Goal: Task Accomplishment & Management: Use online tool/utility

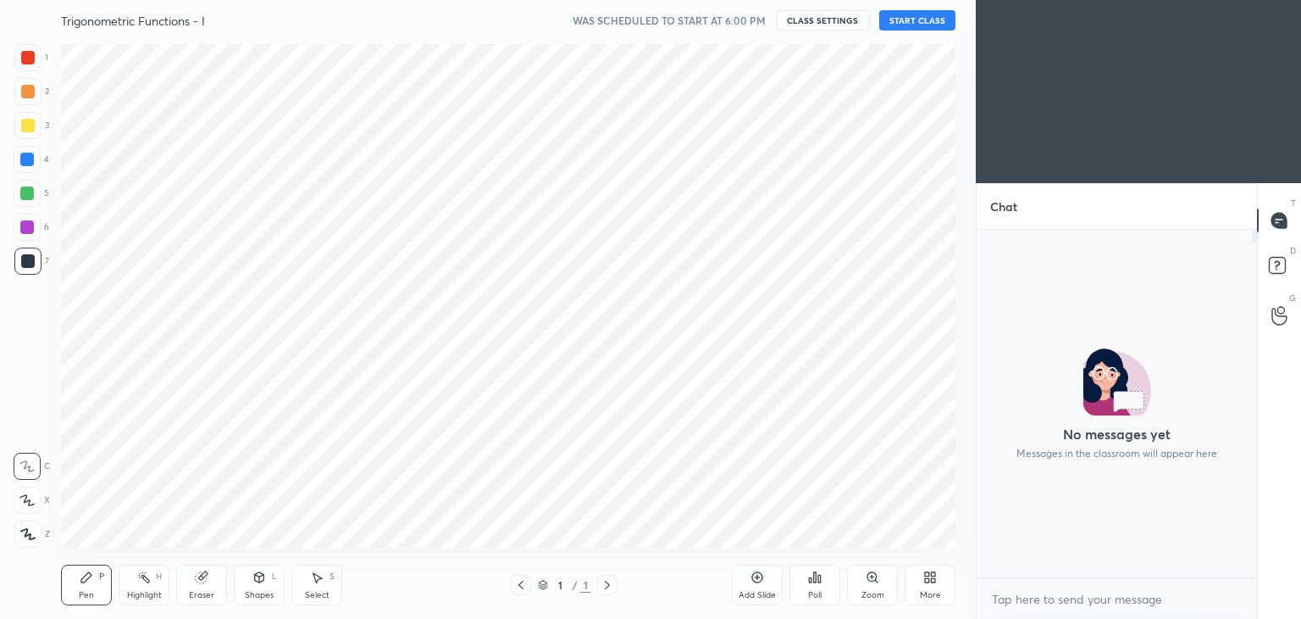
scroll to position [510, 908]
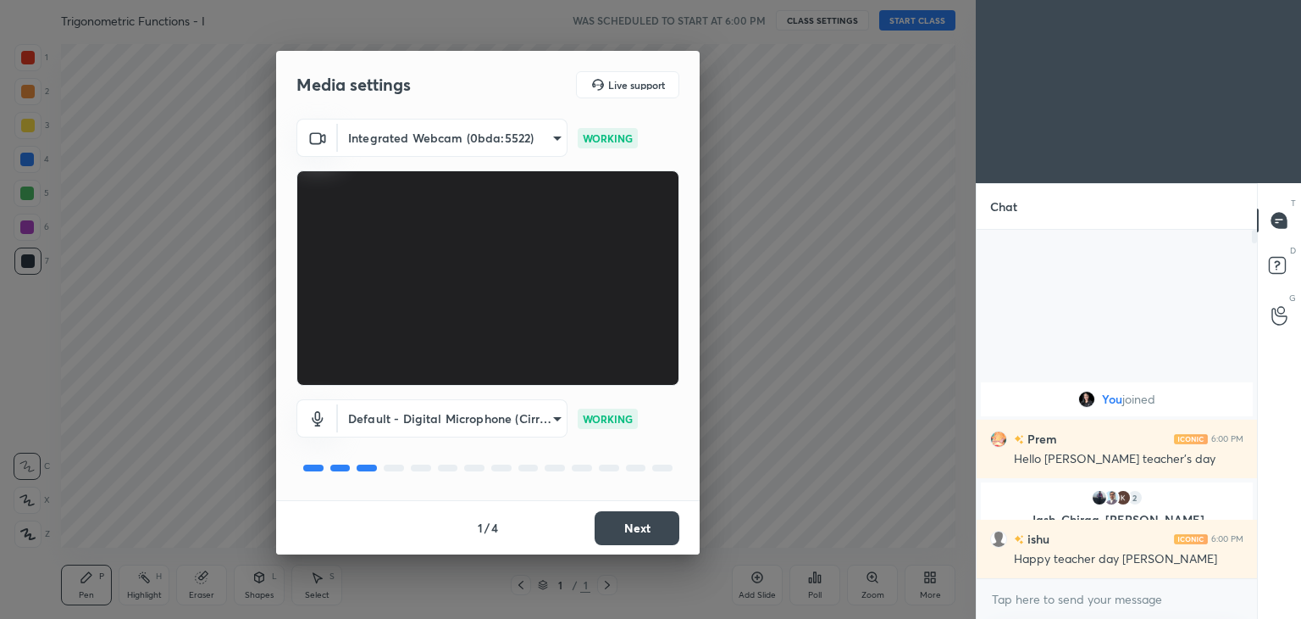
click at [651, 524] on button "Next" at bounding box center [637, 528] width 85 height 34
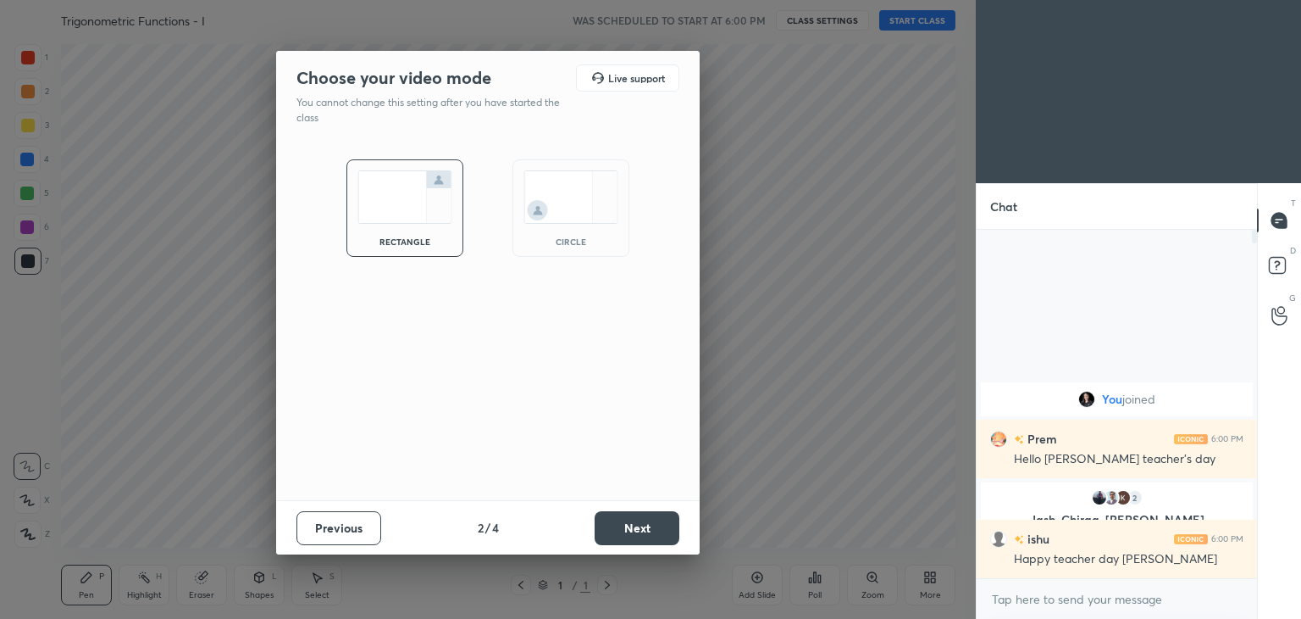
click at [651, 524] on button "Next" at bounding box center [637, 528] width 85 height 34
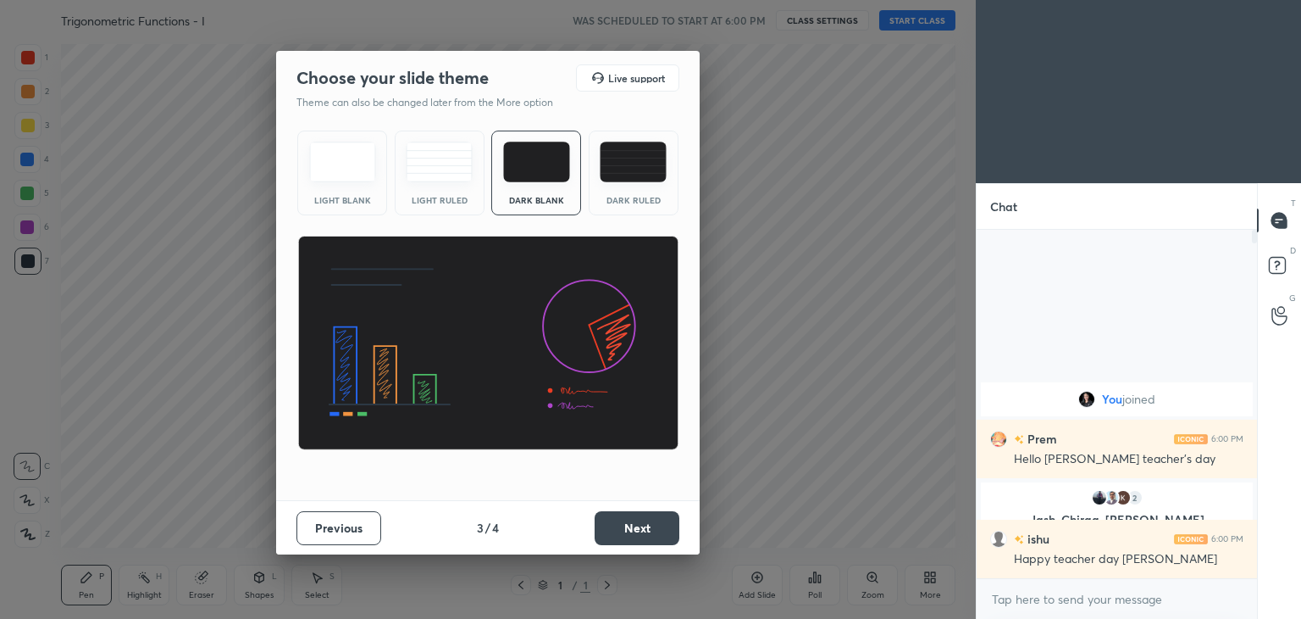
click at [651, 524] on button "Next" at bounding box center [637, 528] width 85 height 34
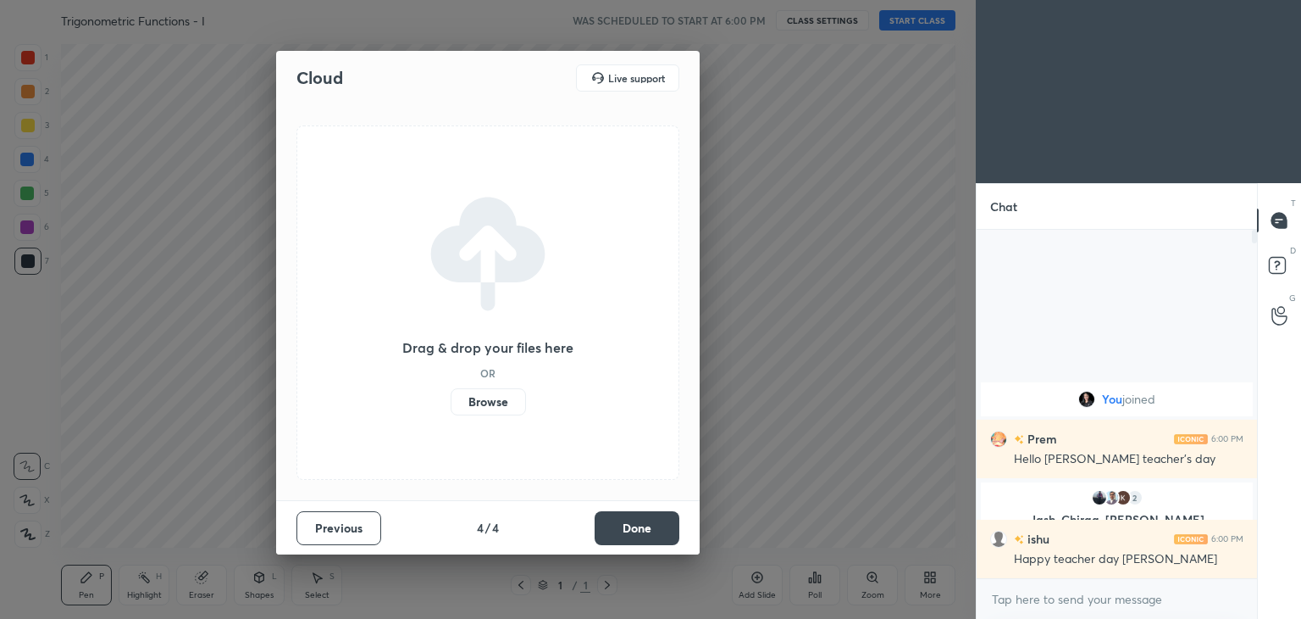
click at [651, 524] on button "Done" at bounding box center [637, 528] width 85 height 34
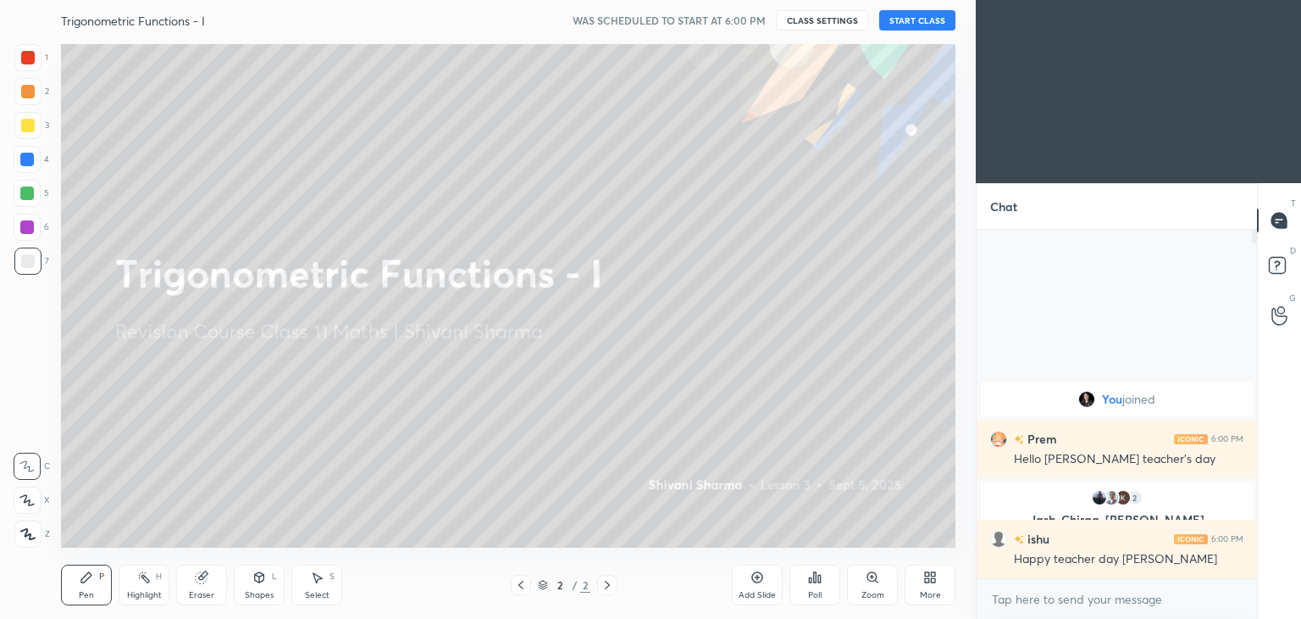
click at [895, 22] on button "START CLASS" at bounding box center [918, 20] width 76 height 20
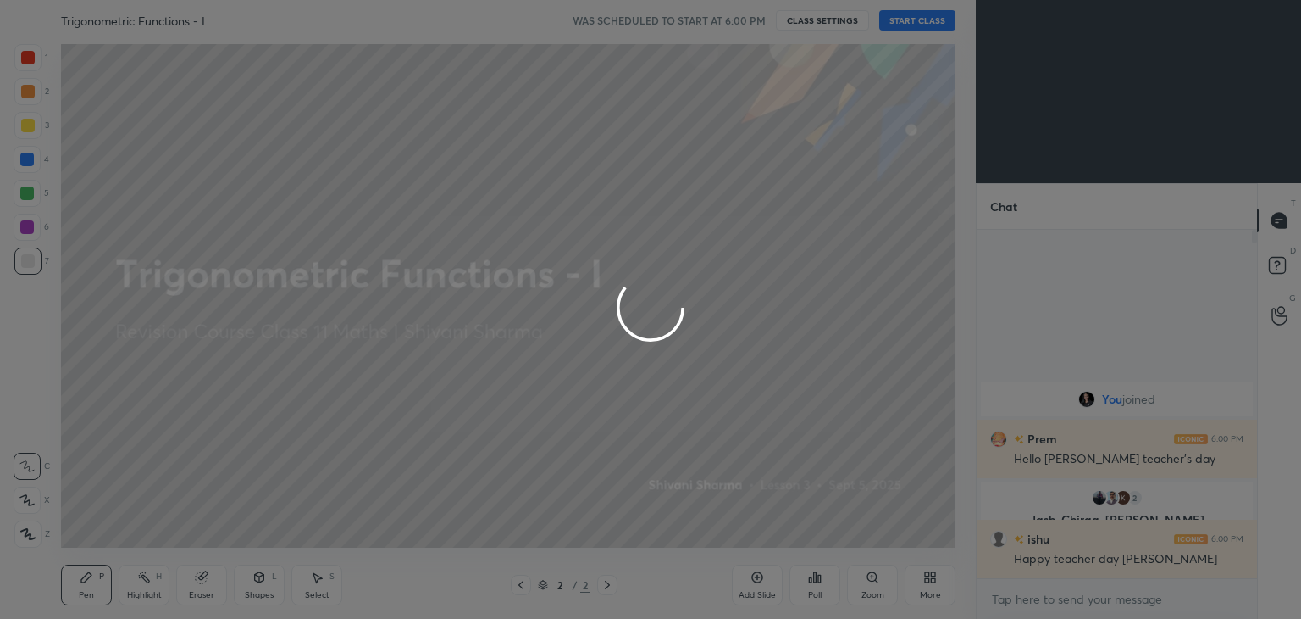
type textarea "x"
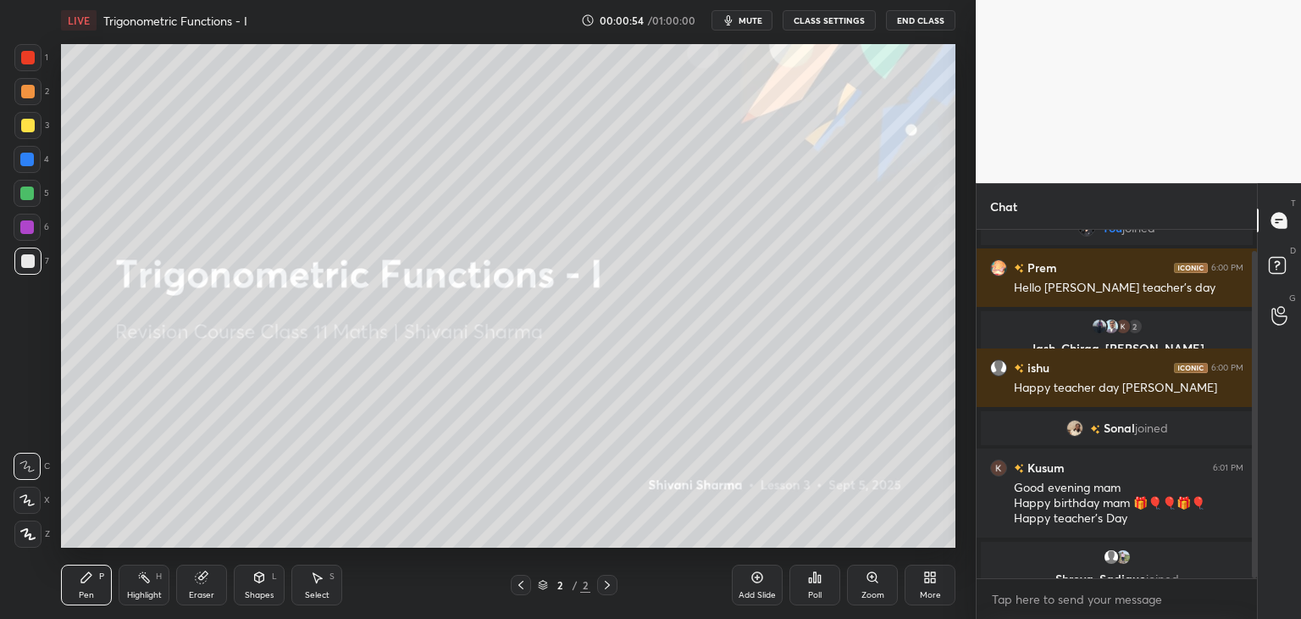
drag, startPoint x: 1251, startPoint y: 441, endPoint x: 1247, endPoint y: 558, distance: 117.9
click at [1247, 558] on div at bounding box center [1252, 404] width 10 height 348
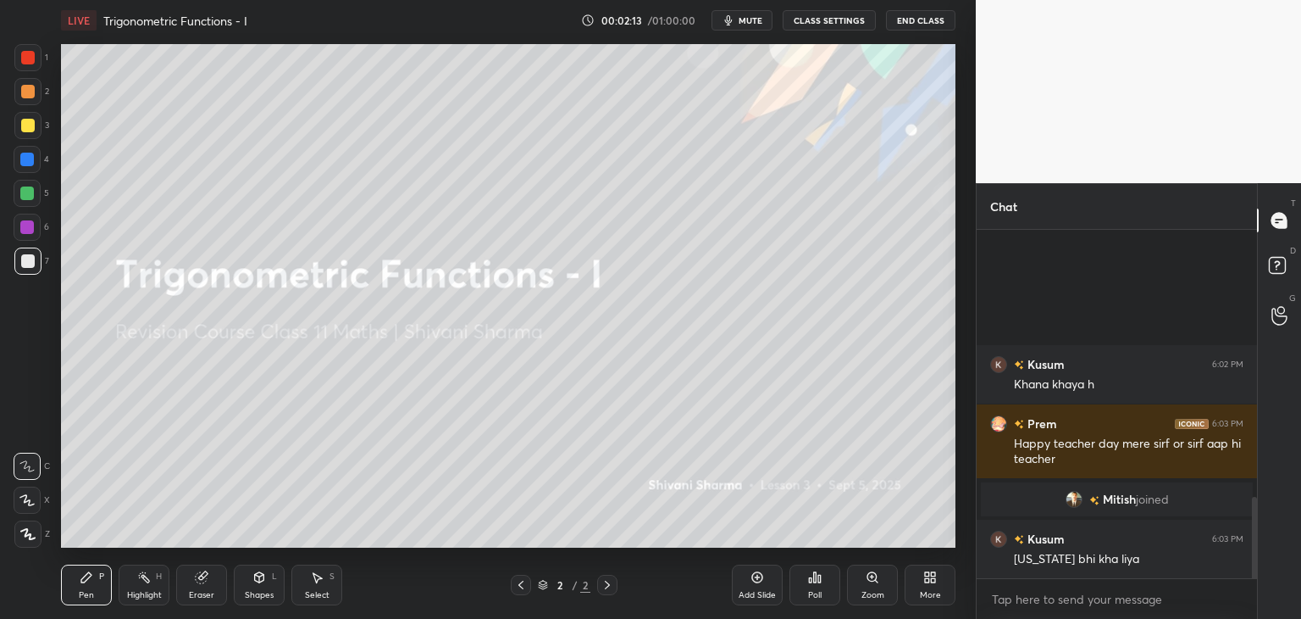
scroll to position [1147, 0]
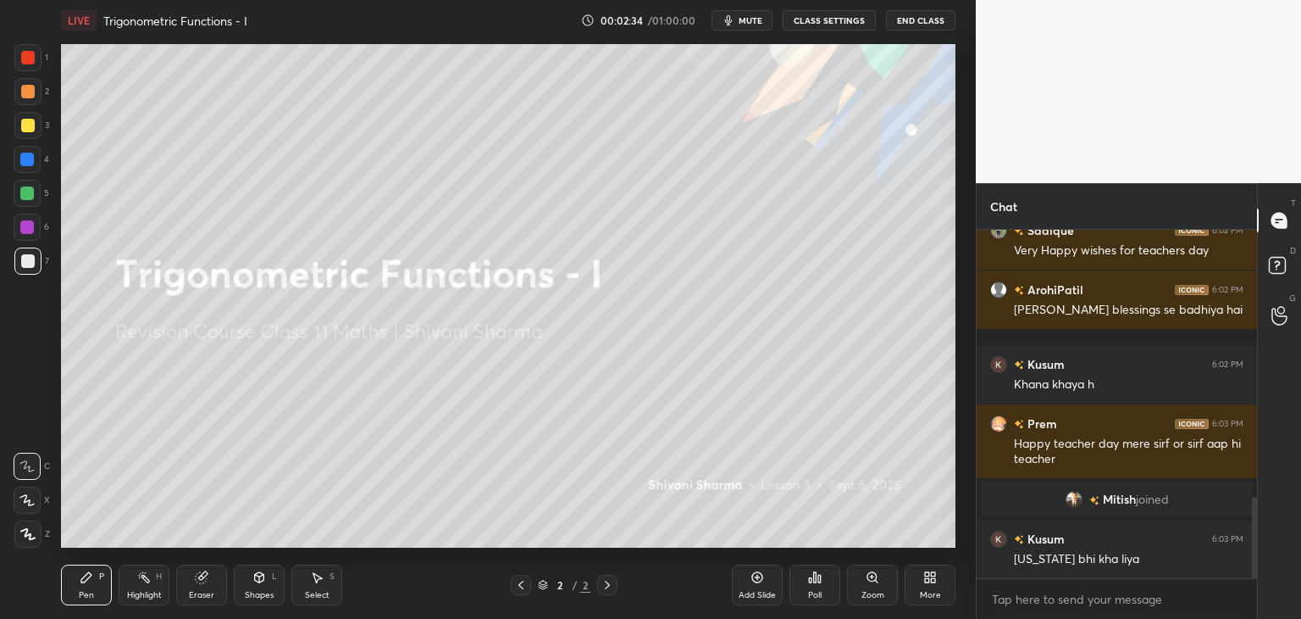
click at [1256, 551] on div at bounding box center [1254, 537] width 5 height 81
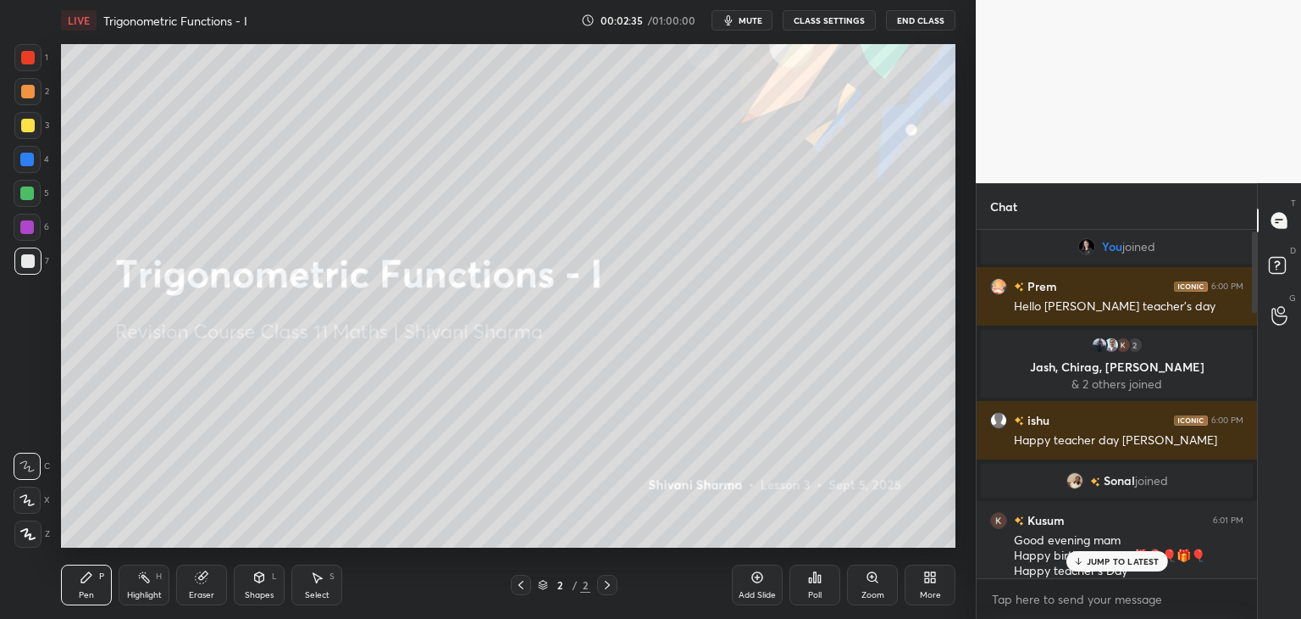
scroll to position [0, 0]
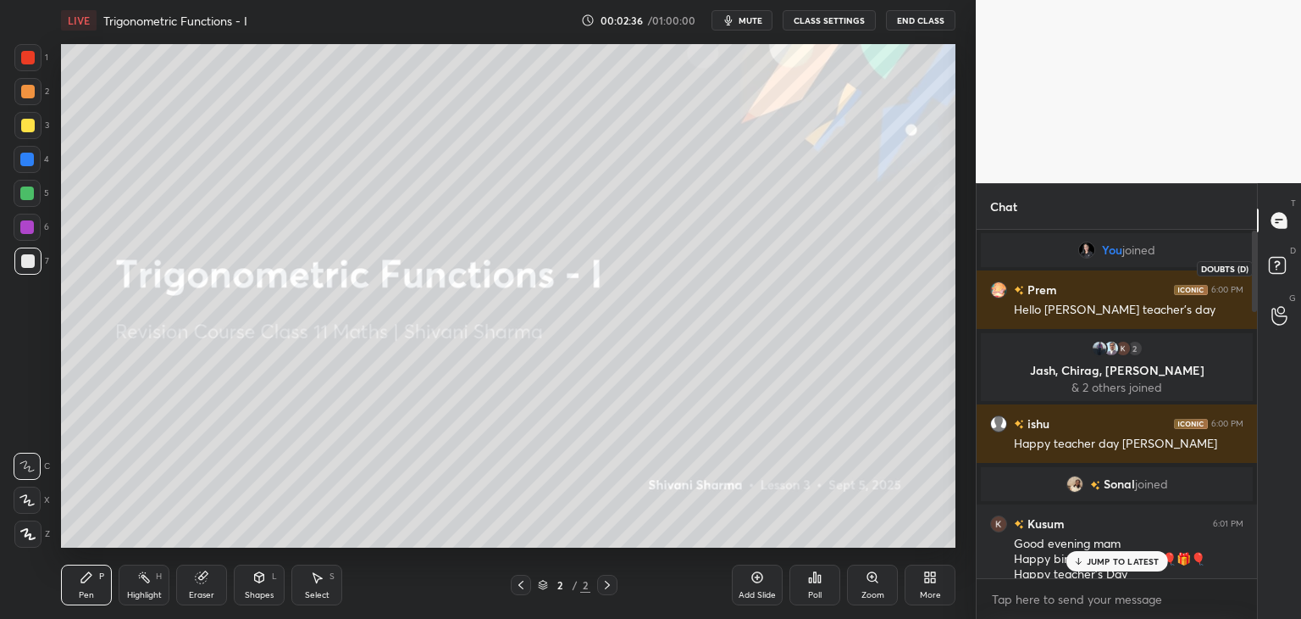
drag, startPoint x: 1256, startPoint y: 551, endPoint x: 1285, endPoint y: 281, distance: 271.1
click at [1285, 281] on div "Chat You joined Prem 6:00 PM Hello [PERSON_NAME] teacher's day 2 [PERSON_NAME],…" at bounding box center [1138, 401] width 325 height 436
drag, startPoint x: 1257, startPoint y: 277, endPoint x: 1301, endPoint y: 69, distance: 212.2
click at [1301, 69] on div "1 2 3 4 5 6 7 C X Z C X Z E E Erase all H H LIVE Trigonometric Functions - I 00…" at bounding box center [650, 309] width 1301 height 619
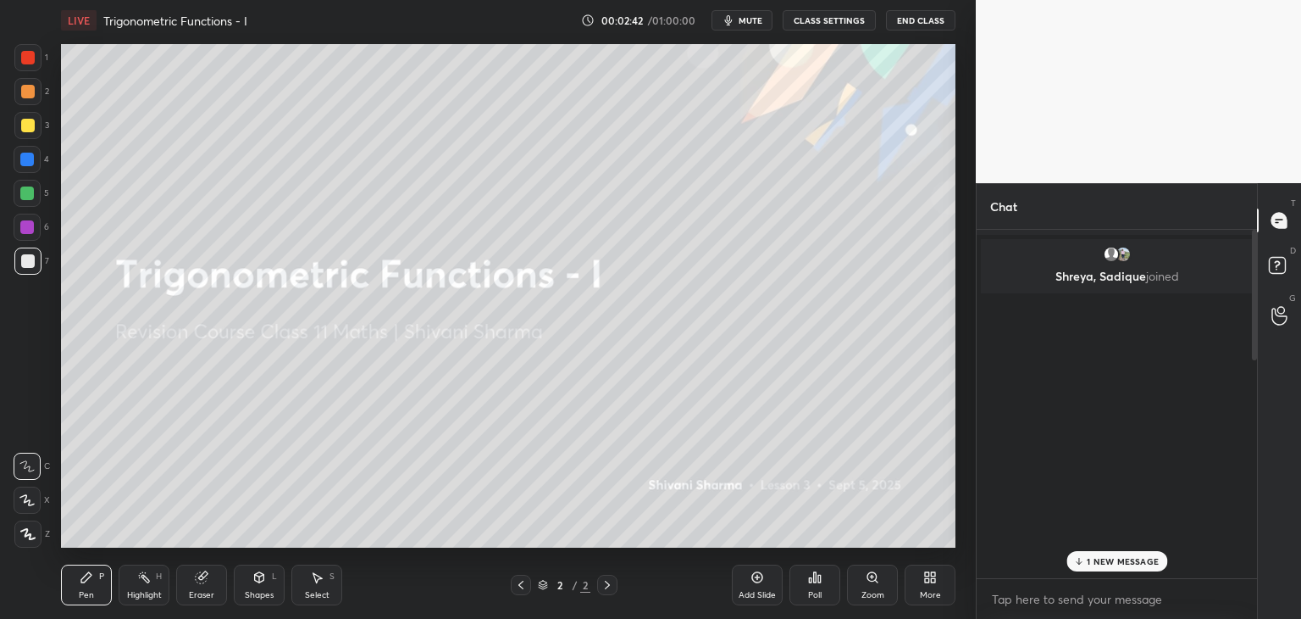
scroll to position [352, 0]
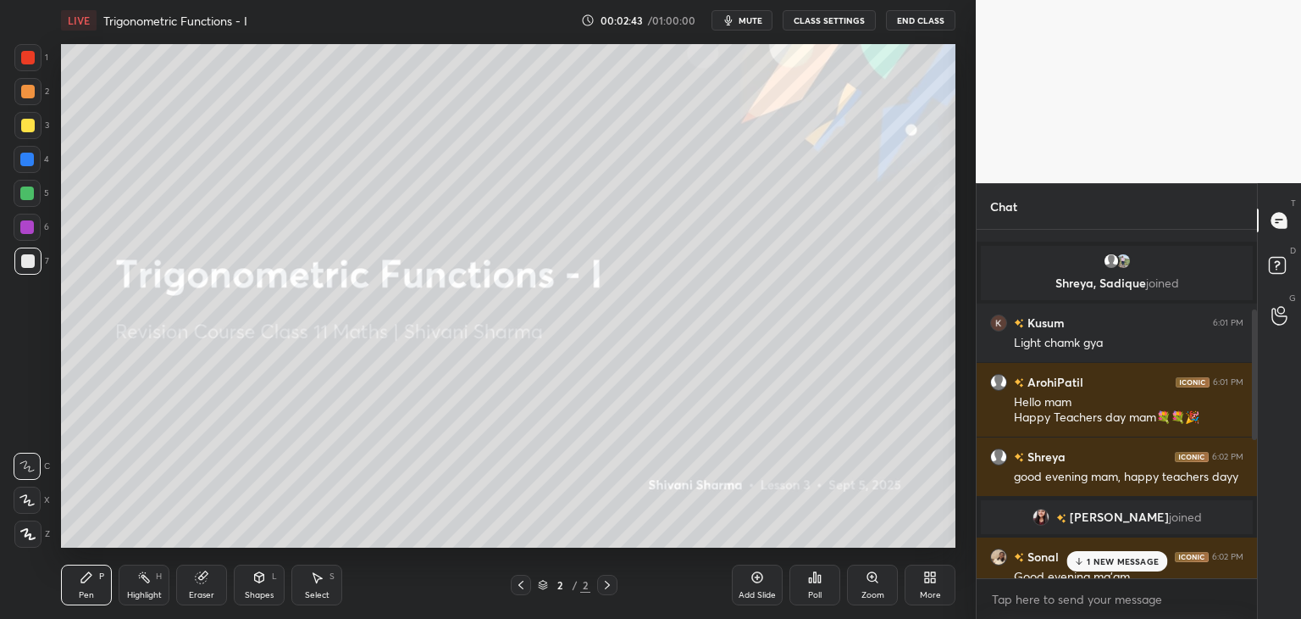
drag, startPoint x: 1252, startPoint y: 278, endPoint x: 1251, endPoint y: 253, distance: 24.6
click at [1251, 253] on div at bounding box center [1252, 404] width 10 height 348
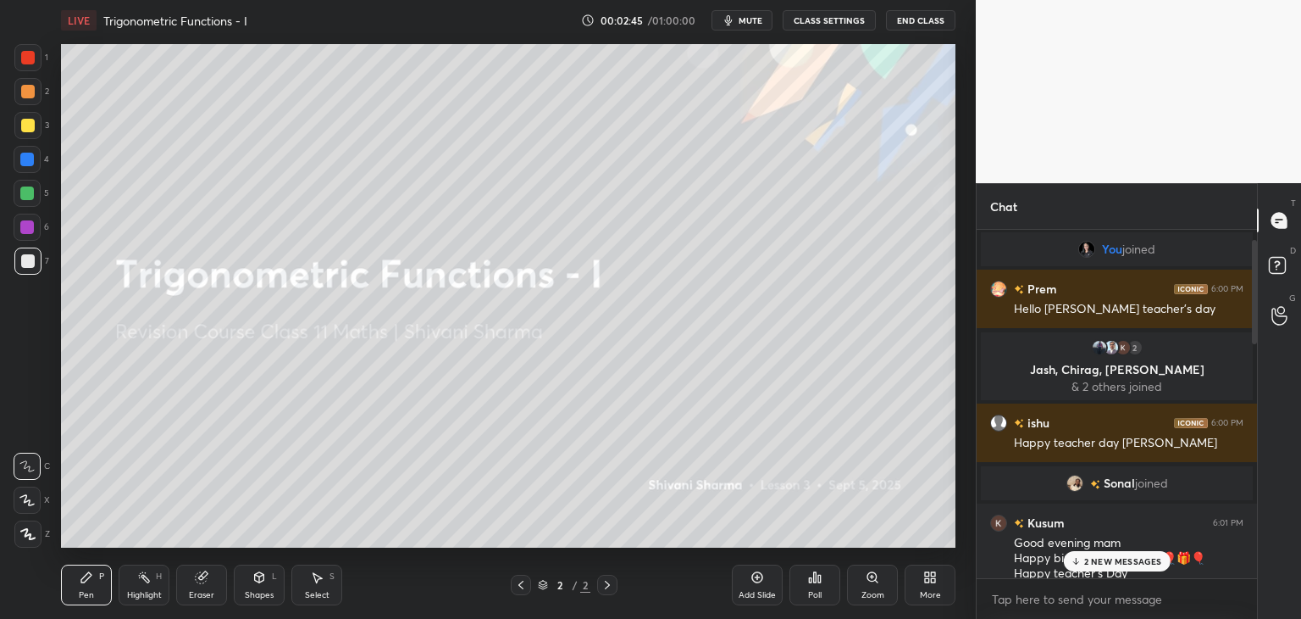
scroll to position [0, 0]
drag, startPoint x: 1254, startPoint y: 322, endPoint x: 1231, endPoint y: 182, distance: 141.7
click at [1231, 182] on div "1 2 3 4 5 6 7 C X Z C X Z E E Erase all H H LIVE Trigonometric Functions - I 00…" at bounding box center [650, 309] width 1301 height 619
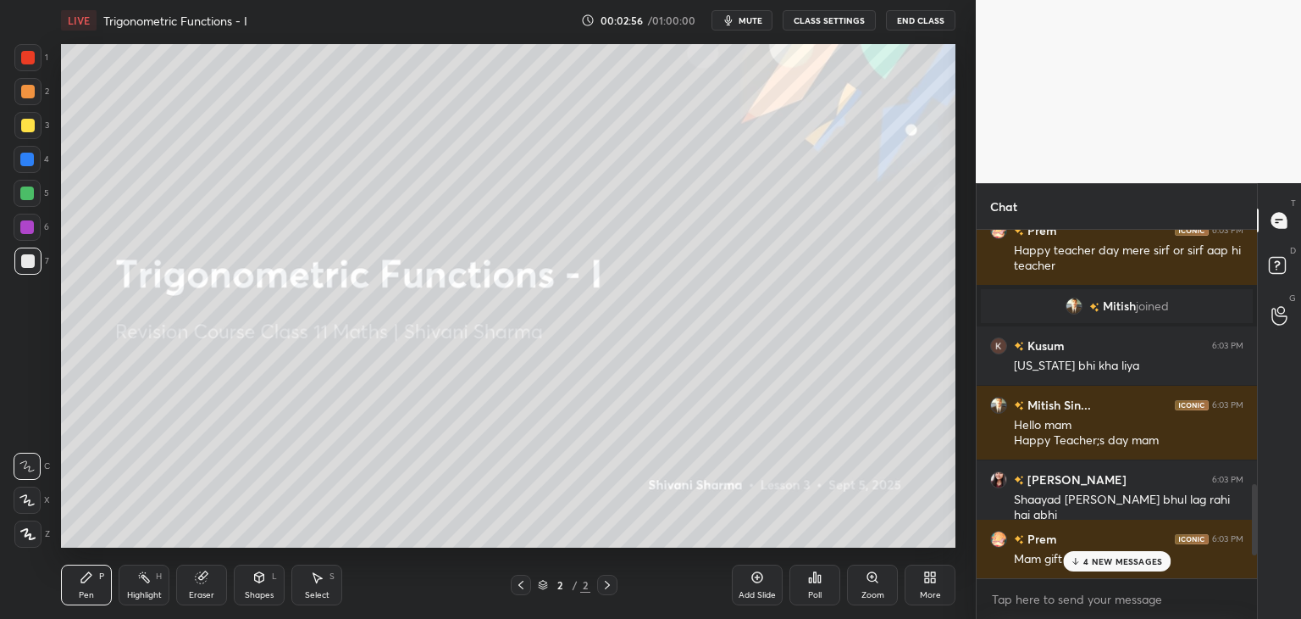
scroll to position [1525, 0]
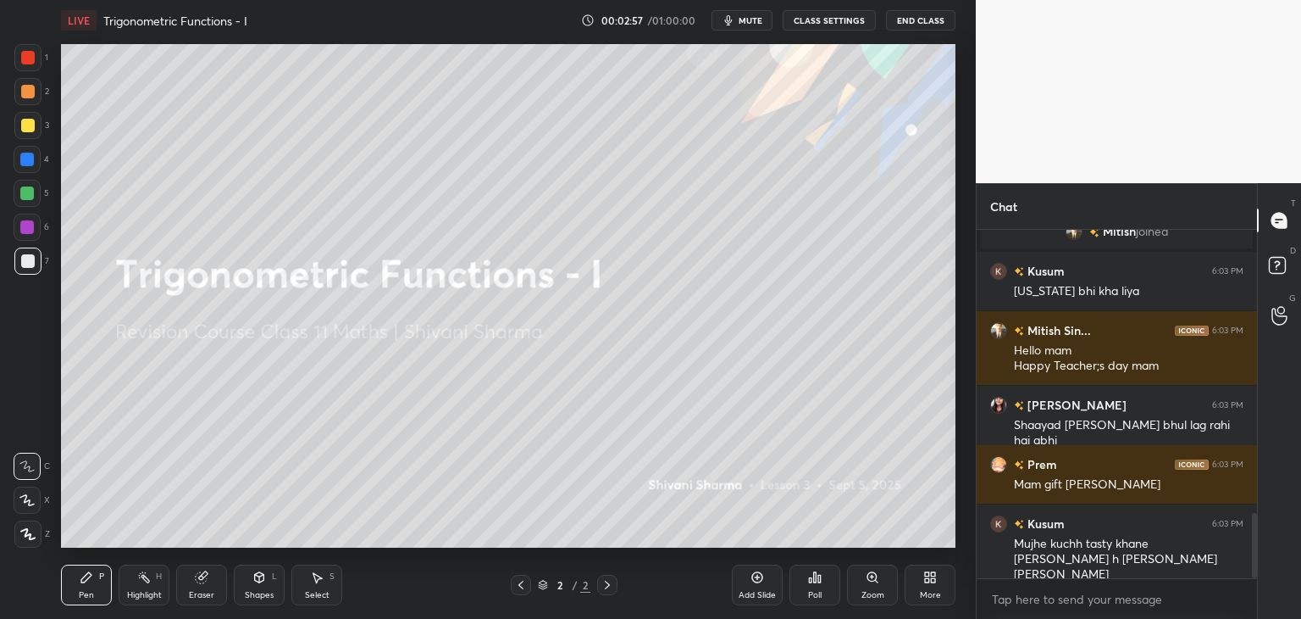
drag, startPoint x: 1256, startPoint y: 288, endPoint x: 1286, endPoint y: 652, distance: 364.8
click at [1286, 0] on html "1 2 3 4 5 6 7 C X Z C X Z E E Erase all H H LIVE Trigonometric Functions - I 00…" at bounding box center [650, 0] width 1301 height 0
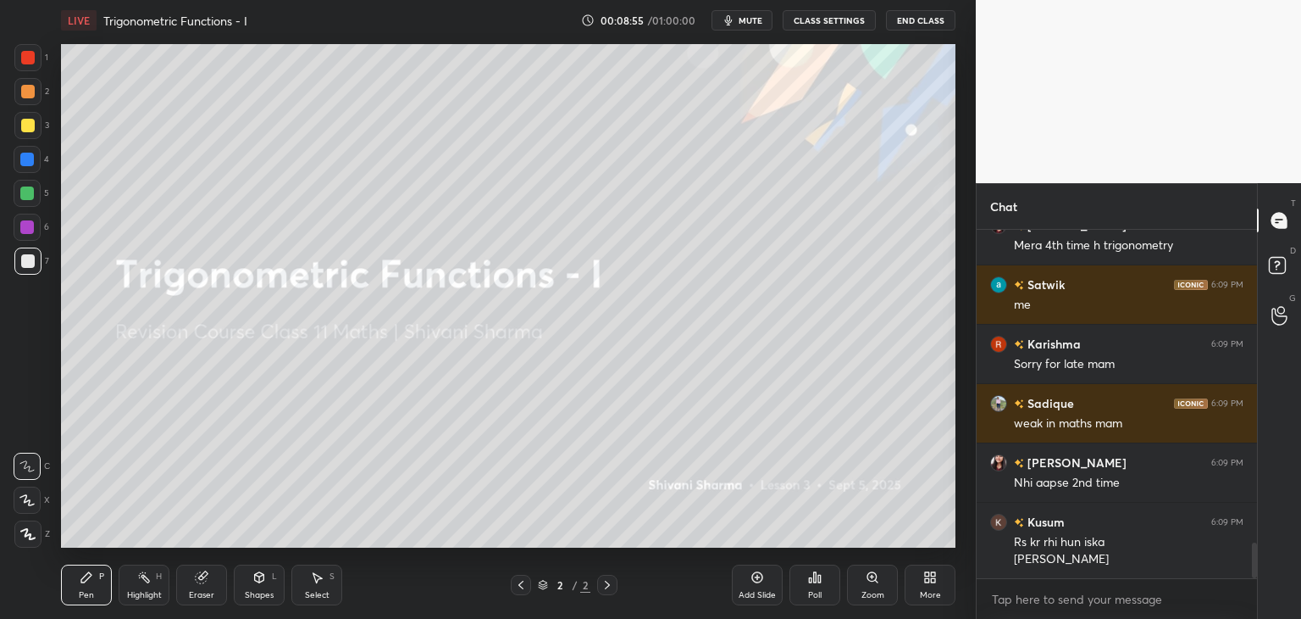
scroll to position [3054, 0]
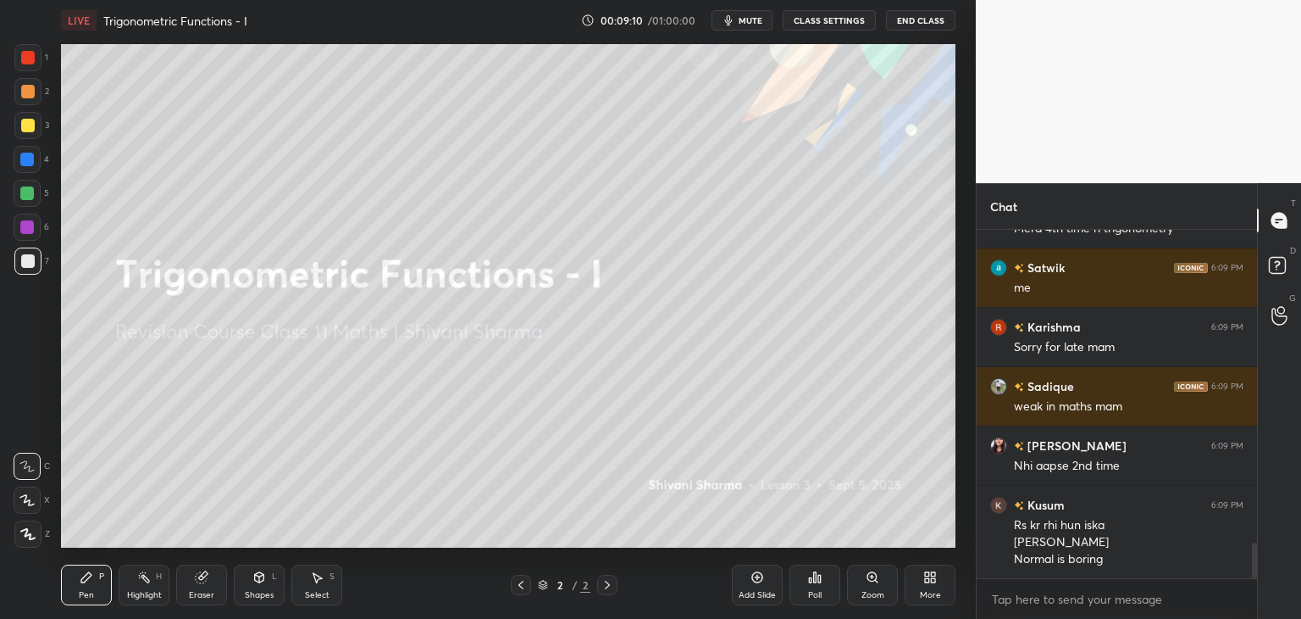
drag, startPoint x: 760, startPoint y: 591, endPoint x: 748, endPoint y: 580, distance: 16.2
click at [759, 591] on div "Add Slide" at bounding box center [757, 595] width 37 height 8
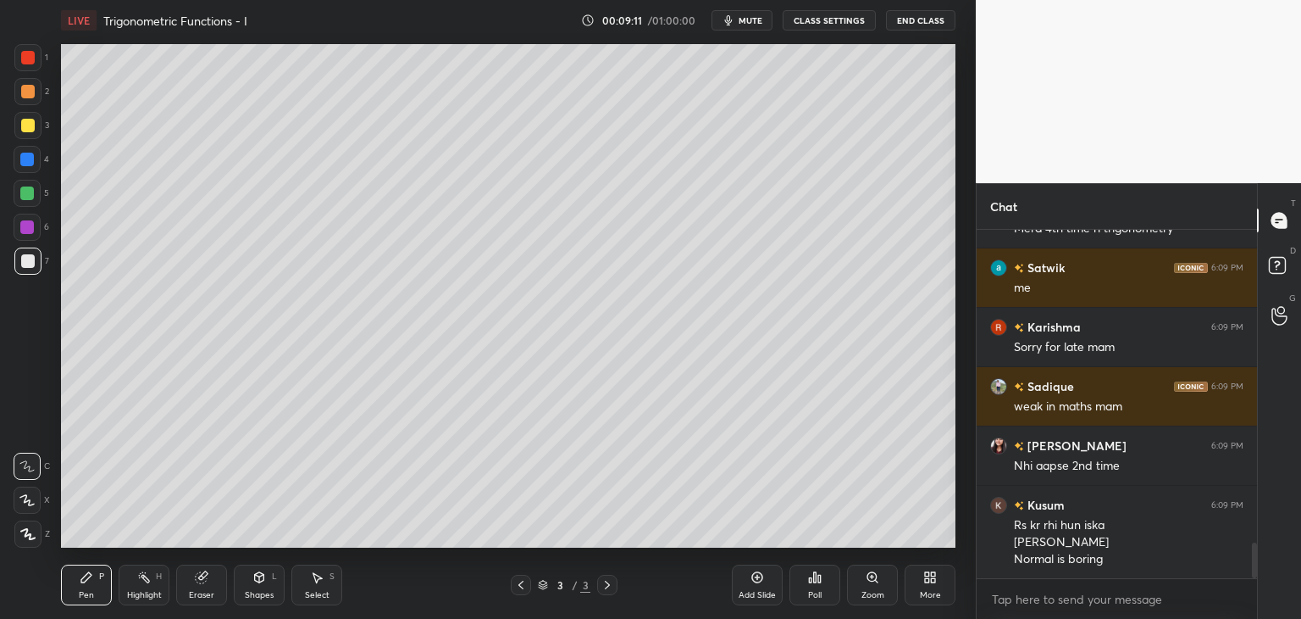
click at [32, 536] on icon at bounding box center [27, 534] width 15 height 12
drag, startPoint x: 31, startPoint y: 130, endPoint x: 42, endPoint y: 133, distance: 12.3
click at [31, 128] on div at bounding box center [28, 126] width 14 height 14
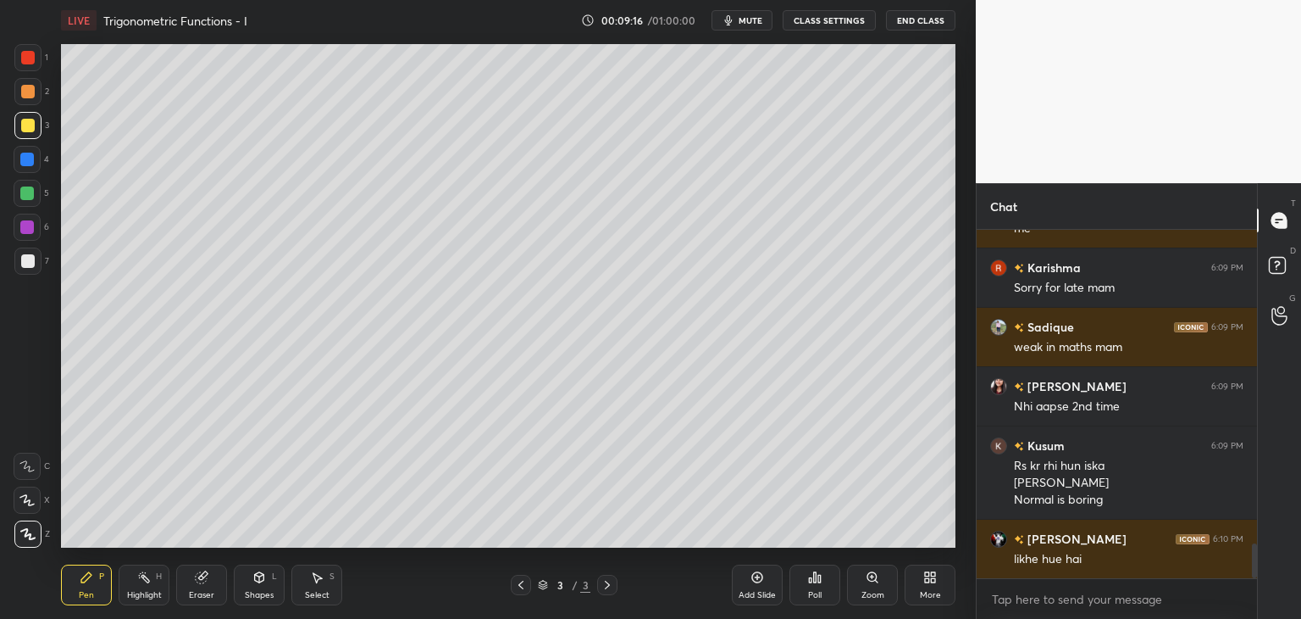
scroll to position [3130, 0]
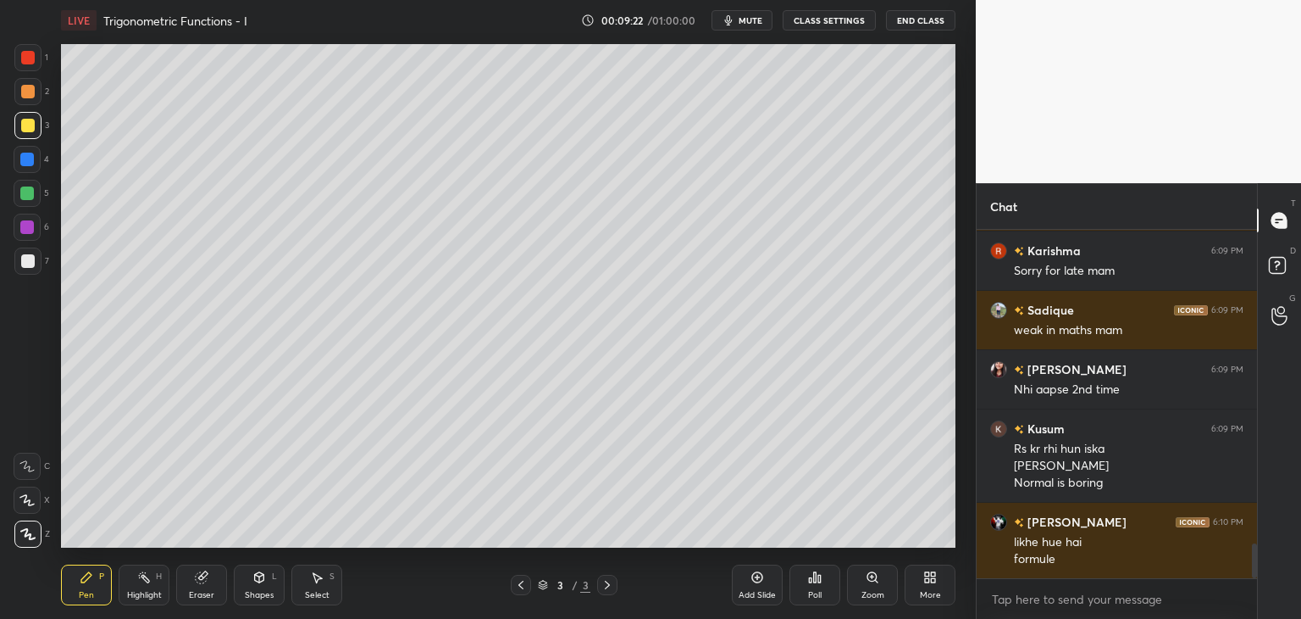
drag, startPoint x: 33, startPoint y: 533, endPoint x: 43, endPoint y: 463, distance: 70.2
click at [32, 533] on icon at bounding box center [27, 534] width 15 height 12
click at [25, 126] on div at bounding box center [28, 126] width 14 height 14
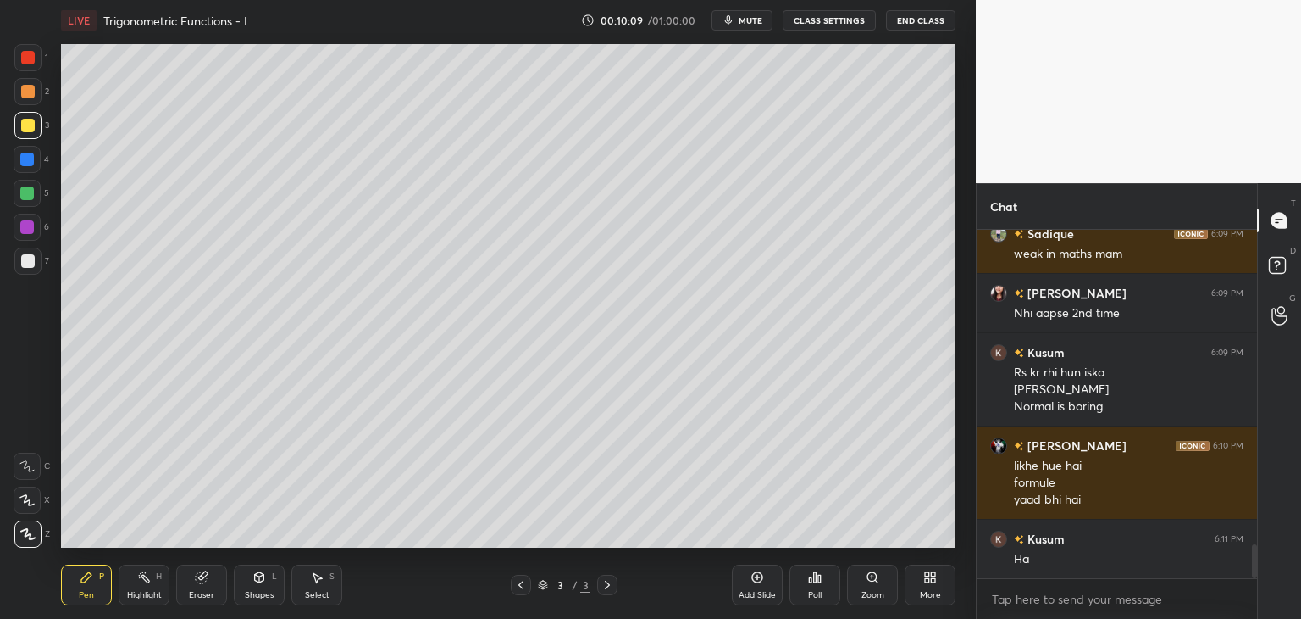
scroll to position [3266, 0]
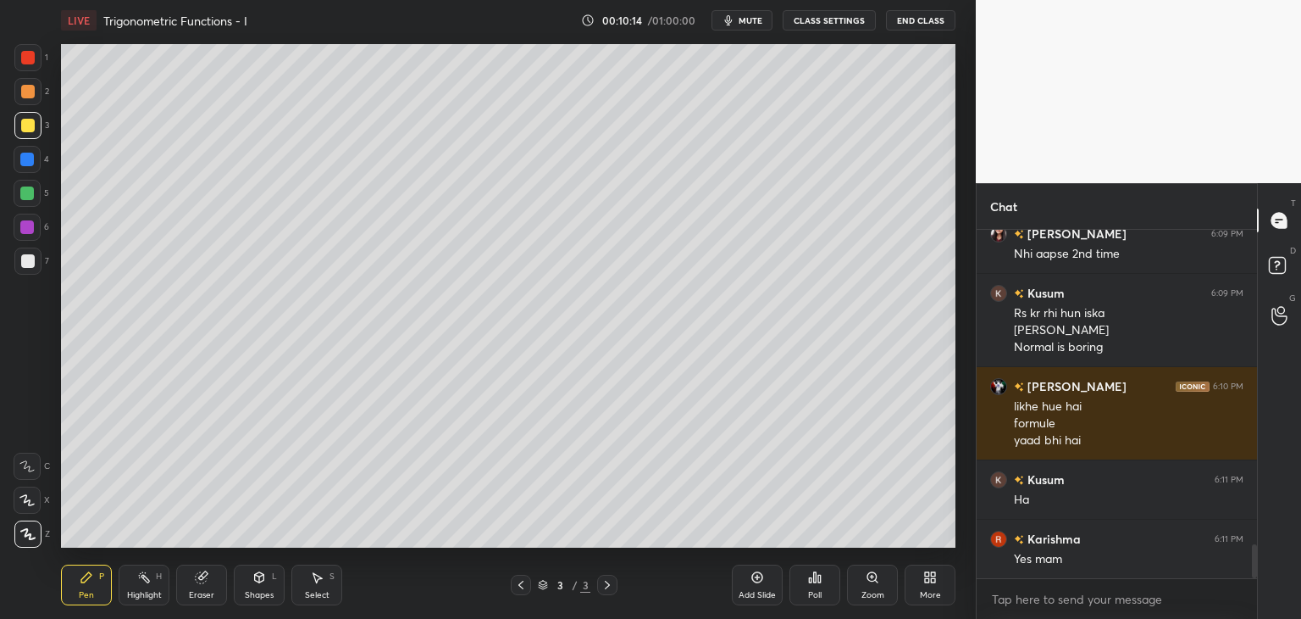
click at [27, 269] on div at bounding box center [27, 260] width 27 height 27
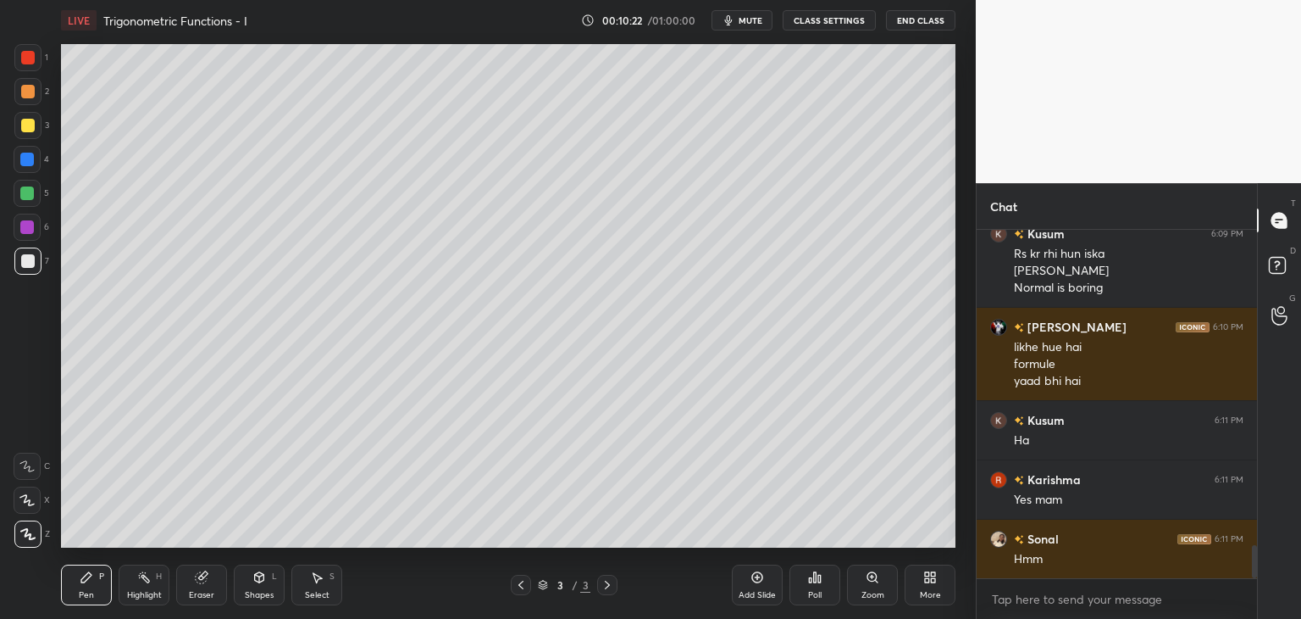
click at [207, 587] on div "Eraser" at bounding box center [201, 584] width 51 height 41
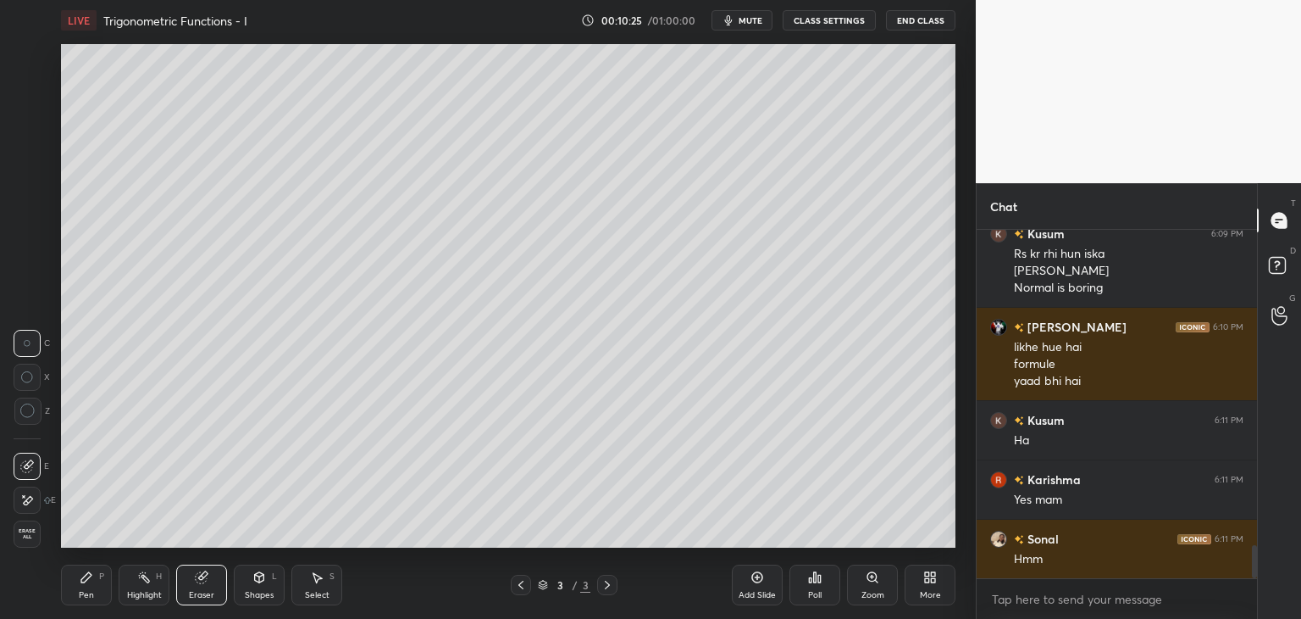
click at [84, 591] on div "Pen" at bounding box center [86, 595] width 15 height 8
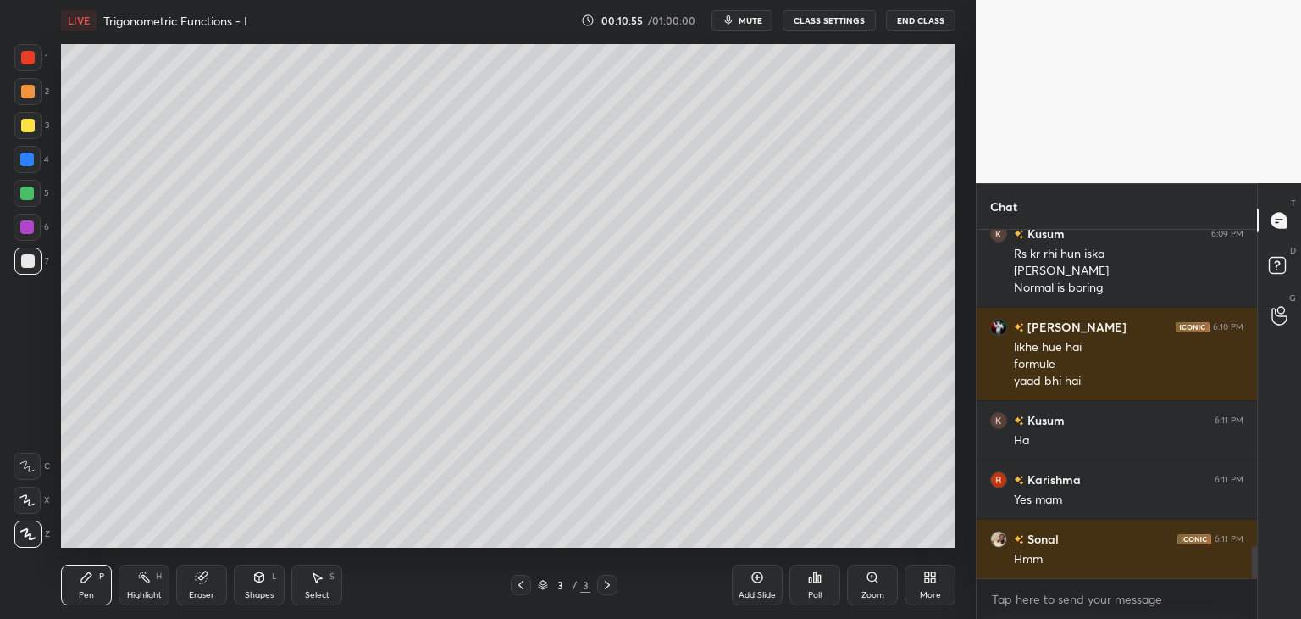
scroll to position [3384, 0]
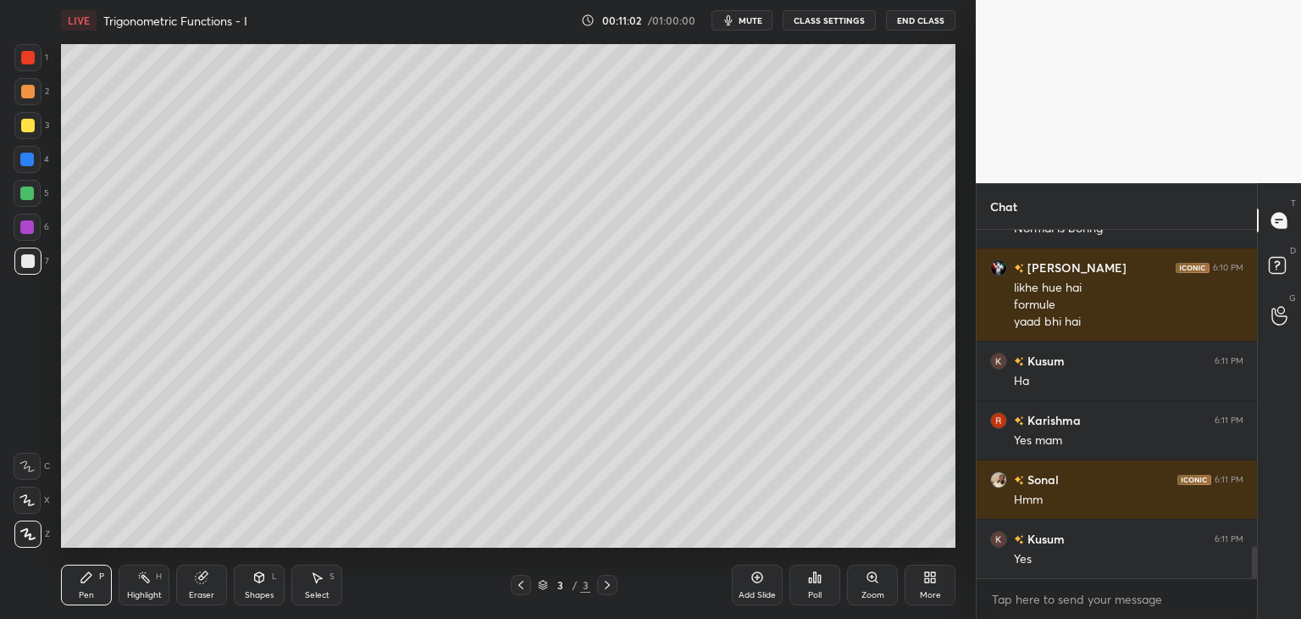
click at [27, 263] on div at bounding box center [28, 261] width 14 height 14
click at [25, 247] on div "1 2 3 4 5 6 7" at bounding box center [32, 162] width 36 height 237
drag, startPoint x: 31, startPoint y: 123, endPoint x: 54, endPoint y: 146, distance: 33.0
click at [31, 124] on div at bounding box center [28, 126] width 14 height 14
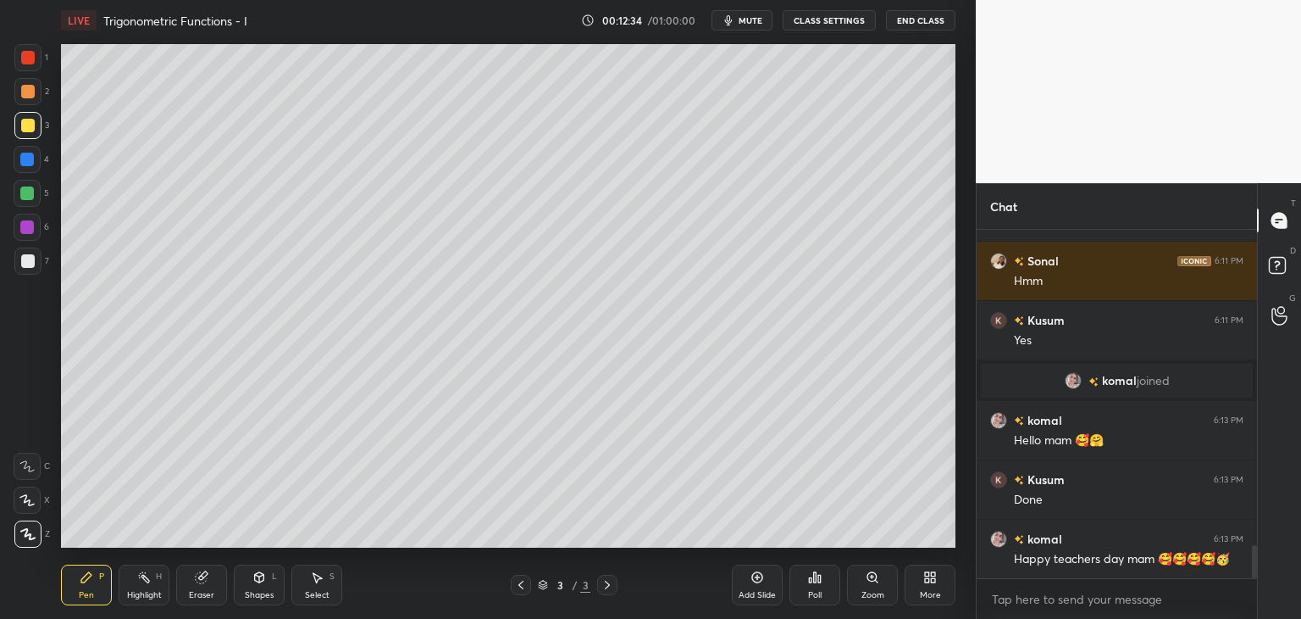
scroll to position [3386, 0]
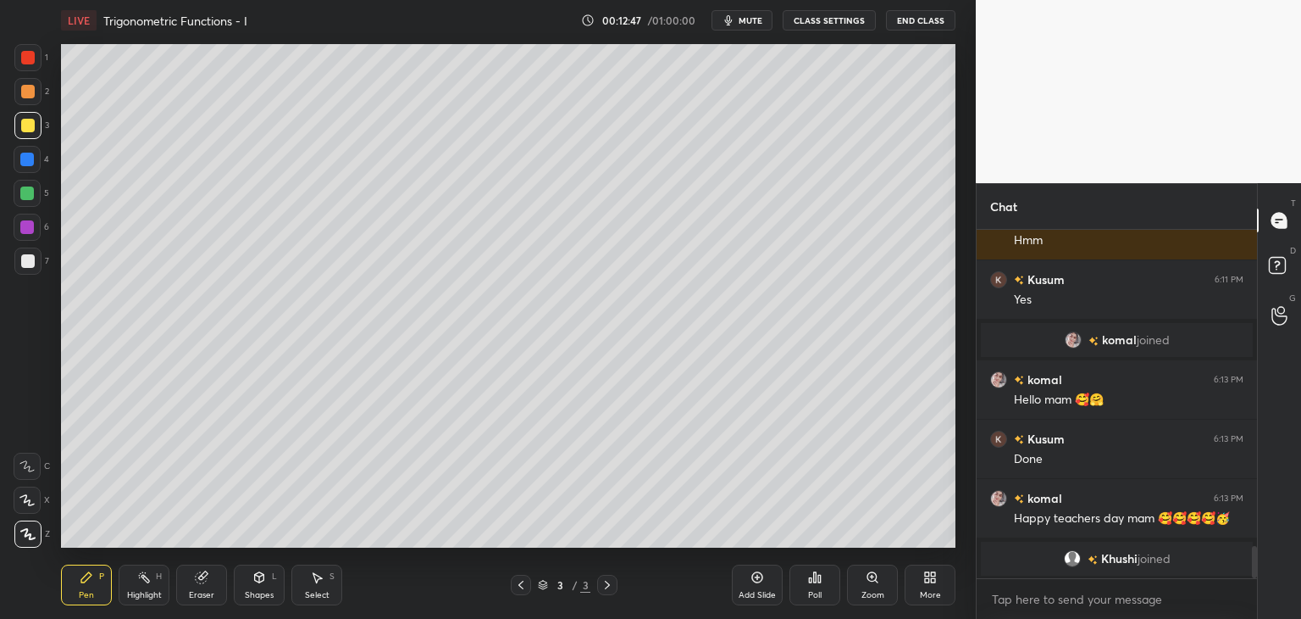
click at [25, 262] on div at bounding box center [28, 261] width 14 height 14
click at [30, 52] on div at bounding box center [28, 58] width 14 height 14
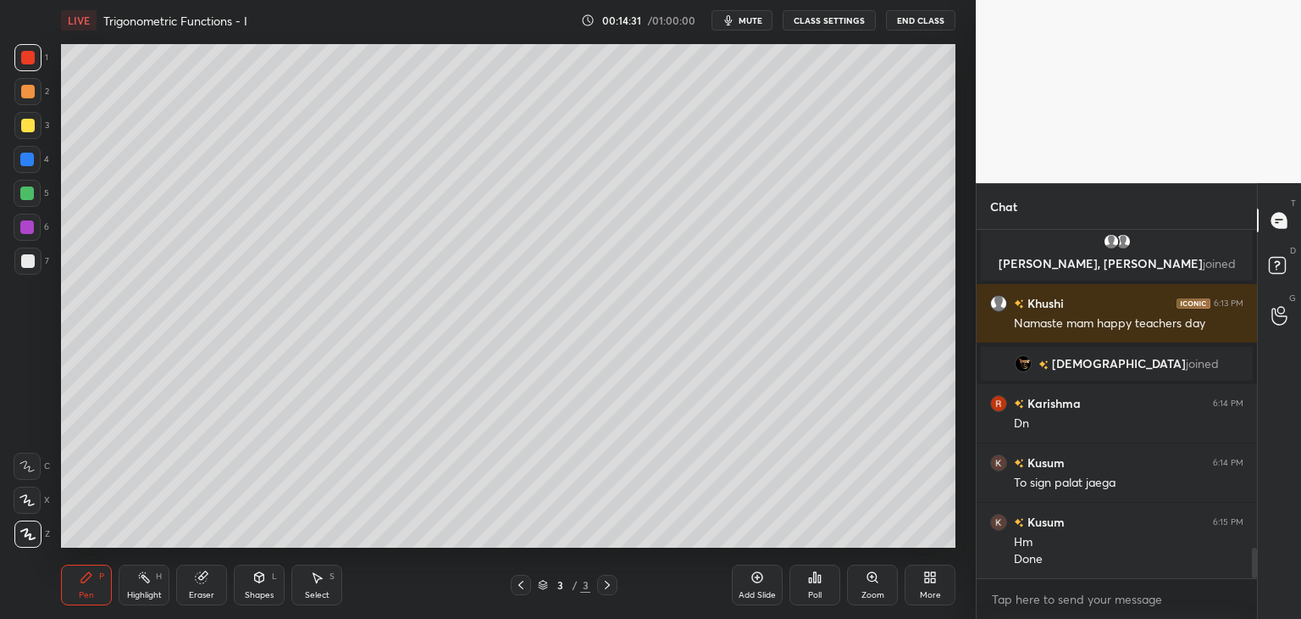
scroll to position [3679, 0]
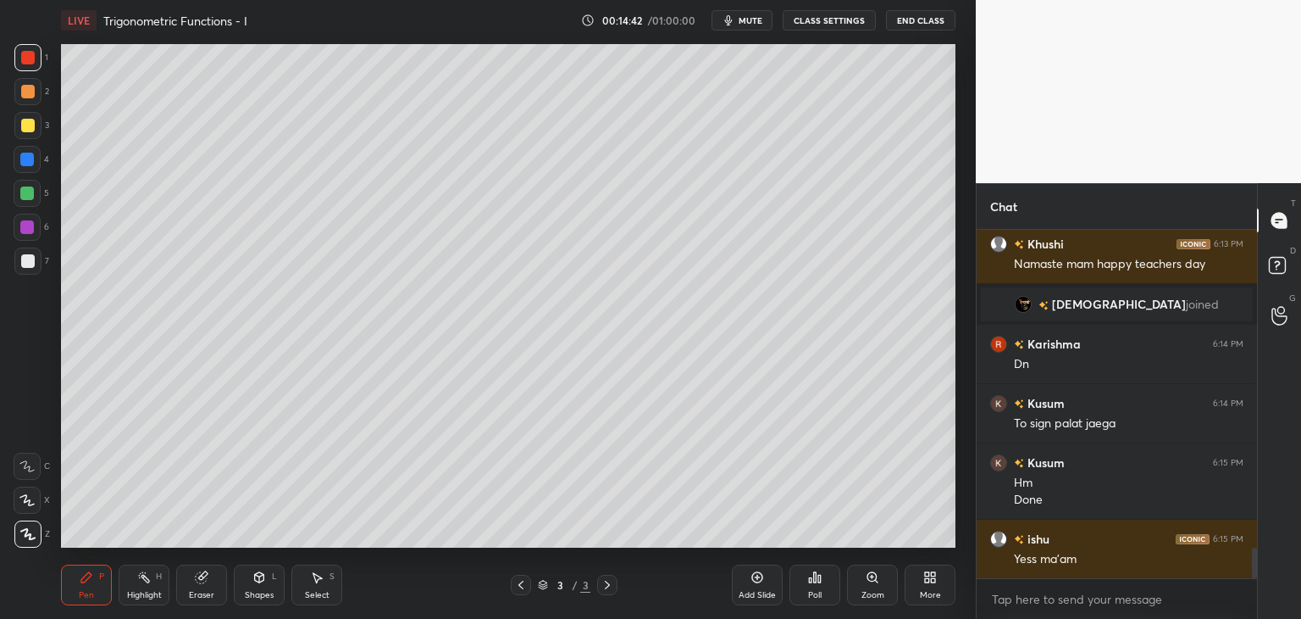
click at [764, 584] on div "Add Slide" at bounding box center [757, 584] width 51 height 41
drag, startPoint x: 29, startPoint y: 127, endPoint x: 43, endPoint y: 123, distance: 15.0
click at [31, 127] on div at bounding box center [28, 126] width 14 height 14
click at [518, 581] on icon at bounding box center [521, 585] width 14 height 14
click at [603, 579] on icon at bounding box center [608, 585] width 14 height 14
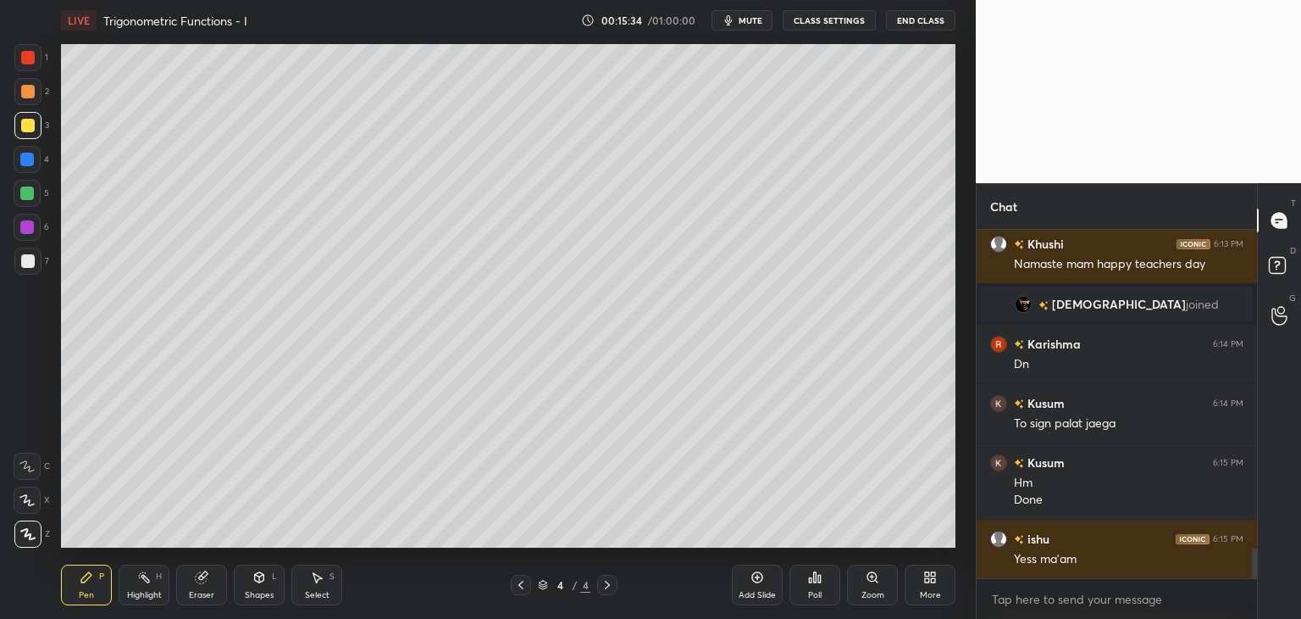
click at [519, 585] on icon at bounding box center [521, 585] width 14 height 14
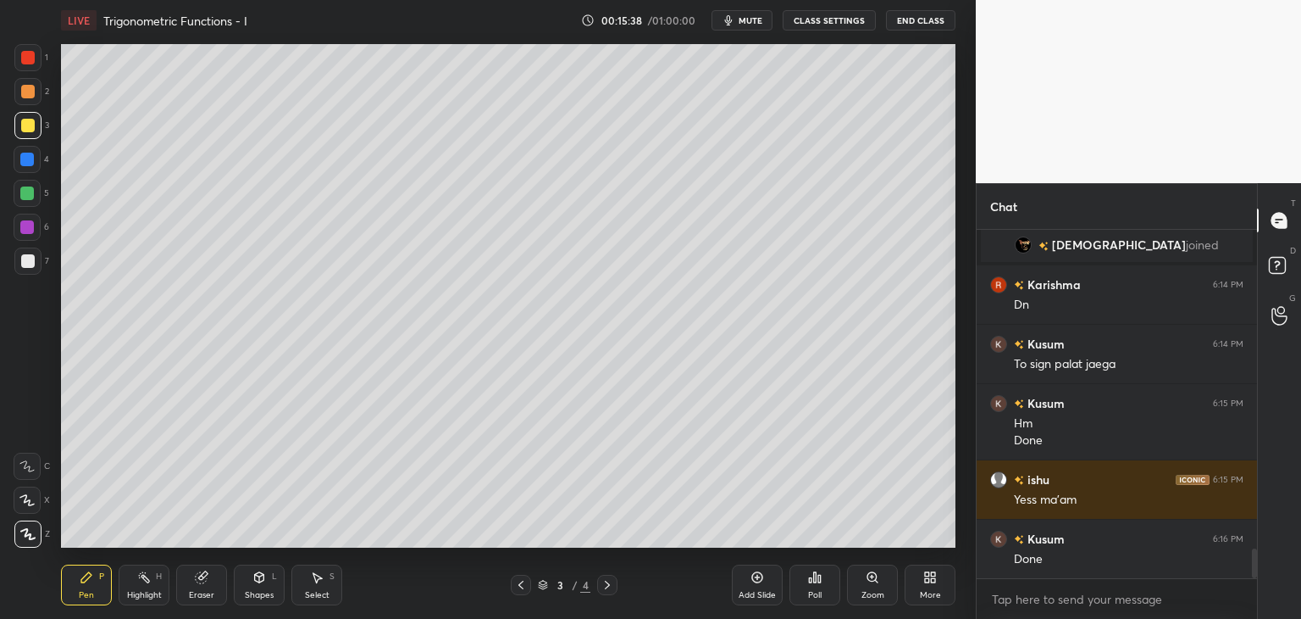
drag, startPoint x: 753, startPoint y: 18, endPoint x: 760, endPoint y: 28, distance: 12.2
click at [752, 18] on span "mute" at bounding box center [751, 20] width 24 height 12
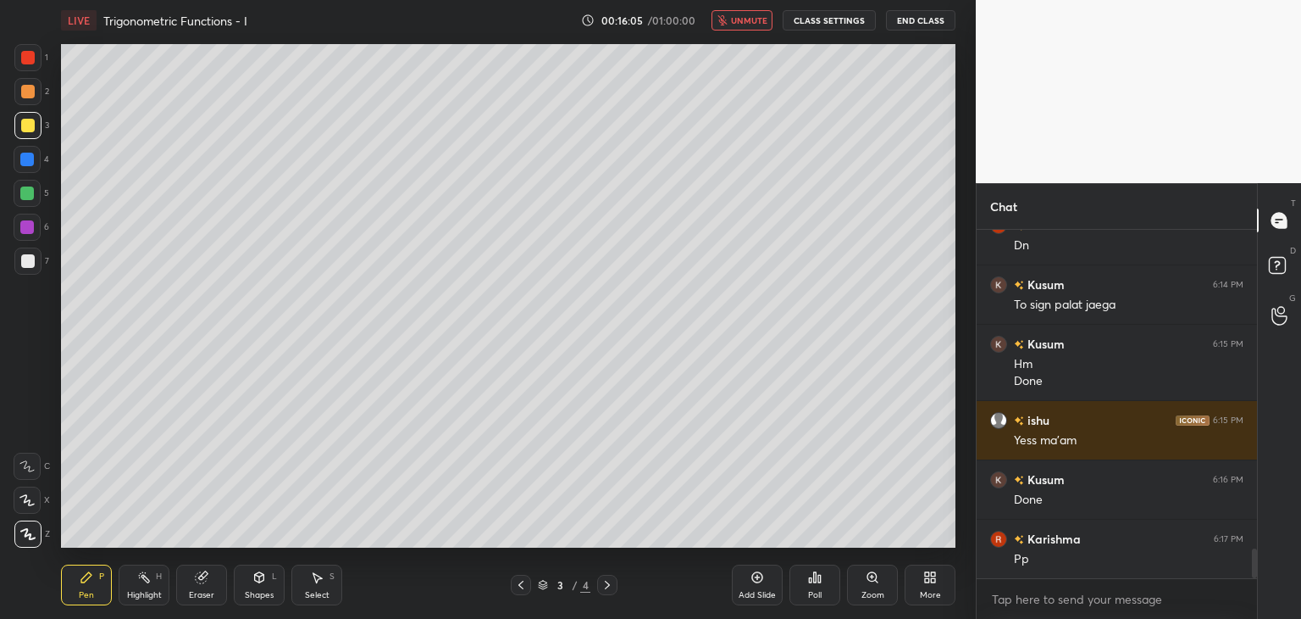
click at [743, 19] on span "unmute" at bounding box center [749, 20] width 36 height 12
click at [608, 591] on icon at bounding box center [608, 585] width 14 height 14
click at [515, 585] on icon at bounding box center [521, 585] width 14 height 14
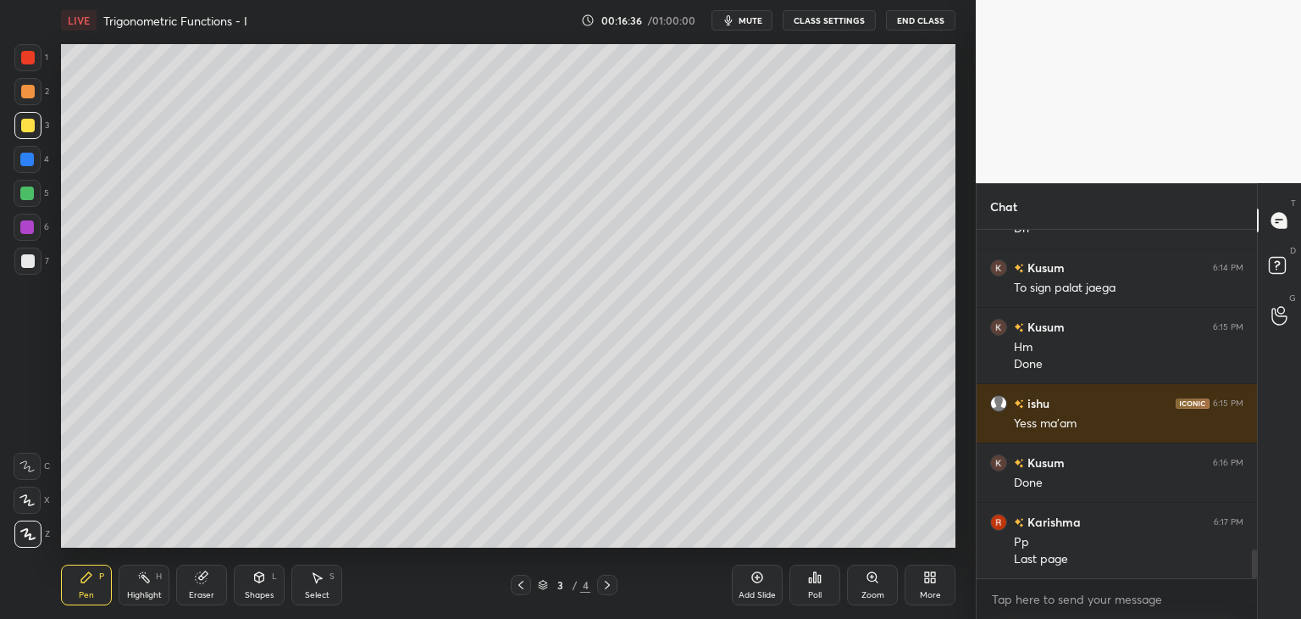
click at [603, 585] on icon at bounding box center [608, 585] width 14 height 14
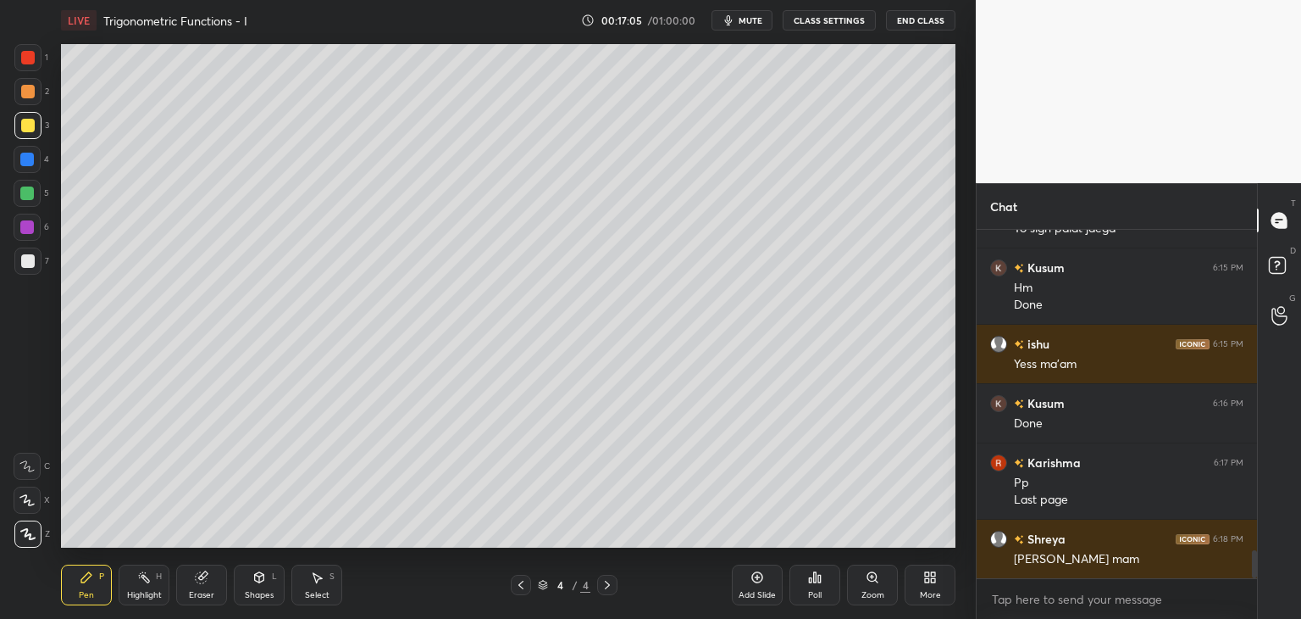
scroll to position [3933, 0]
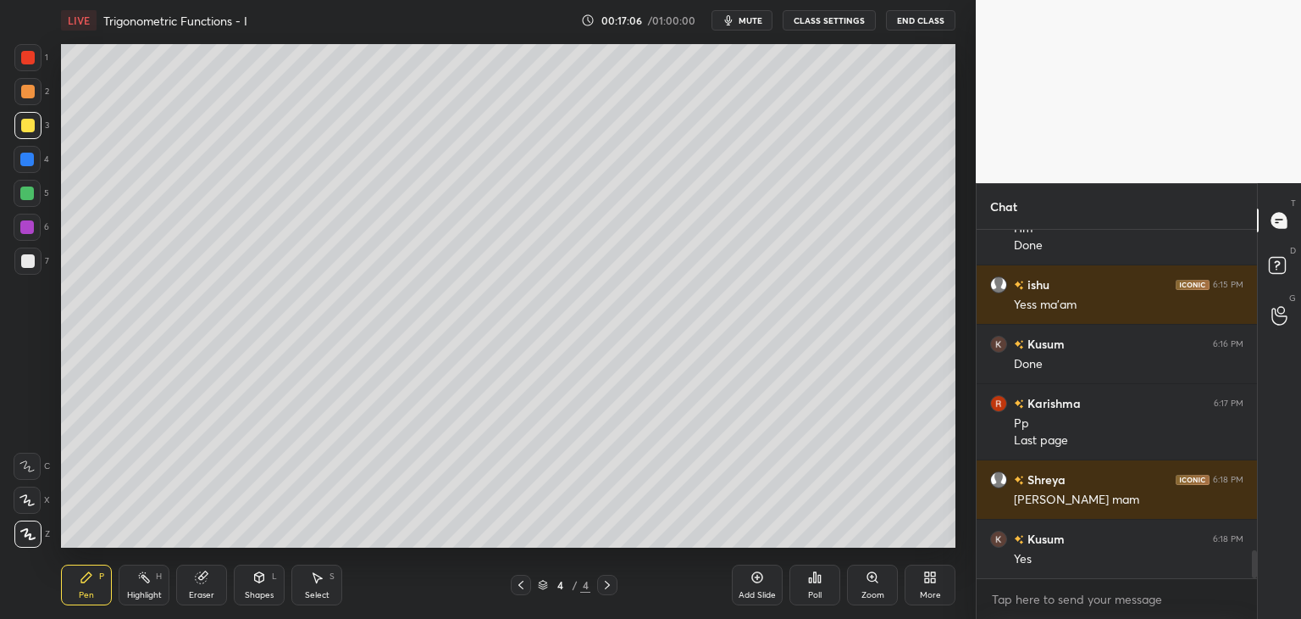
click at [757, 593] on div "Add Slide" at bounding box center [757, 595] width 37 height 8
drag, startPoint x: 31, startPoint y: 126, endPoint x: 55, endPoint y: 132, distance: 24.5
click at [31, 126] on div at bounding box center [28, 126] width 14 height 14
click at [815, 595] on div "Poll" at bounding box center [815, 595] width 14 height 8
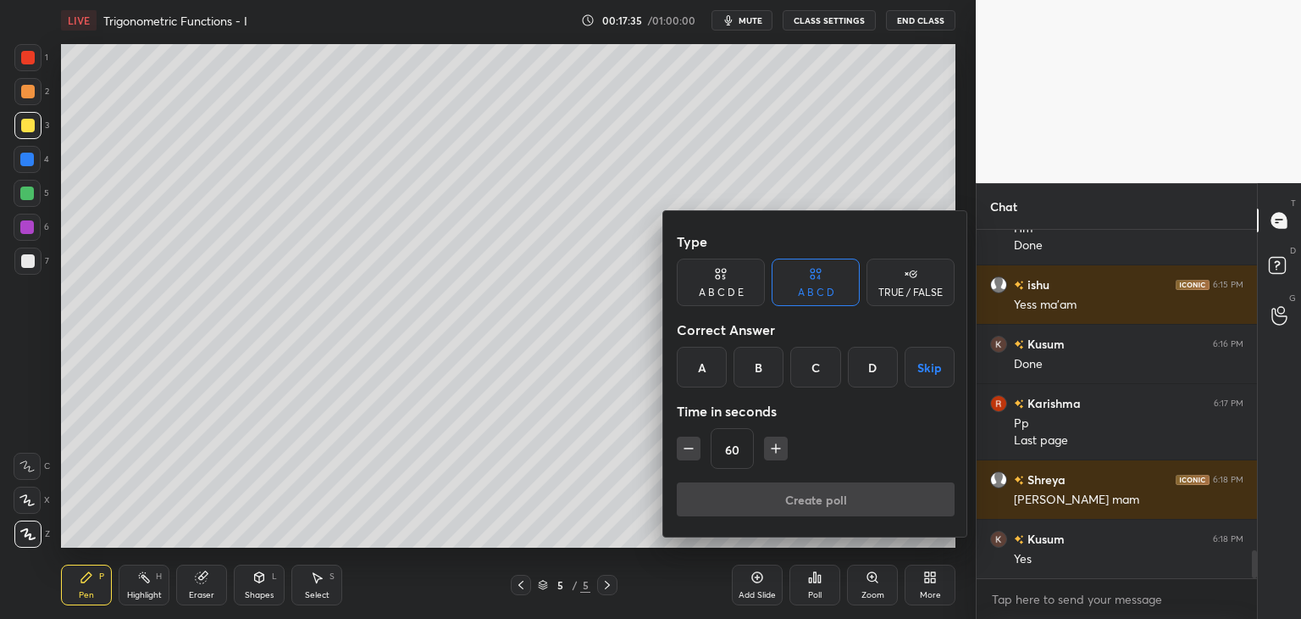
click at [774, 452] on icon "button" at bounding box center [776, 448] width 17 height 17
click at [774, 451] on icon "button" at bounding box center [776, 448] width 17 height 17
click at [769, 449] on icon "button" at bounding box center [776, 448] width 17 height 17
click at [775, 451] on icon "button" at bounding box center [783, 448] width 17 height 17
type input "120"
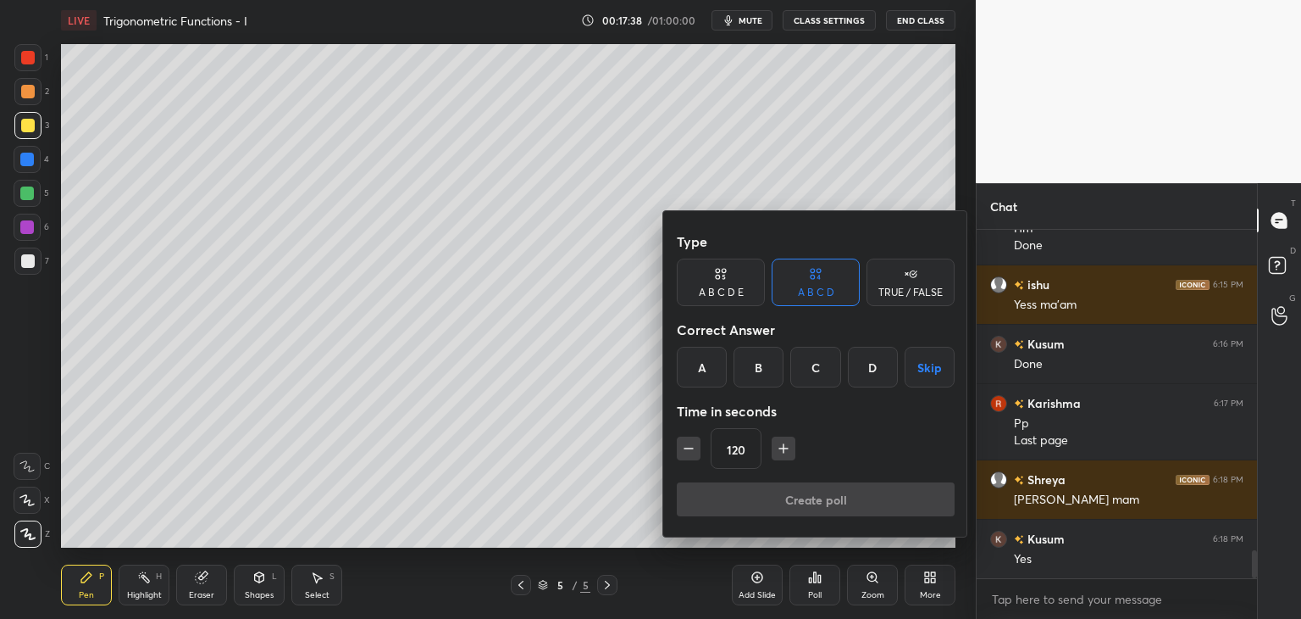
click at [933, 365] on button "Skip" at bounding box center [930, 367] width 50 height 41
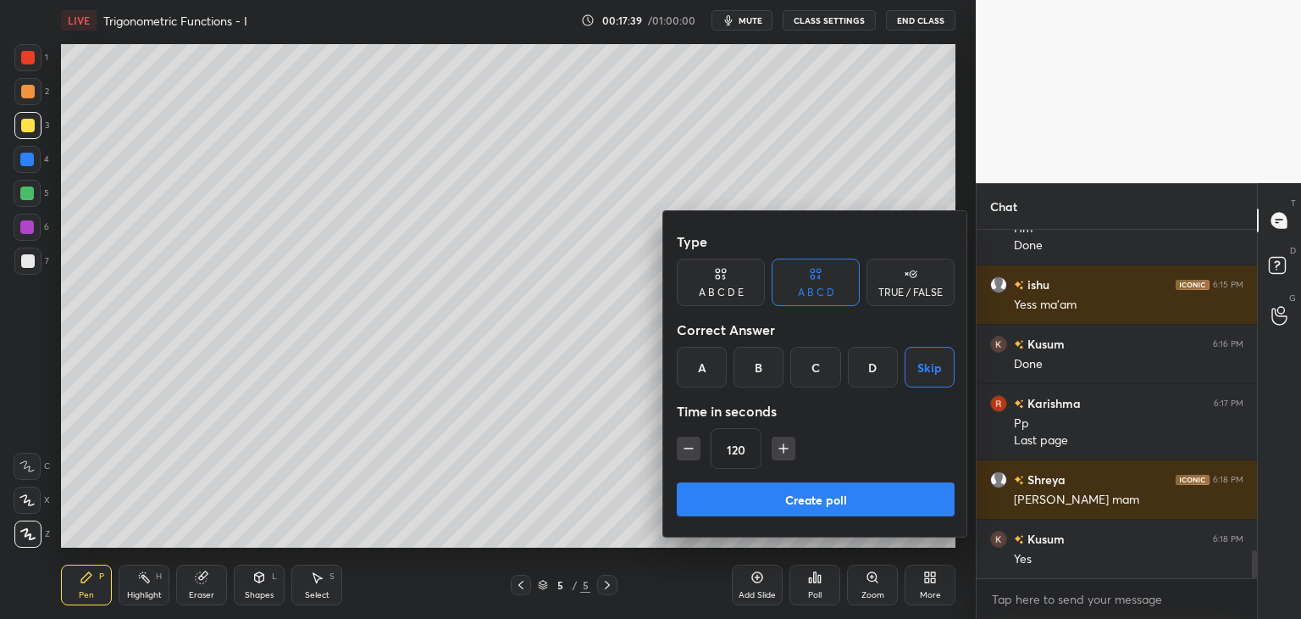
click at [811, 504] on button "Create poll" at bounding box center [816, 499] width 278 height 34
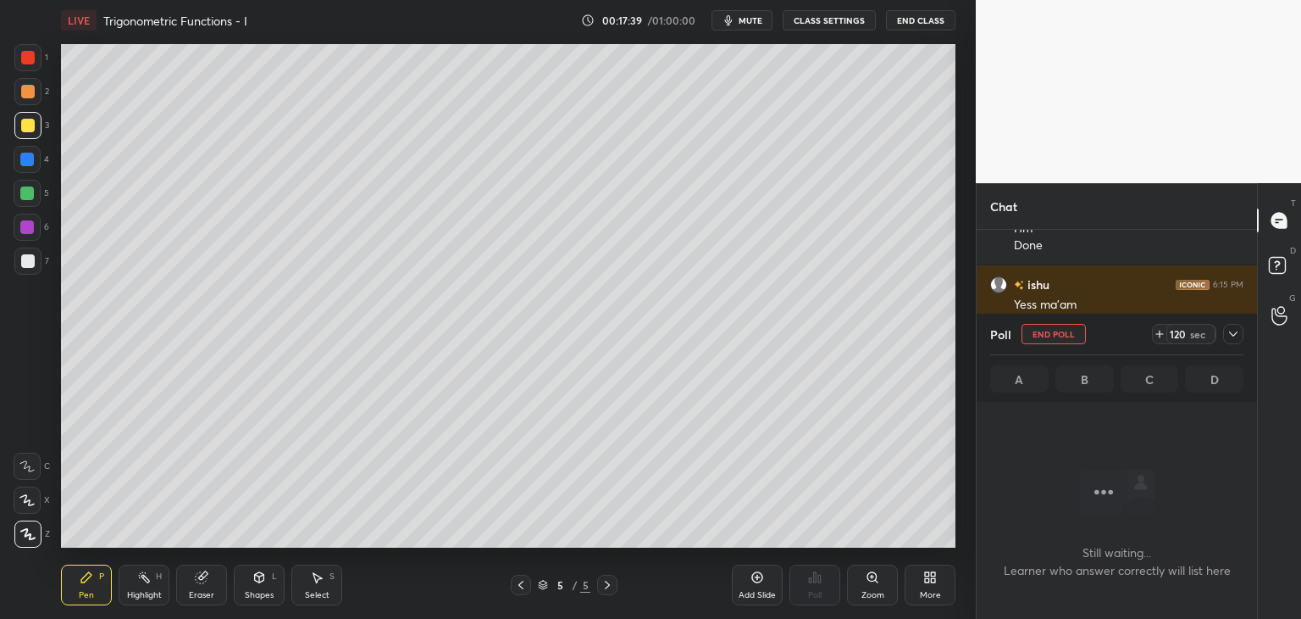
scroll to position [5, 5]
click at [515, 589] on icon at bounding box center [521, 585] width 14 height 14
click at [608, 584] on icon at bounding box center [607, 584] width 5 height 8
click at [1238, 326] on div at bounding box center [1234, 334] width 20 height 20
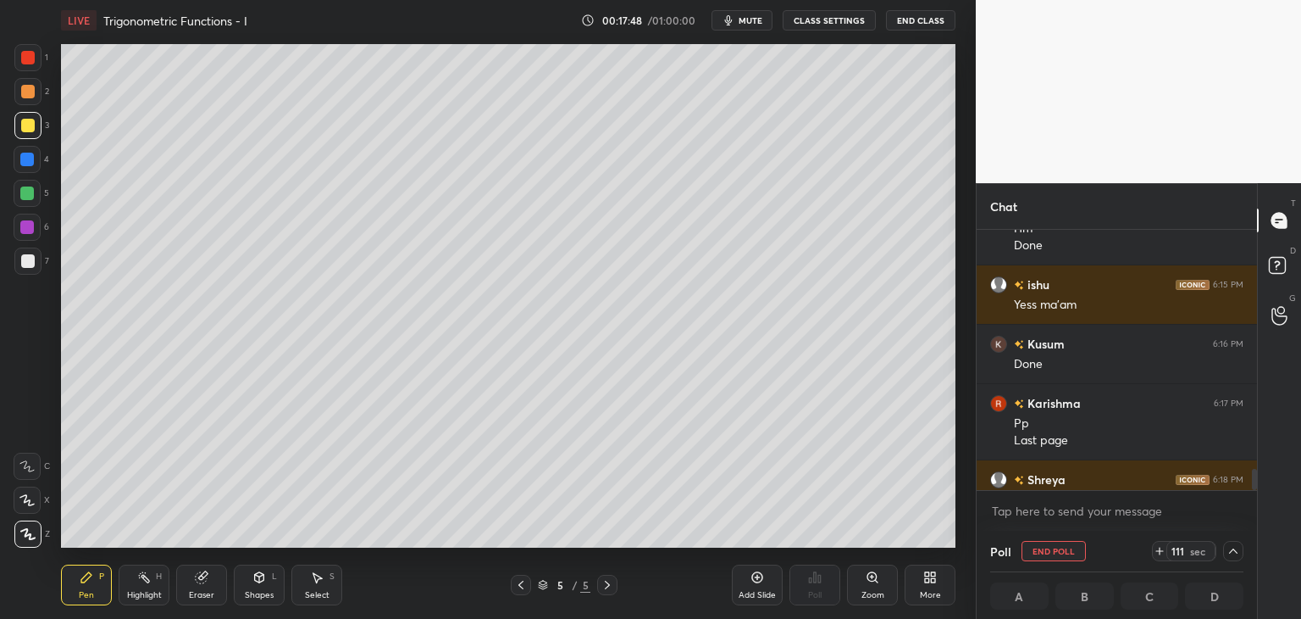
click at [746, 21] on span "mute" at bounding box center [751, 20] width 24 height 12
click at [763, 17] on span "unmute" at bounding box center [749, 20] width 36 height 12
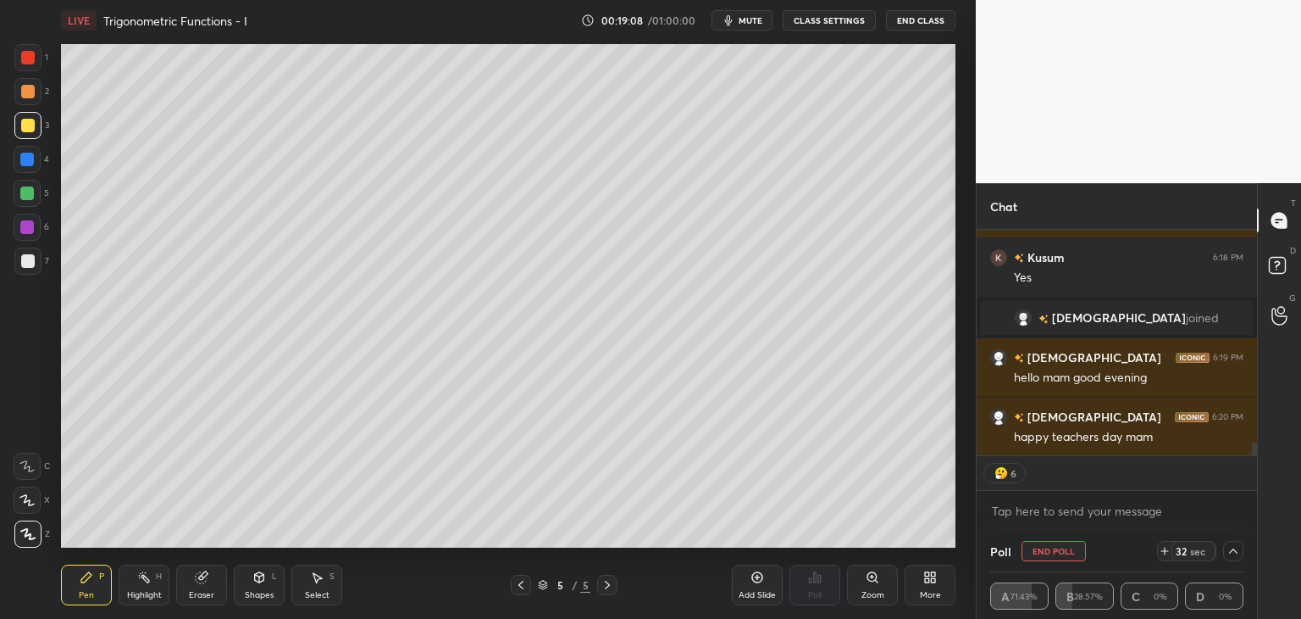
scroll to position [3986, 0]
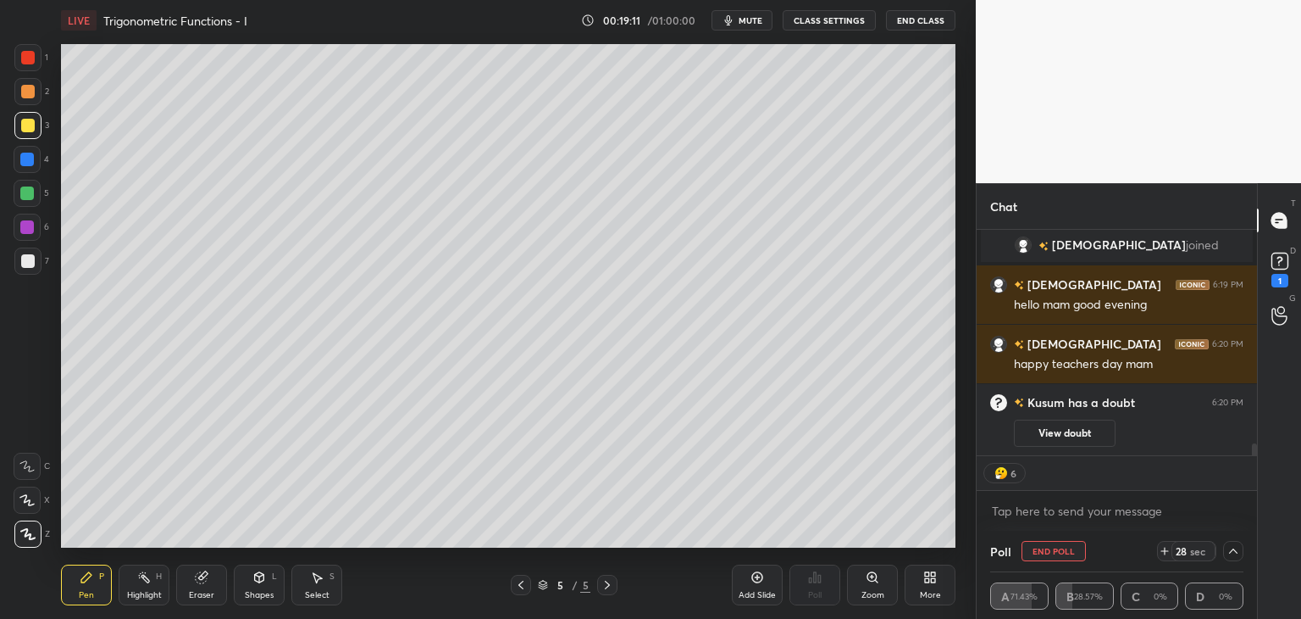
click at [1044, 432] on button "View doubt" at bounding box center [1065, 432] width 102 height 27
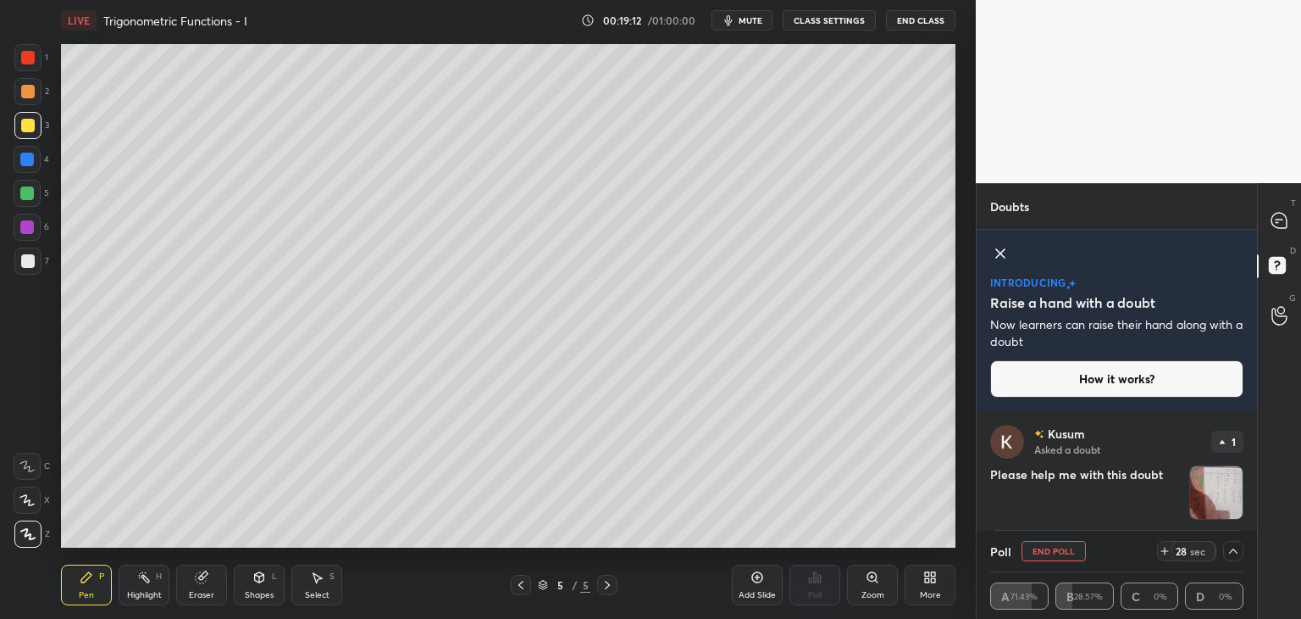
scroll to position [49, 0]
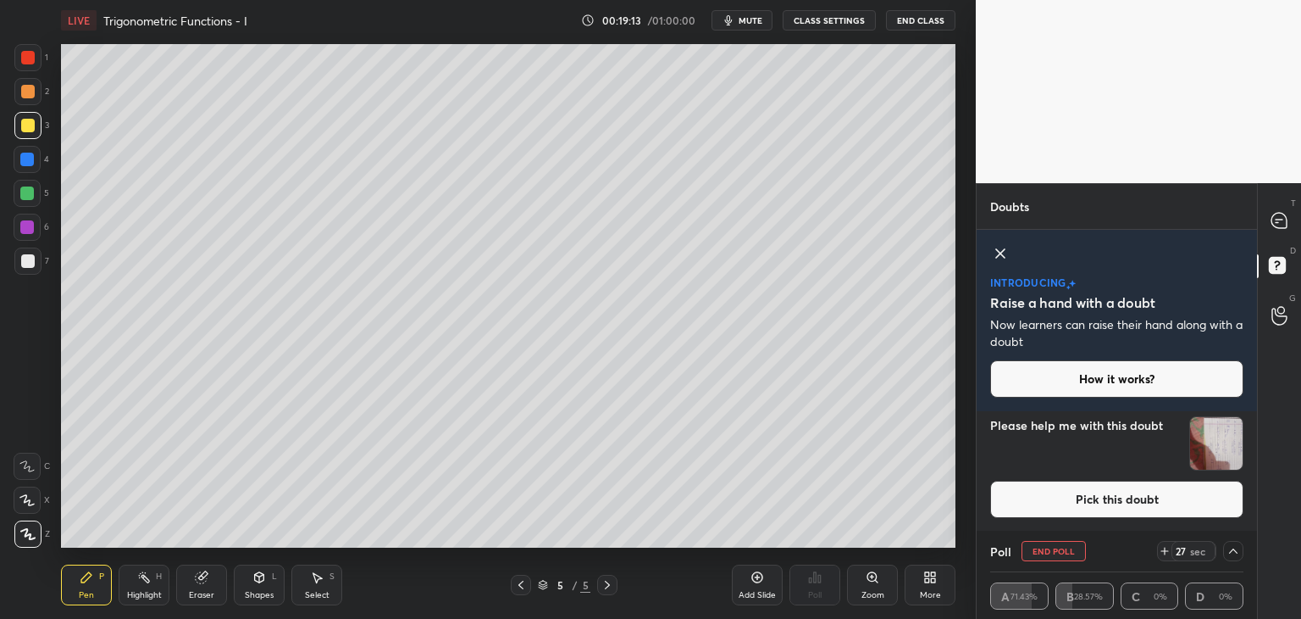
click at [1218, 445] on img "grid" at bounding box center [1216, 443] width 53 height 53
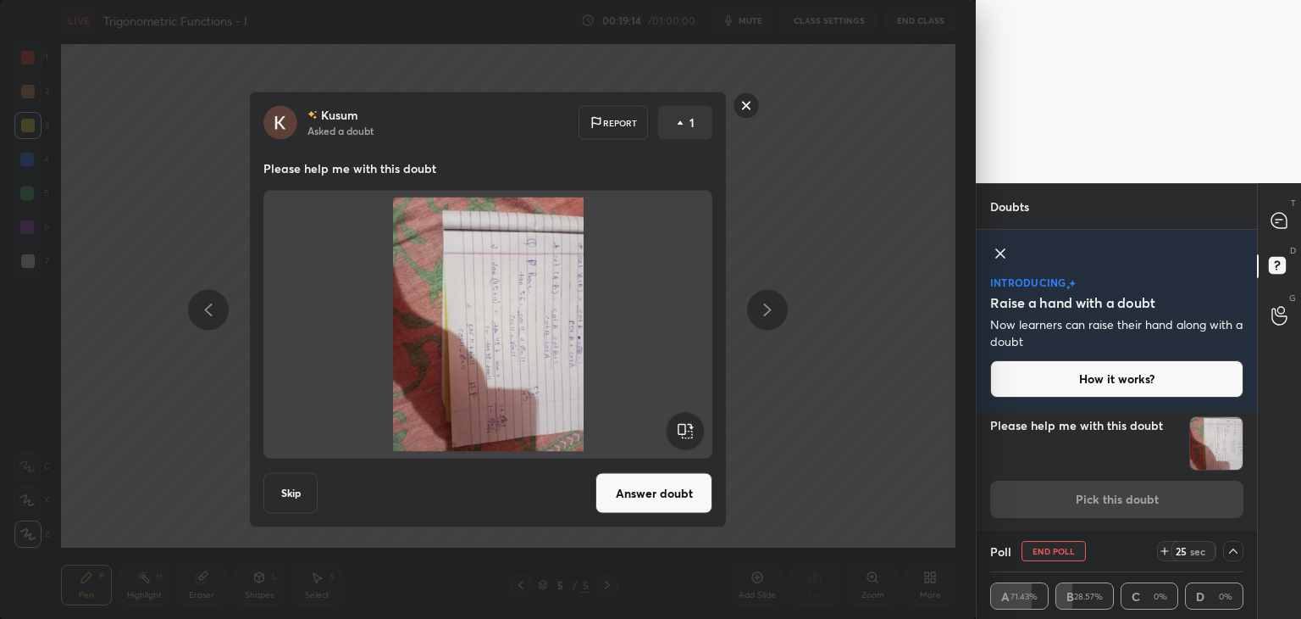
click at [683, 419] on rect at bounding box center [685, 431] width 38 height 38
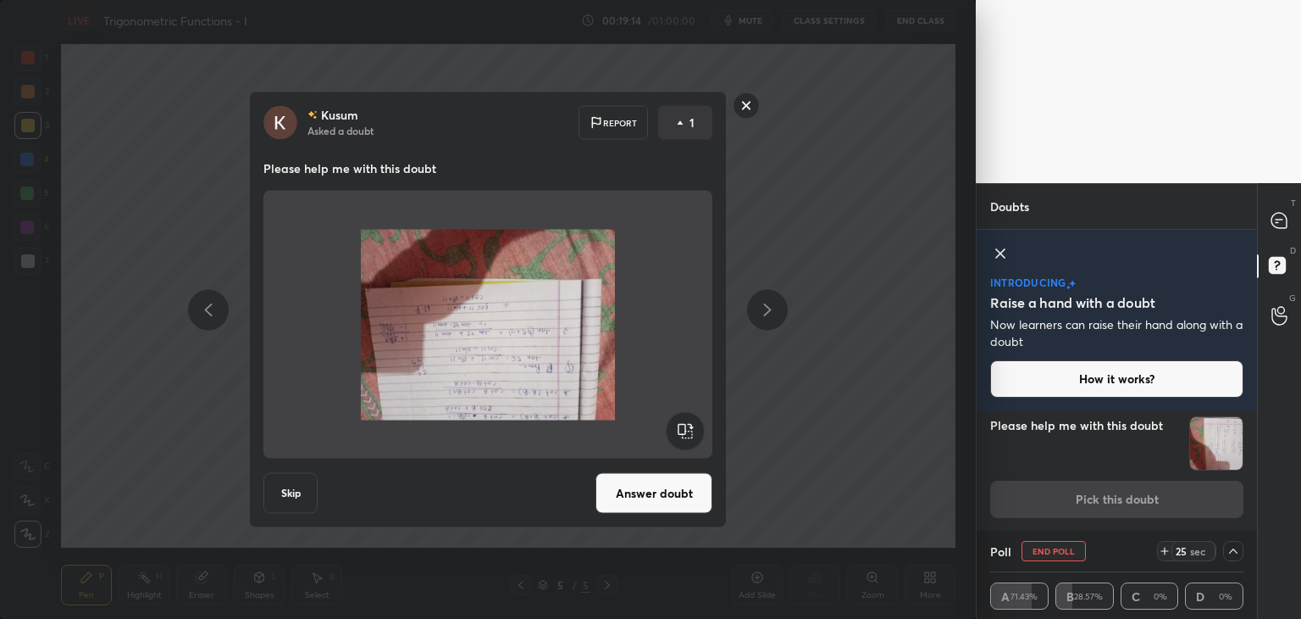
click at [684, 420] on rect at bounding box center [685, 431] width 38 height 38
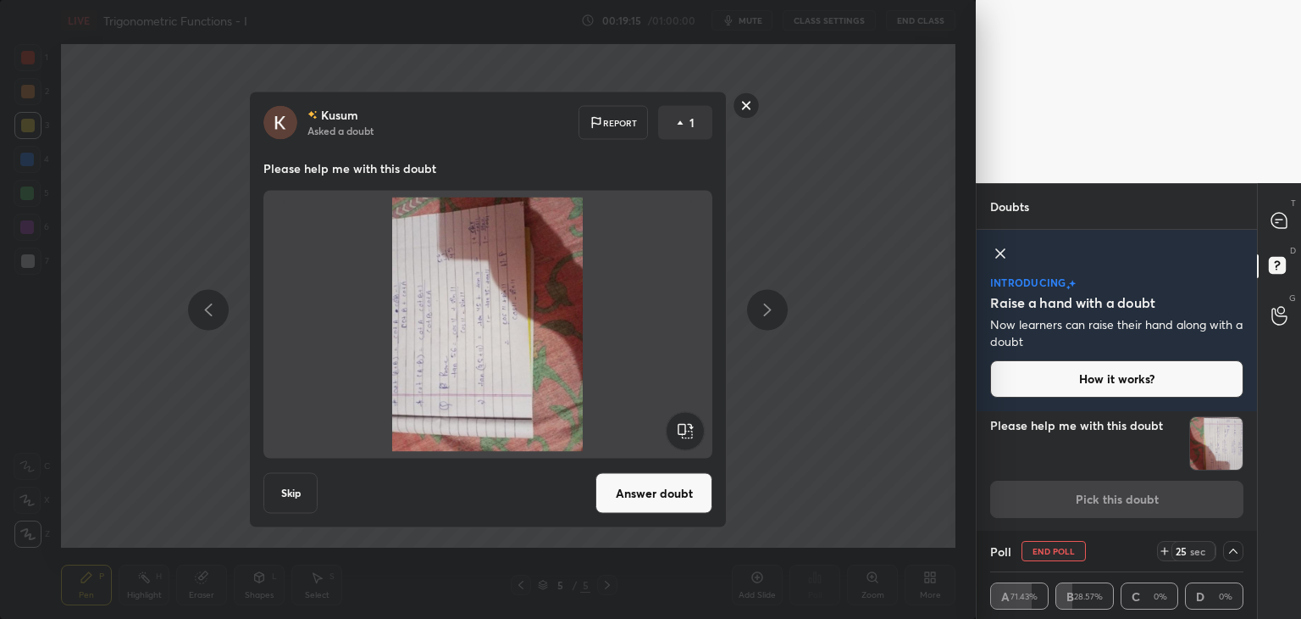
click at [684, 421] on rect at bounding box center [685, 431] width 38 height 38
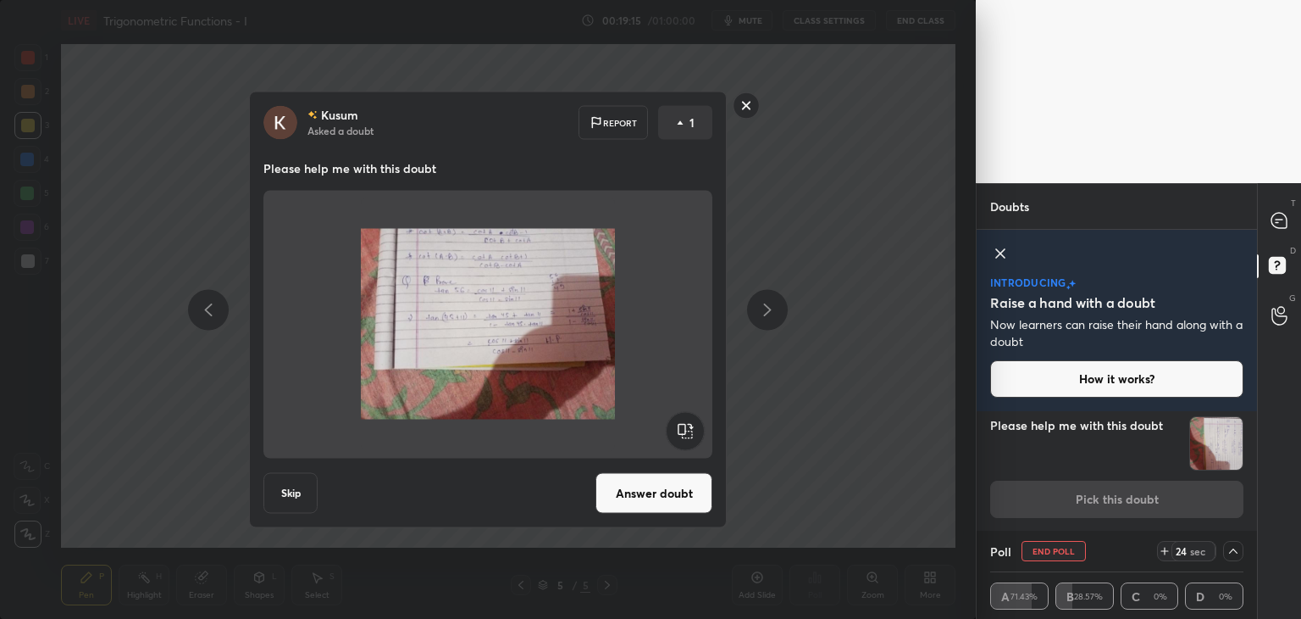
click at [685, 421] on rect at bounding box center [685, 431] width 38 height 38
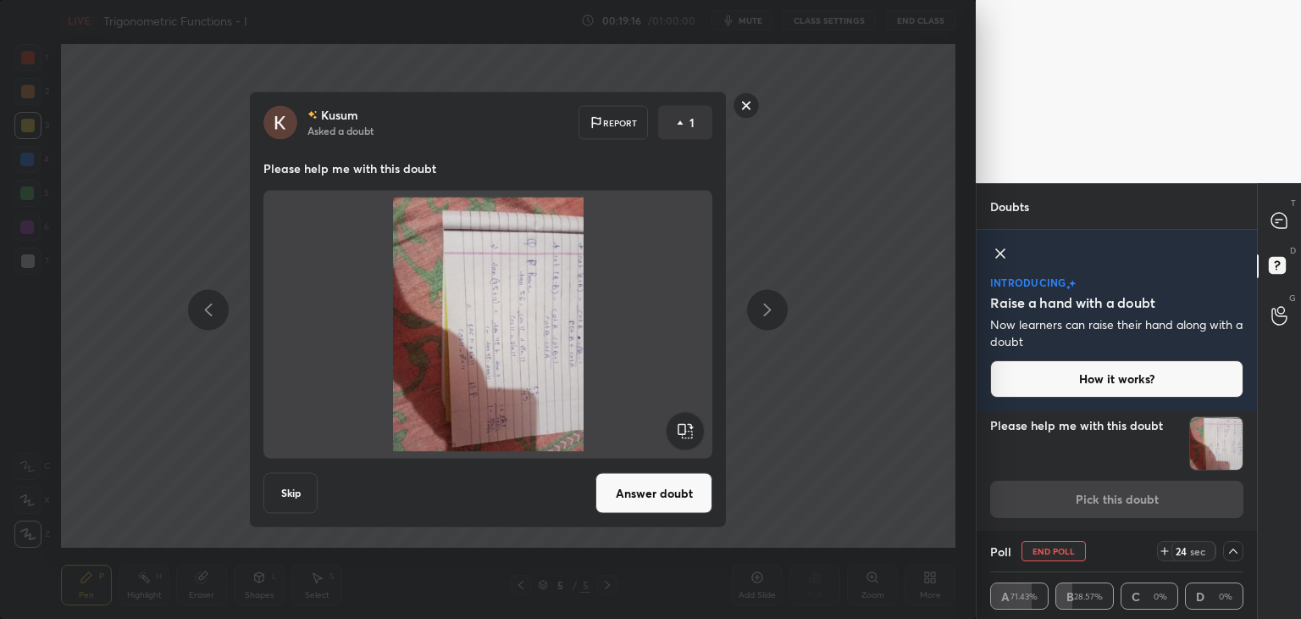
click at [682, 426] on rect at bounding box center [685, 431] width 38 height 38
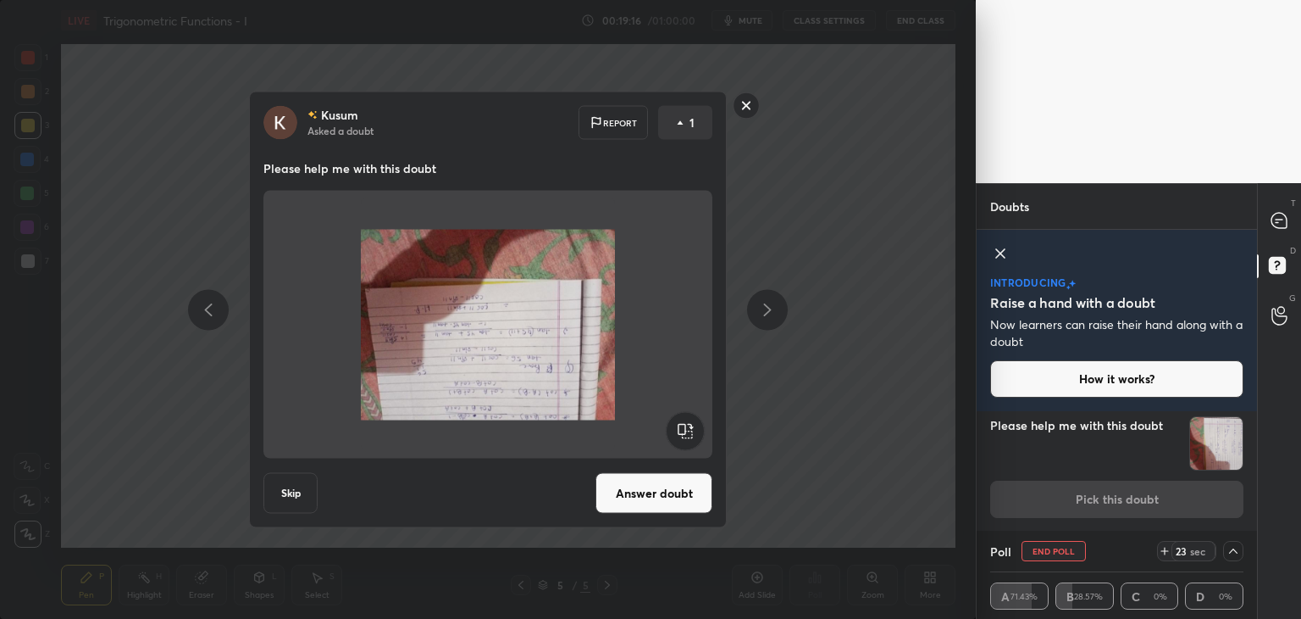
click at [684, 429] on rect at bounding box center [685, 431] width 38 height 38
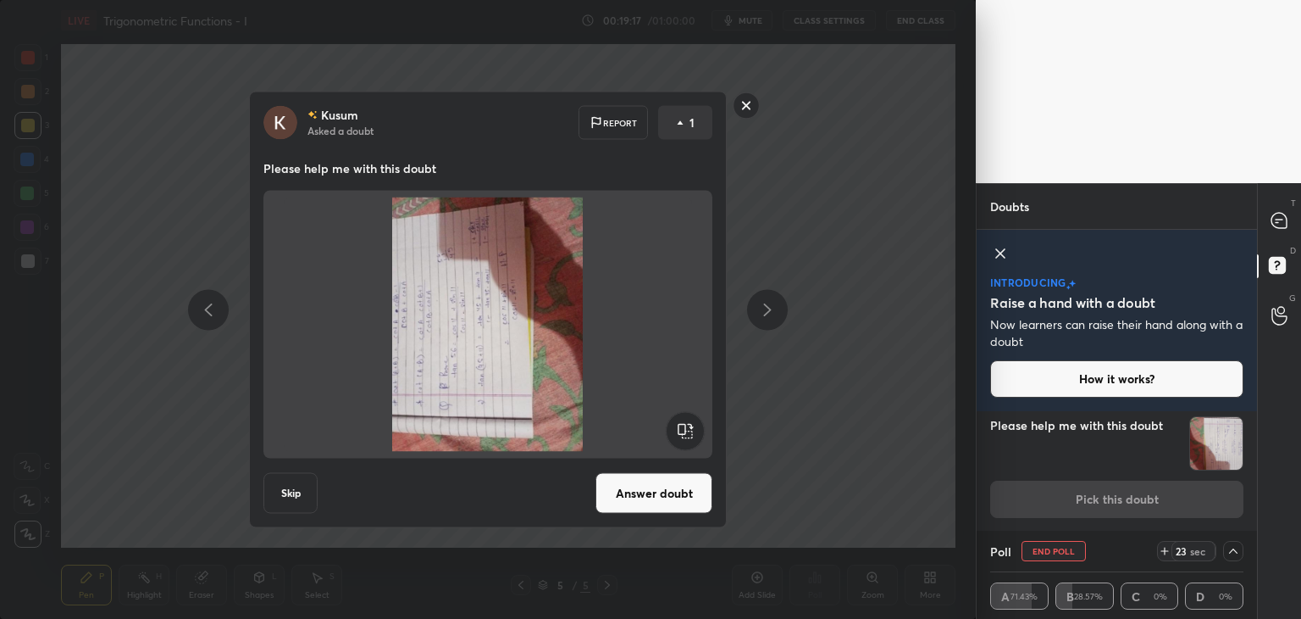
click at [688, 429] on rect at bounding box center [685, 431] width 38 height 38
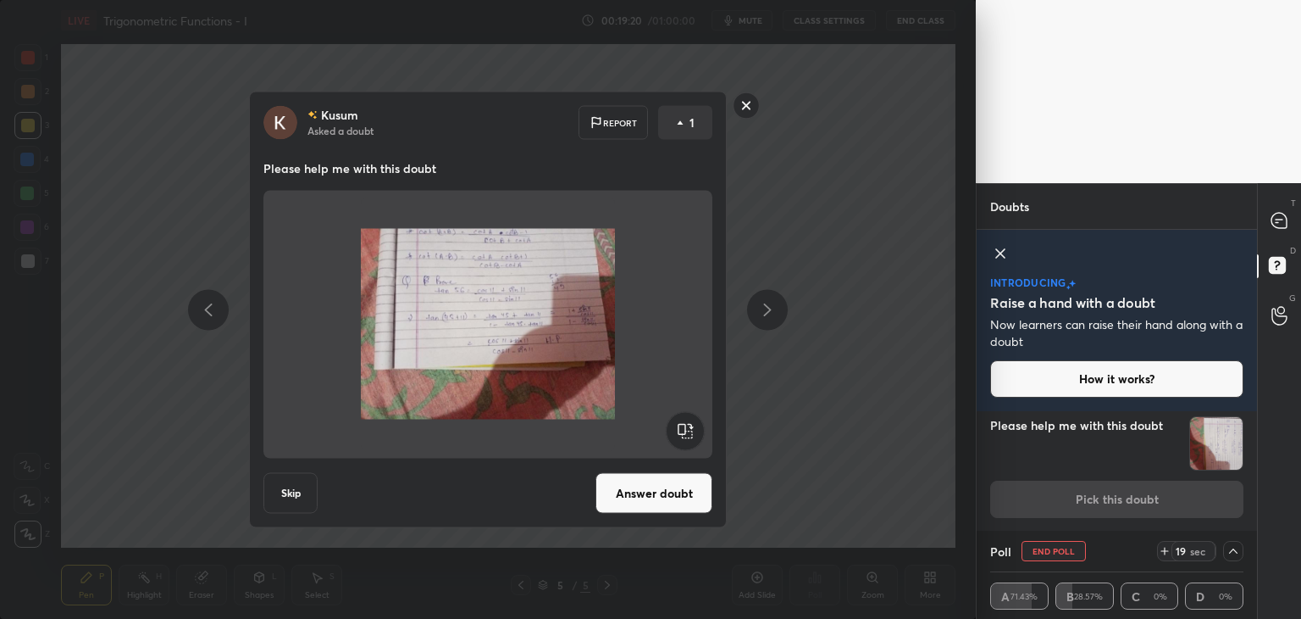
click at [746, 106] on rect at bounding box center [747, 105] width 26 height 26
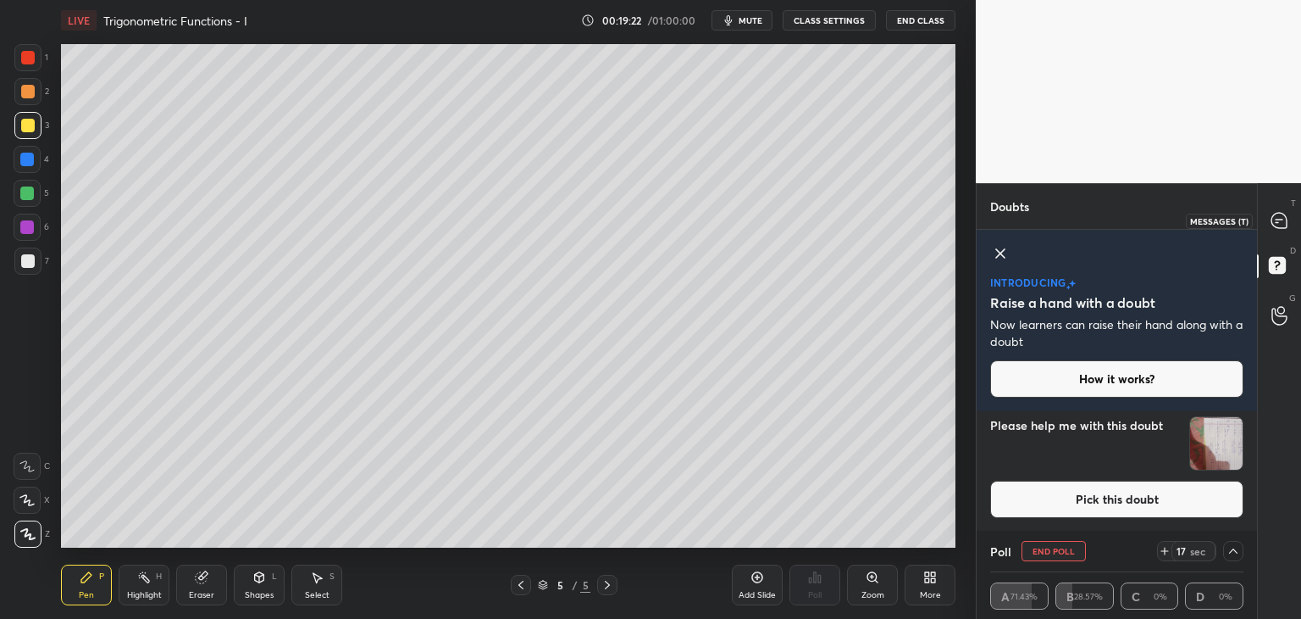
click at [1284, 215] on icon at bounding box center [1279, 220] width 15 height 15
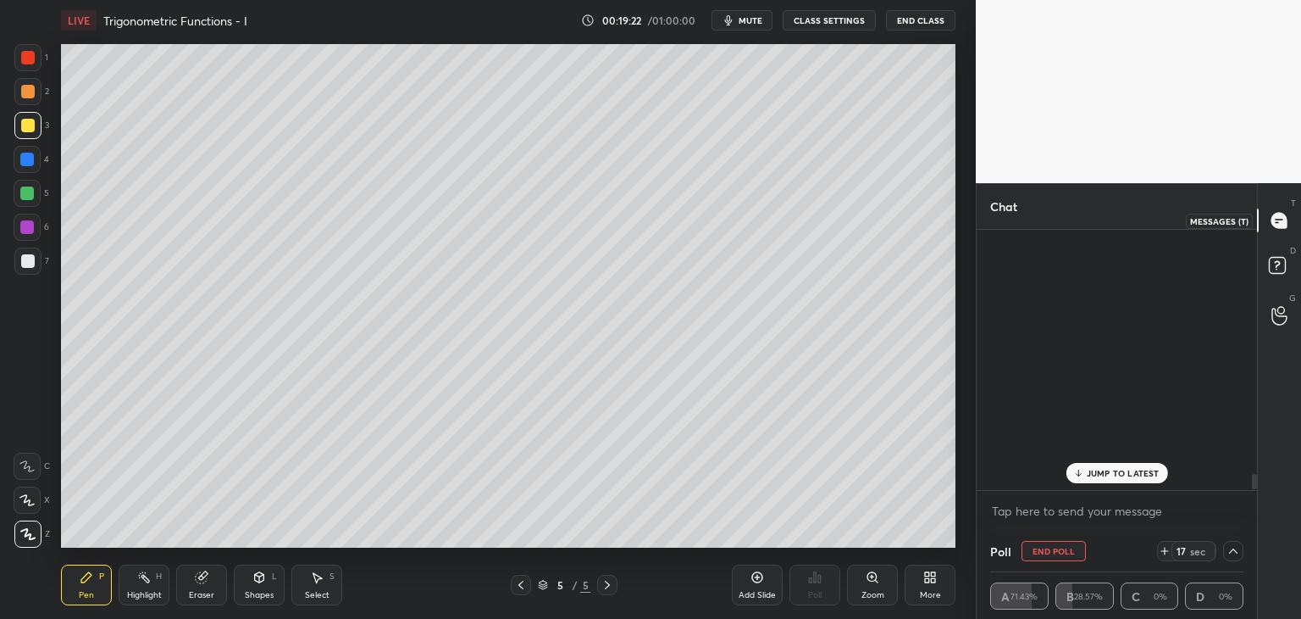
scroll to position [255, 275]
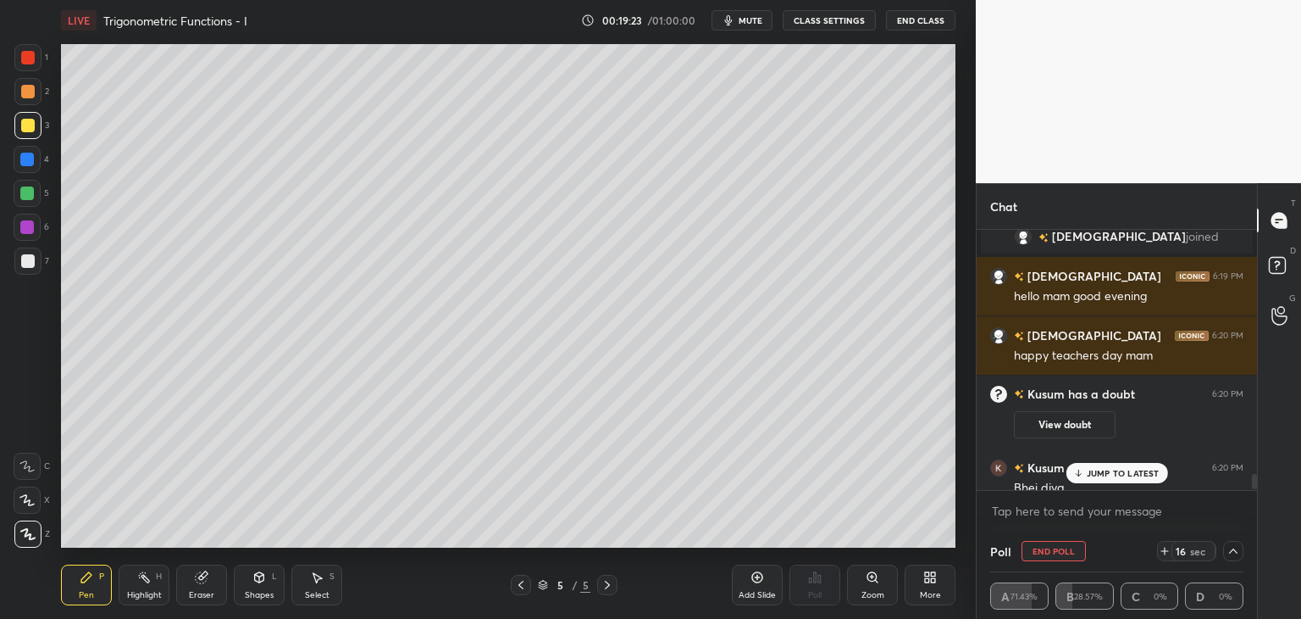
click at [1111, 472] on p "JUMP TO LATEST" at bounding box center [1123, 473] width 73 height 10
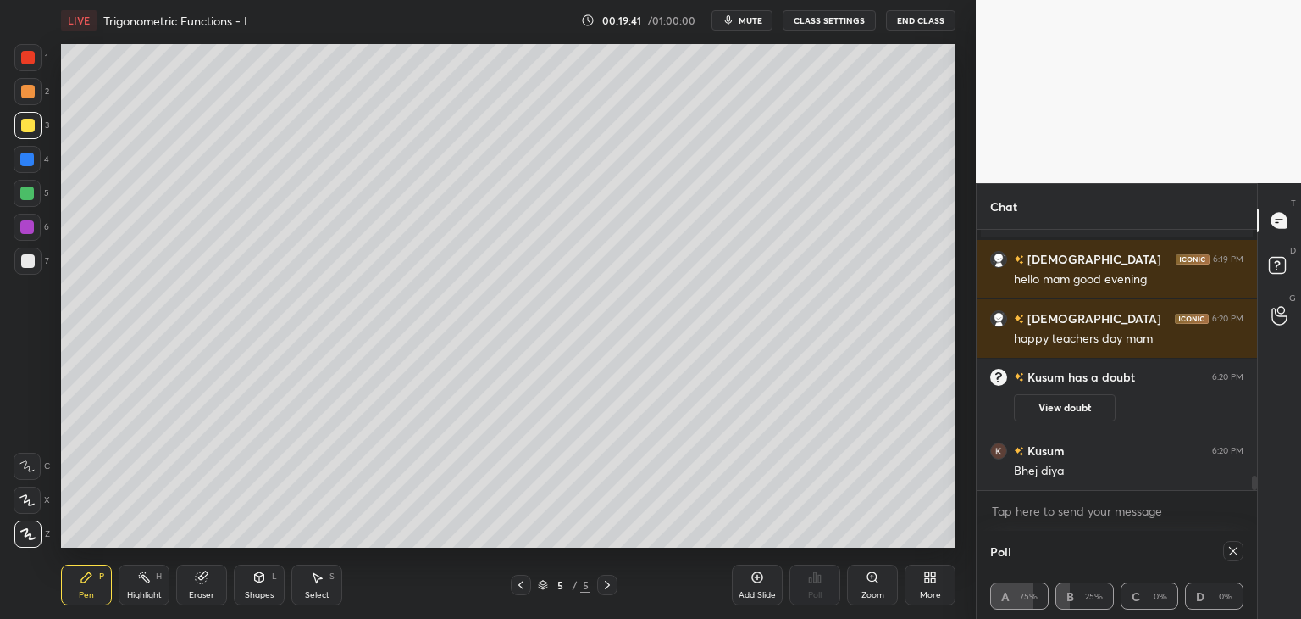
click at [1235, 549] on icon at bounding box center [1234, 551] width 14 height 14
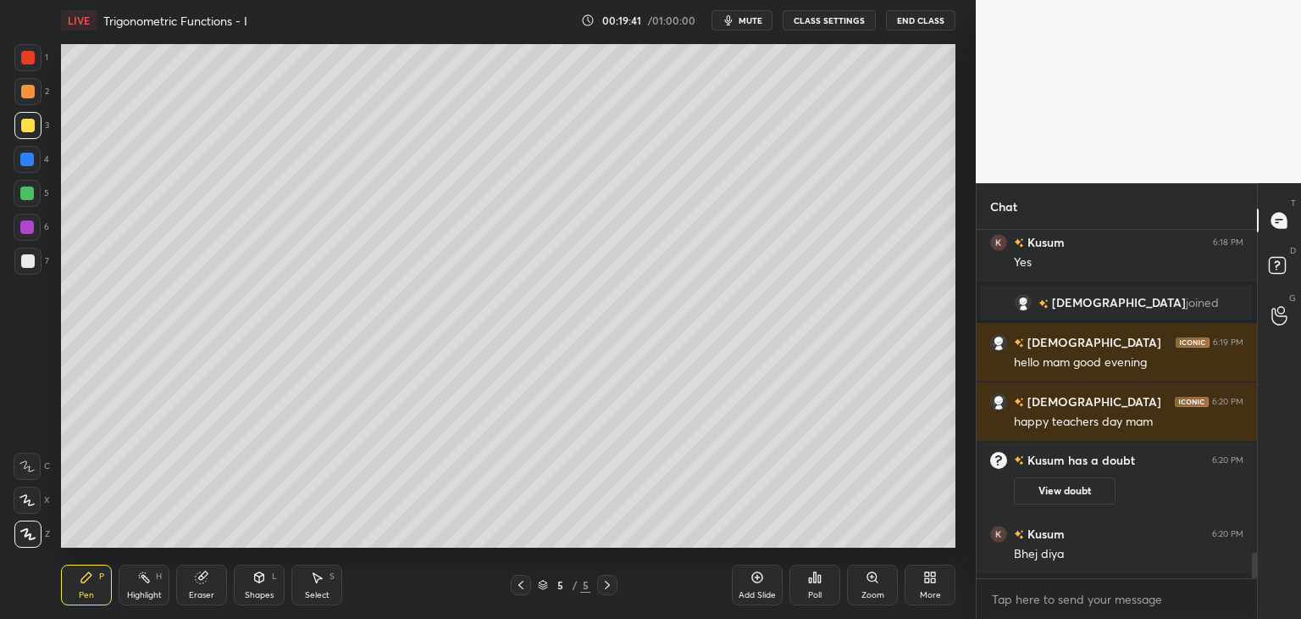
scroll to position [0, 0]
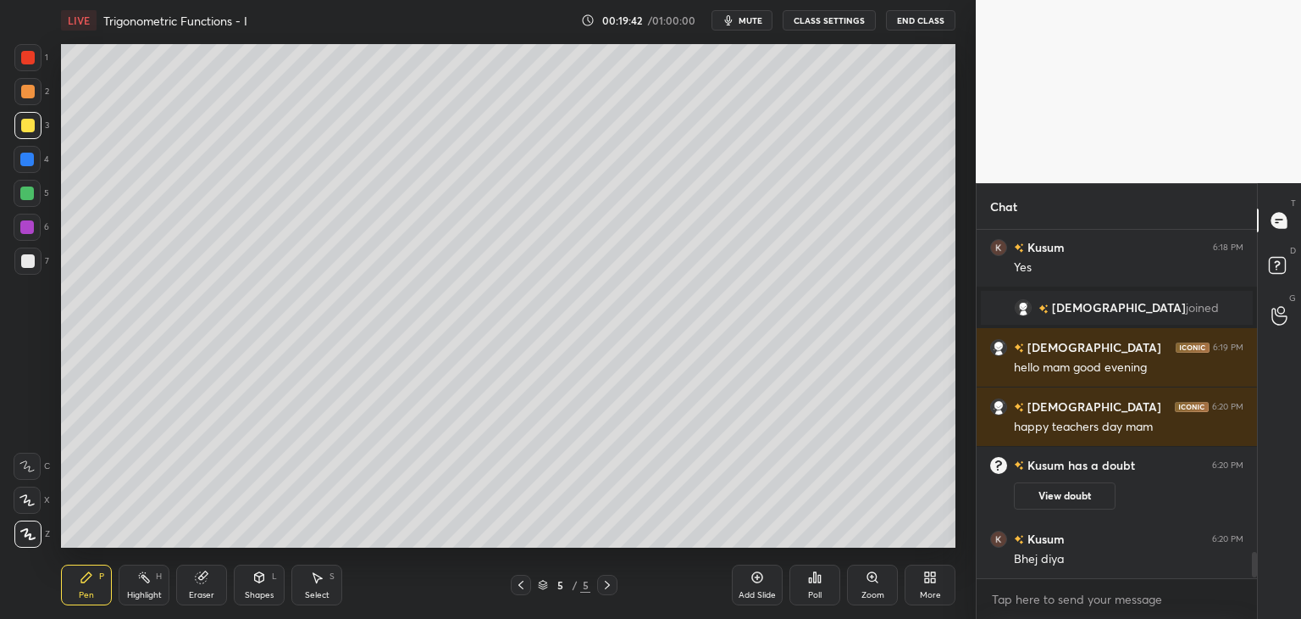
drag, startPoint x: 29, startPoint y: 254, endPoint x: 51, endPoint y: 270, distance: 27.3
click at [29, 253] on div at bounding box center [27, 260] width 27 height 27
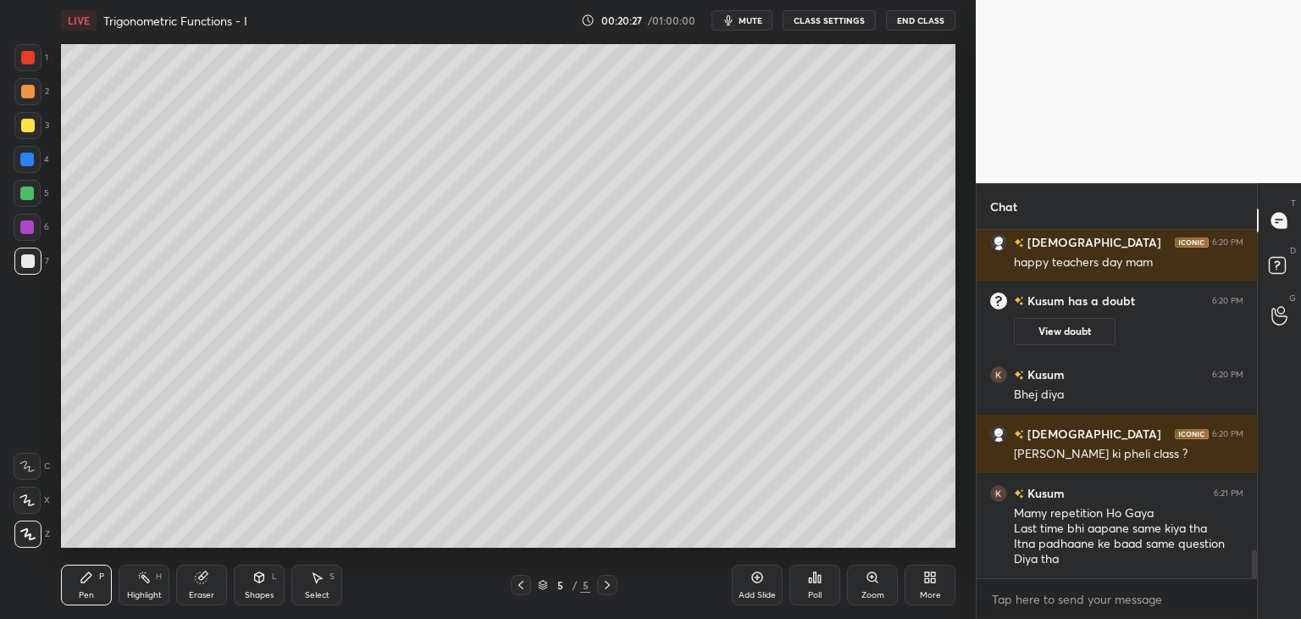
scroll to position [4092, 0]
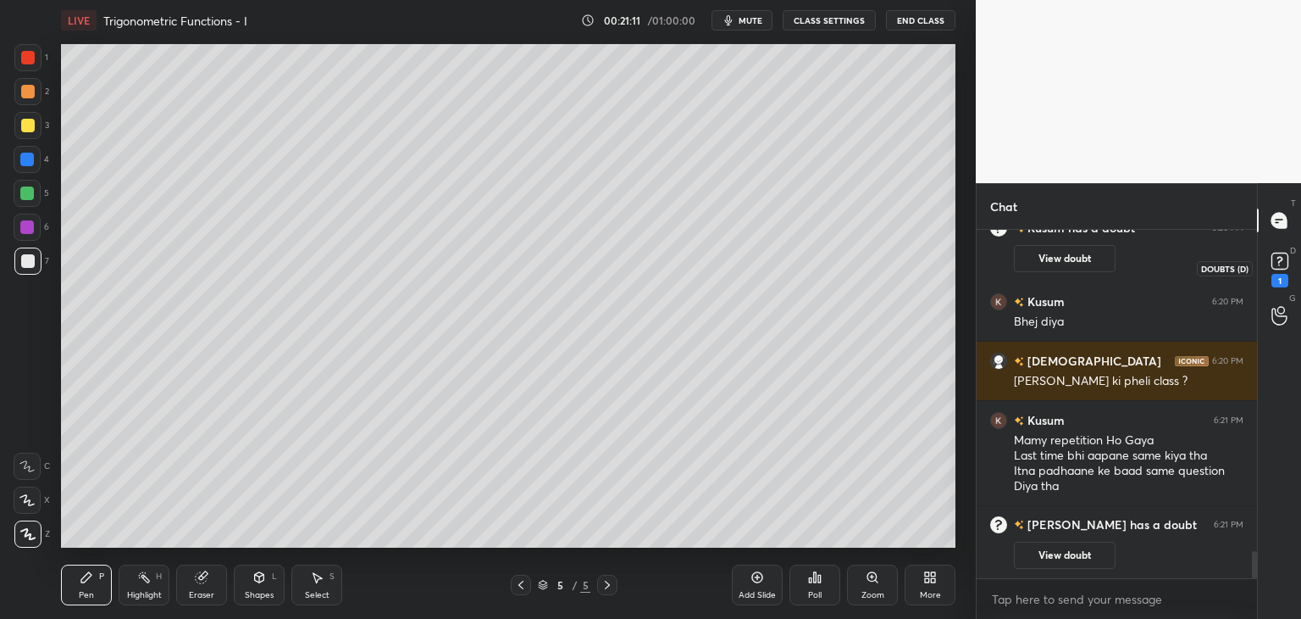
click at [1290, 269] on icon at bounding box center [1280, 260] width 25 height 25
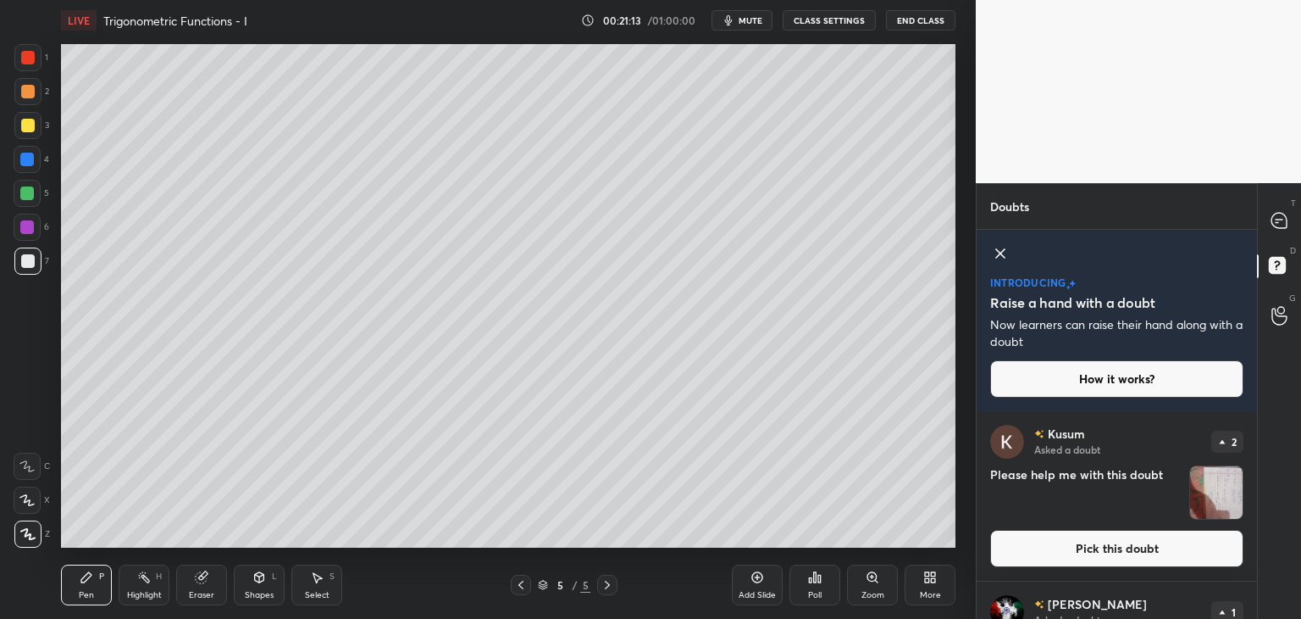
scroll to position [133, 0]
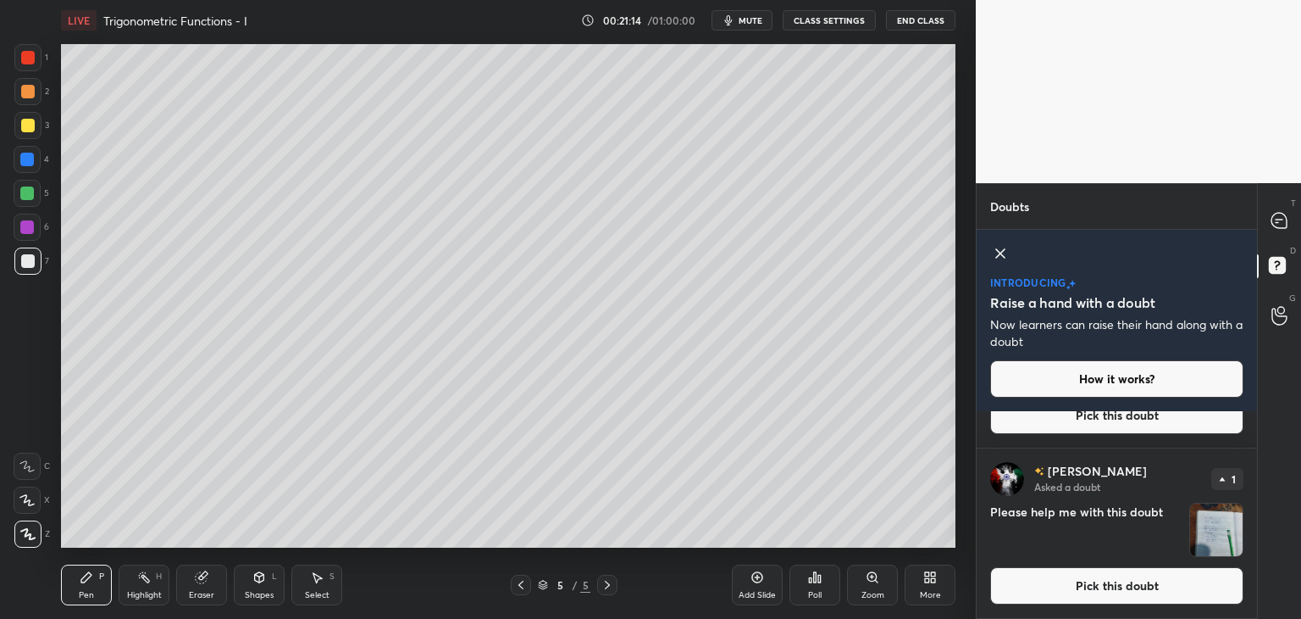
click at [1218, 537] on img "grid" at bounding box center [1216, 529] width 53 height 53
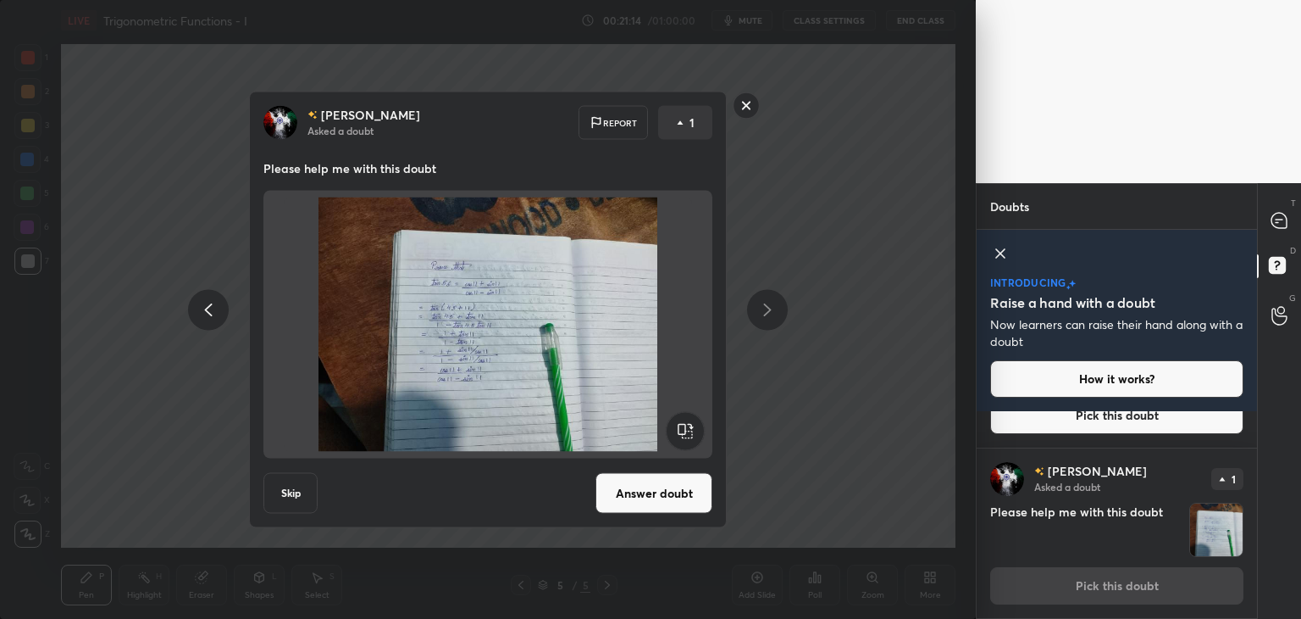
scroll to position [132, 0]
click at [740, 107] on rect at bounding box center [747, 105] width 26 height 26
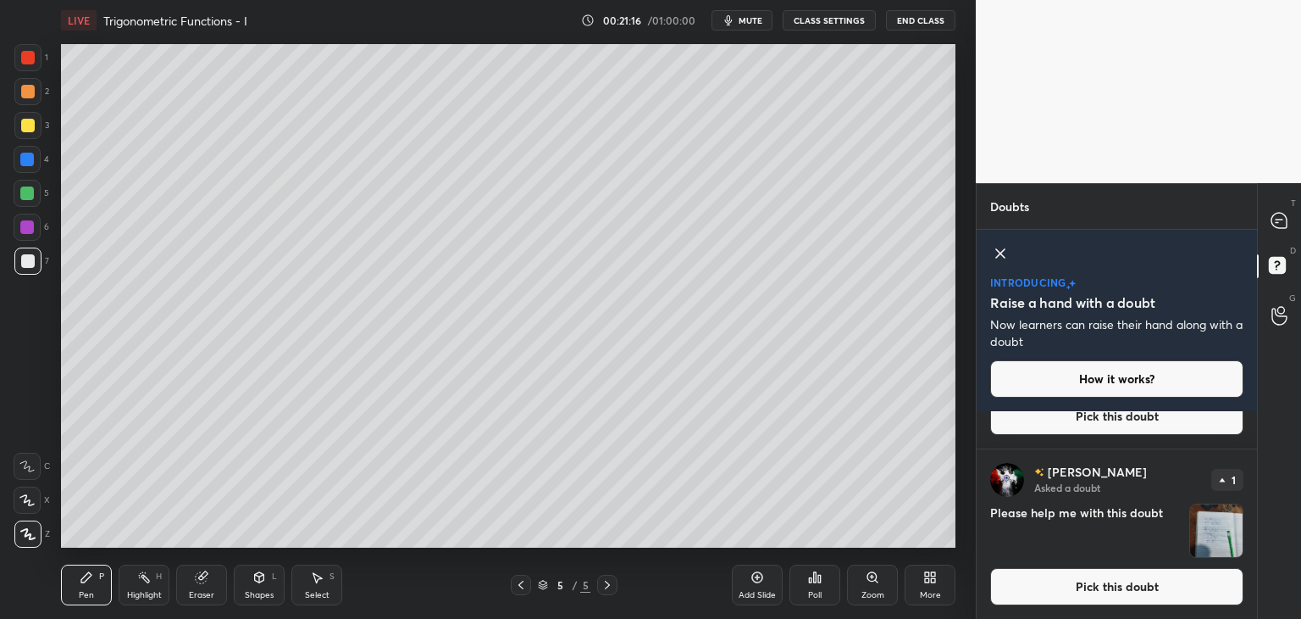
scroll to position [0, 0]
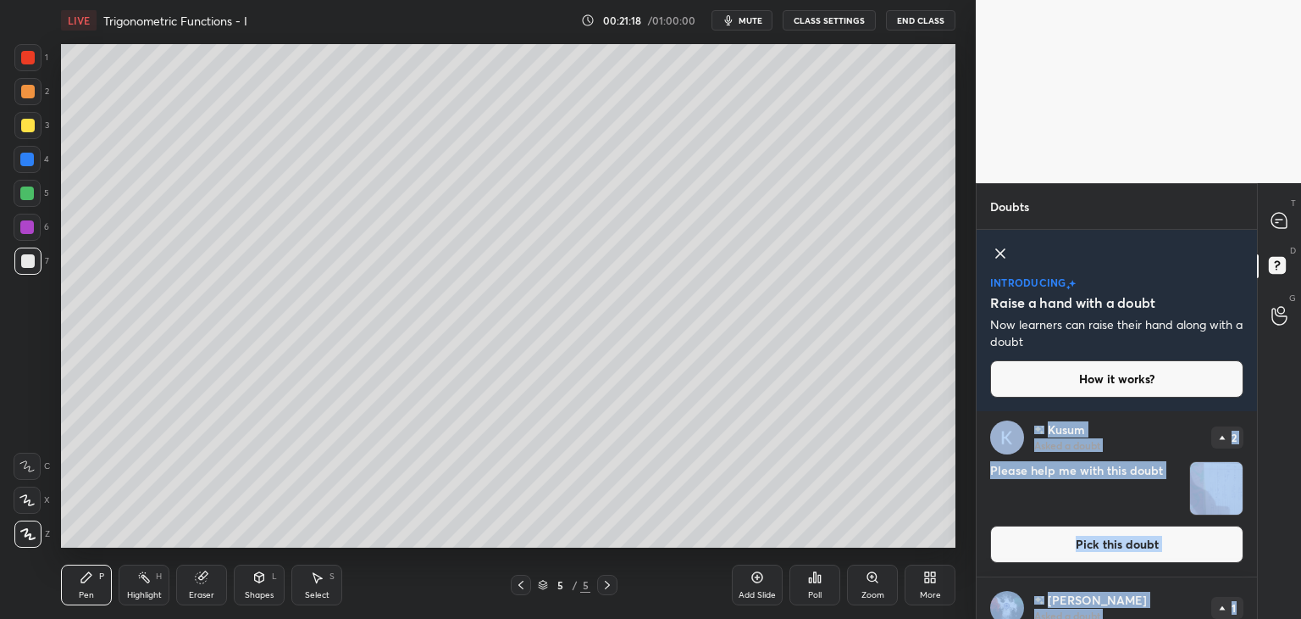
click at [1252, 605] on div "[PERSON_NAME] Asked a doubt 2 Please help me with this doubt Pick this doubt [P…" at bounding box center [1117, 515] width 280 height 208
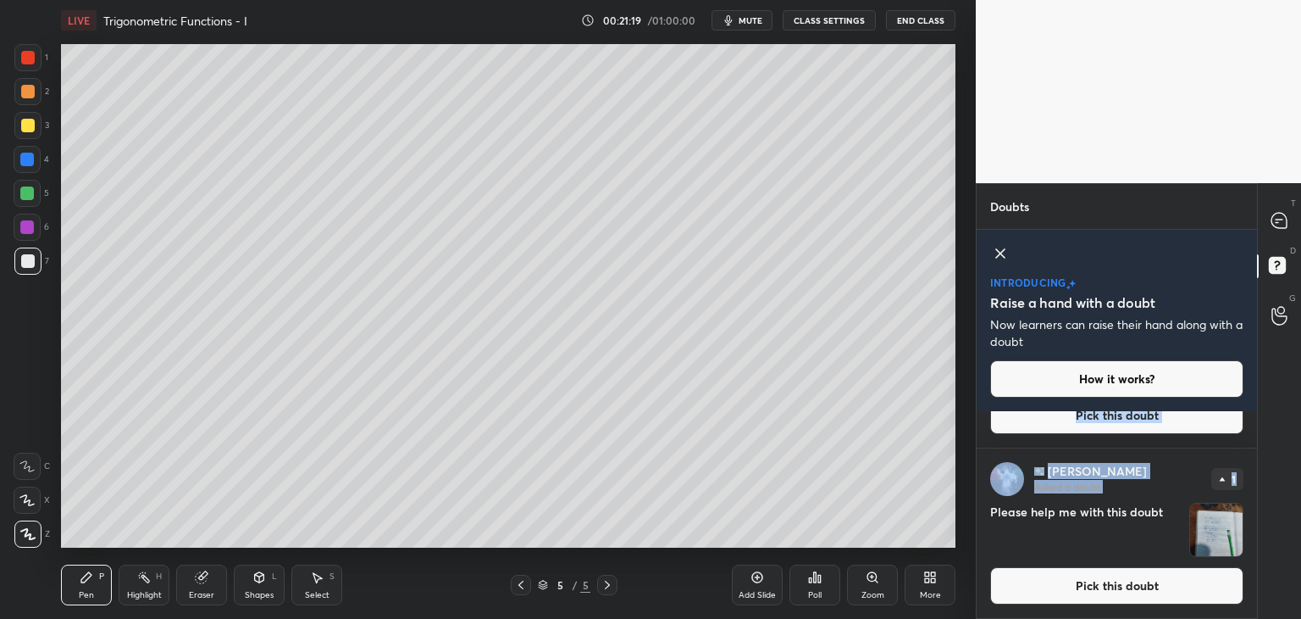
click at [1222, 542] on img "grid" at bounding box center [1216, 529] width 53 height 53
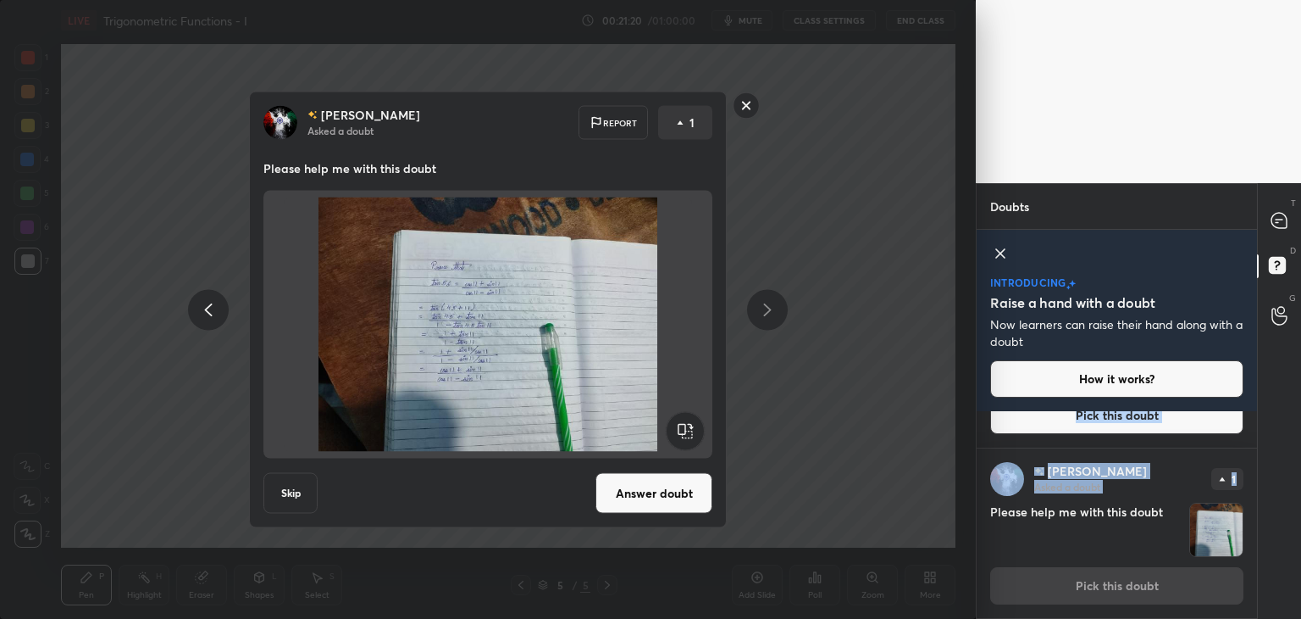
scroll to position [132, 0]
click at [742, 103] on rect at bounding box center [747, 105] width 26 height 26
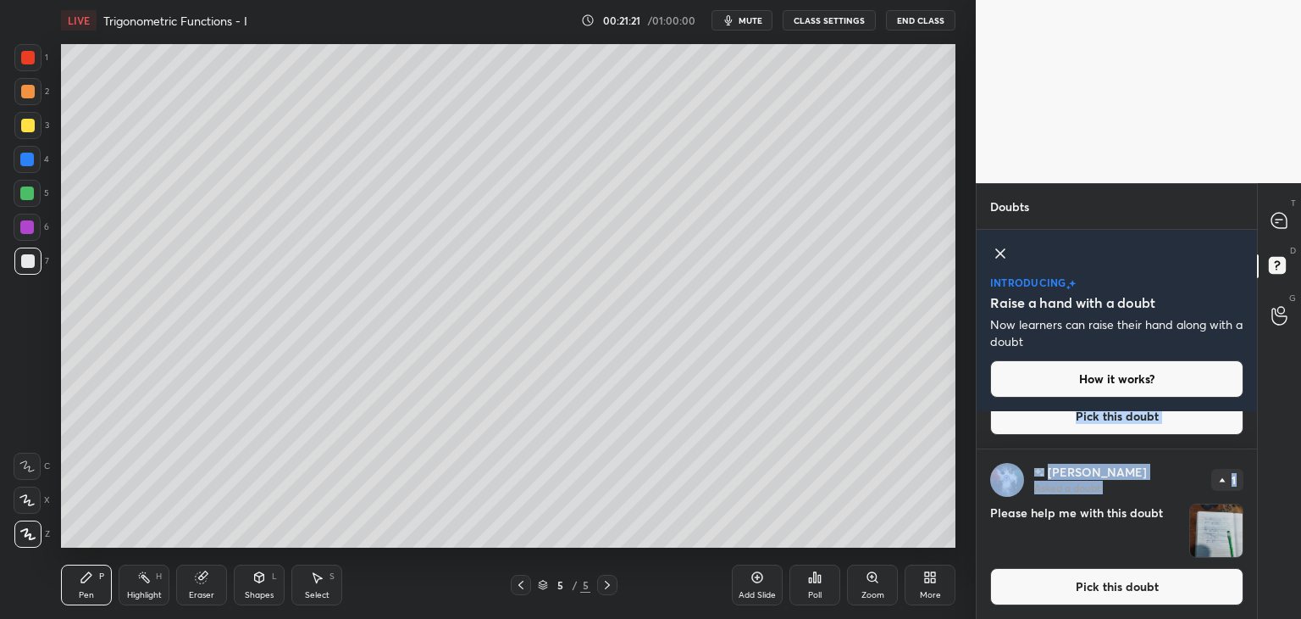
scroll to position [0, 0]
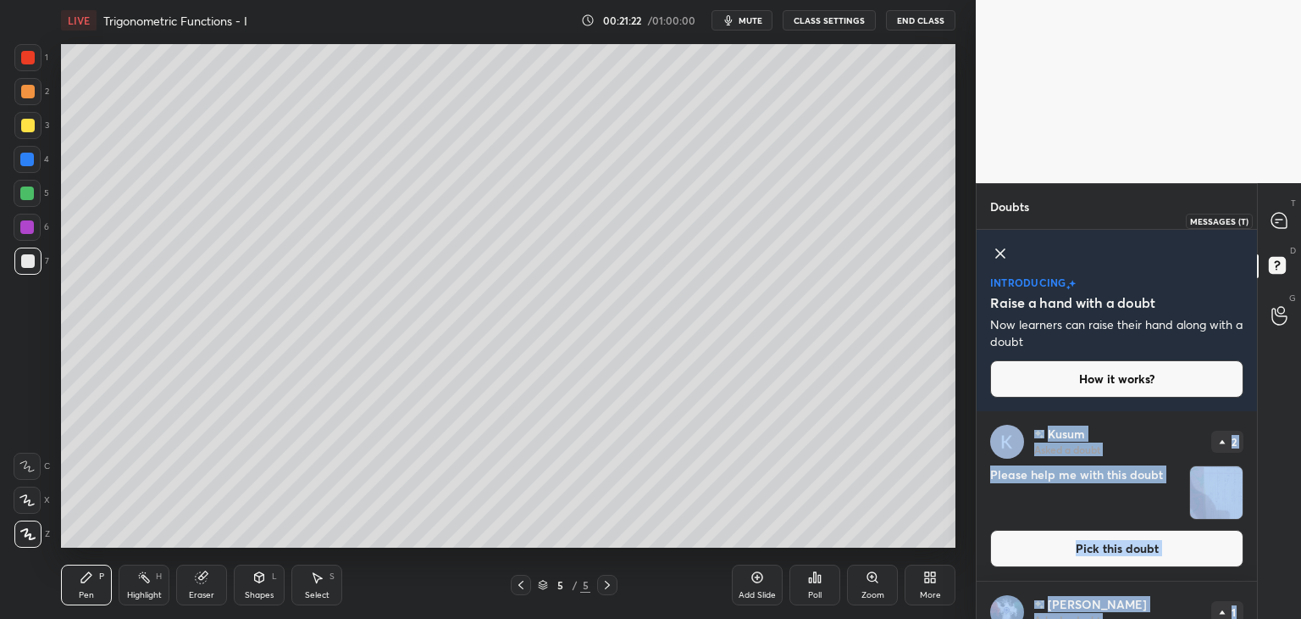
drag, startPoint x: 1276, startPoint y: 224, endPoint x: 1283, endPoint y: 271, distance: 47.9
click at [1275, 223] on icon at bounding box center [1279, 220] width 15 height 15
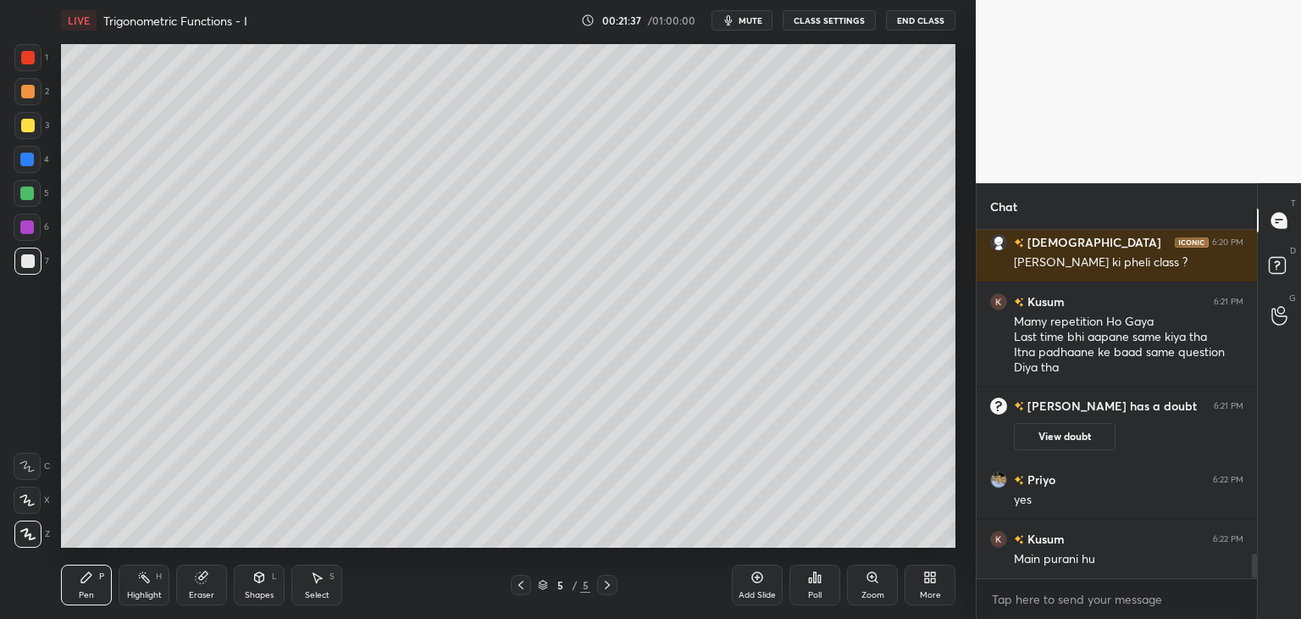
scroll to position [4613, 0]
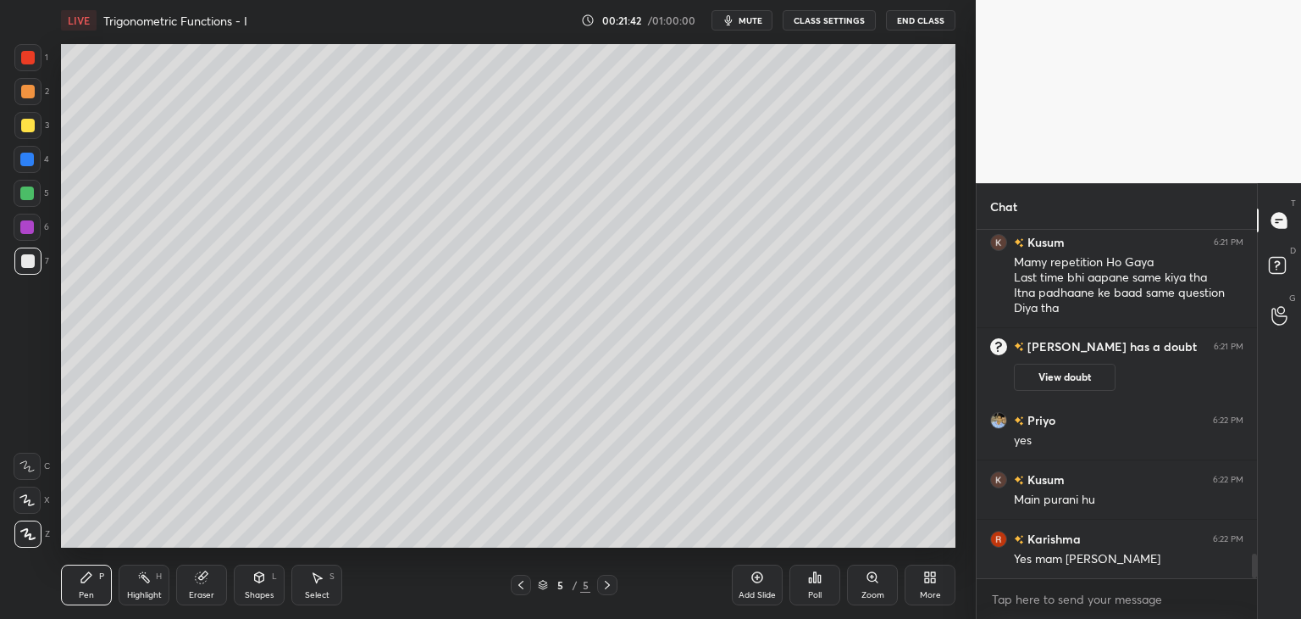
click at [760, 588] on div "Add Slide" at bounding box center [757, 584] width 51 height 41
click at [27, 117] on div at bounding box center [27, 125] width 27 height 27
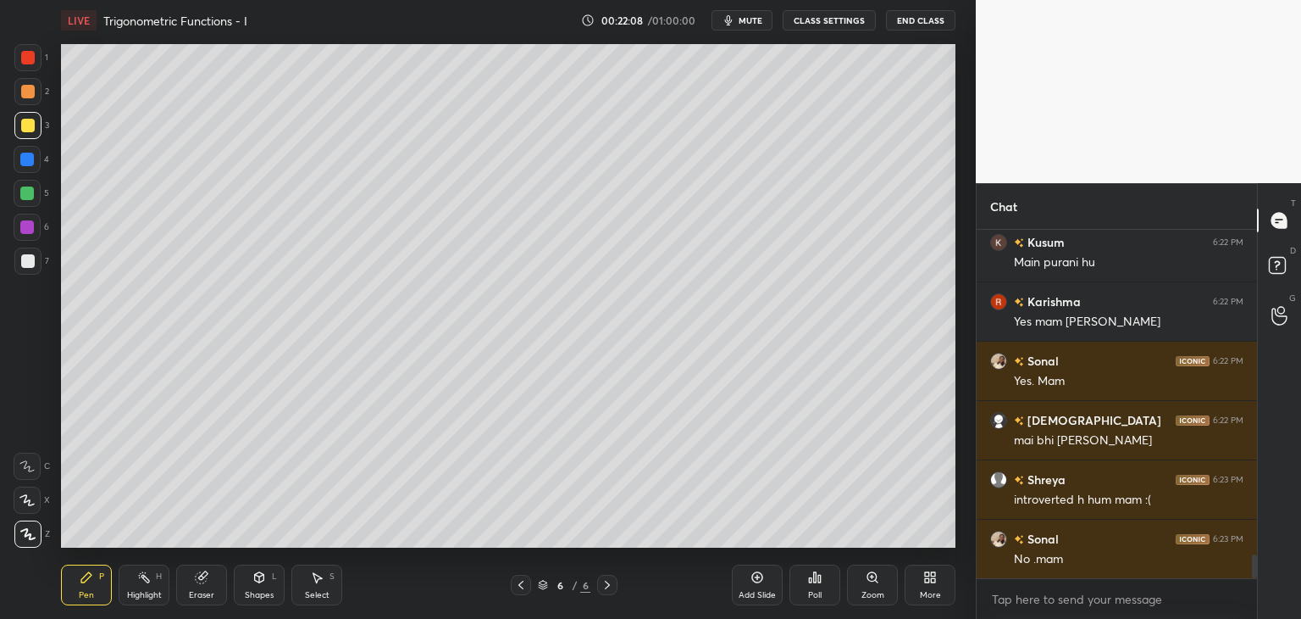
scroll to position [4909, 0]
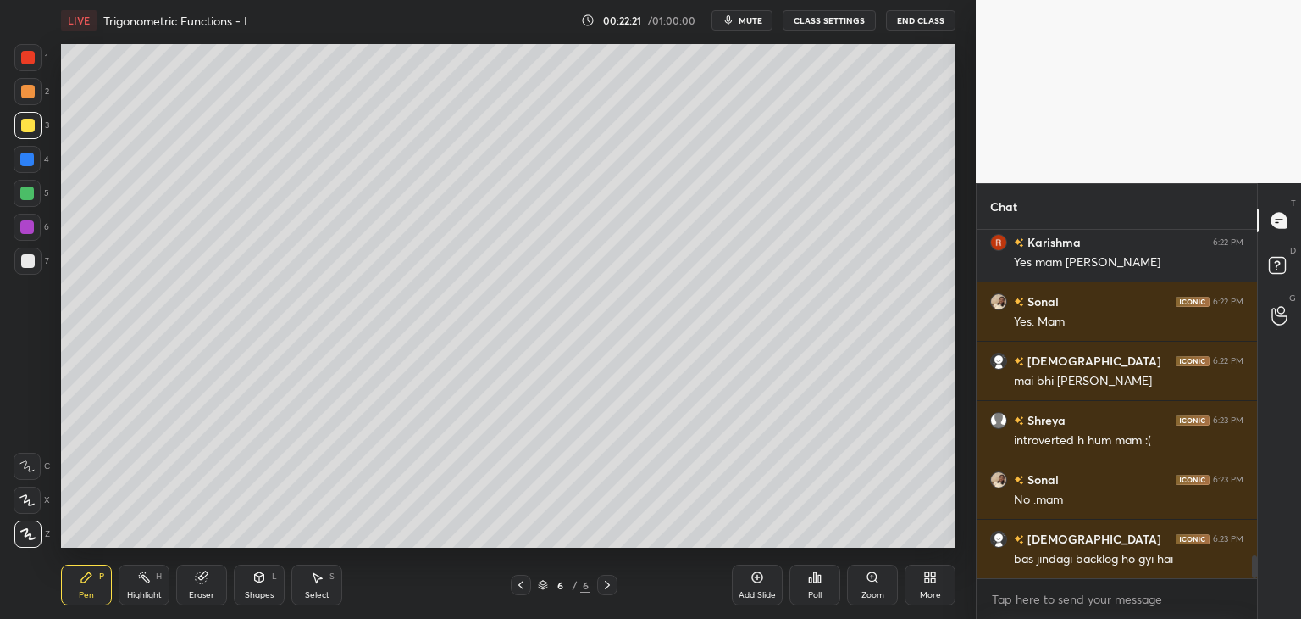
click at [1255, 577] on div at bounding box center [1254, 566] width 5 height 23
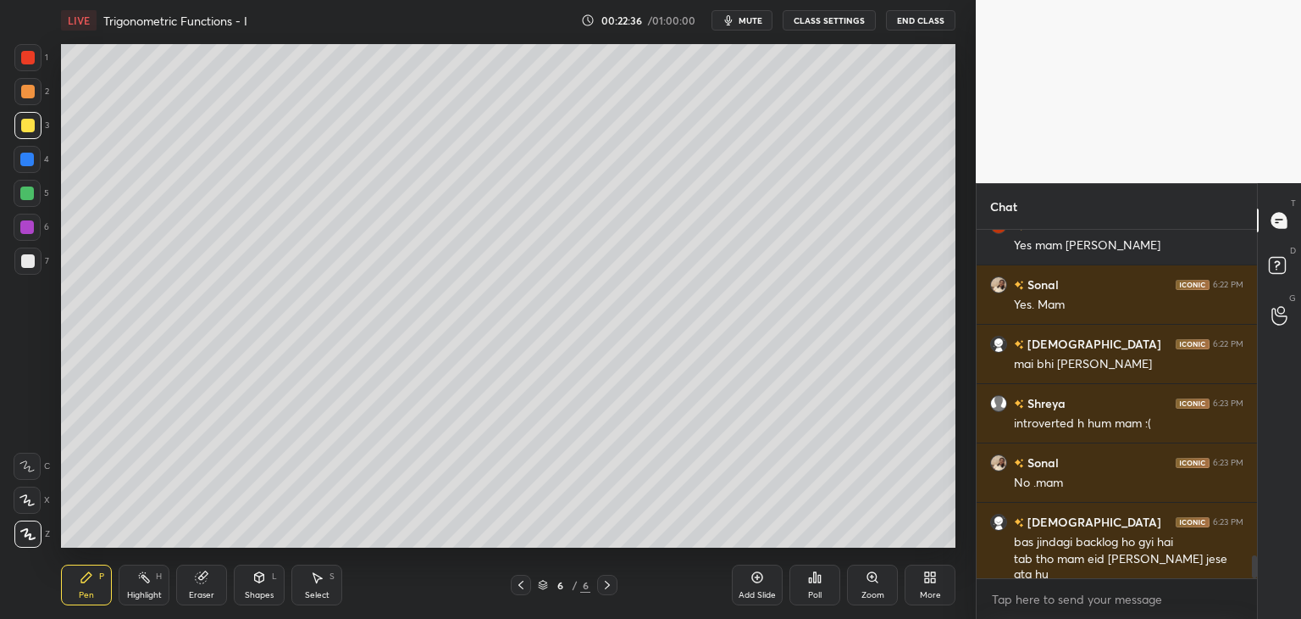
click at [813, 596] on div "Poll" at bounding box center [815, 595] width 14 height 8
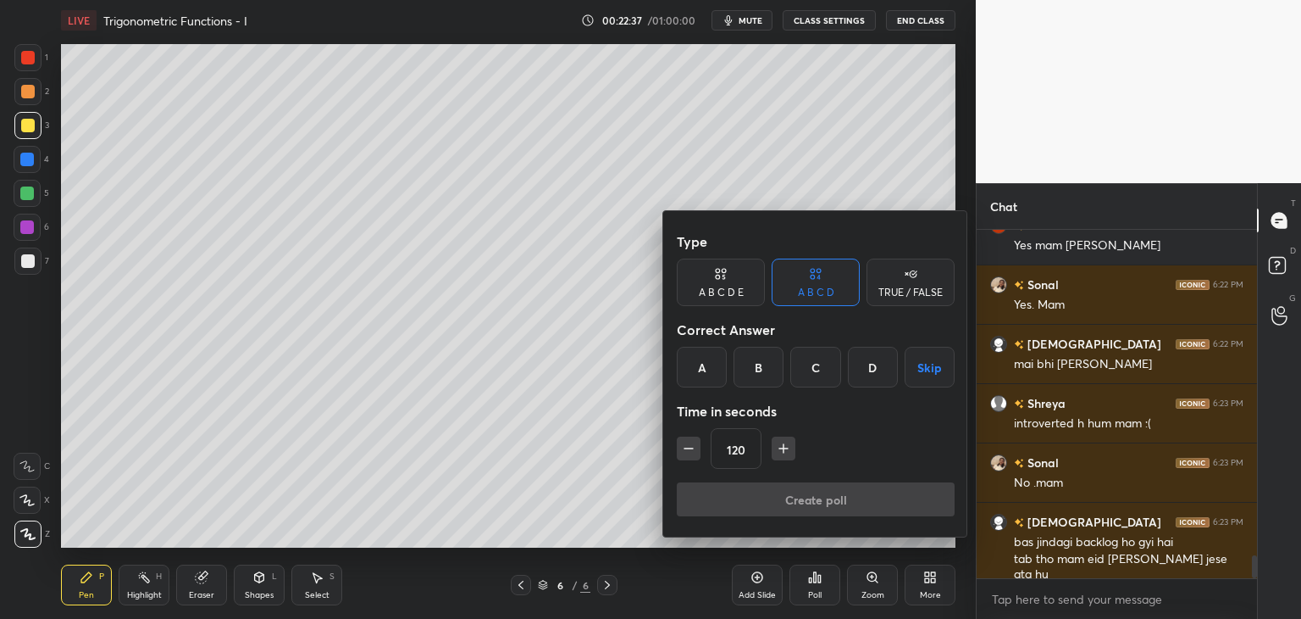
click at [928, 380] on button "Skip" at bounding box center [930, 367] width 50 height 41
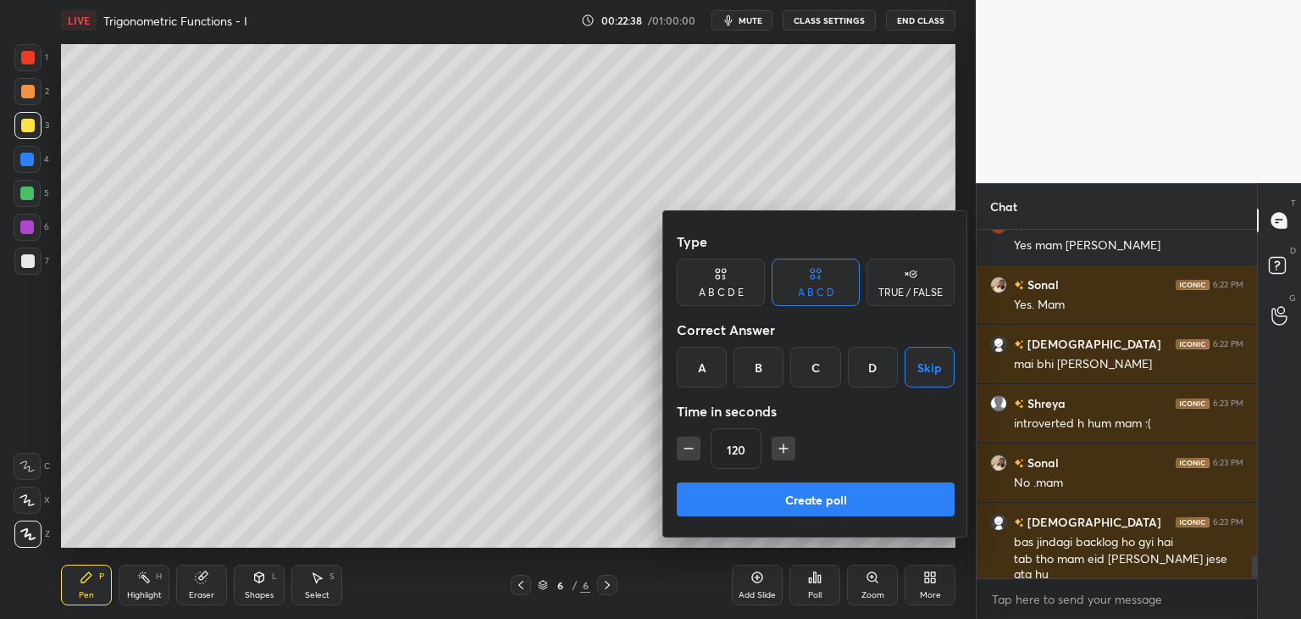
click at [828, 504] on button "Create poll" at bounding box center [816, 499] width 278 height 34
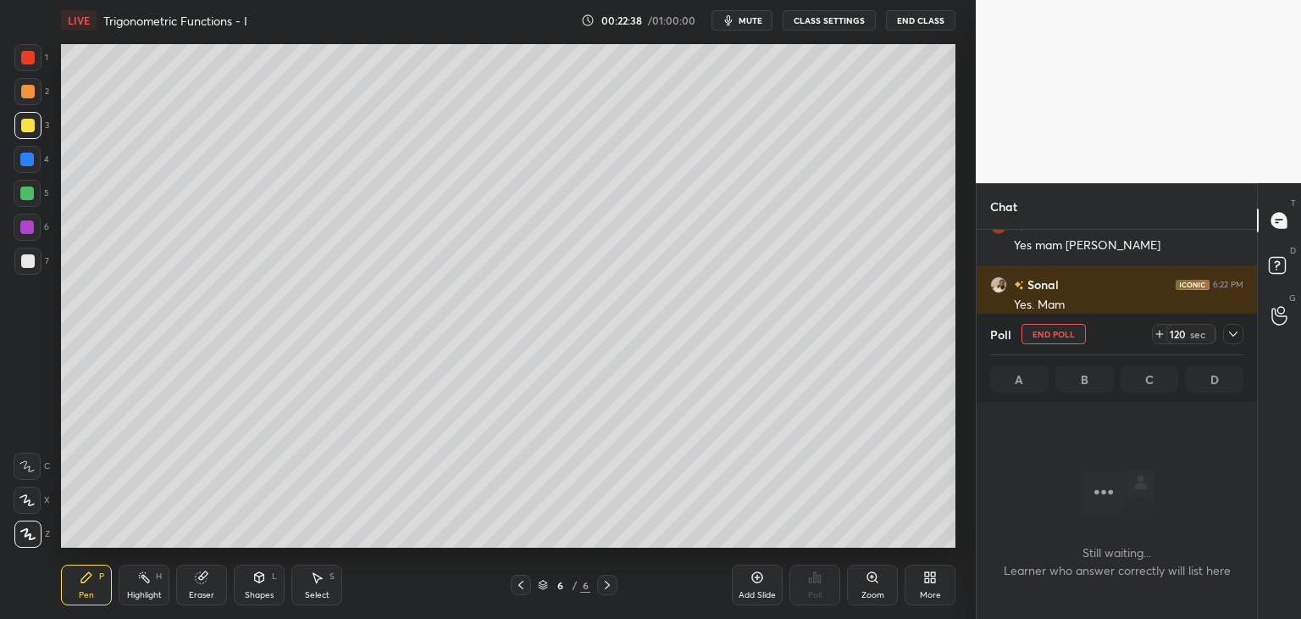
scroll to position [255, 275]
click at [754, 24] on span "mute" at bounding box center [751, 20] width 24 height 12
drag, startPoint x: 763, startPoint y: 14, endPoint x: 765, endPoint y: 25, distance: 12.1
click at [762, 14] on button "unmute" at bounding box center [742, 20] width 61 height 20
click at [757, 18] on span "mute" at bounding box center [751, 20] width 24 height 12
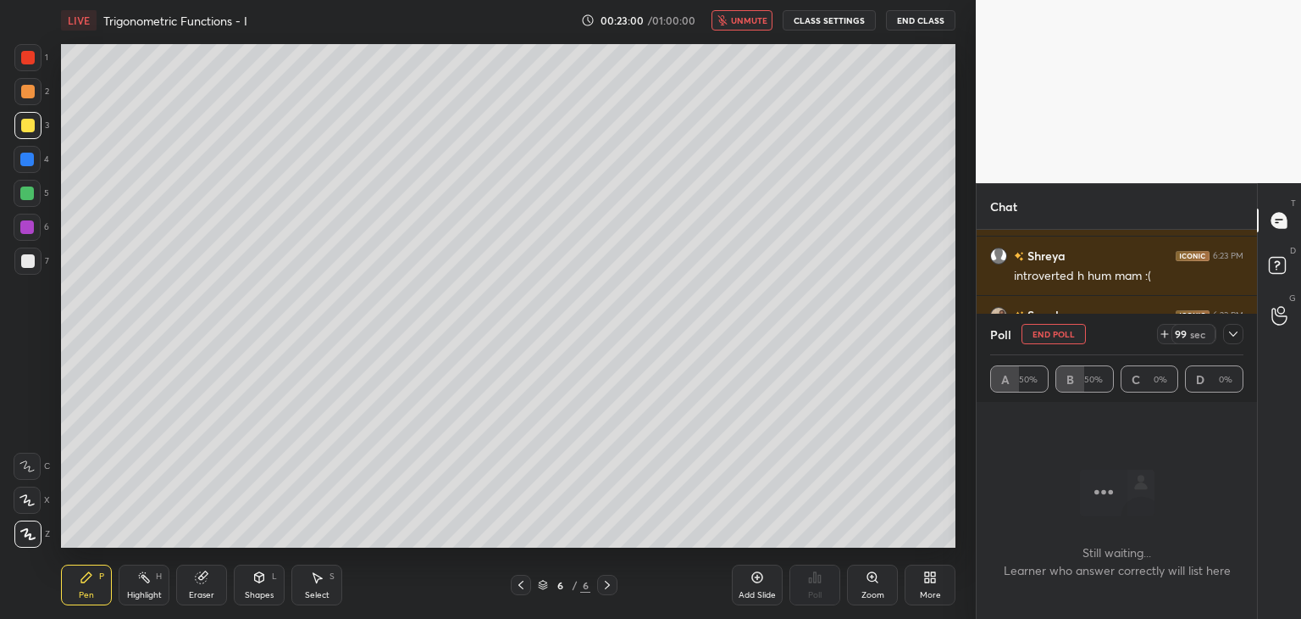
scroll to position [5133, 0]
drag, startPoint x: 756, startPoint y: 18, endPoint x: 756, endPoint y: 30, distance: 11.9
click at [756, 18] on span "unmute" at bounding box center [749, 20] width 36 height 12
drag, startPoint x: 1237, startPoint y: 334, endPoint x: 1233, endPoint y: 349, distance: 15.8
click at [1236, 335] on icon at bounding box center [1234, 334] width 14 height 14
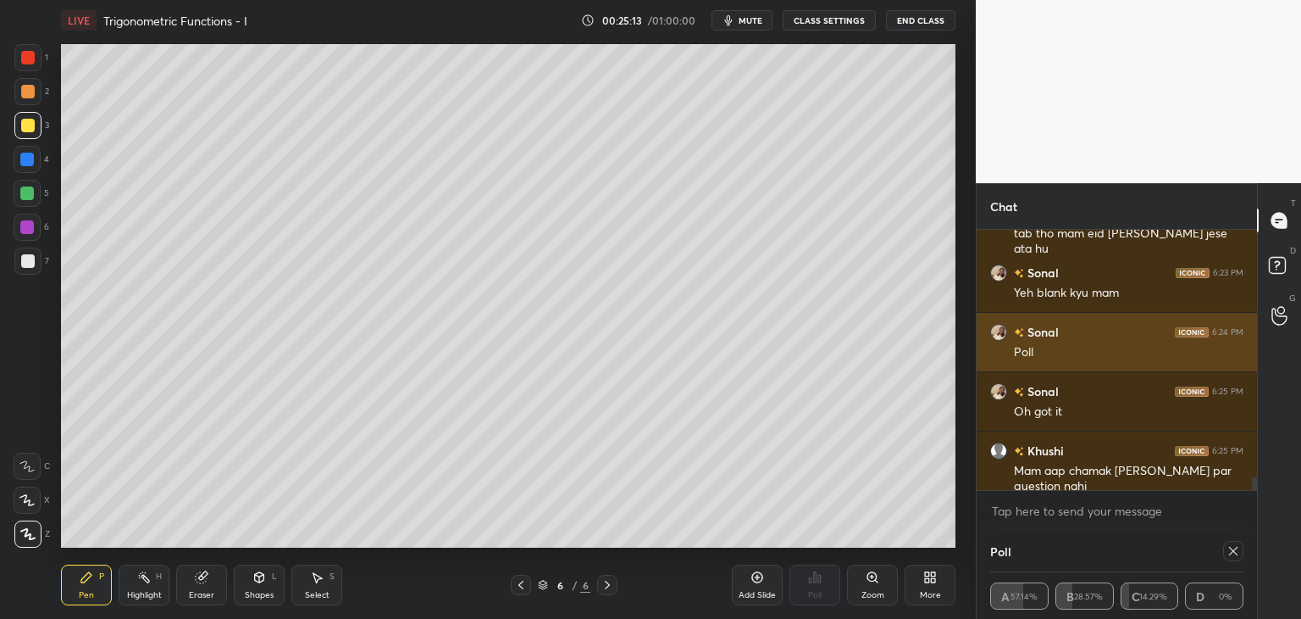
scroll to position [5311, 0]
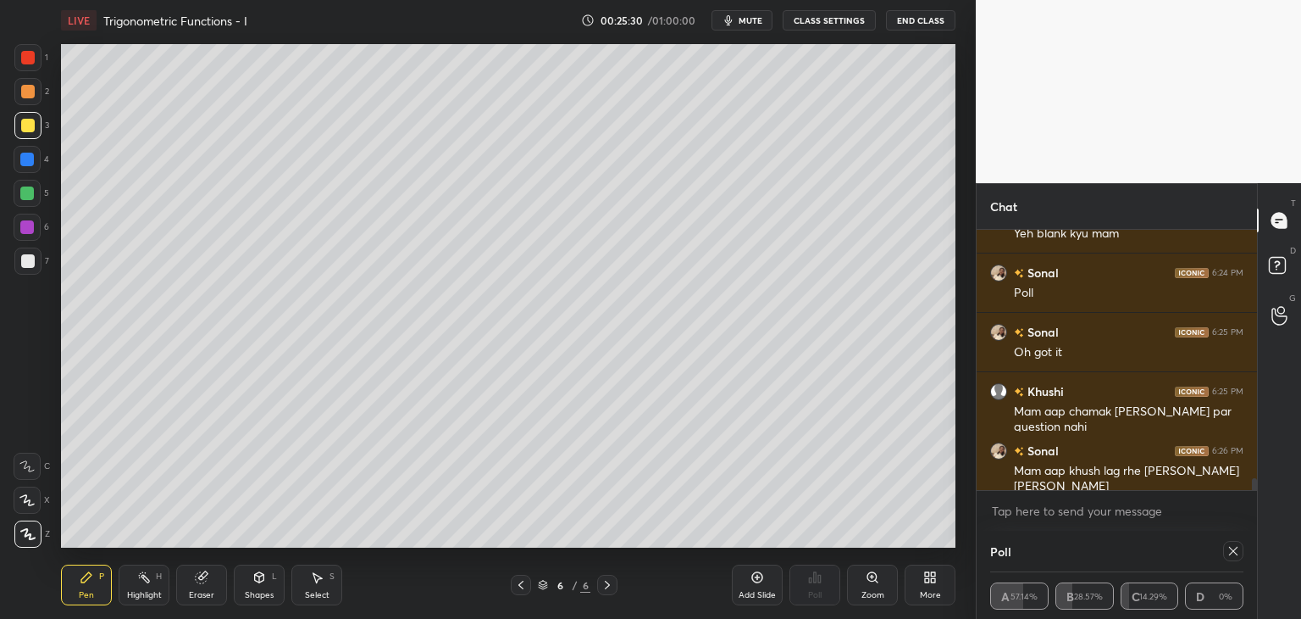
click at [1227, 553] on icon at bounding box center [1234, 551] width 14 height 14
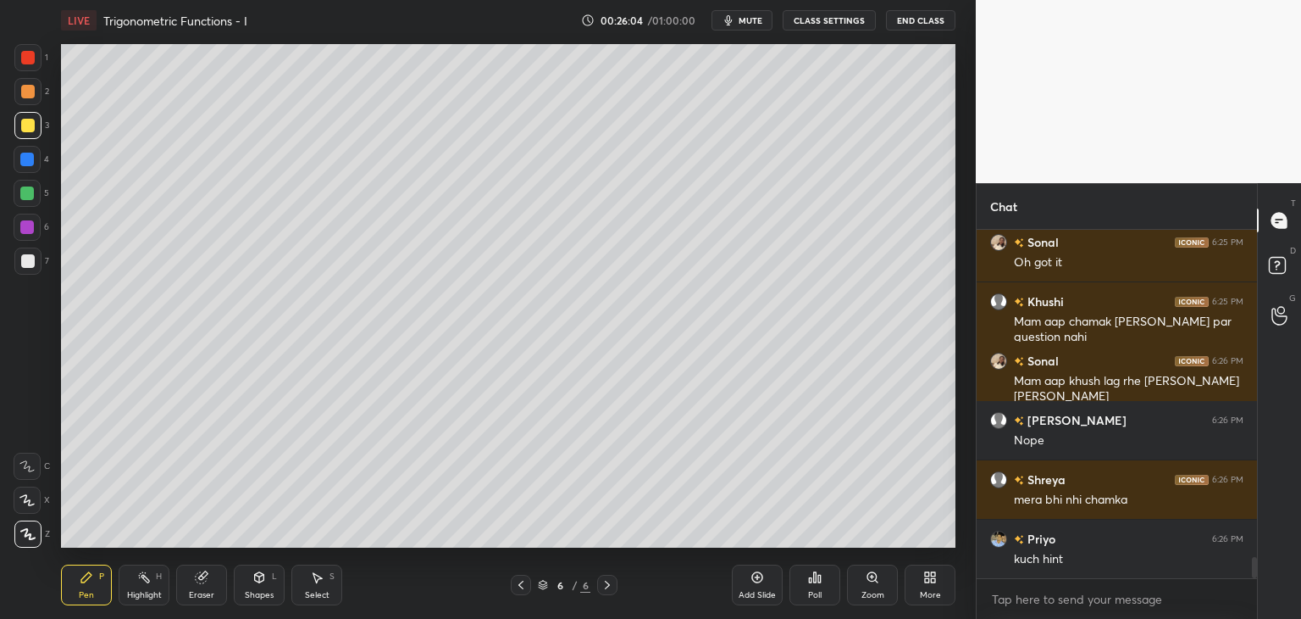
scroll to position [5460, 0]
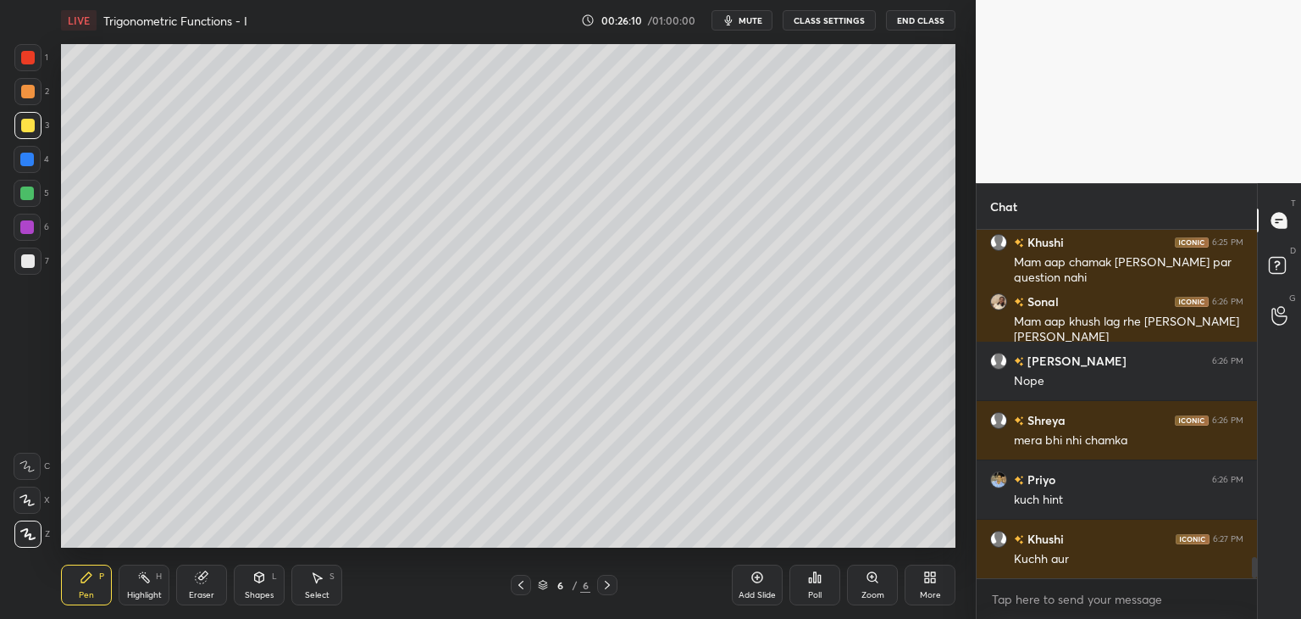
click at [30, 121] on div at bounding box center [28, 126] width 14 height 14
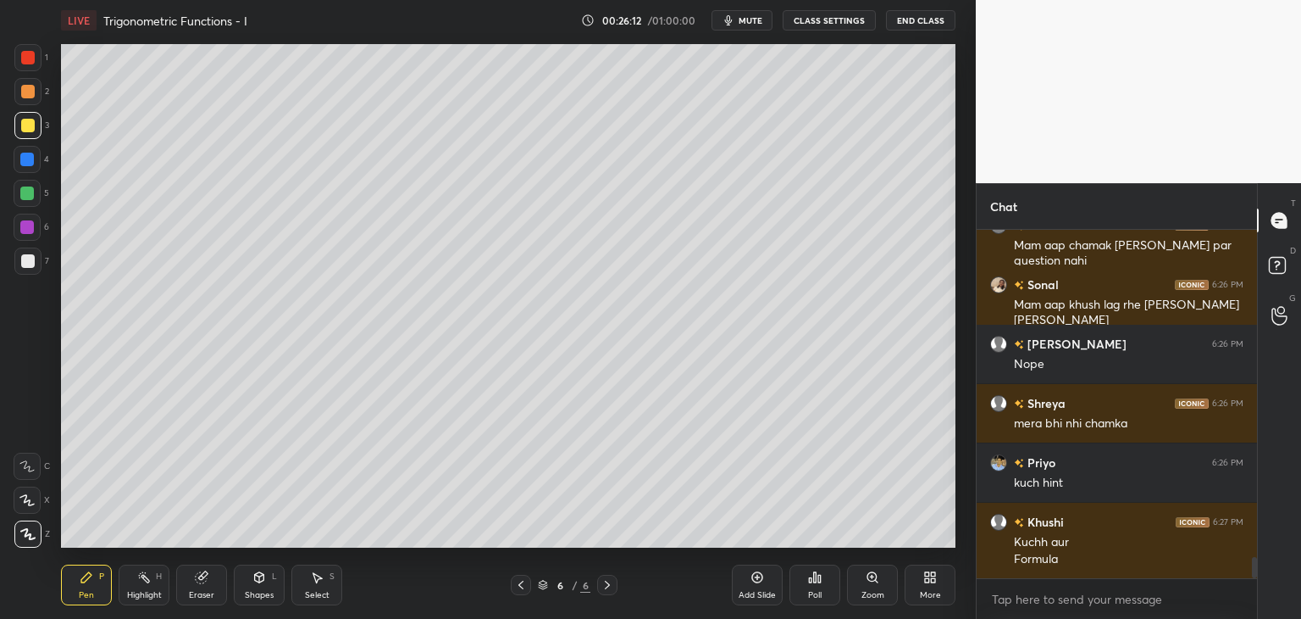
click at [24, 263] on div at bounding box center [28, 261] width 14 height 14
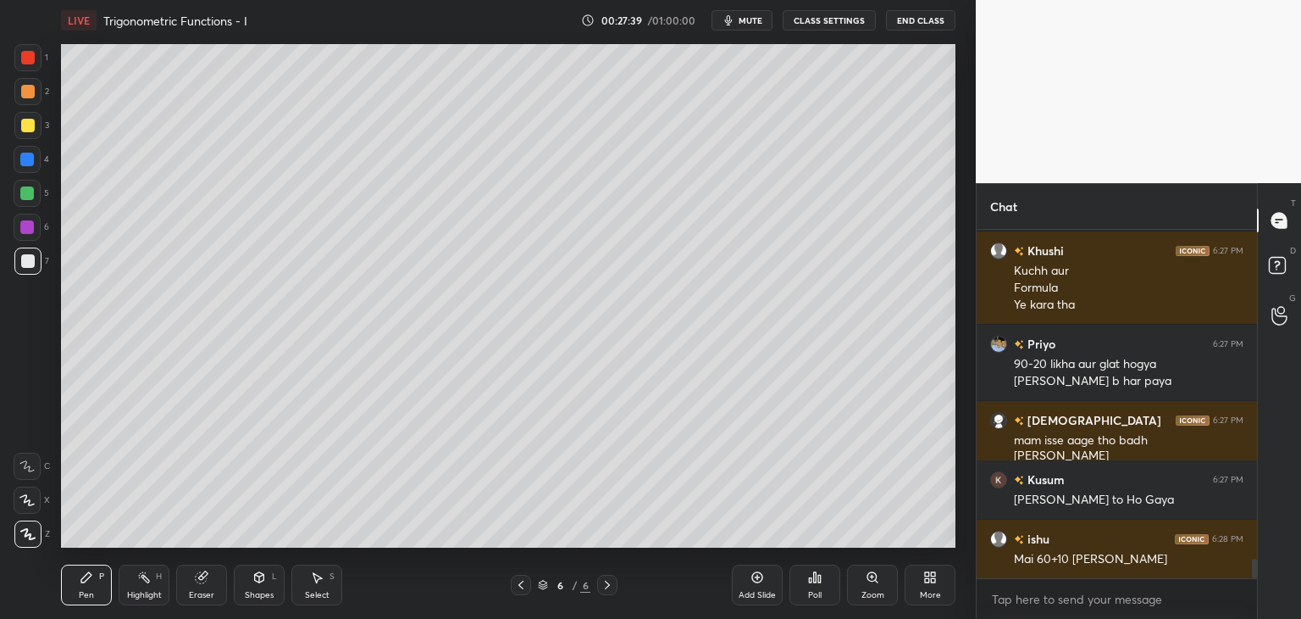
scroll to position [5807, 0]
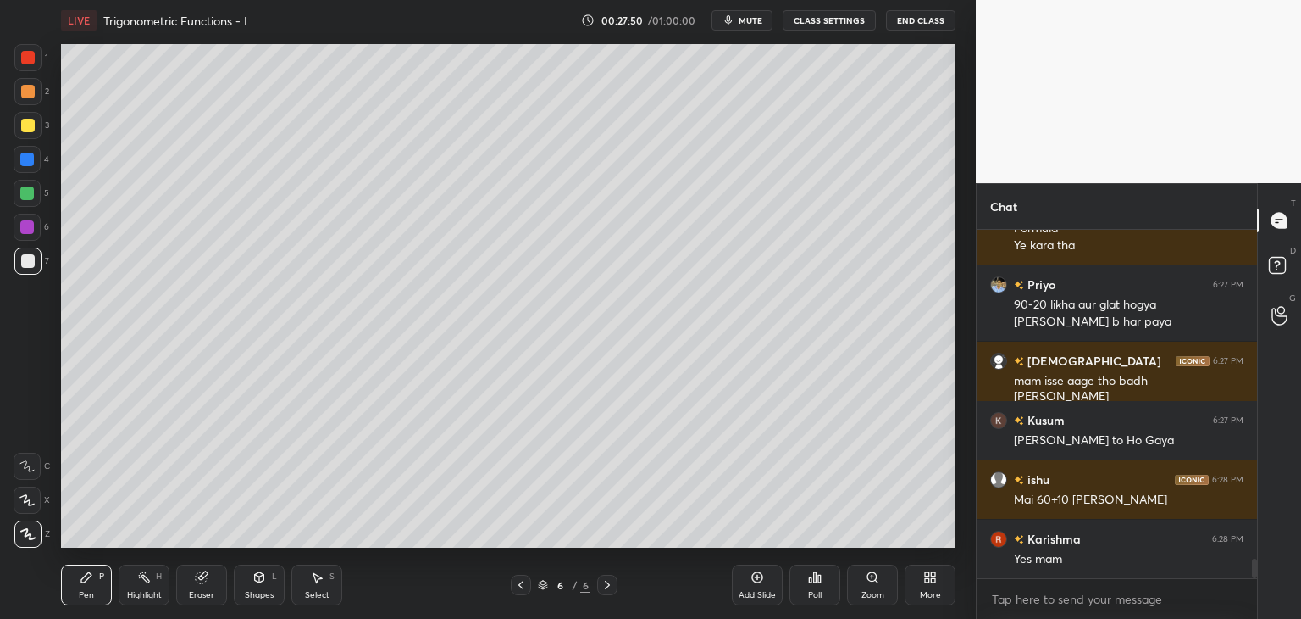
click at [318, 597] on div "Select" at bounding box center [317, 595] width 25 height 8
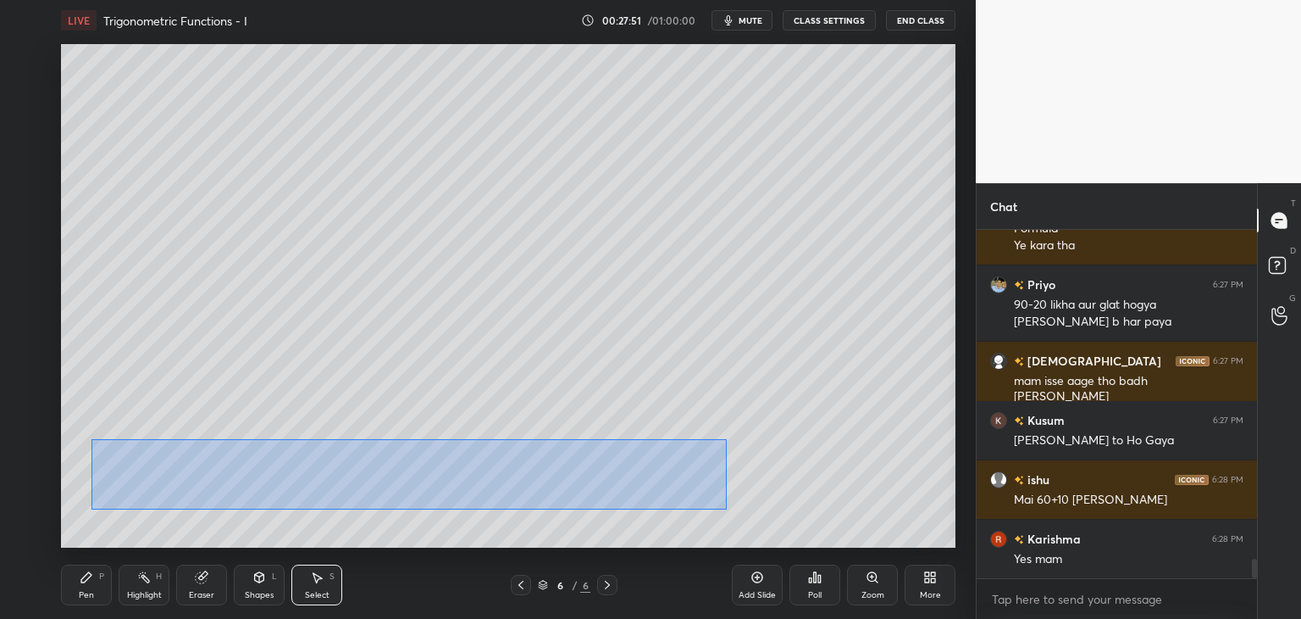
scroll to position [5867, 0]
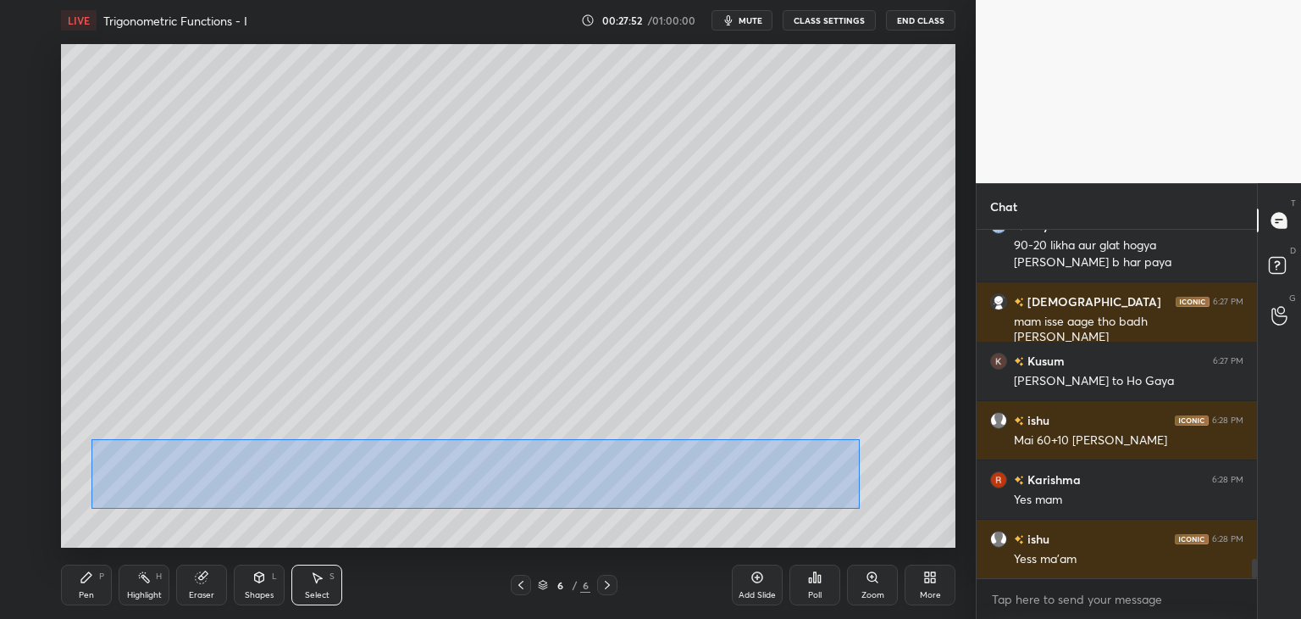
drag, startPoint x: 92, startPoint y: 438, endPoint x: 857, endPoint y: 503, distance: 768.7
click at [861, 508] on div "0 ° Undo Copy Duplicate Duplicate to new slide Delete" at bounding box center [508, 295] width 895 height 503
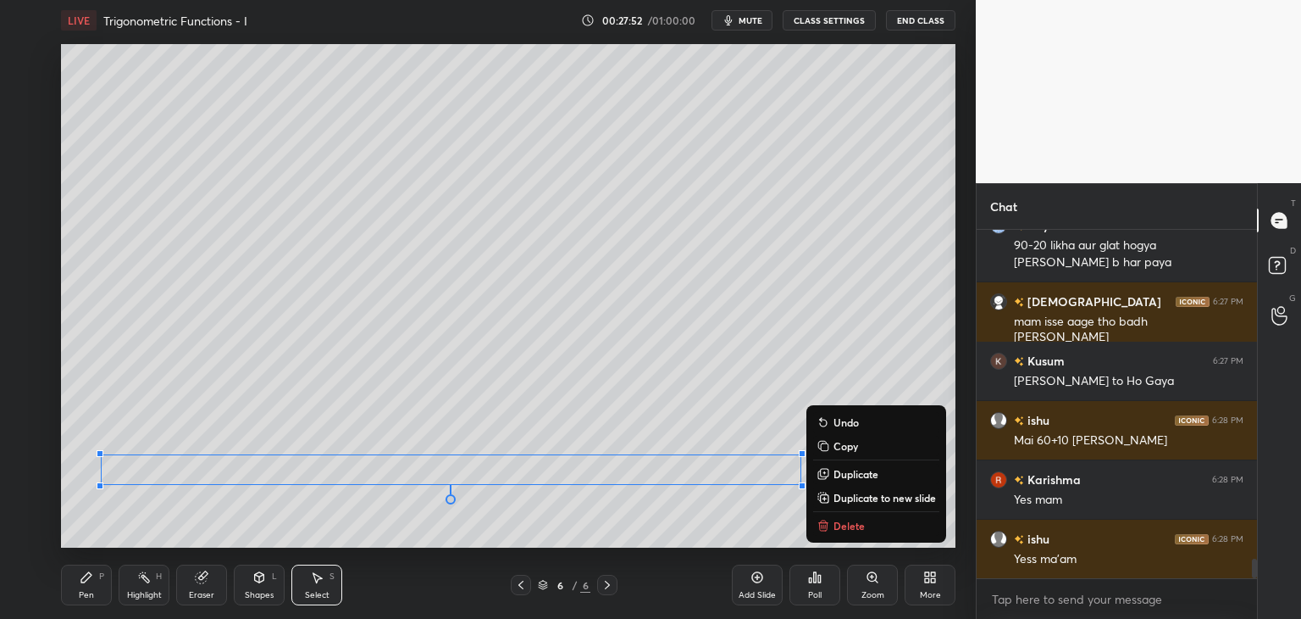
drag, startPoint x: 833, startPoint y: 448, endPoint x: 834, endPoint y: 471, distance: 22.9
click at [834, 448] on p "Copy" at bounding box center [846, 446] width 25 height 14
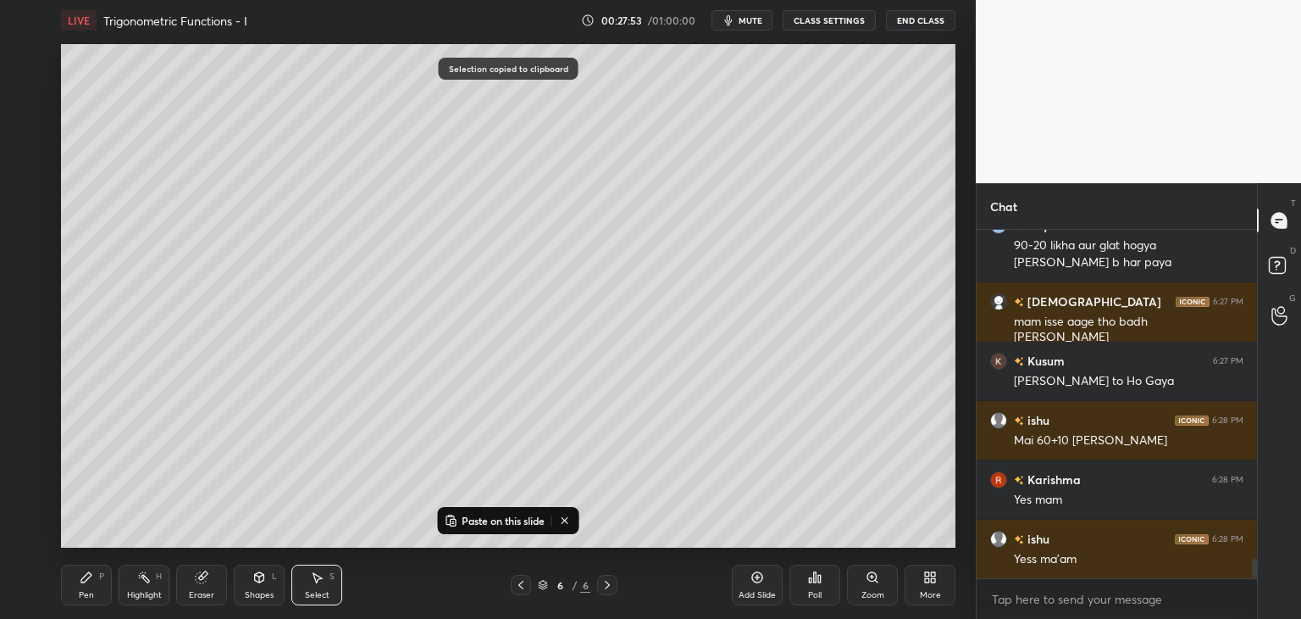
drag, startPoint x: 768, startPoint y: 597, endPoint x: 769, endPoint y: 575, distance: 22.0
click at [768, 597] on div "Add Slide" at bounding box center [757, 595] width 37 height 8
drag, startPoint x: 451, startPoint y: 523, endPoint x: 462, endPoint y: 513, distance: 15.0
click at [451, 523] on rect at bounding box center [453, 522] width 5 height 7
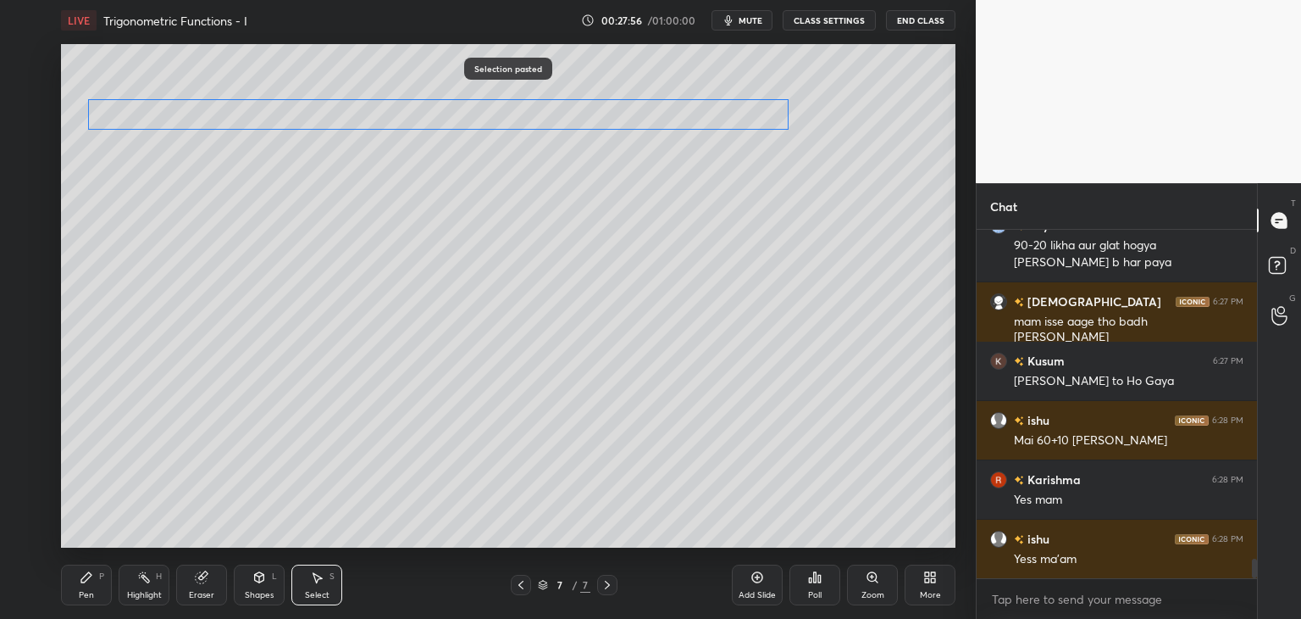
drag, startPoint x: 404, startPoint y: 470, endPoint x: 390, endPoint y: 141, distance: 329.9
click at [392, 119] on div "0 ° Undo Copy Paste here Duplicate Duplicate to new slide Delete" at bounding box center [508, 295] width 895 height 503
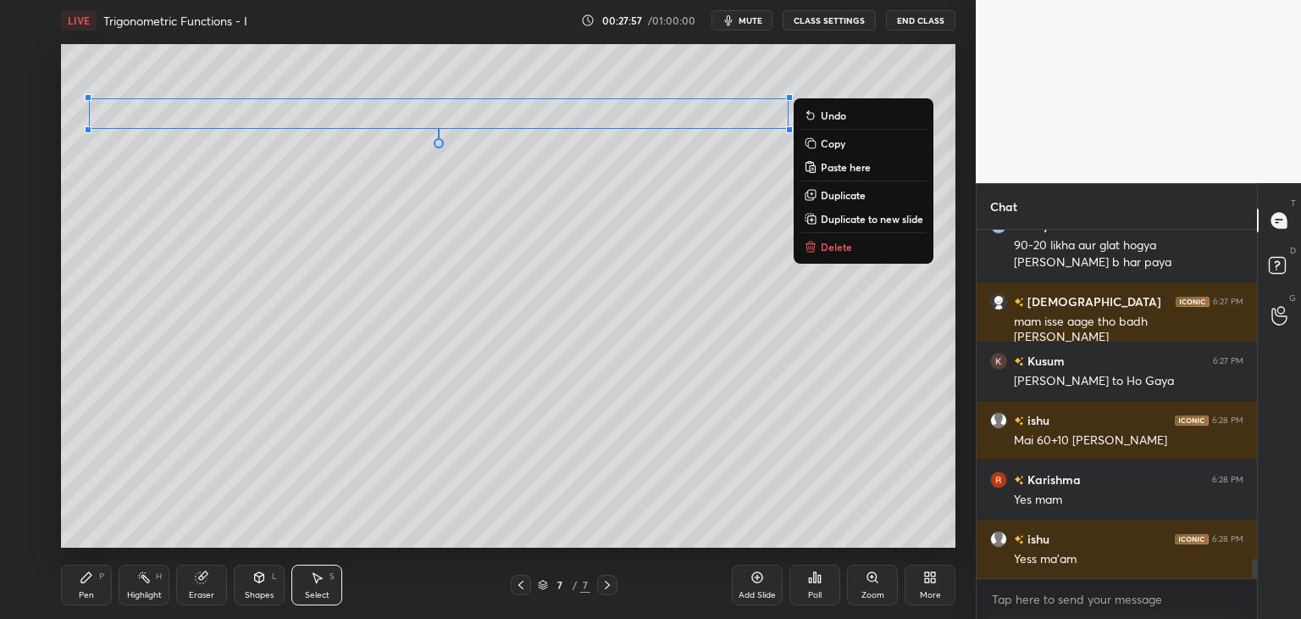
click at [190, 397] on div "0 ° Undo Copy Paste here Duplicate Duplicate to new slide Delete" at bounding box center [508, 295] width 895 height 503
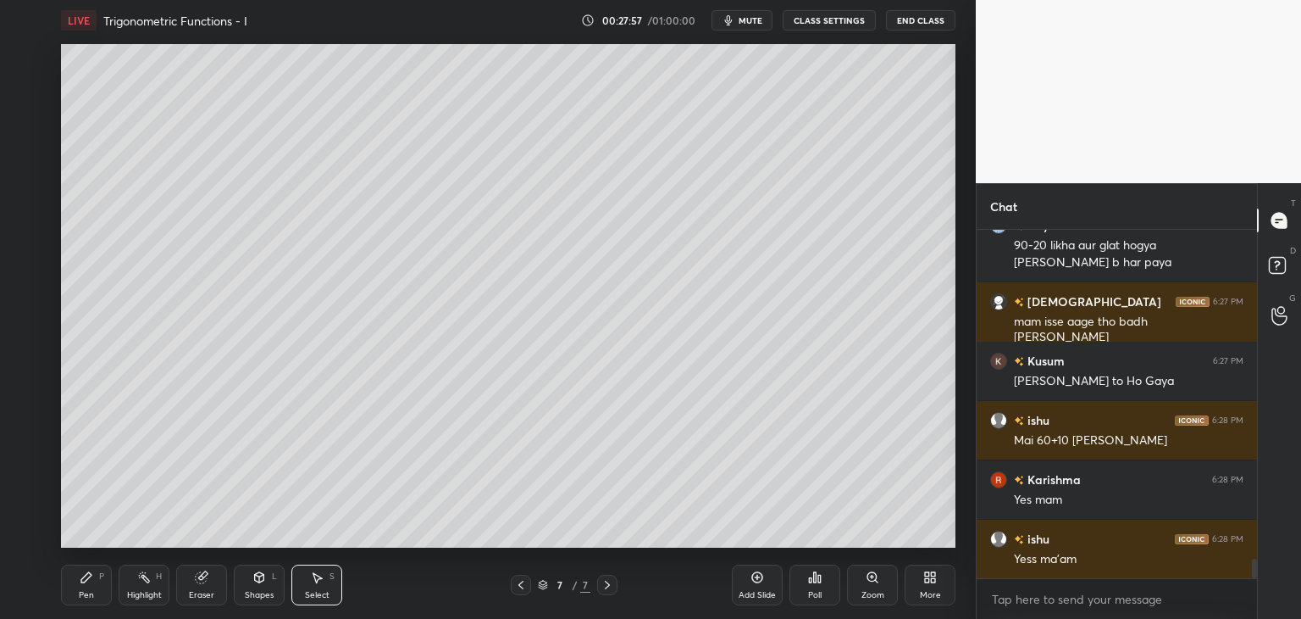
click at [84, 604] on div "Pen P" at bounding box center [86, 584] width 51 height 41
click at [27, 133] on div at bounding box center [27, 125] width 27 height 27
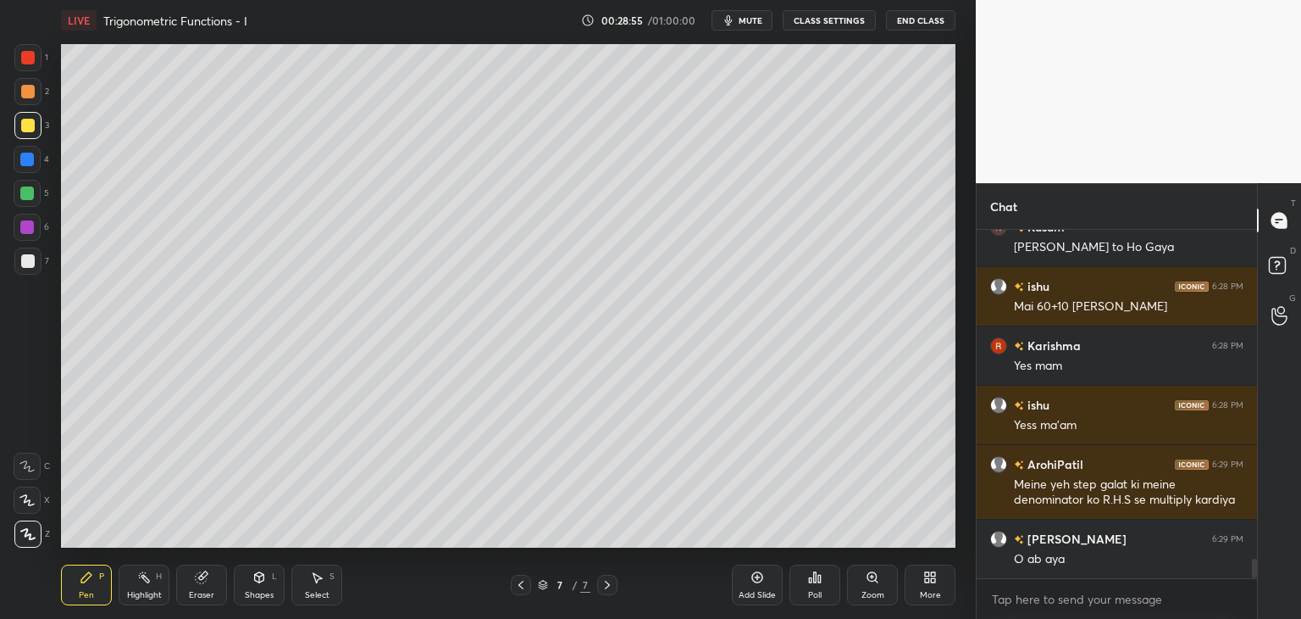
scroll to position [6041, 0]
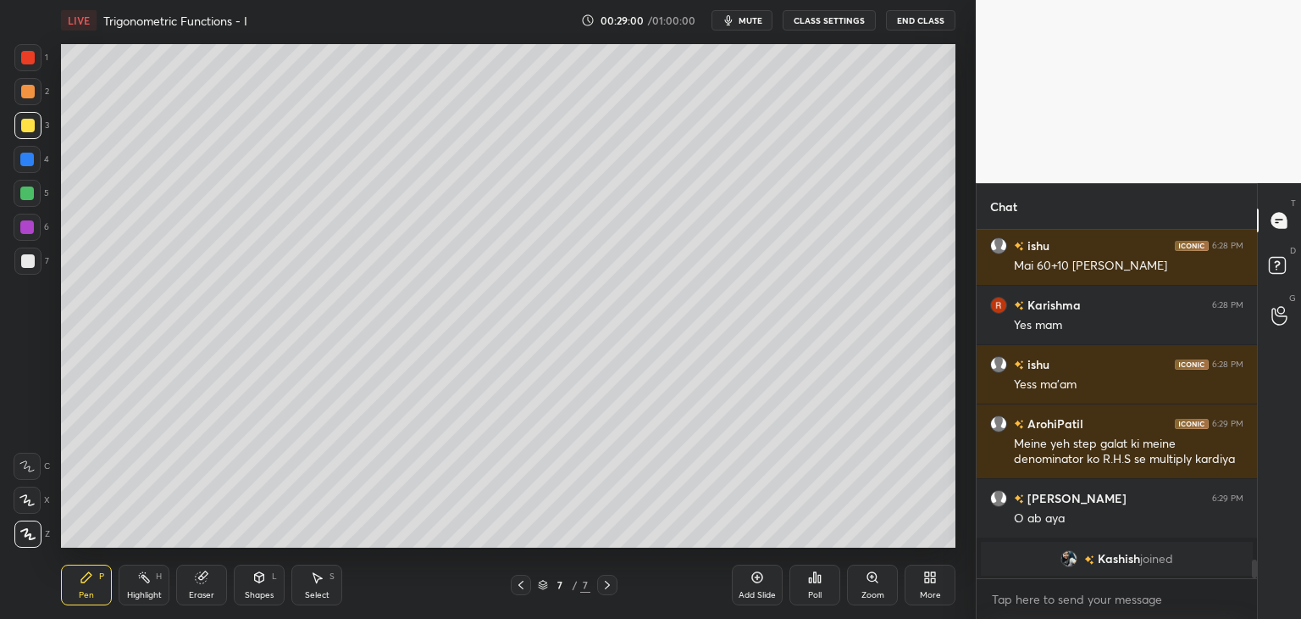
click at [522, 581] on icon at bounding box center [521, 585] width 14 height 14
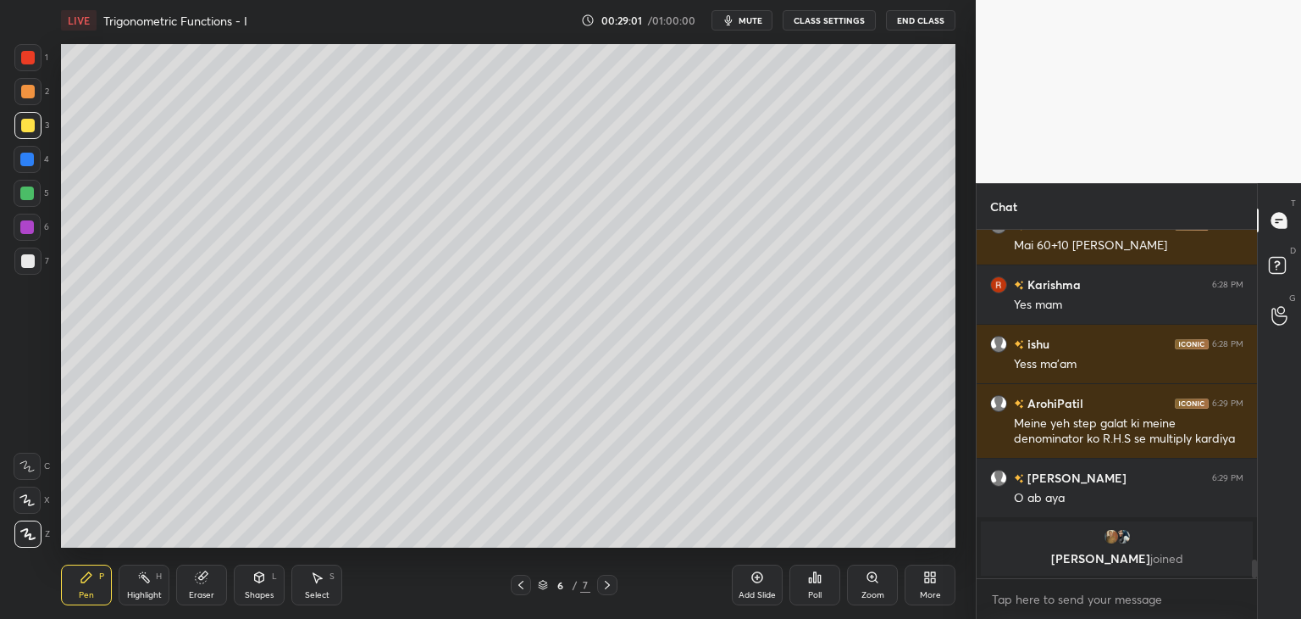
click at [607, 590] on icon at bounding box center [608, 585] width 14 height 14
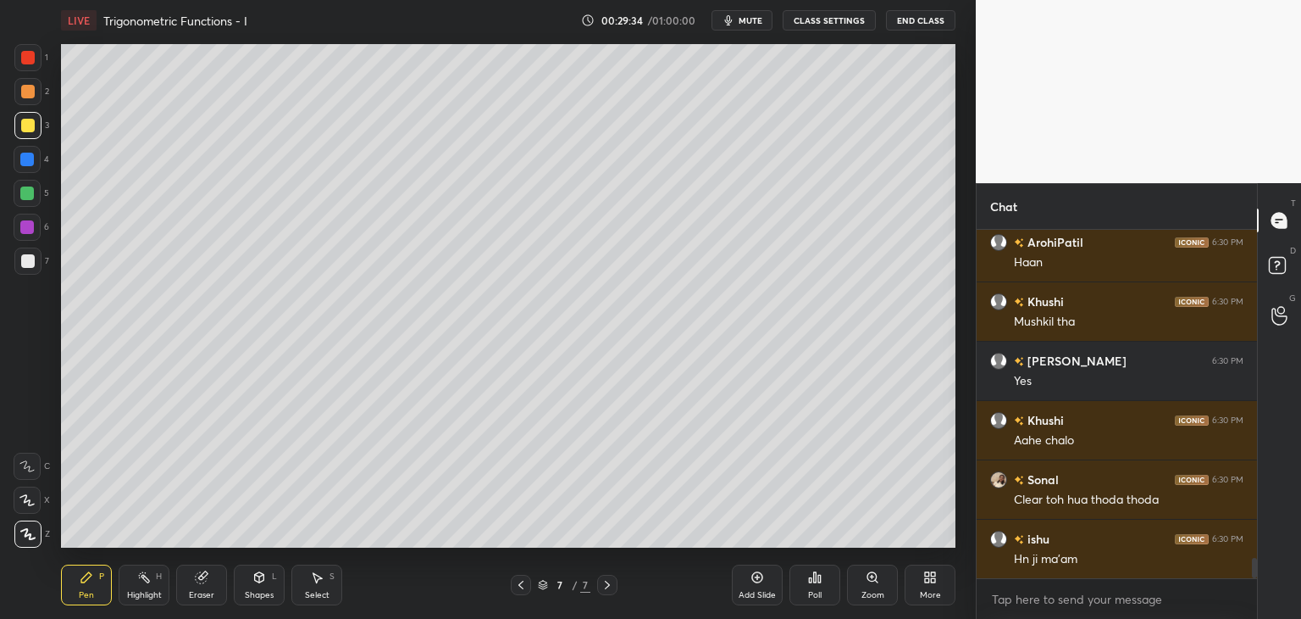
scroll to position [5777, 0]
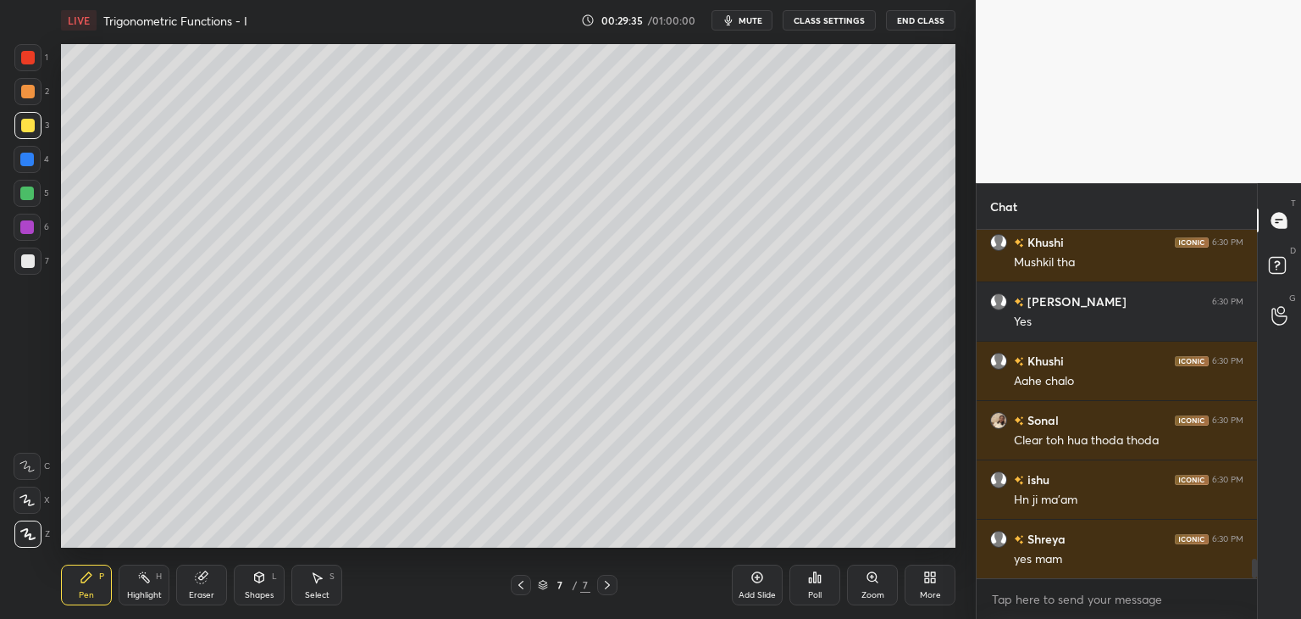
click at [528, 583] on div at bounding box center [521, 584] width 20 height 20
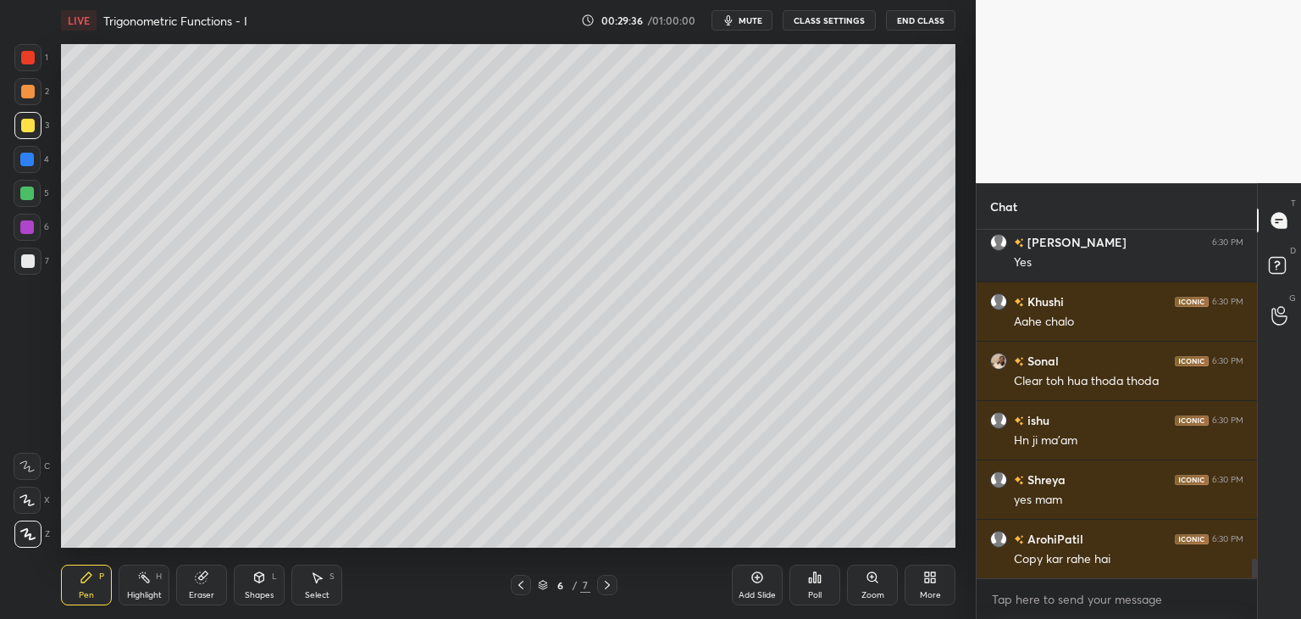
click at [611, 584] on icon at bounding box center [608, 585] width 14 height 14
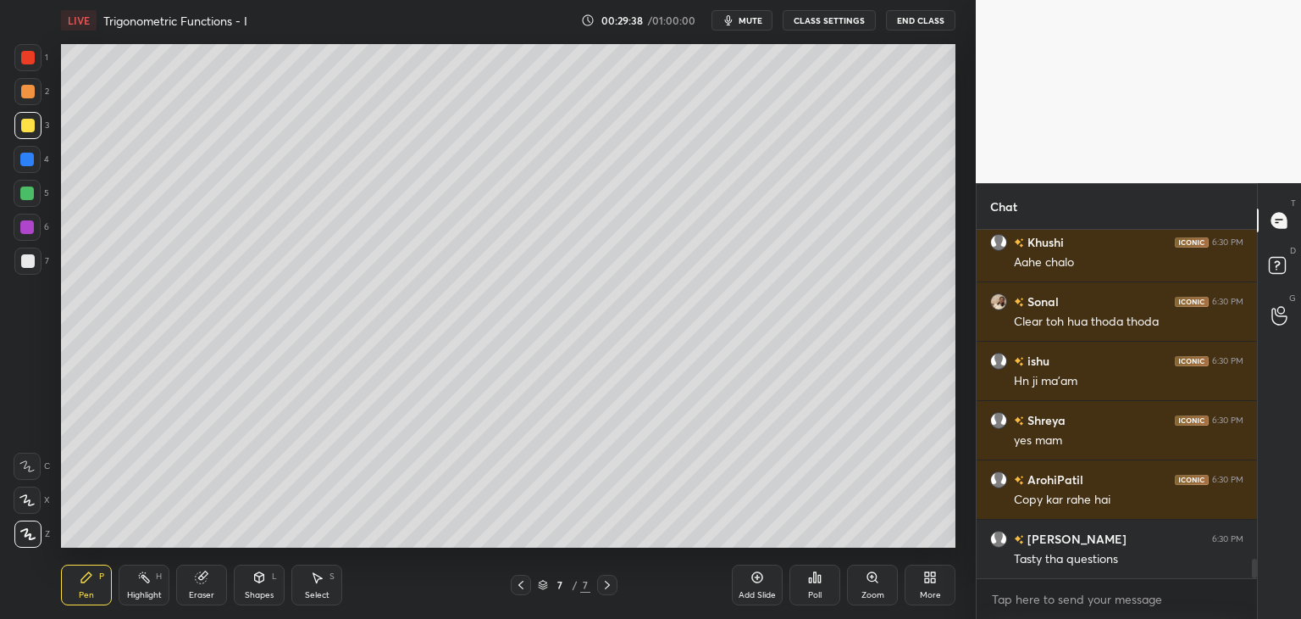
click at [759, 595] on div "Add Slide" at bounding box center [757, 595] width 37 height 8
click at [28, 117] on div at bounding box center [27, 125] width 27 height 27
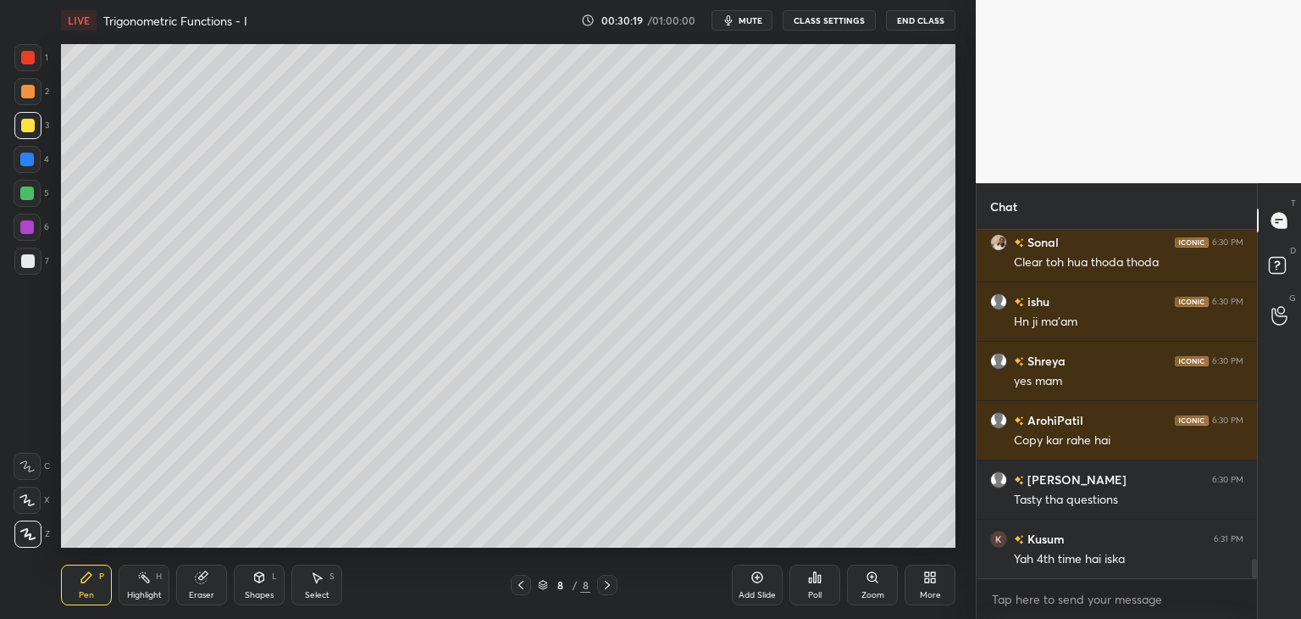
click at [813, 592] on div "Poll" at bounding box center [815, 595] width 14 height 8
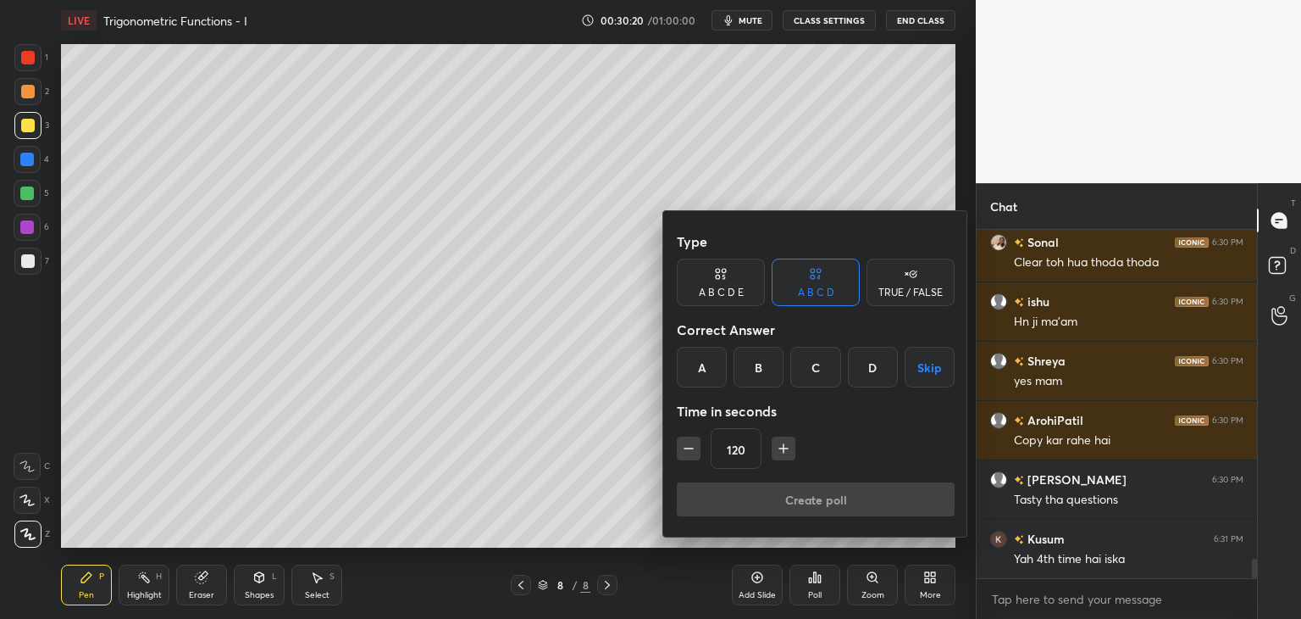
drag, startPoint x: 932, startPoint y: 367, endPoint x: 925, endPoint y: 380, distance: 15.2
click at [931, 367] on button "Skip" at bounding box center [930, 367] width 50 height 41
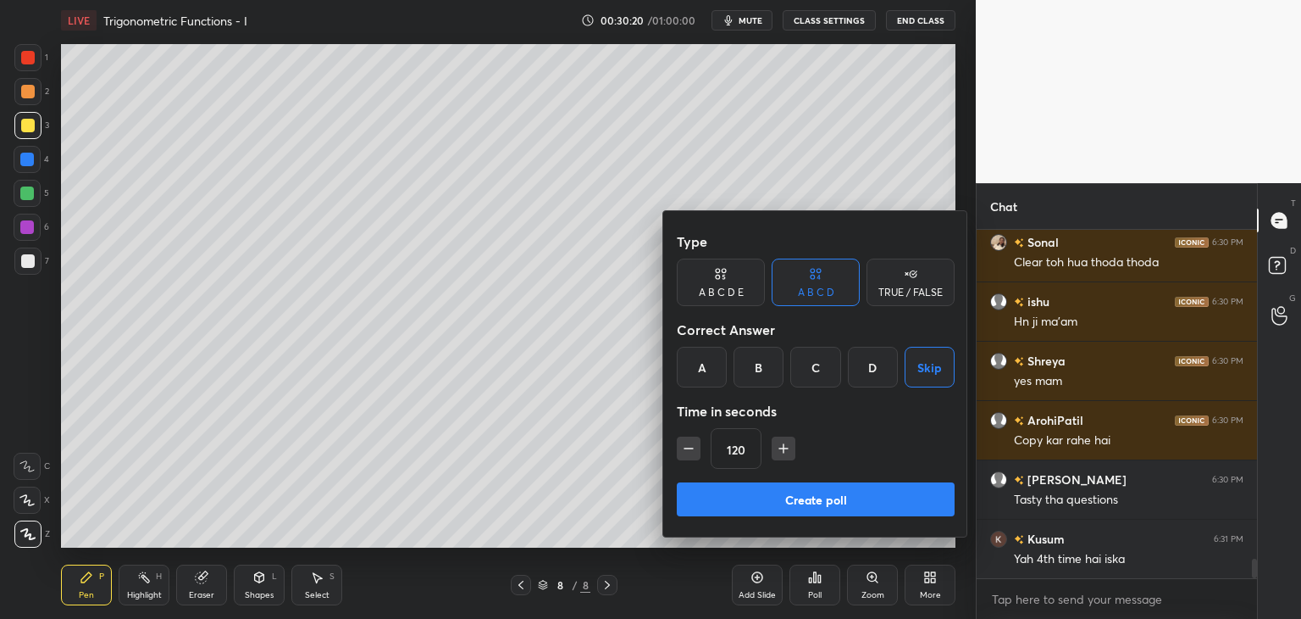
click at [848, 502] on button "Create poll" at bounding box center [816, 499] width 278 height 34
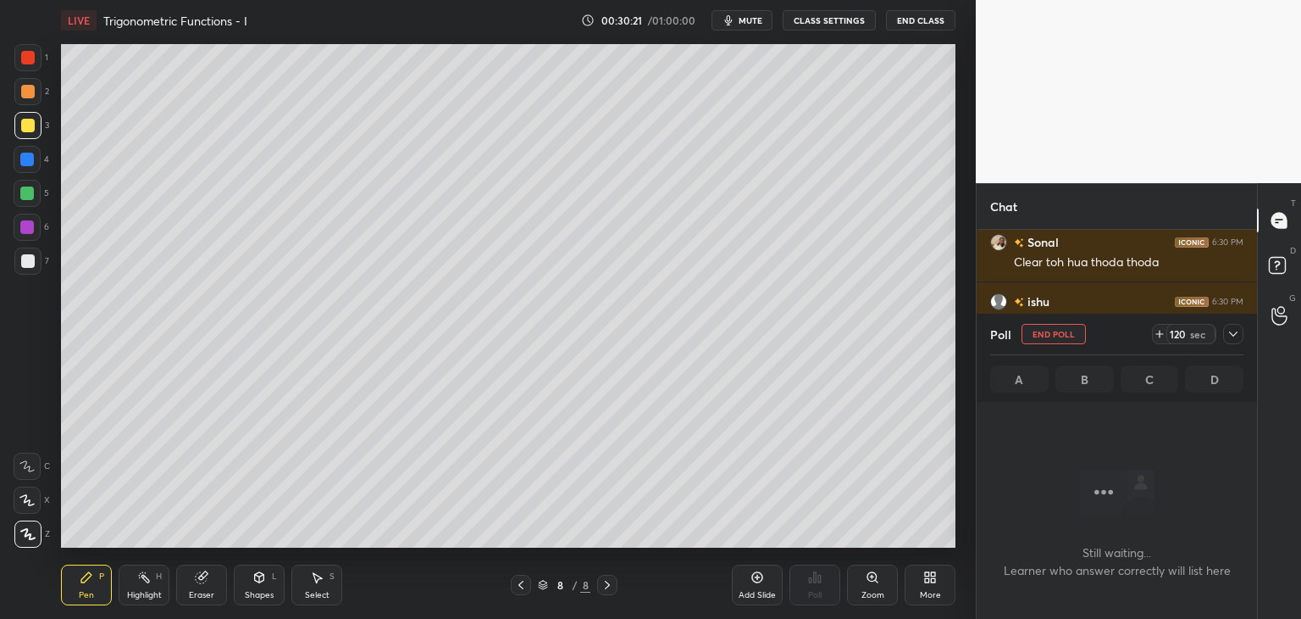
scroll to position [6, 5]
drag, startPoint x: 752, startPoint y: 25, endPoint x: 763, endPoint y: 42, distance: 19.8
click at [752, 24] on span "mute" at bounding box center [751, 20] width 24 height 12
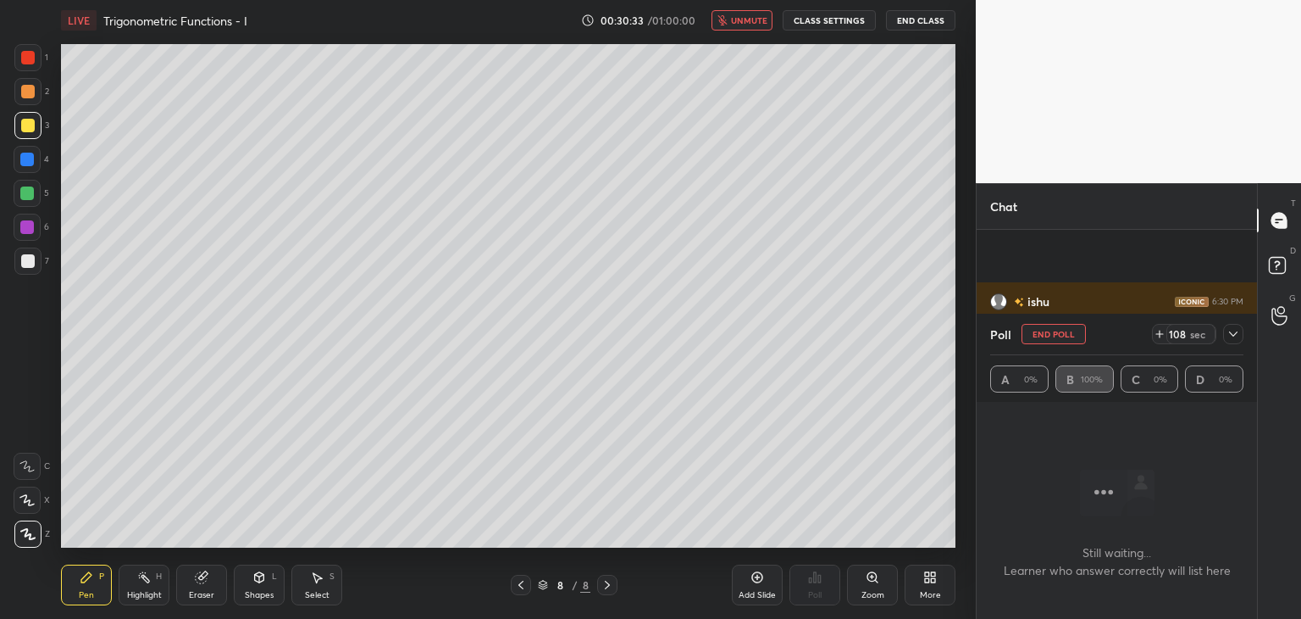
scroll to position [6102, 0]
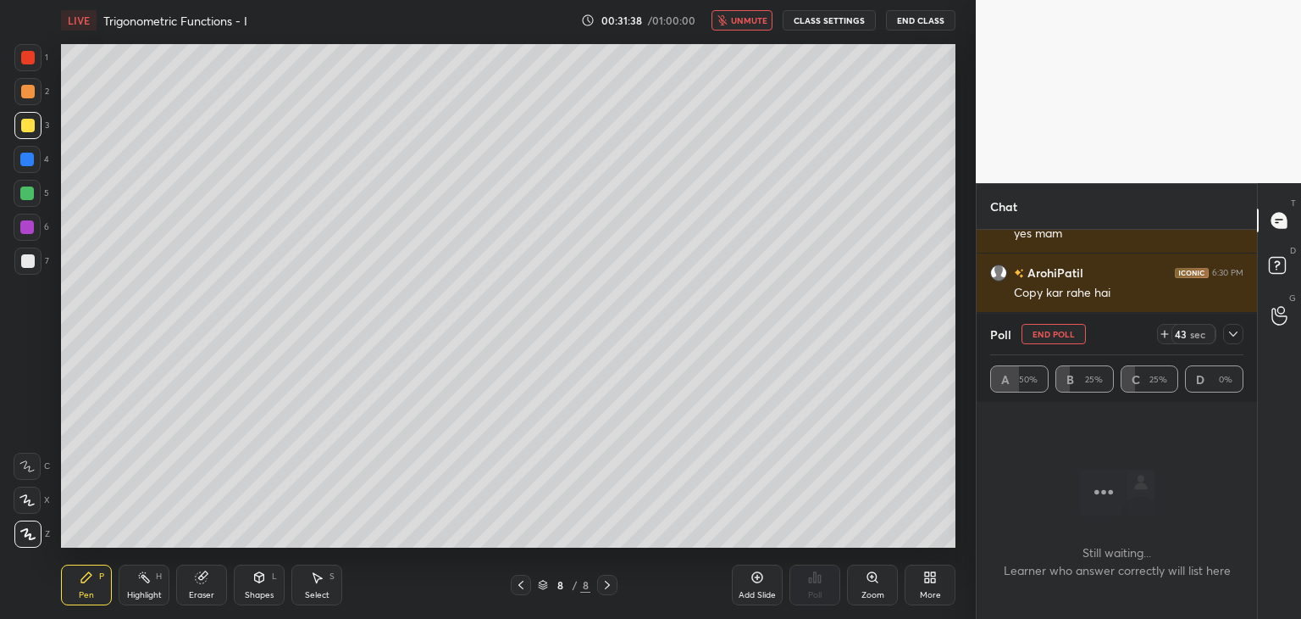
click at [1237, 330] on icon at bounding box center [1234, 334] width 14 height 14
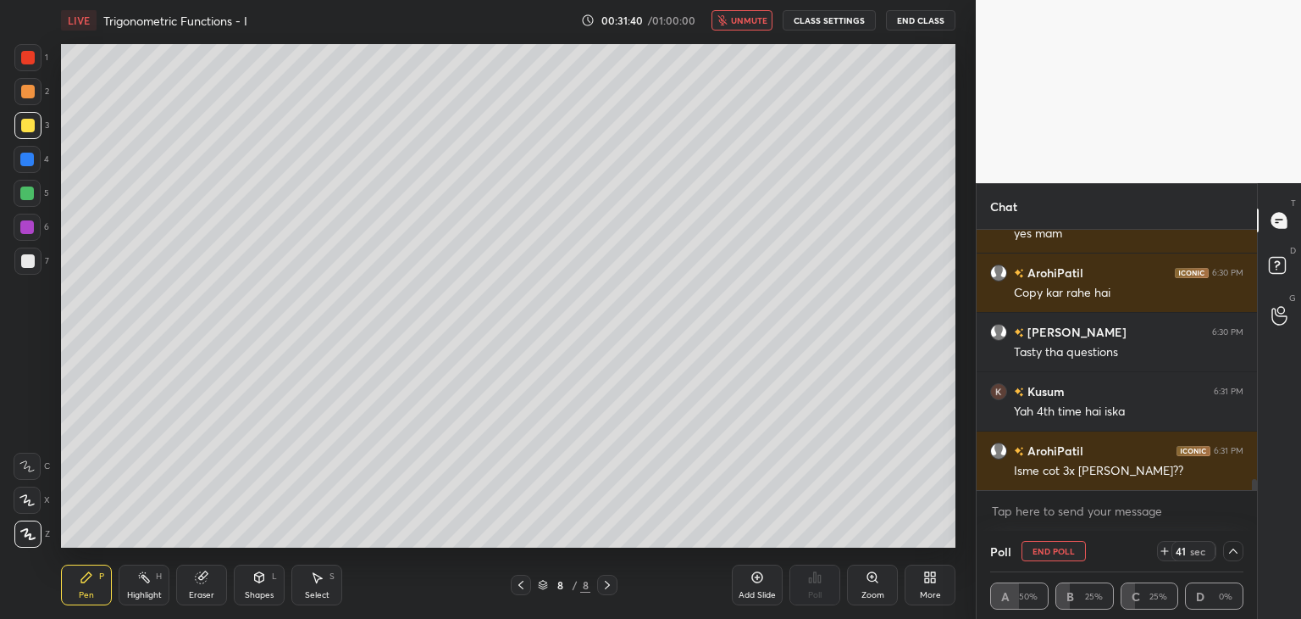
click at [733, 21] on button "unmute" at bounding box center [742, 20] width 61 height 20
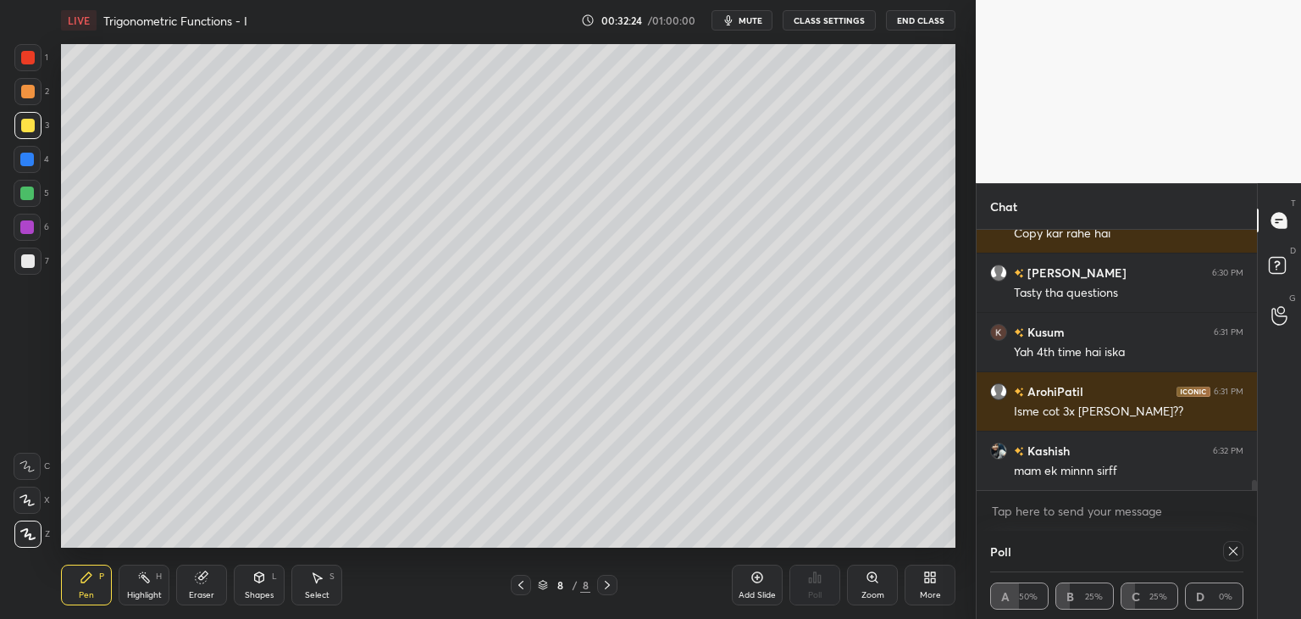
click at [1235, 547] on icon at bounding box center [1234, 551] width 14 height 14
type textarea "x"
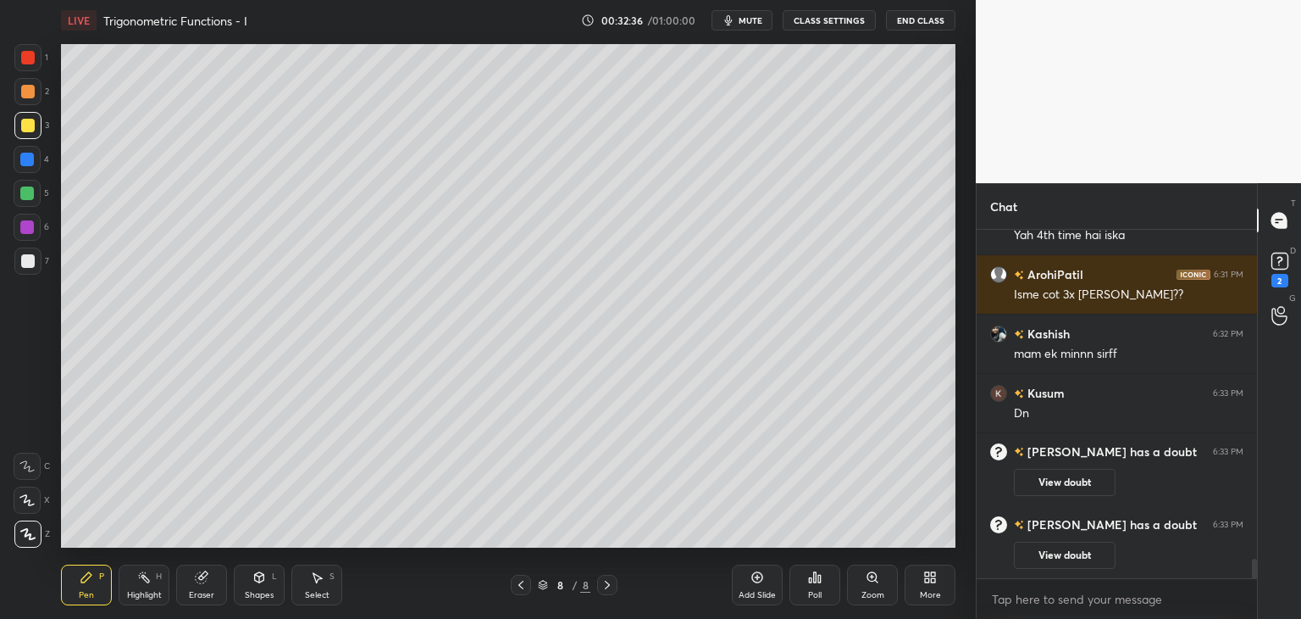
scroll to position [5950, 0]
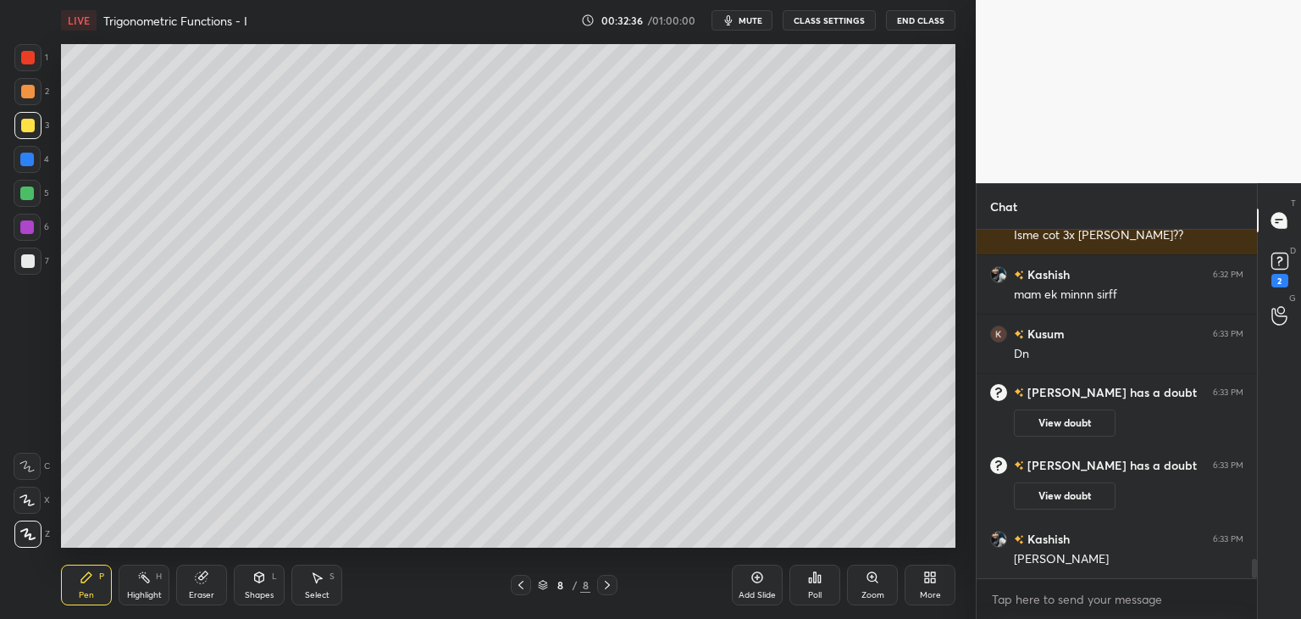
click at [27, 261] on div at bounding box center [28, 261] width 14 height 14
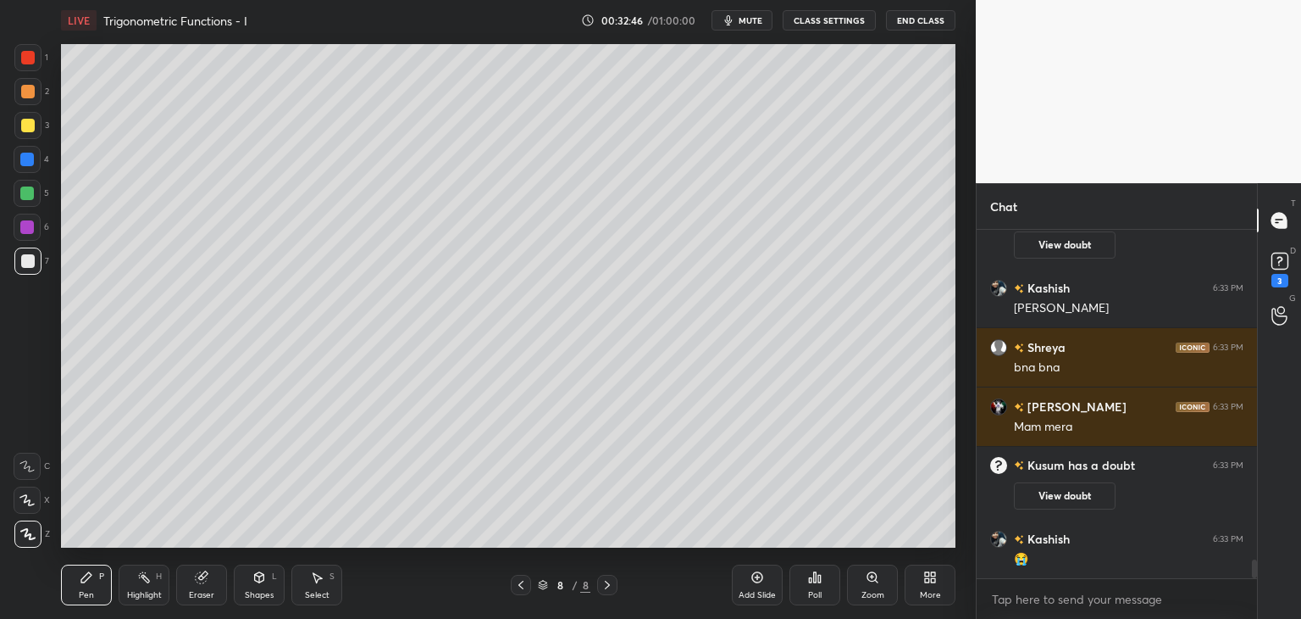
scroll to position [6097, 0]
drag, startPoint x: 203, startPoint y: 588, endPoint x: 210, endPoint y: 574, distance: 16.3
click at [203, 590] on div "Eraser" at bounding box center [201, 584] width 51 height 41
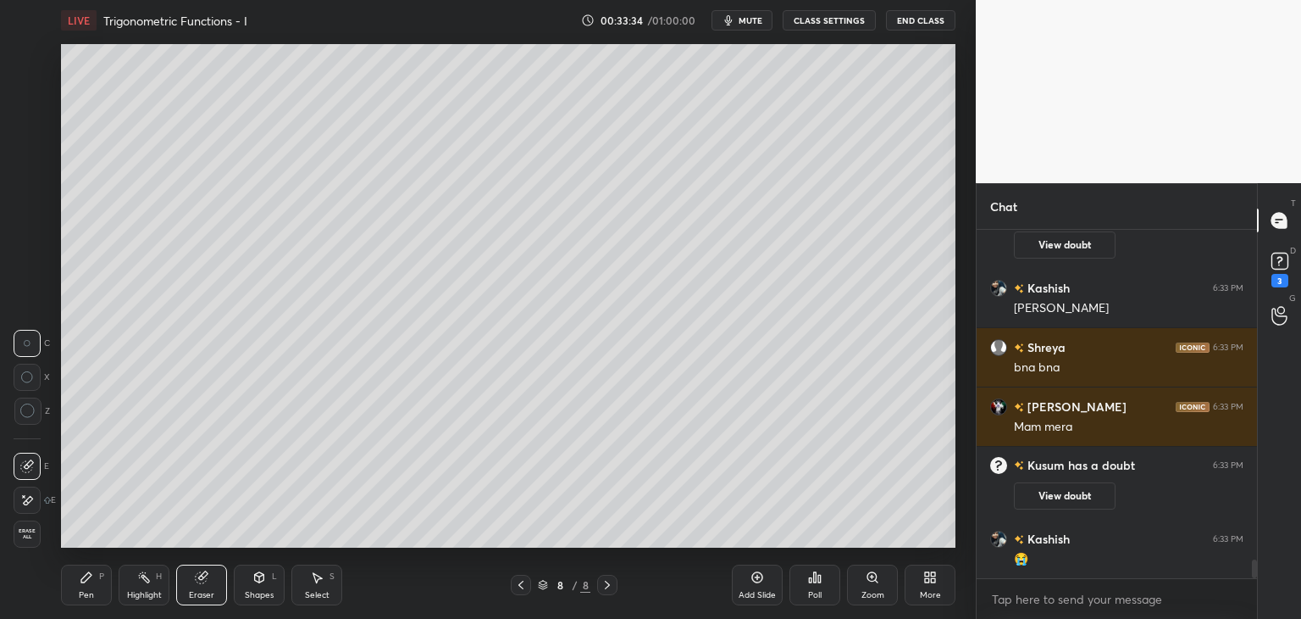
click at [97, 601] on div "Pen P" at bounding box center [86, 584] width 51 height 41
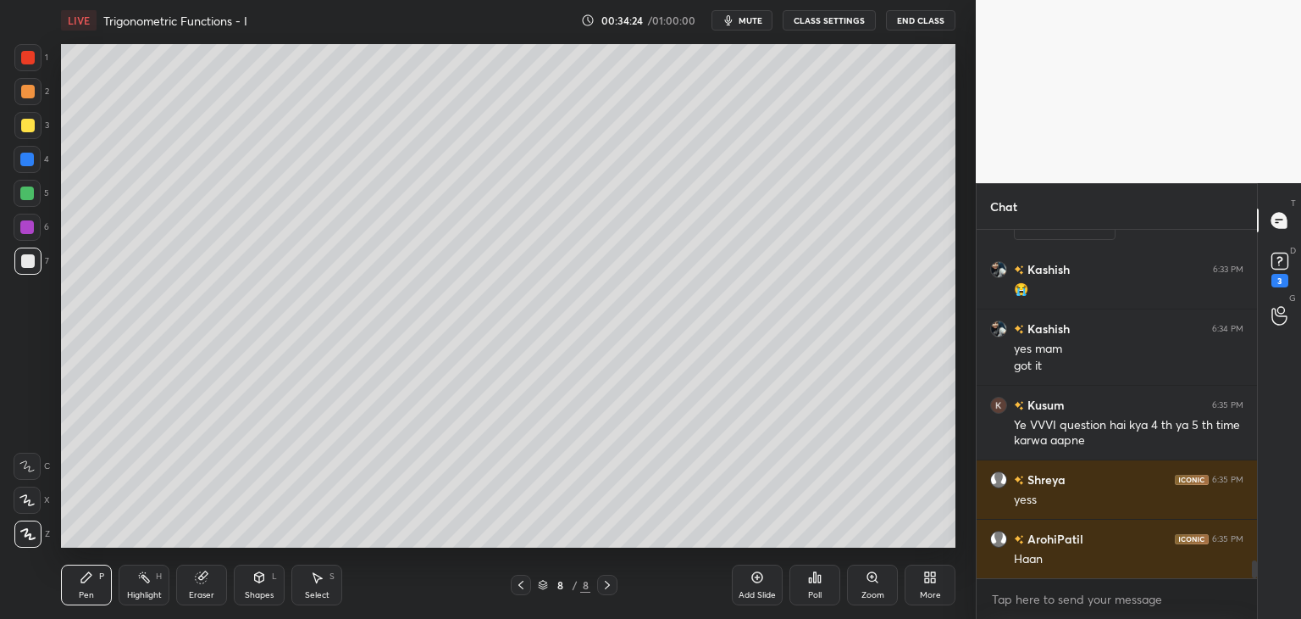
scroll to position [6426, 0]
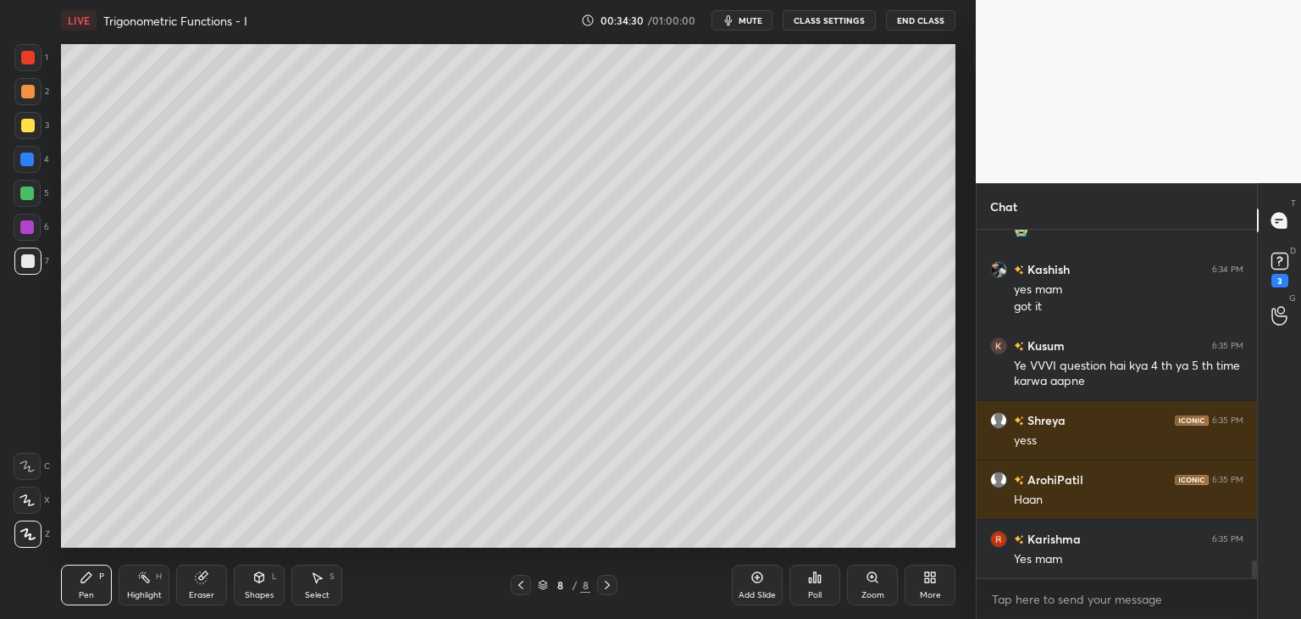
click at [516, 587] on icon at bounding box center [521, 585] width 14 height 14
click at [515, 587] on icon at bounding box center [521, 585] width 14 height 14
click at [518, 588] on icon at bounding box center [521, 585] width 14 height 14
click at [603, 585] on icon at bounding box center [608, 585] width 14 height 14
click at [604, 586] on icon at bounding box center [608, 585] width 14 height 14
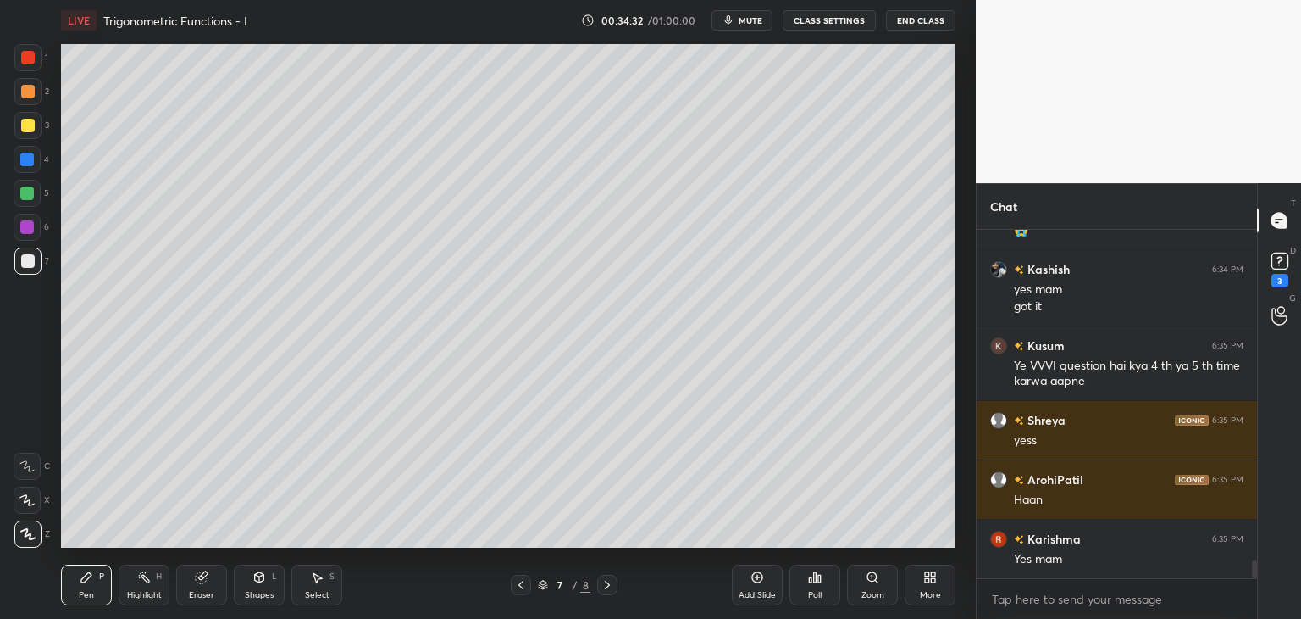
click at [605, 589] on icon at bounding box center [608, 585] width 14 height 14
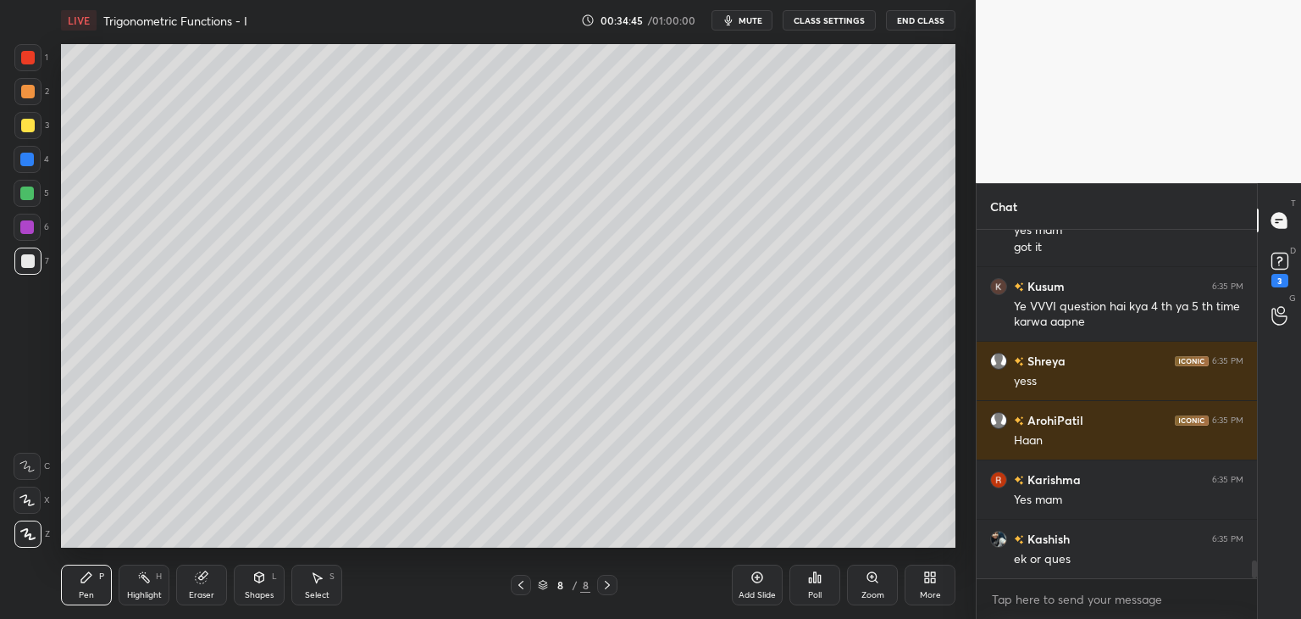
click at [612, 587] on icon at bounding box center [608, 585] width 14 height 14
click at [757, 592] on div "Add Slide" at bounding box center [757, 595] width 37 height 8
click at [34, 127] on div at bounding box center [27, 125] width 27 height 27
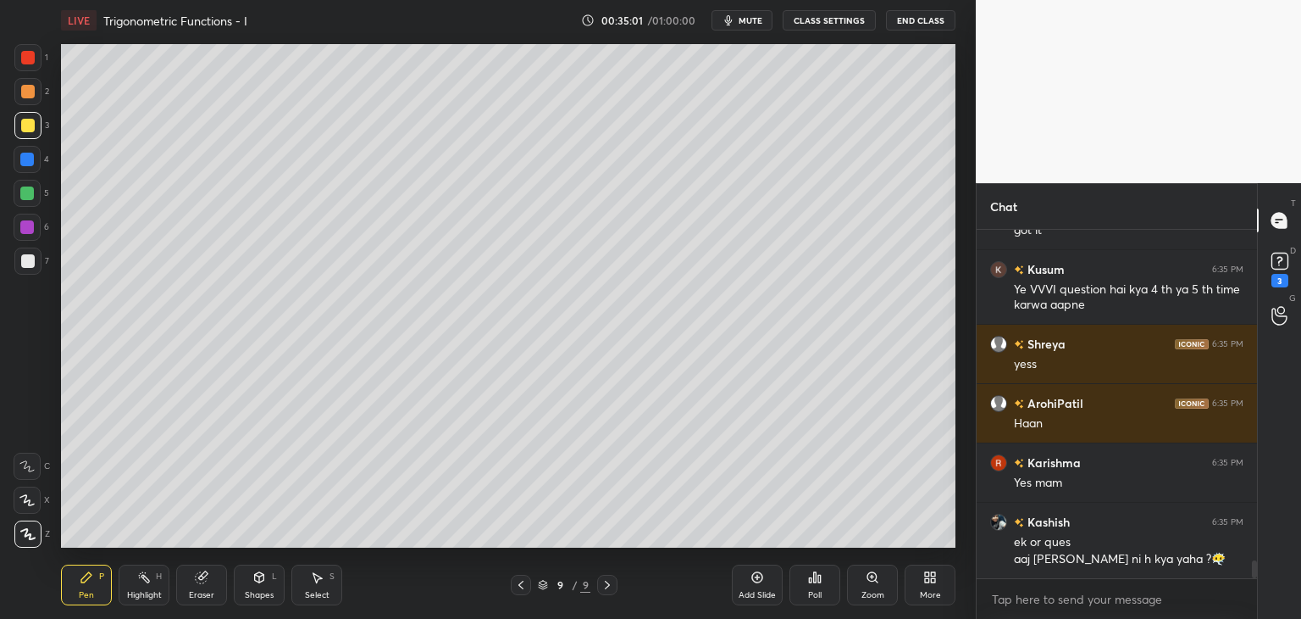
scroll to position [6562, 0]
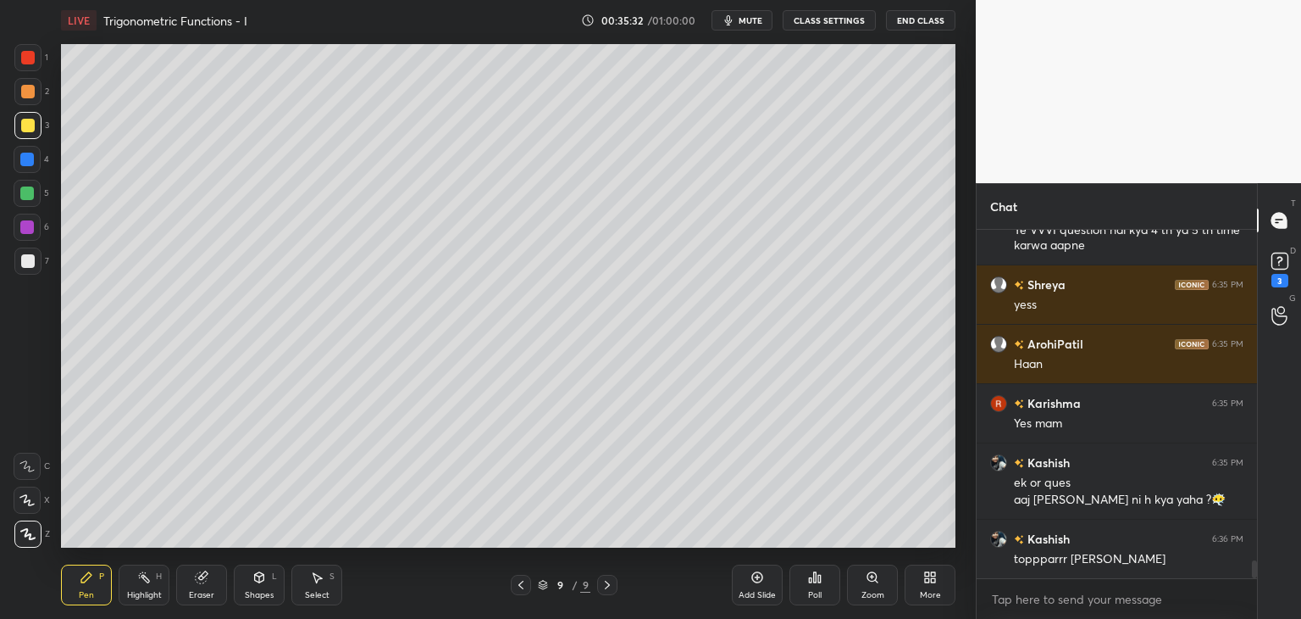
drag, startPoint x: 23, startPoint y: 265, endPoint x: 47, endPoint y: 280, distance: 28.5
click at [23, 267] on div at bounding box center [28, 261] width 14 height 14
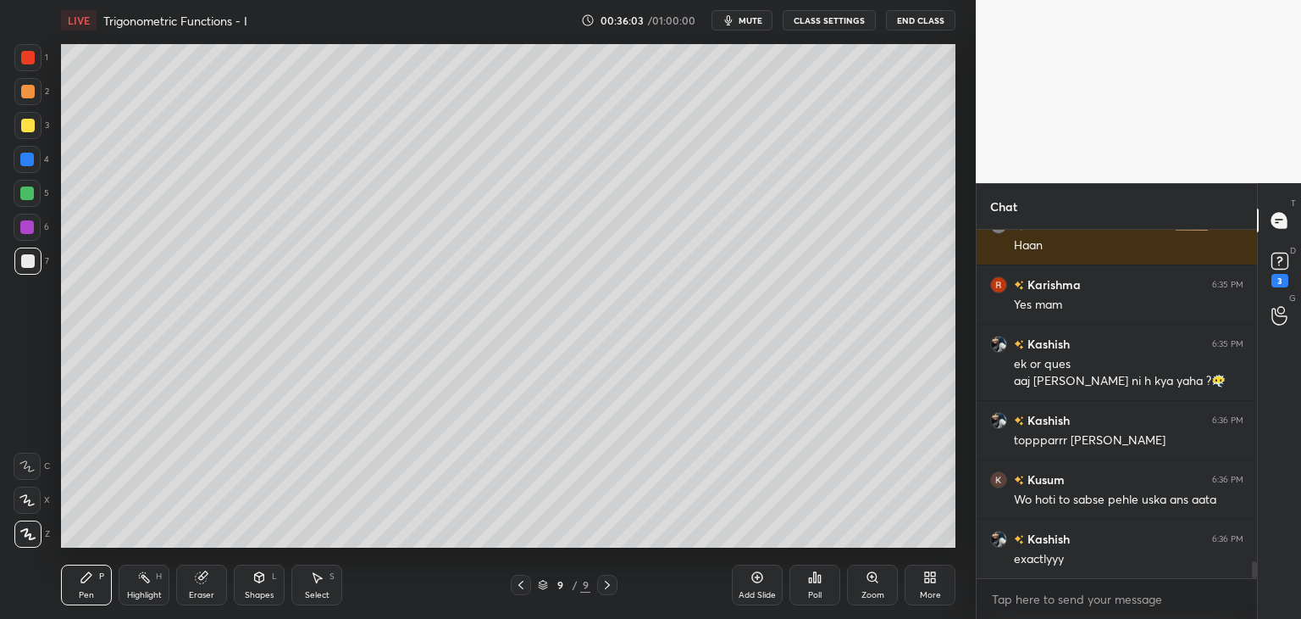
scroll to position [6721, 0]
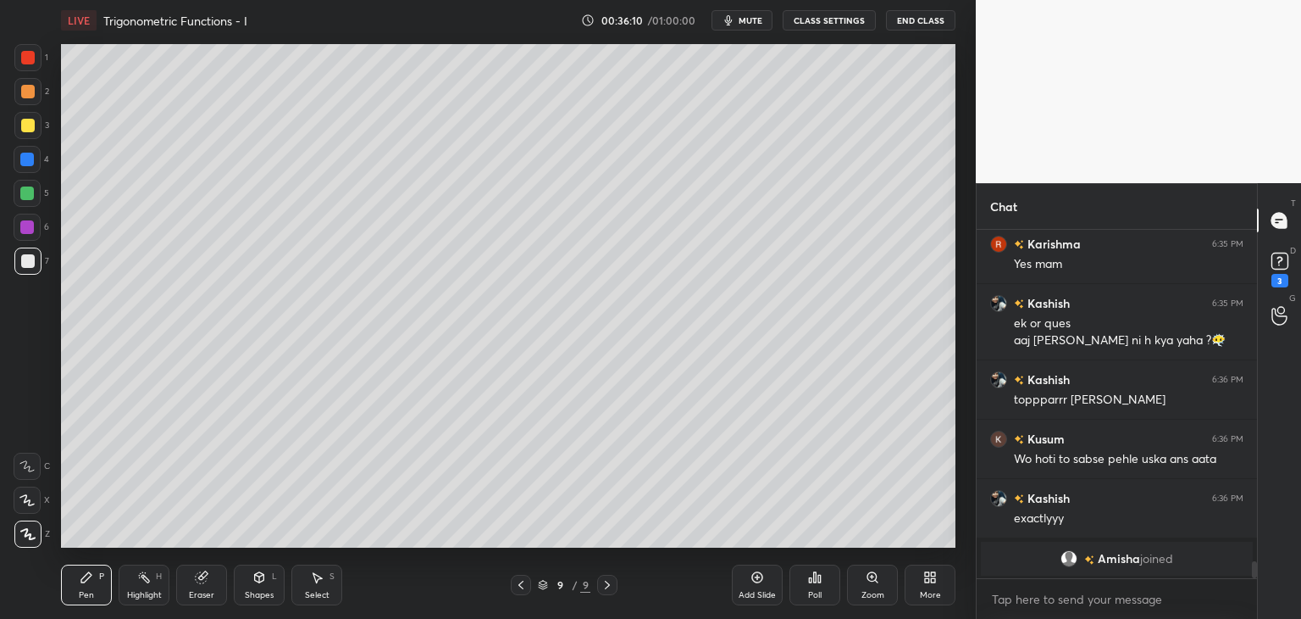
click at [322, 584] on icon at bounding box center [317, 577] width 14 height 14
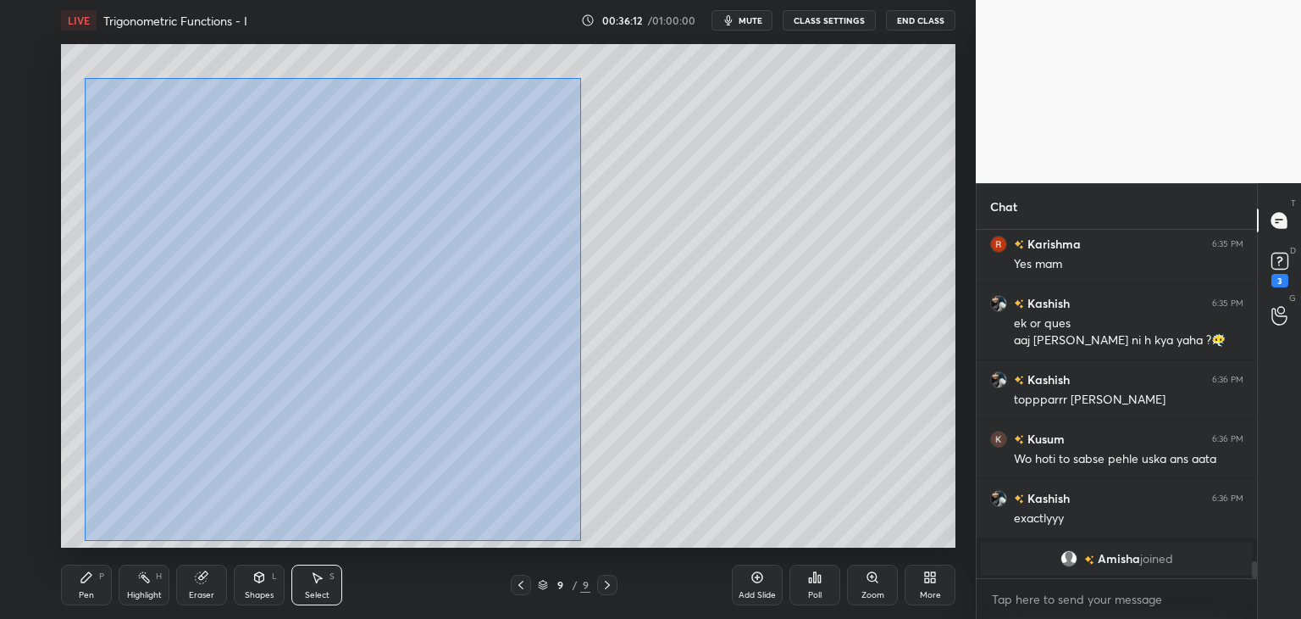
drag, startPoint x: 85, startPoint y: 78, endPoint x: 580, endPoint y: 541, distance: 677.4
click at [580, 543] on div "0 ° Undo Copy Paste here Duplicate Duplicate to new slide Delete" at bounding box center [508, 295] width 895 height 503
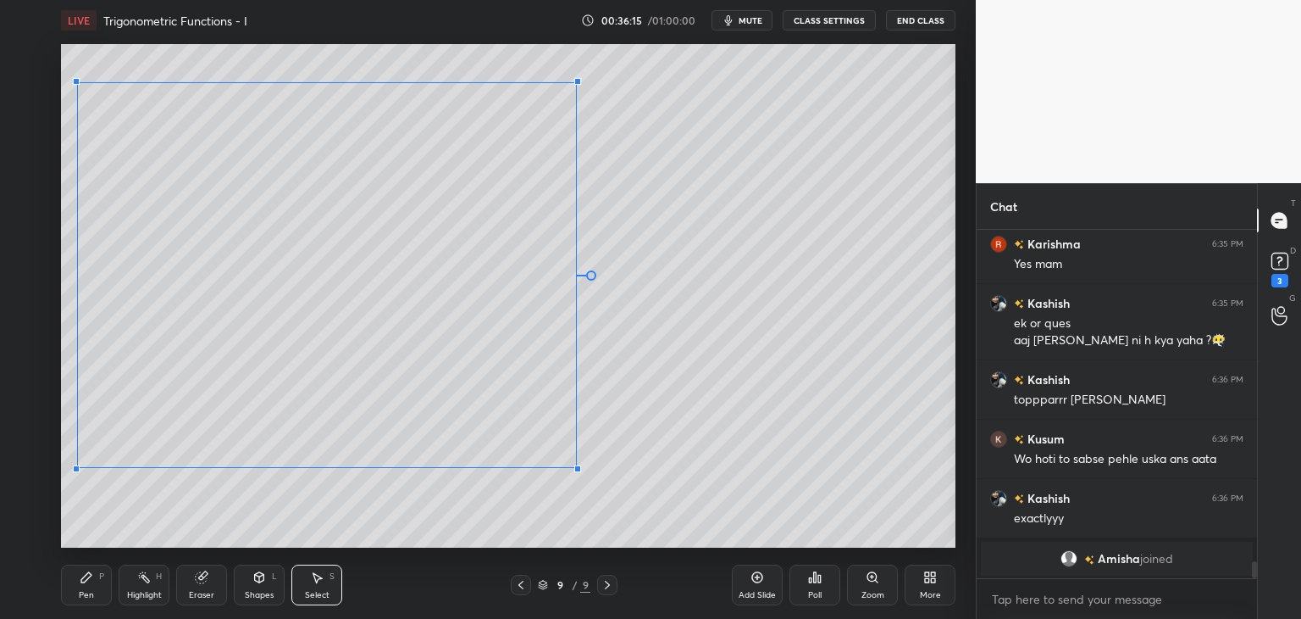
drag, startPoint x: 519, startPoint y: 516, endPoint x: 634, endPoint y: 449, distance: 133.3
click at [575, 467] on div at bounding box center [577, 468] width 7 height 7
drag, startPoint x: 802, startPoint y: 418, endPoint x: 655, endPoint y: 433, distance: 147.4
click at [802, 419] on div "0 ° Undo Copy Paste here Duplicate Duplicate to new slide Delete" at bounding box center [508, 295] width 895 height 503
drag, startPoint x: 92, startPoint y: 589, endPoint x: 91, endPoint y: 552, distance: 37.3
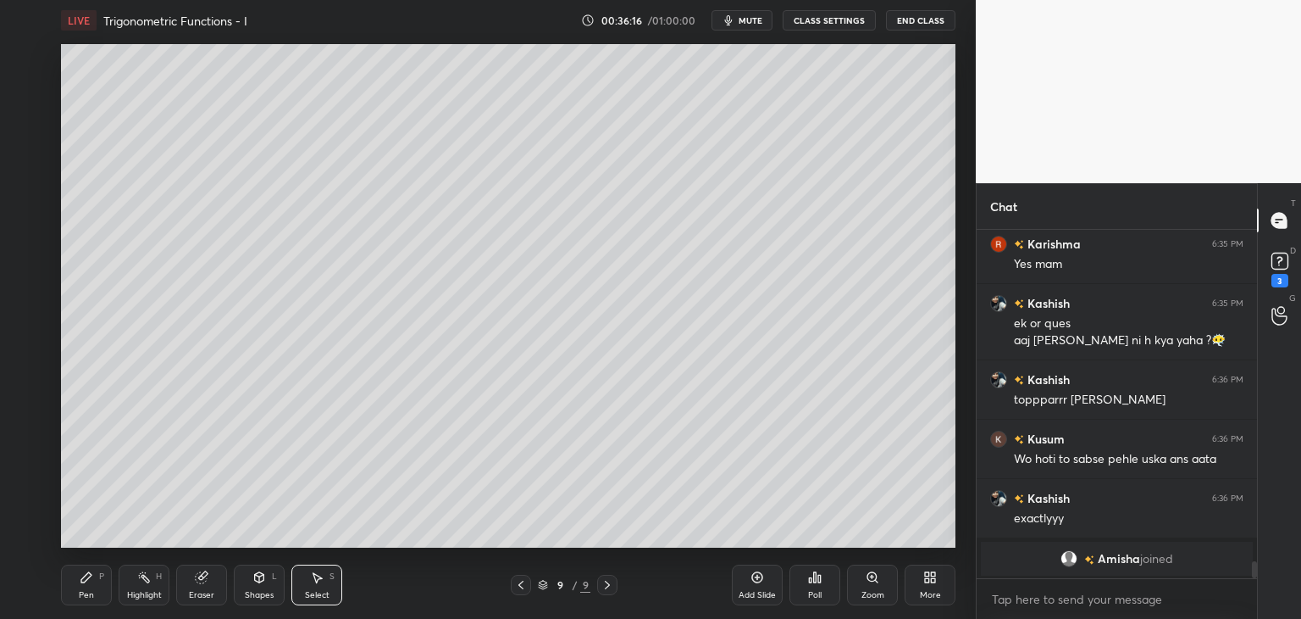
click at [90, 591] on div "Pen" at bounding box center [86, 595] width 15 height 8
click at [29, 221] on div at bounding box center [27, 227] width 14 height 14
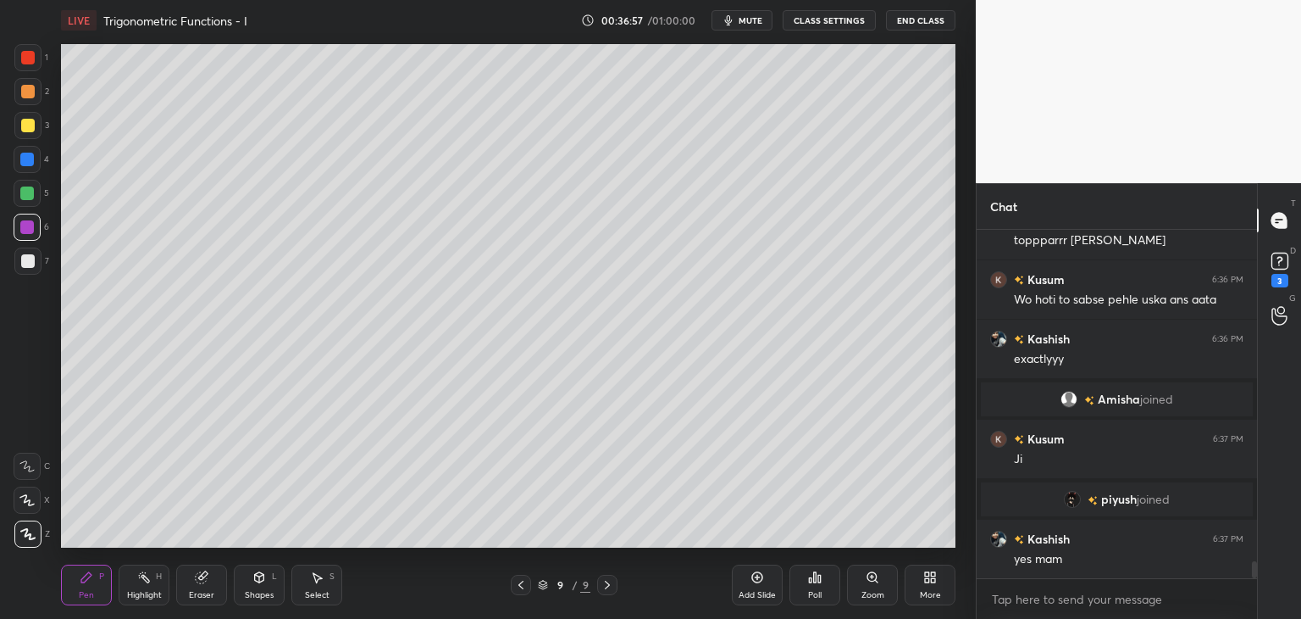
scroll to position [6745, 0]
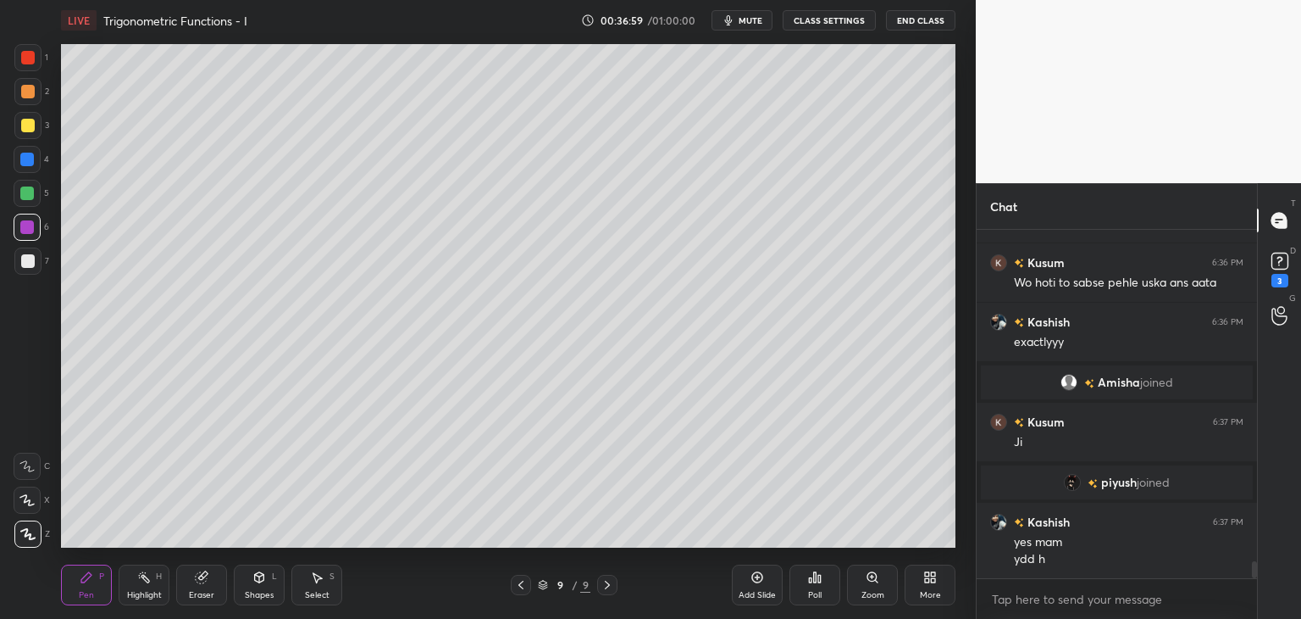
click at [746, 21] on span "mute" at bounding box center [751, 20] width 24 height 12
click at [766, 18] on span "unmute" at bounding box center [749, 20] width 36 height 12
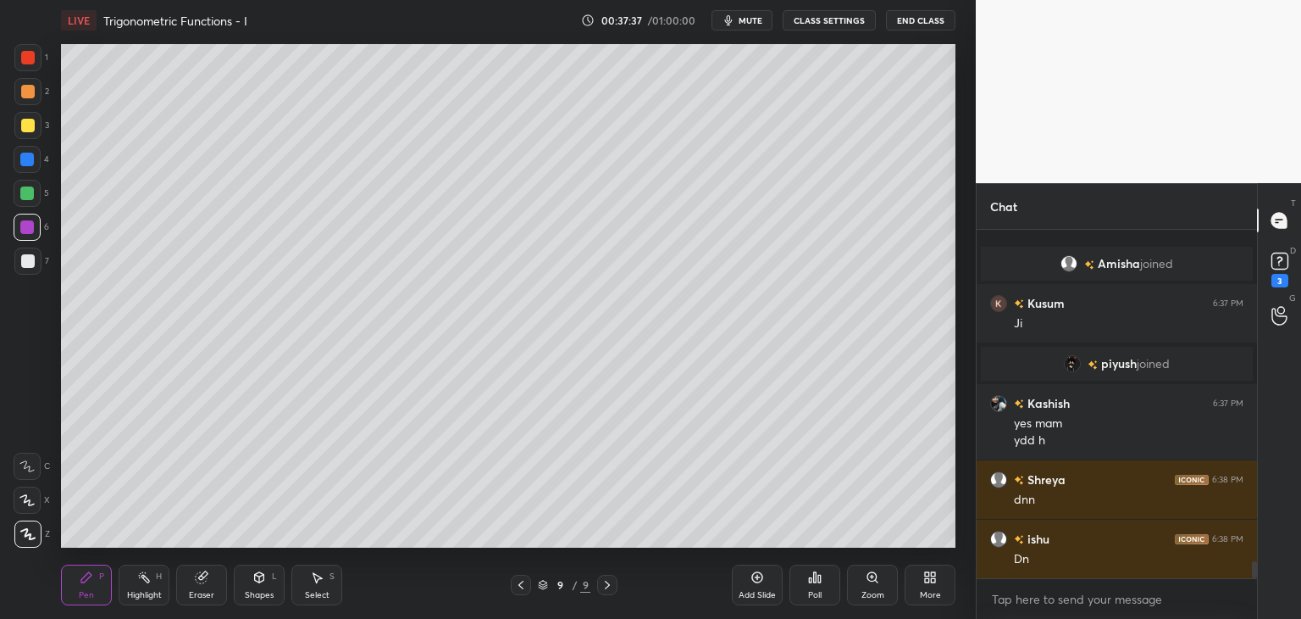
scroll to position [6922, 0]
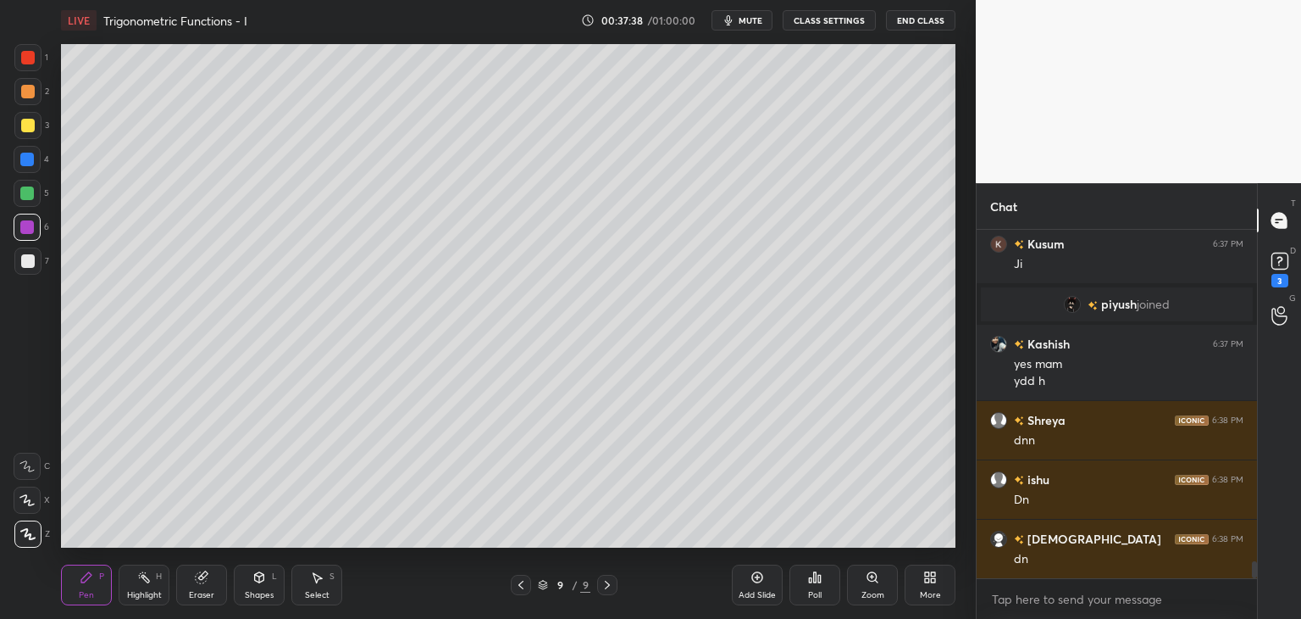
click at [24, 68] on div at bounding box center [27, 57] width 27 height 27
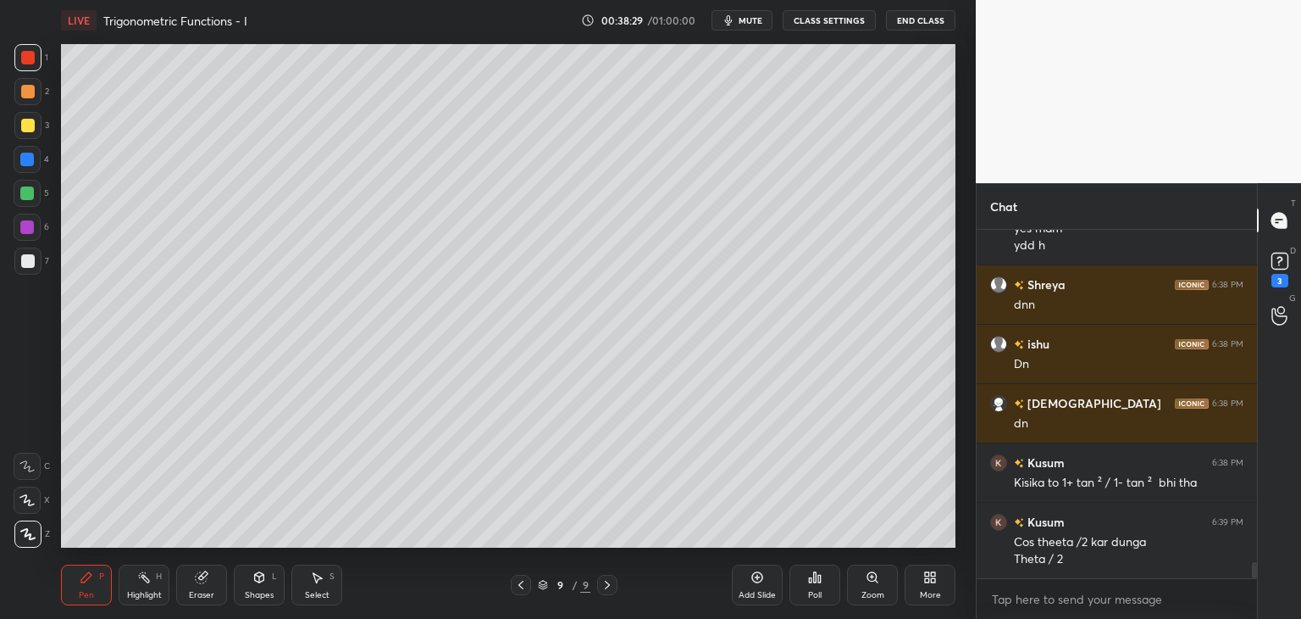
scroll to position [7117, 0]
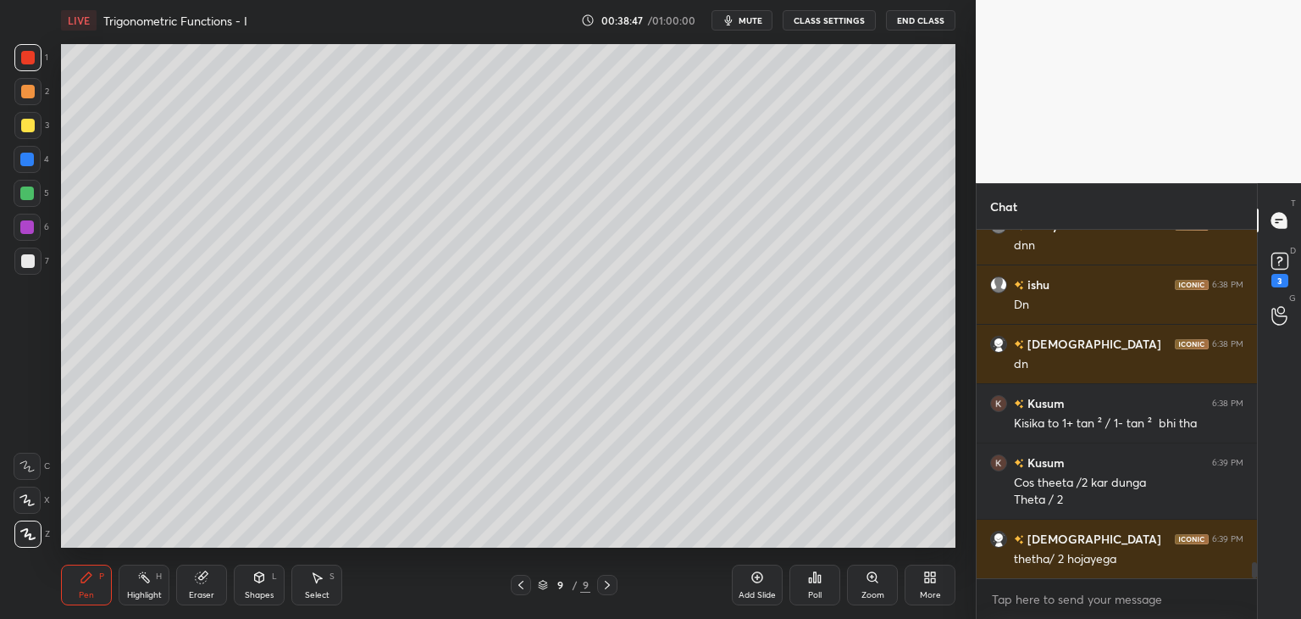
click at [27, 162] on div at bounding box center [27, 160] width 14 height 14
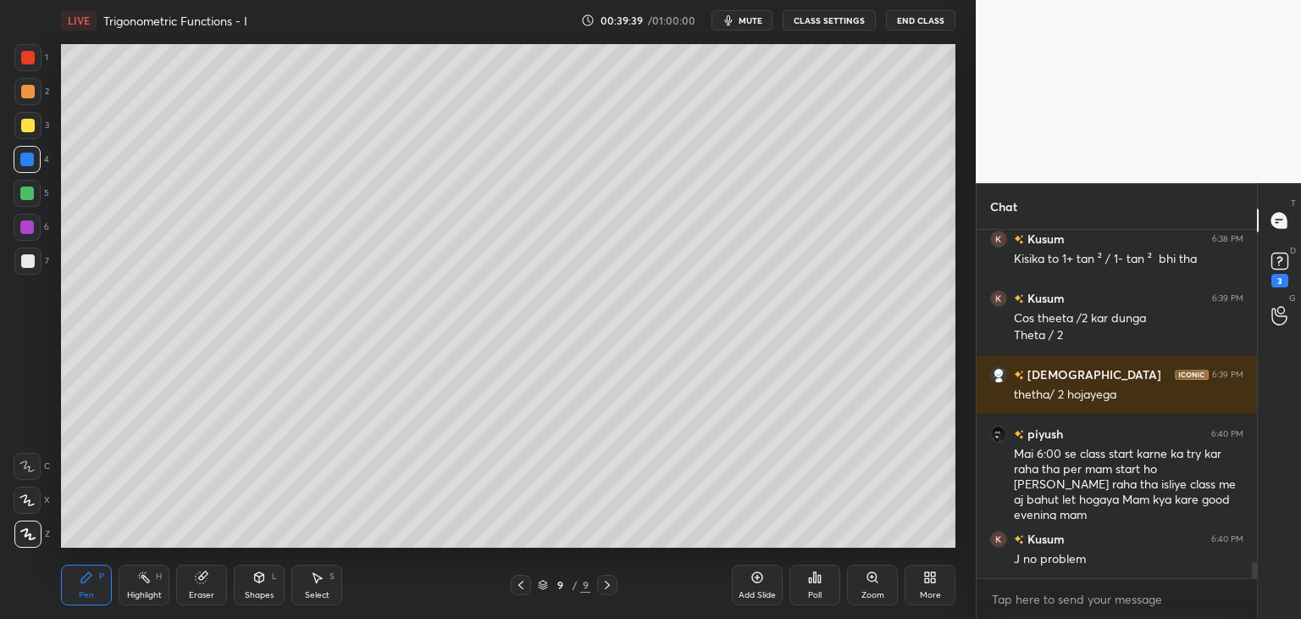
scroll to position [7341, 0]
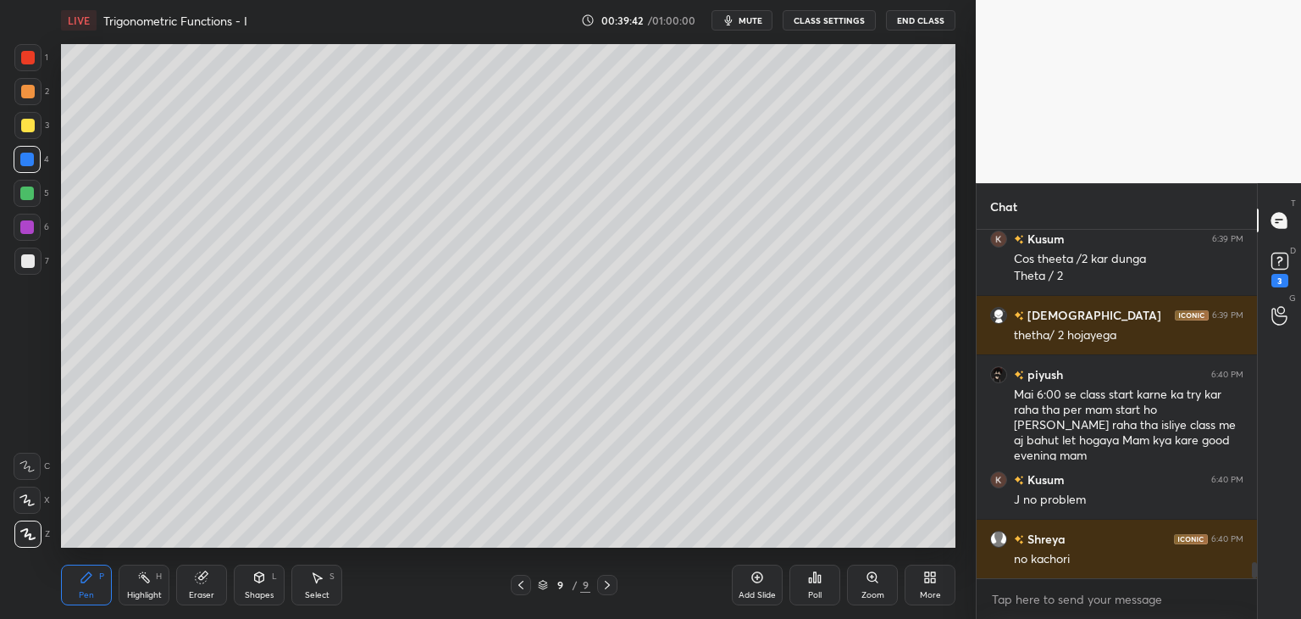
click at [759, 585] on div "Add Slide" at bounding box center [757, 584] width 51 height 41
drag, startPoint x: 29, startPoint y: 126, endPoint x: 60, endPoint y: 122, distance: 31.6
click at [27, 126] on div at bounding box center [28, 126] width 14 height 14
click at [814, 587] on div "Poll" at bounding box center [815, 584] width 51 height 41
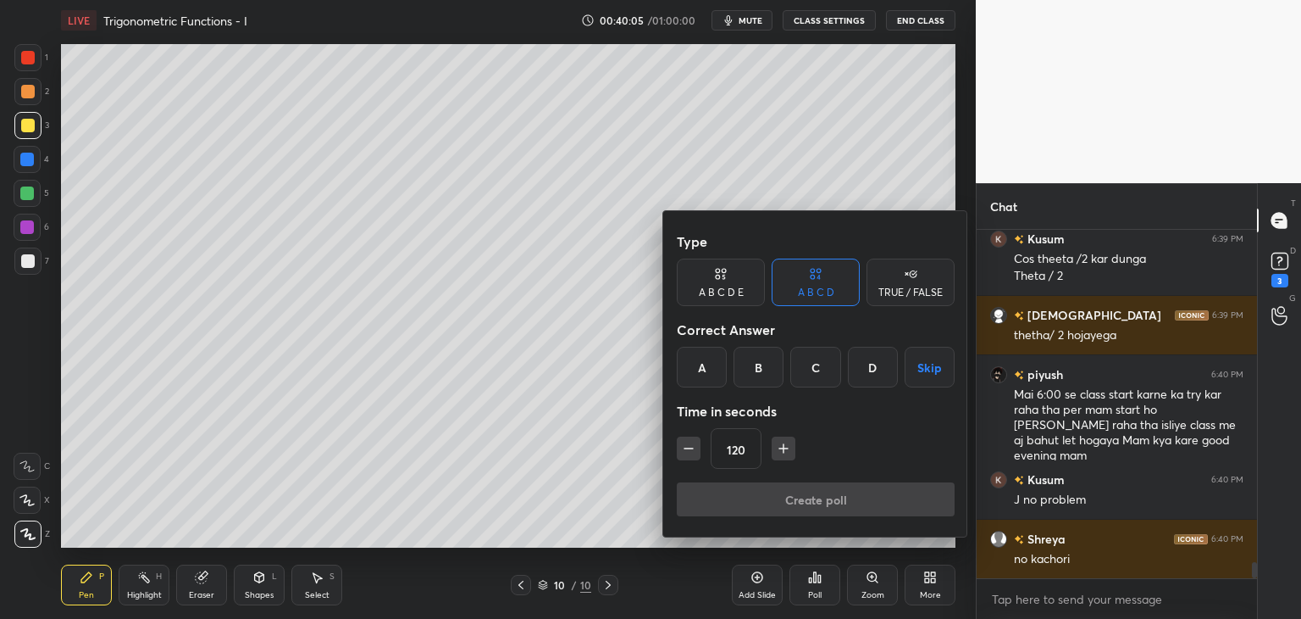
scroll to position [7400, 0]
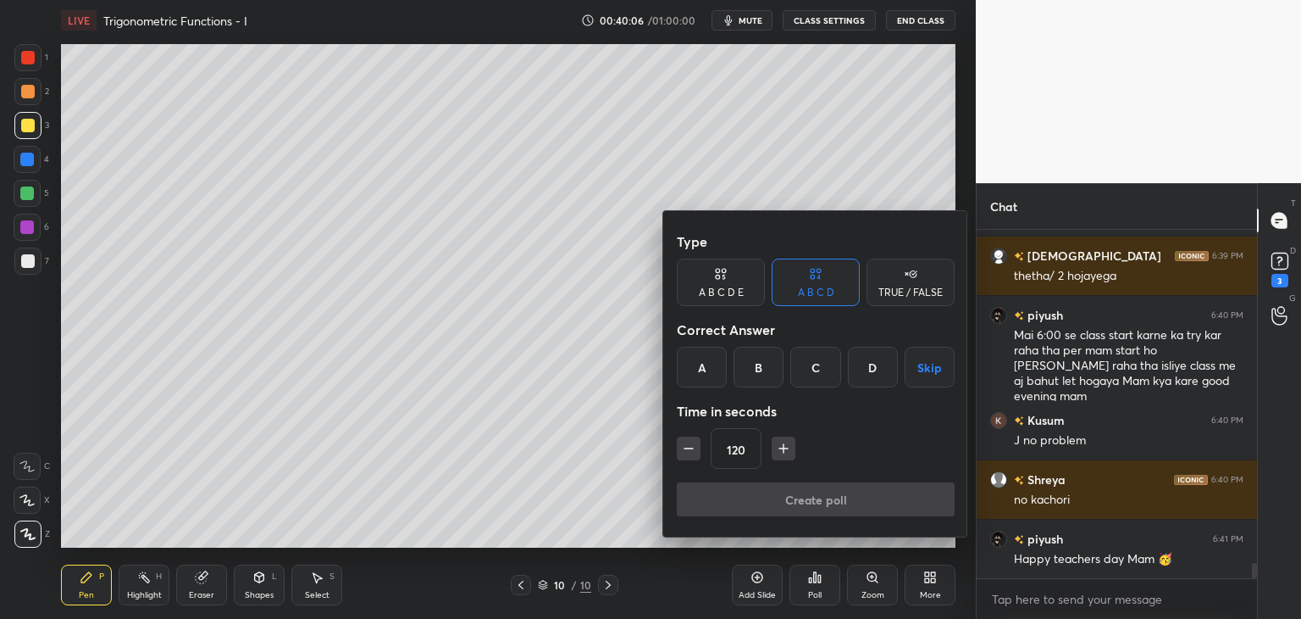
click at [678, 452] on button "button" at bounding box center [689, 448] width 24 height 24
click at [679, 451] on button "button" at bounding box center [689, 448] width 24 height 24
click at [680, 451] on icon "button" at bounding box center [688, 448] width 17 height 17
click at [683, 448] on icon "button" at bounding box center [688, 448] width 17 height 17
type input "60"
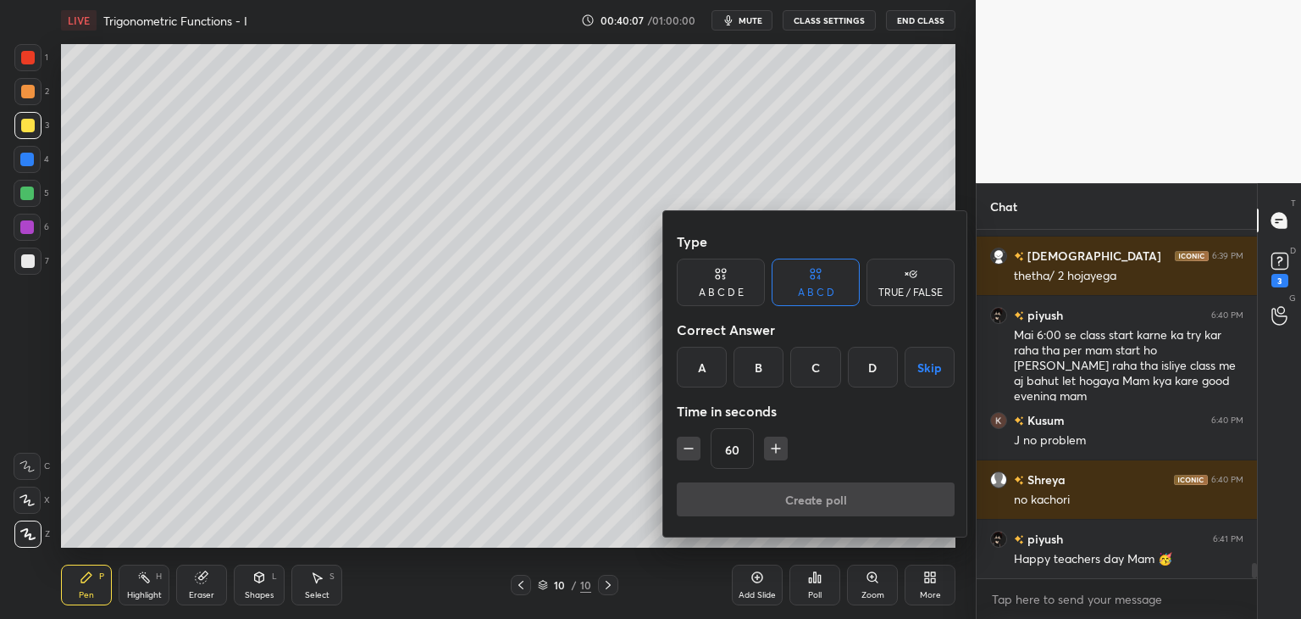
click at [927, 370] on button "Skip" at bounding box center [930, 367] width 50 height 41
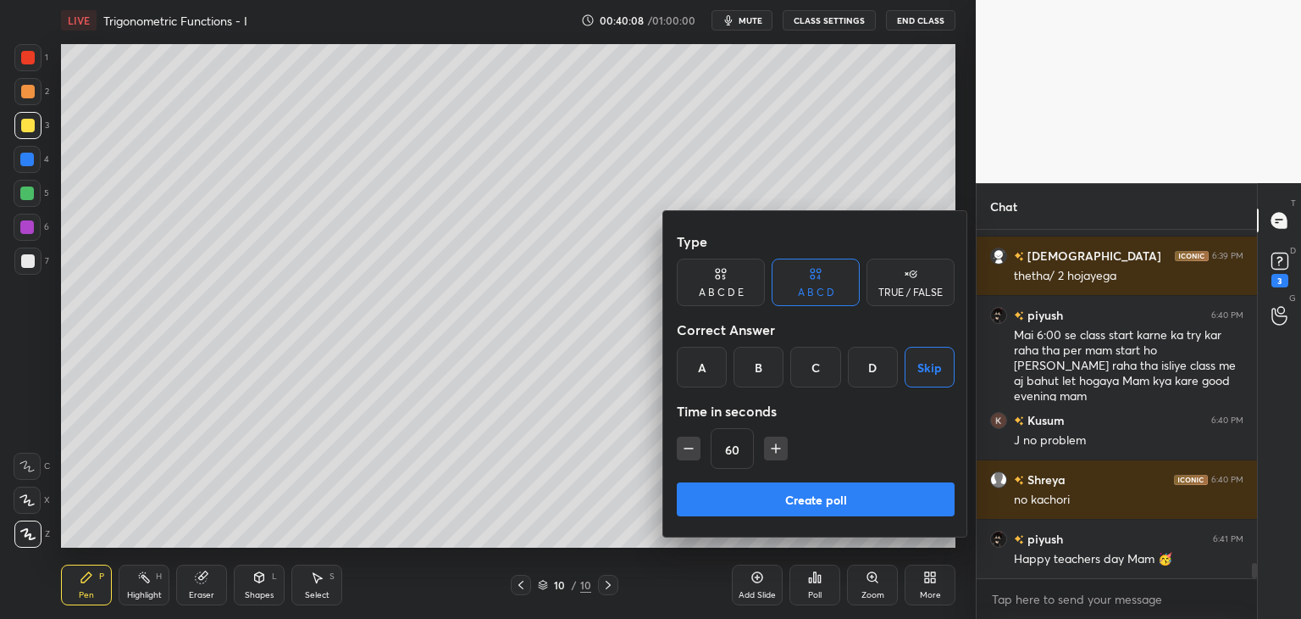
click at [822, 502] on button "Create poll" at bounding box center [816, 499] width 278 height 34
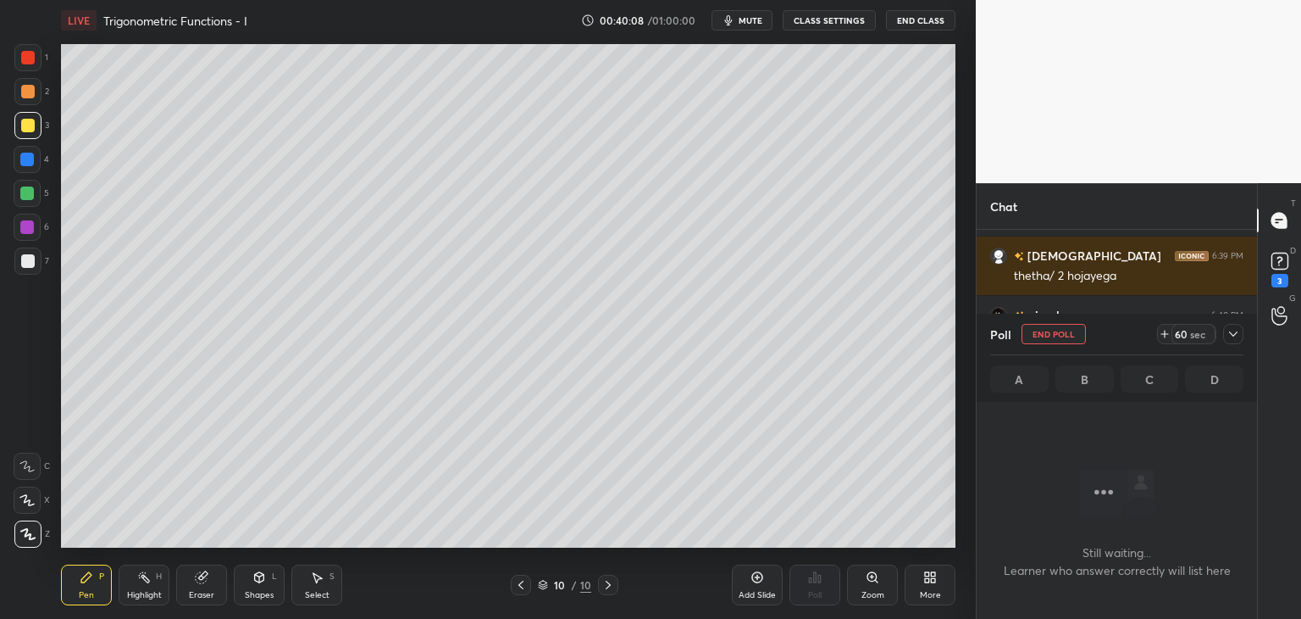
scroll to position [255, 275]
click at [1235, 335] on icon at bounding box center [1233, 333] width 8 height 5
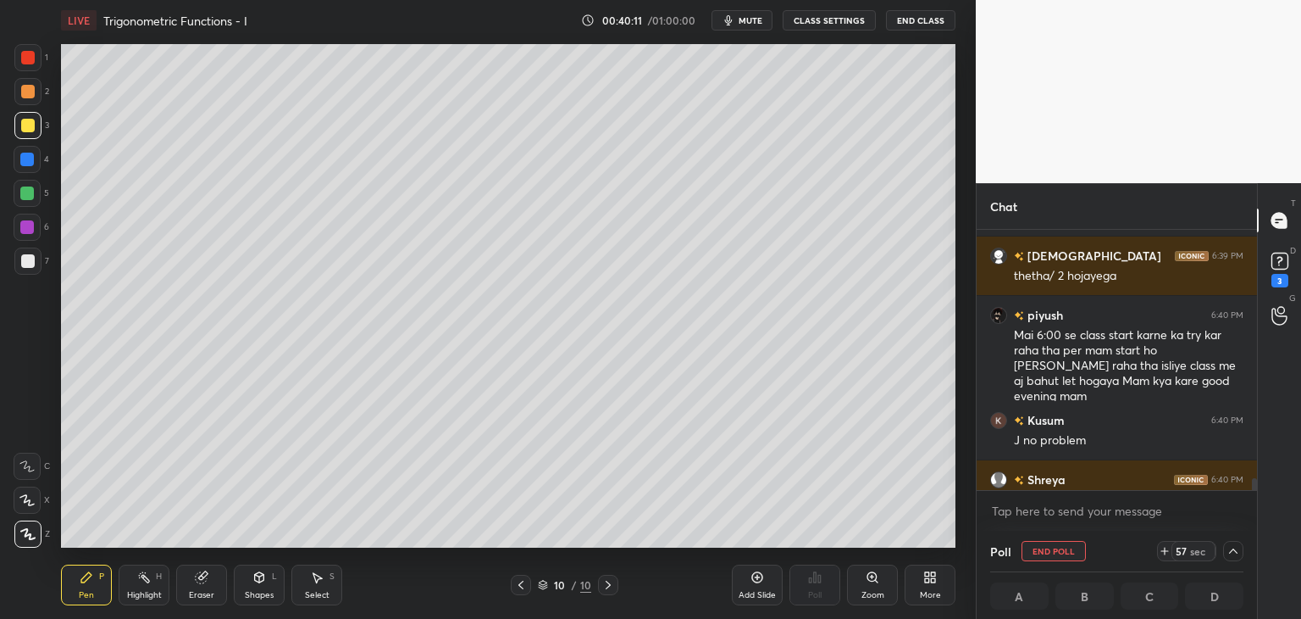
click at [755, 23] on span "mute" at bounding box center [751, 20] width 24 height 12
drag, startPoint x: 755, startPoint y: 25, endPoint x: 773, endPoint y: 42, distance: 24.6
click at [755, 25] on span "unmute" at bounding box center [749, 20] width 36 height 12
drag, startPoint x: 1230, startPoint y: 553, endPoint x: 1240, endPoint y: 543, distance: 14.4
click at [1231, 553] on icon at bounding box center [1234, 551] width 14 height 14
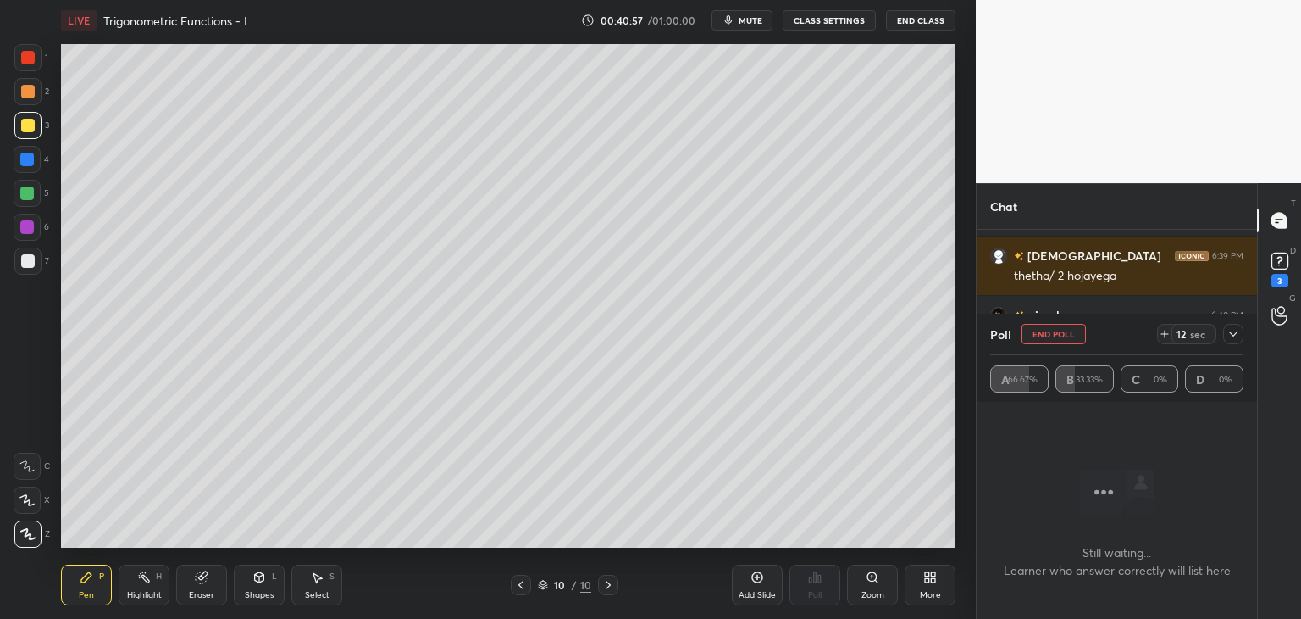
click at [1234, 331] on icon at bounding box center [1234, 334] width 14 height 14
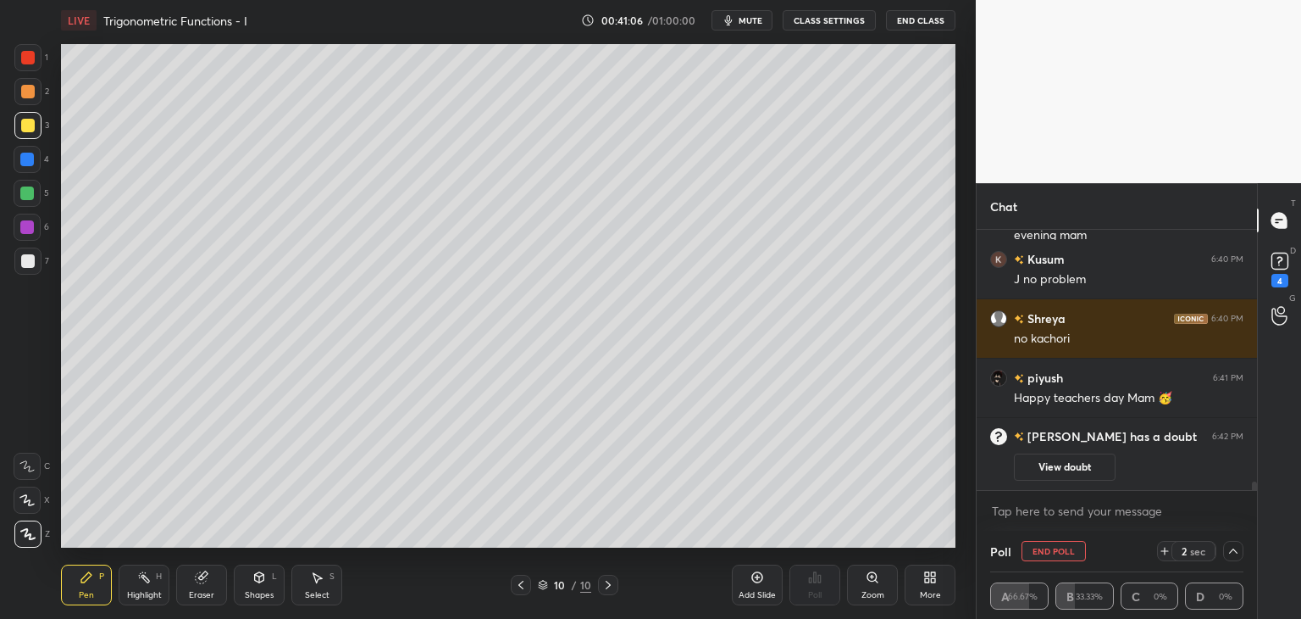
scroll to position [7226, 0]
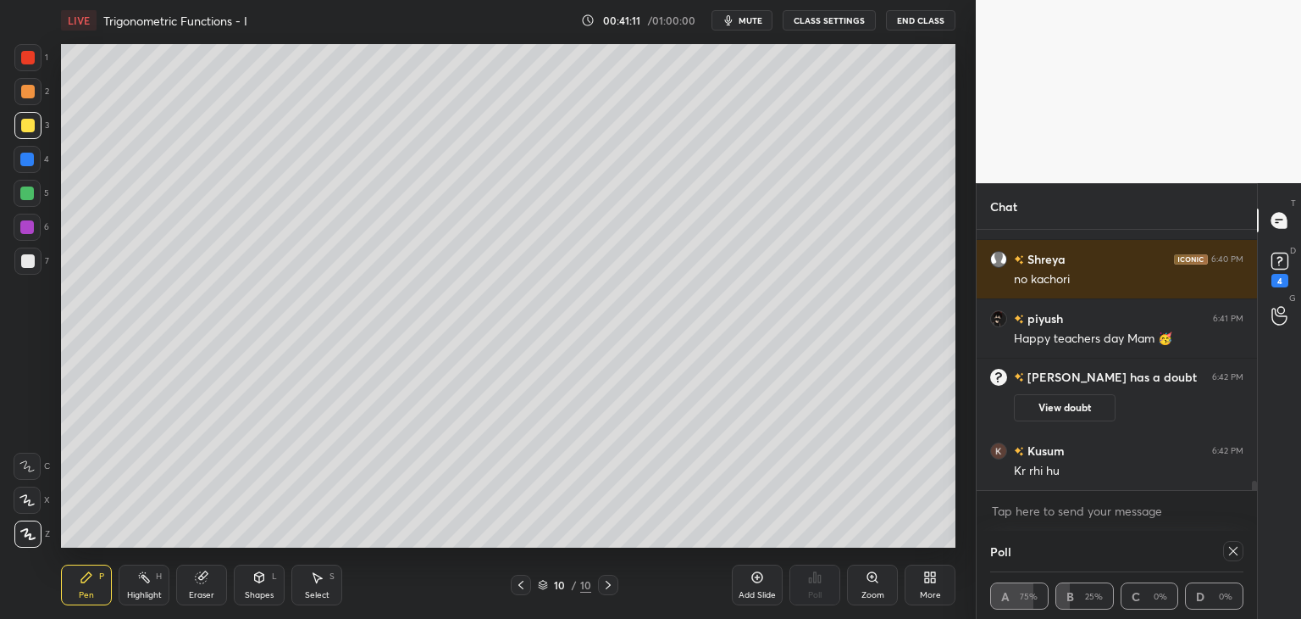
click at [1229, 557] on icon at bounding box center [1234, 551] width 14 height 14
type textarea "x"
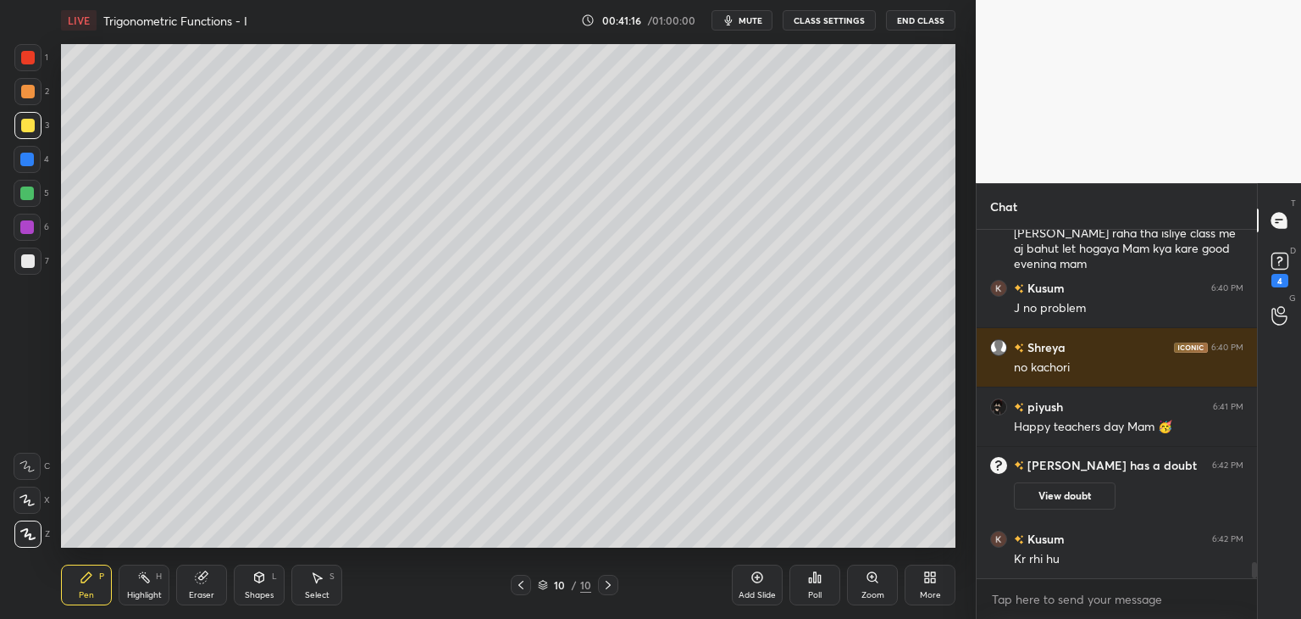
scroll to position [7197, 0]
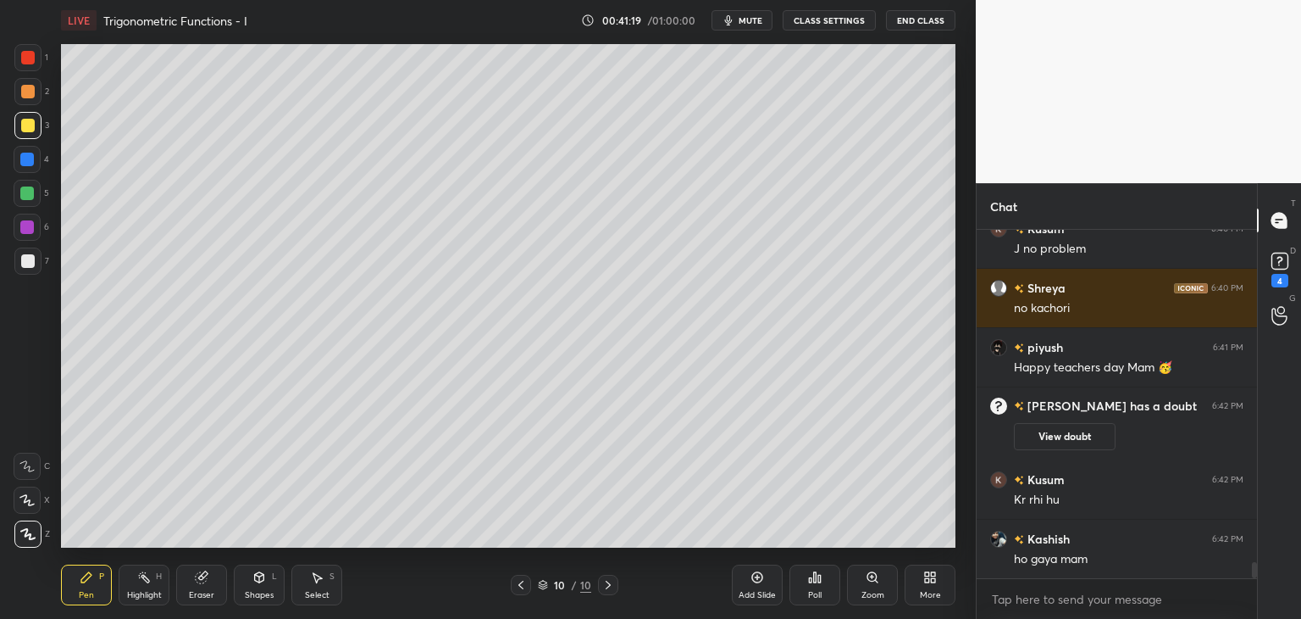
click at [31, 269] on div at bounding box center [27, 260] width 27 height 27
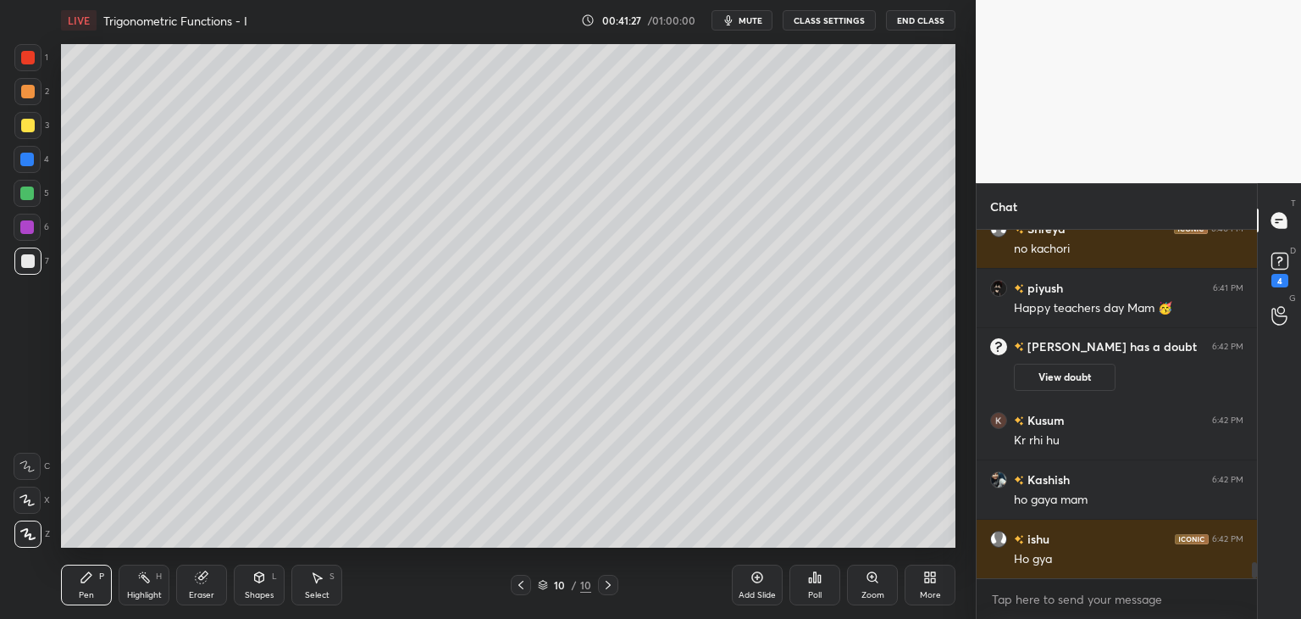
scroll to position [7297, 0]
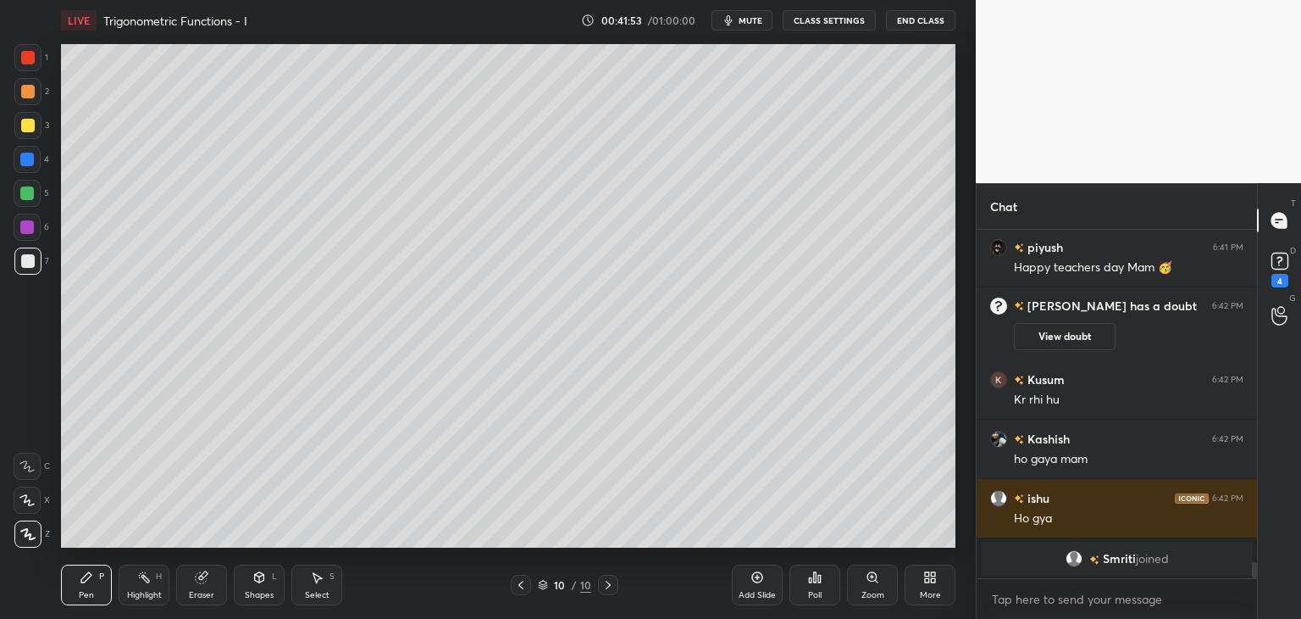
click at [769, 591] on div "Add Slide" at bounding box center [757, 595] width 37 height 8
click at [28, 119] on div at bounding box center [28, 126] width 14 height 14
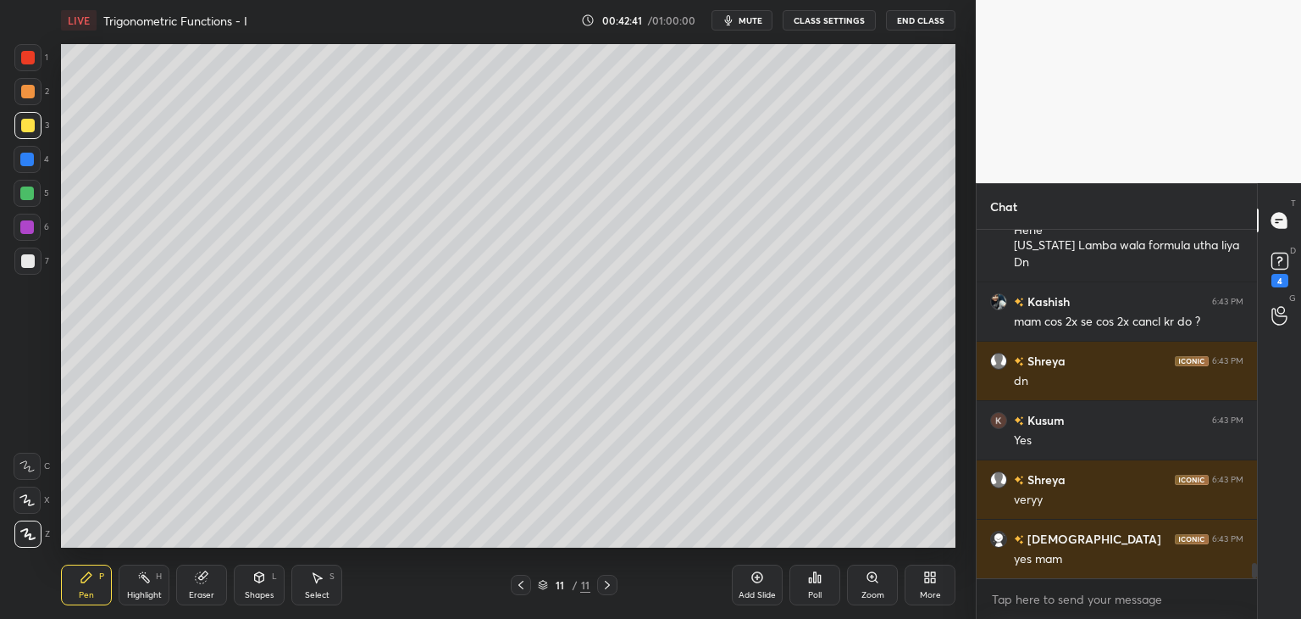
scroll to position [7804, 0]
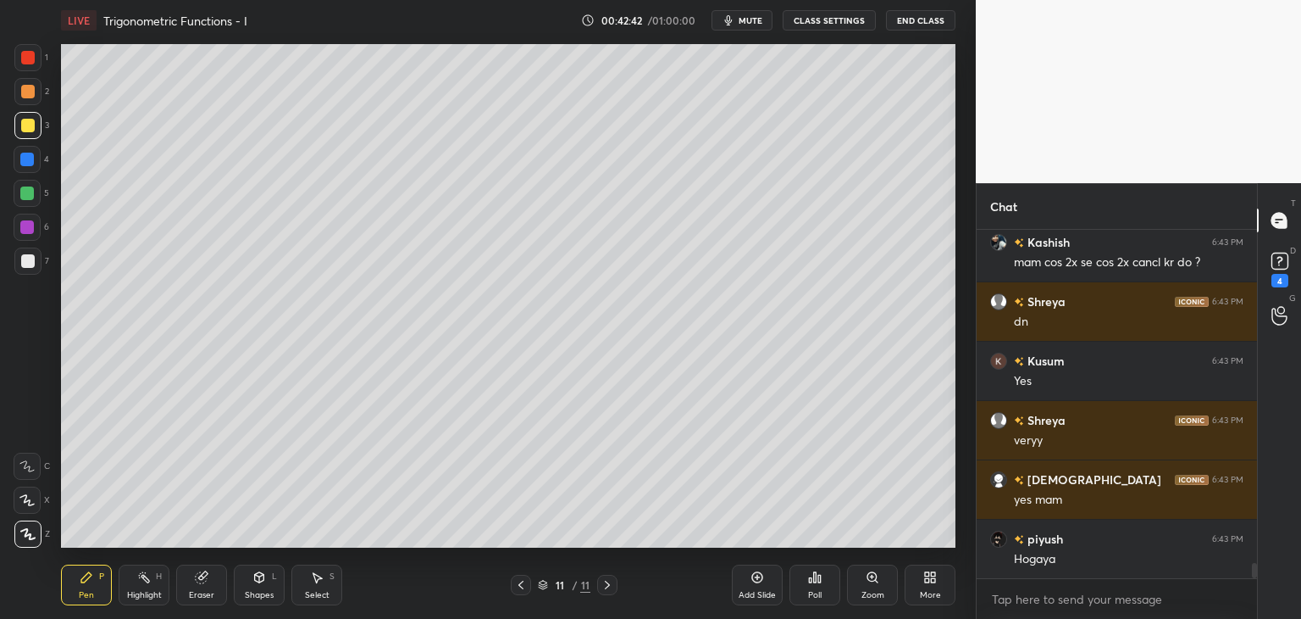
drag, startPoint x: 32, startPoint y: 262, endPoint x: 52, endPoint y: 272, distance: 22.0
click at [31, 262] on div at bounding box center [28, 261] width 14 height 14
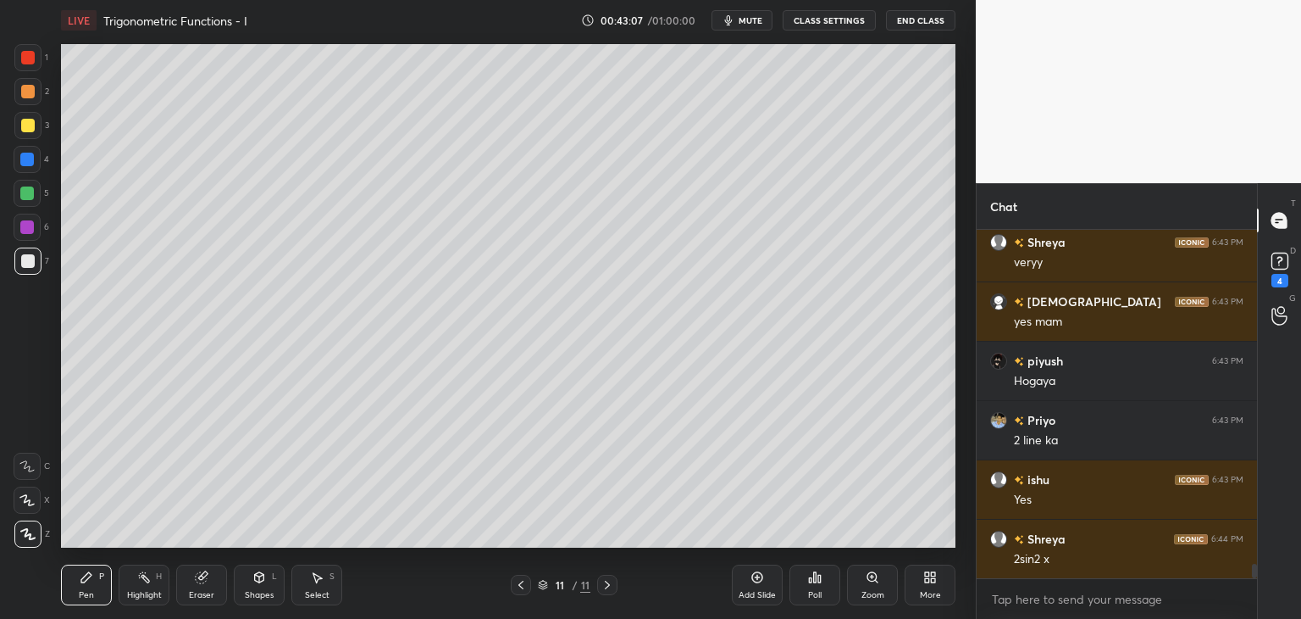
scroll to position [8041, 0]
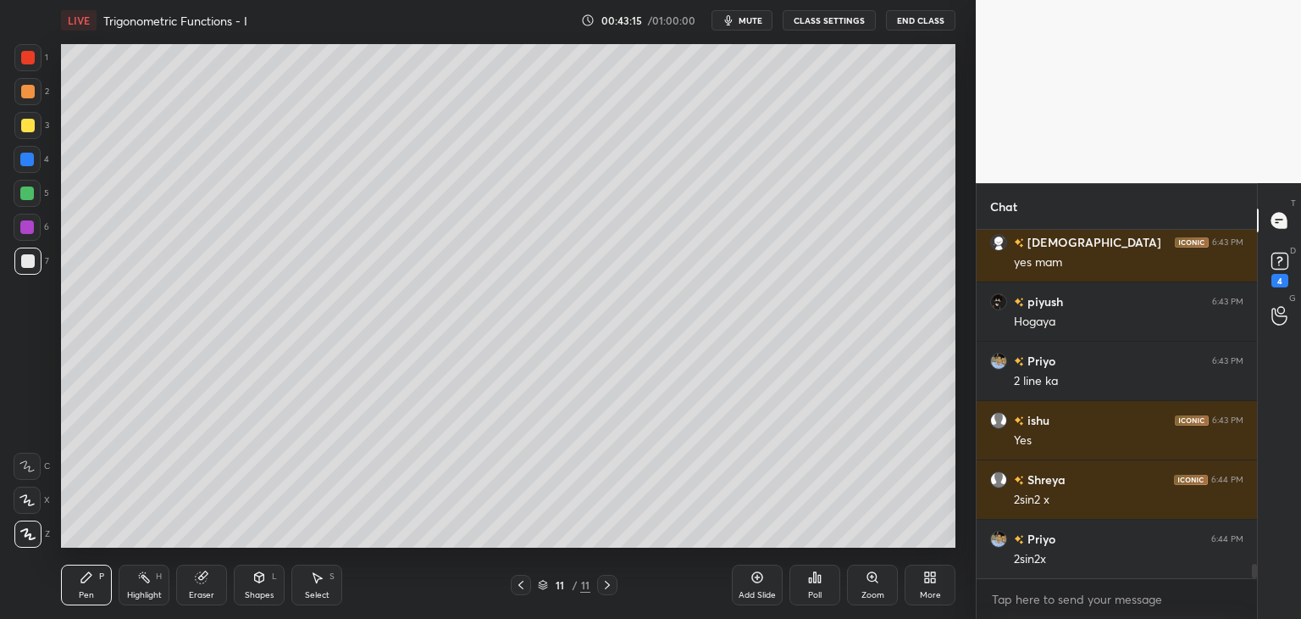
click at [768, 588] on div "Add Slide" at bounding box center [757, 584] width 51 height 41
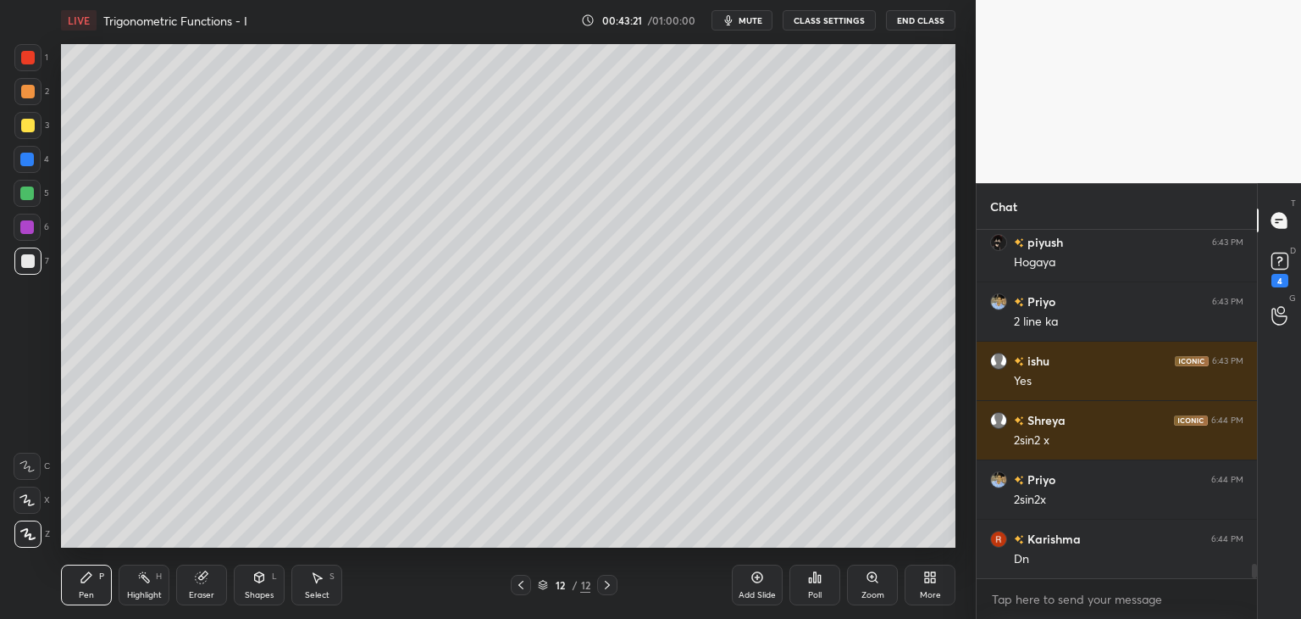
click at [31, 126] on div at bounding box center [28, 126] width 14 height 14
click at [813, 597] on div "Poll" at bounding box center [815, 595] width 14 height 8
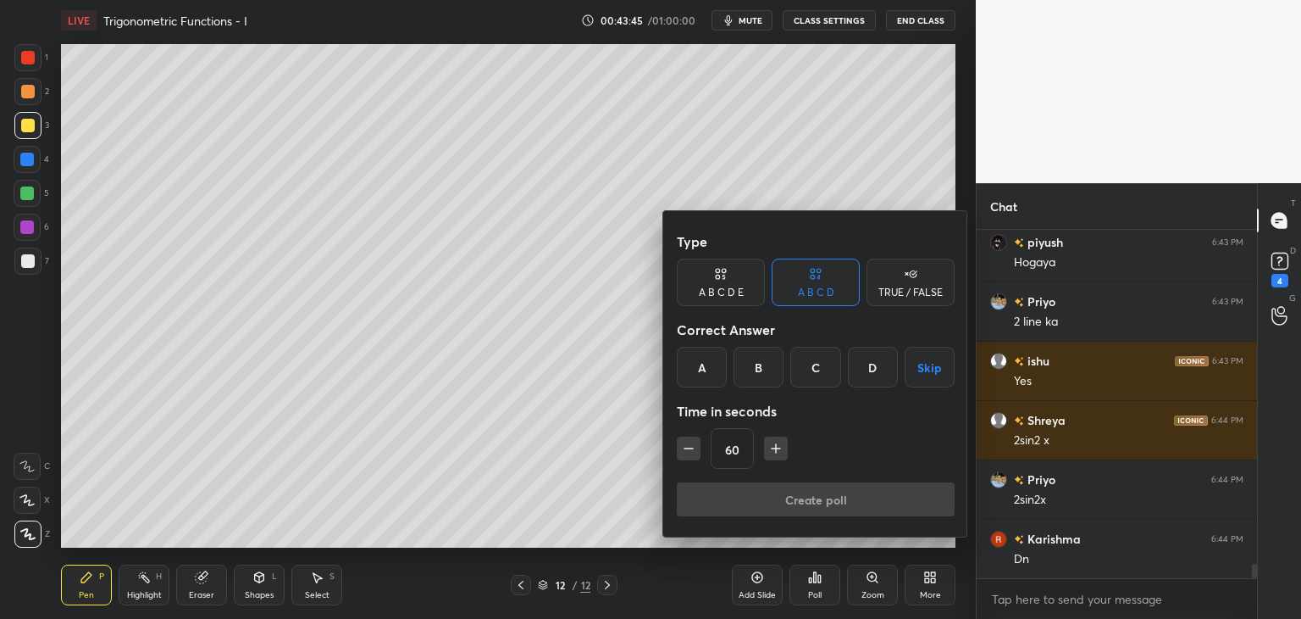
click at [778, 448] on icon "button" at bounding box center [776, 448] width 8 height 0
click at [780, 447] on icon "button" at bounding box center [776, 448] width 17 height 17
click at [782, 449] on icon "button" at bounding box center [776, 448] width 17 height 17
click at [776, 449] on icon "button" at bounding box center [776, 448] width 0 height 8
type input "120"
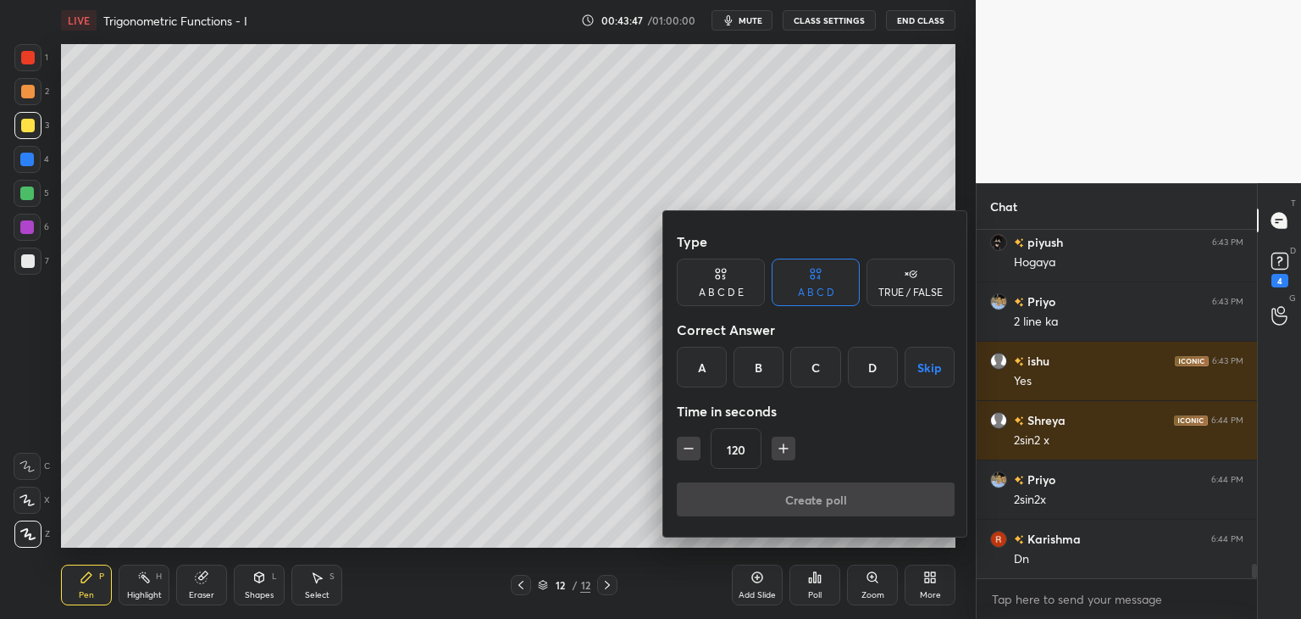
drag, startPoint x: 936, startPoint y: 363, endPoint x: 925, endPoint y: 380, distance: 20.2
click at [935, 367] on button "Skip" at bounding box center [930, 367] width 50 height 41
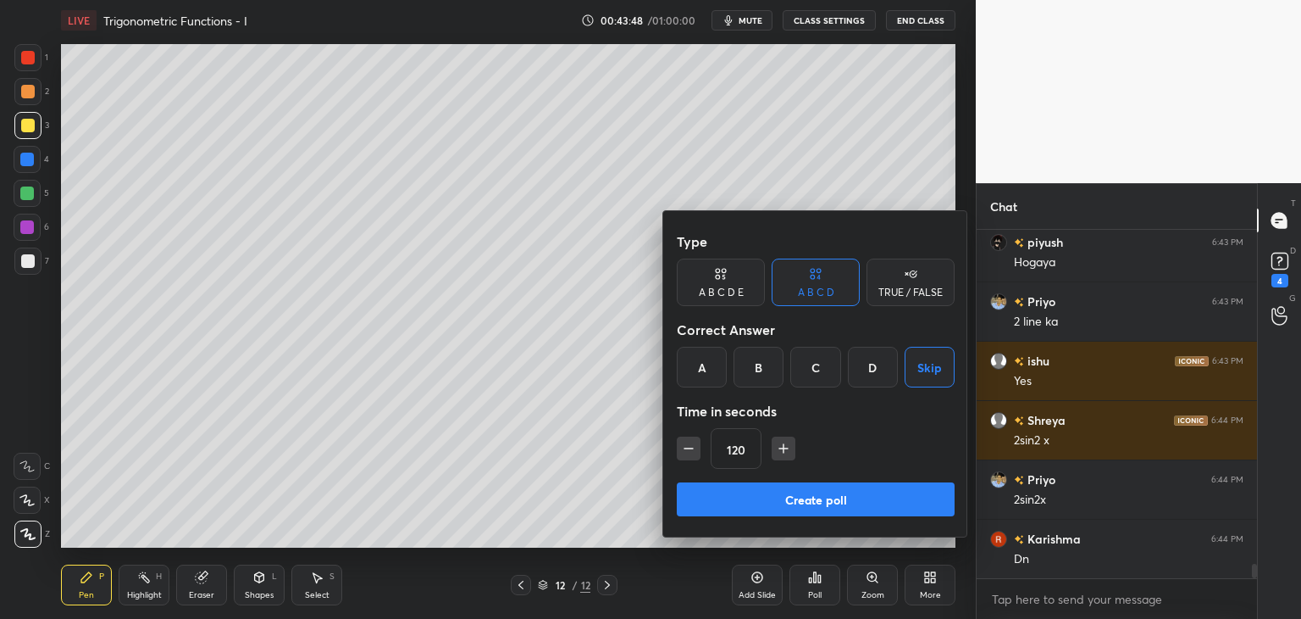
click at [868, 507] on button "Create poll" at bounding box center [816, 499] width 278 height 34
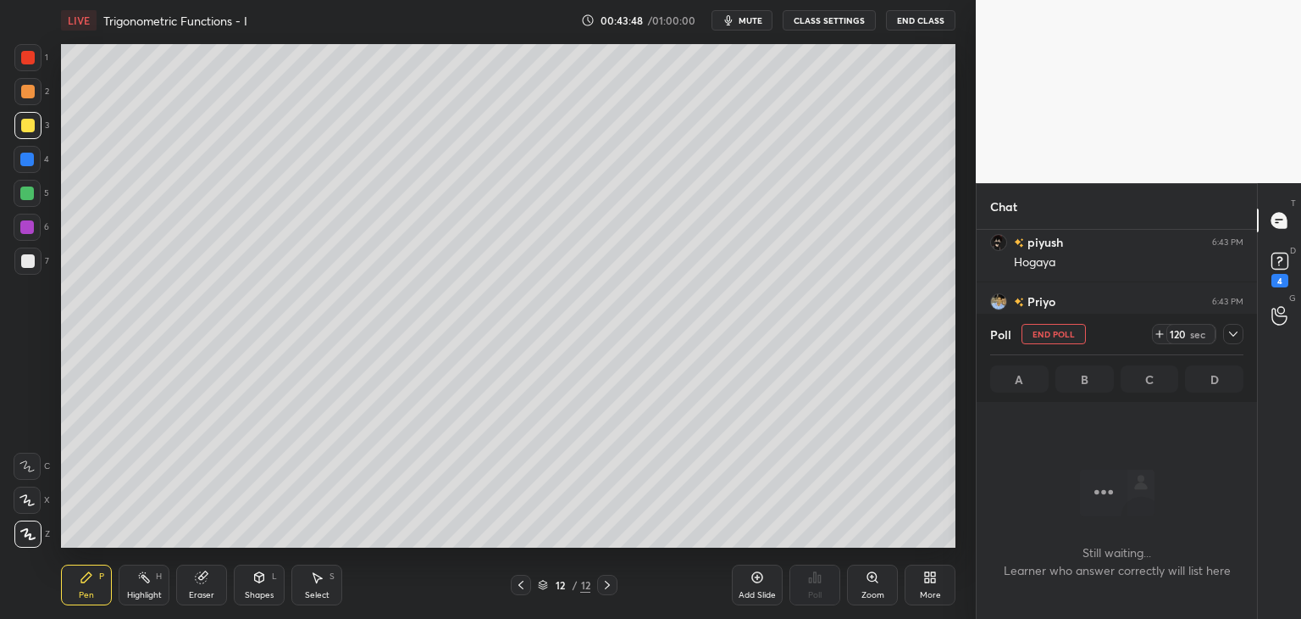
scroll to position [6, 5]
click at [752, 24] on span "mute" at bounding box center [751, 20] width 24 height 12
click at [1240, 325] on div at bounding box center [1234, 334] width 20 height 20
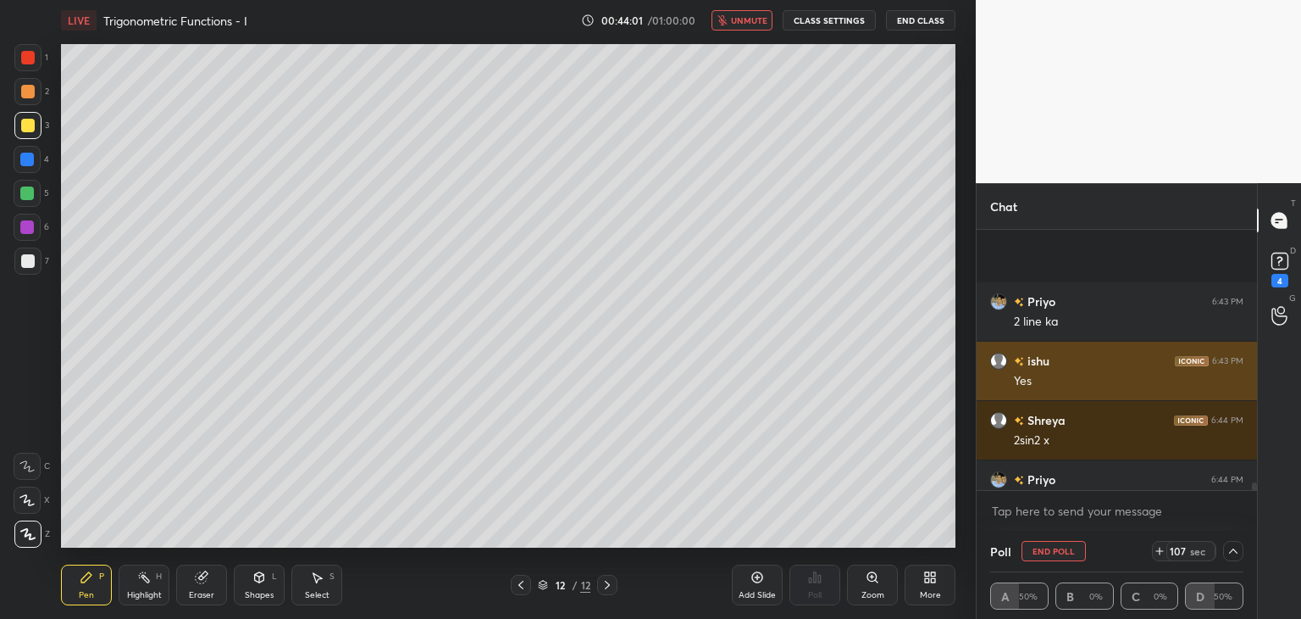
scroll to position [8263, 0]
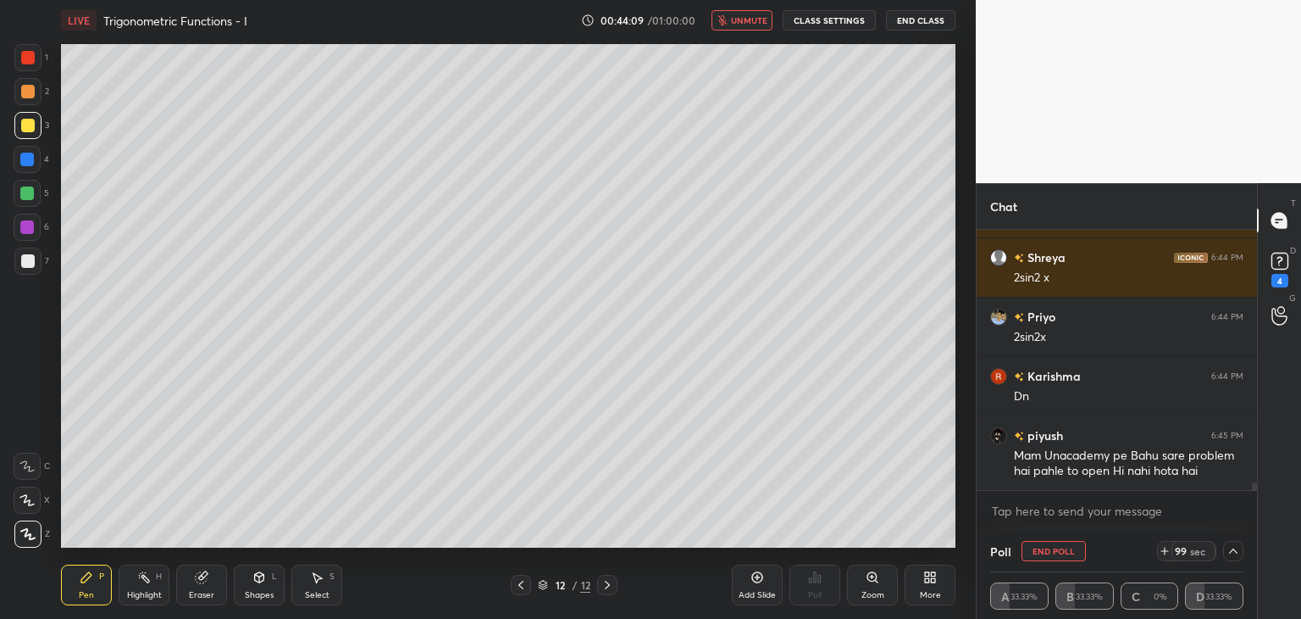
click at [759, 21] on span "unmute" at bounding box center [749, 20] width 36 height 12
click at [756, 21] on span "mute" at bounding box center [751, 20] width 24 height 12
click at [750, 22] on span "unmute" at bounding box center [749, 20] width 36 height 12
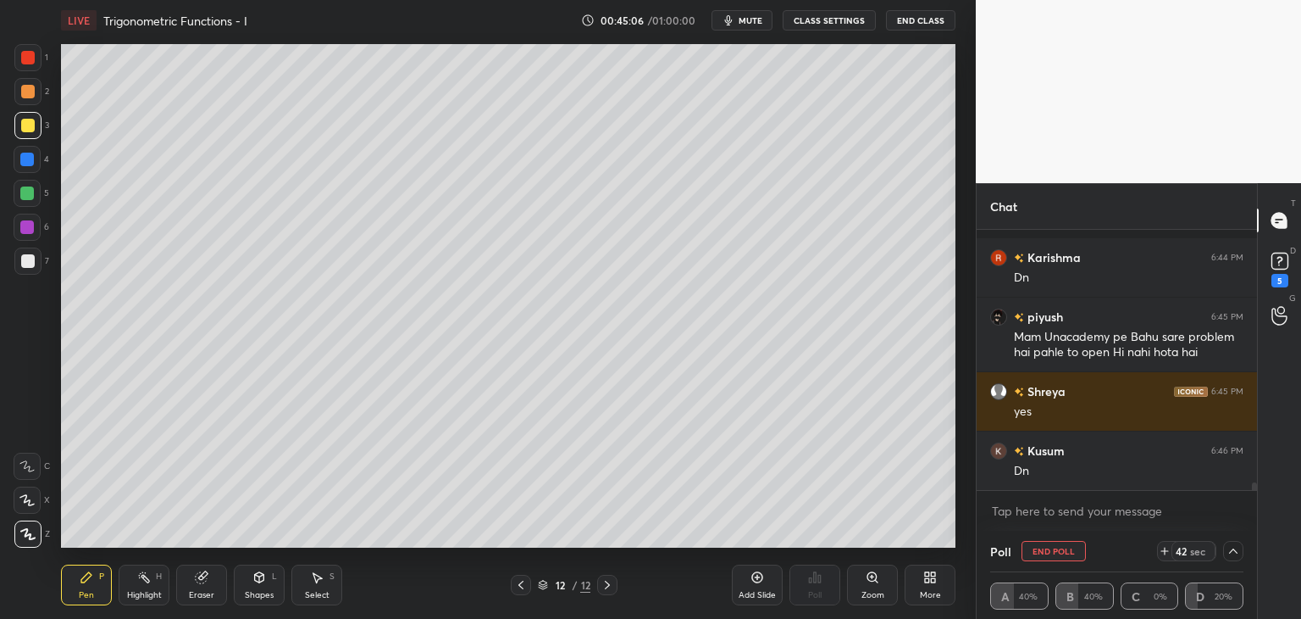
scroll to position [8454, 0]
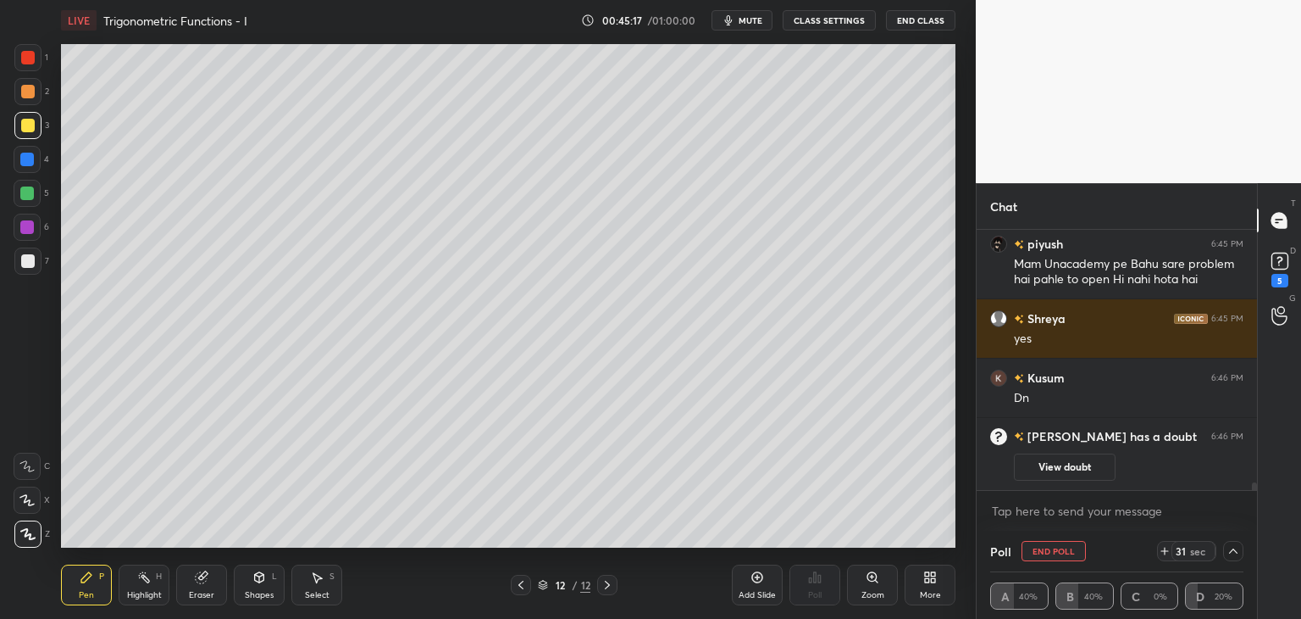
drag, startPoint x: 1081, startPoint y: 466, endPoint x: 1089, endPoint y: 474, distance: 10.8
click at [1081, 465] on button "View doubt" at bounding box center [1065, 466] width 102 height 27
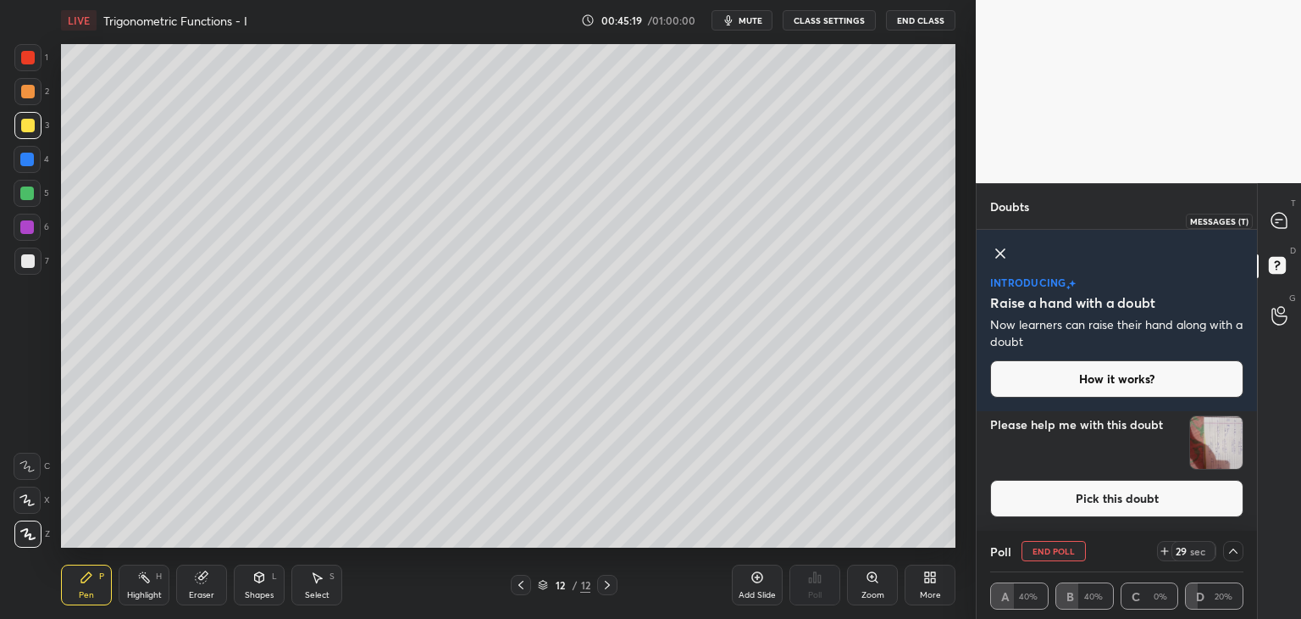
click at [1278, 218] on icon at bounding box center [1280, 221] width 18 height 18
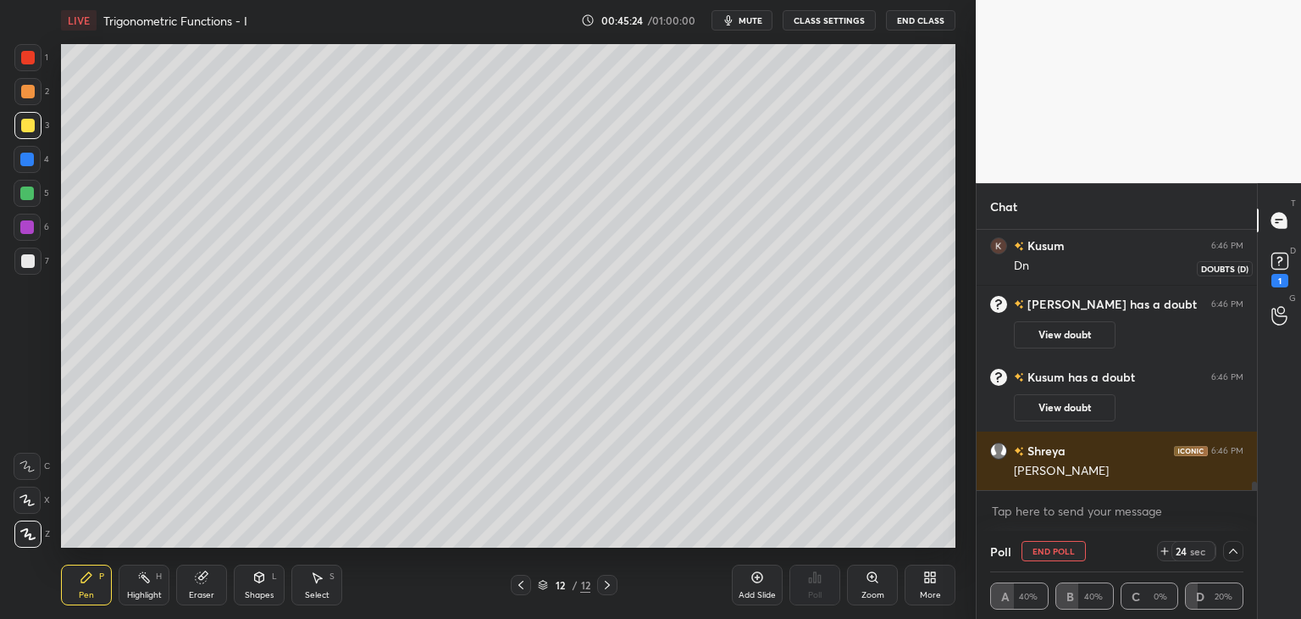
scroll to position [8161, 0]
click at [30, 267] on div at bounding box center [28, 261] width 14 height 14
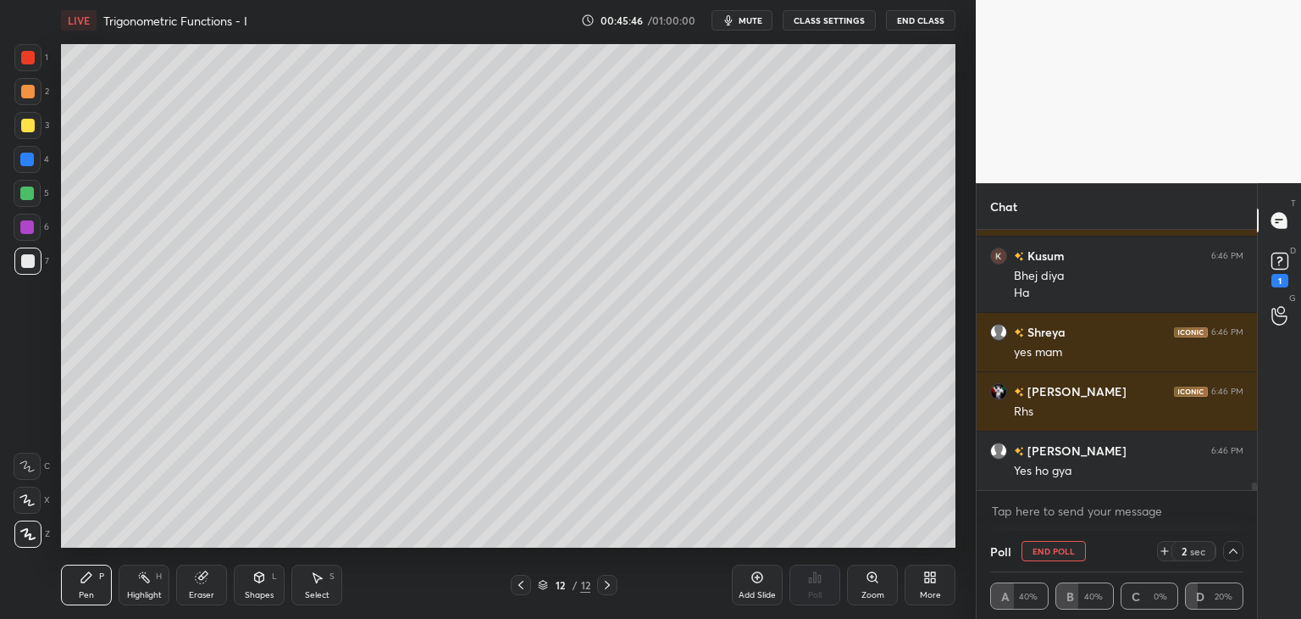
scroll to position [8456, 0]
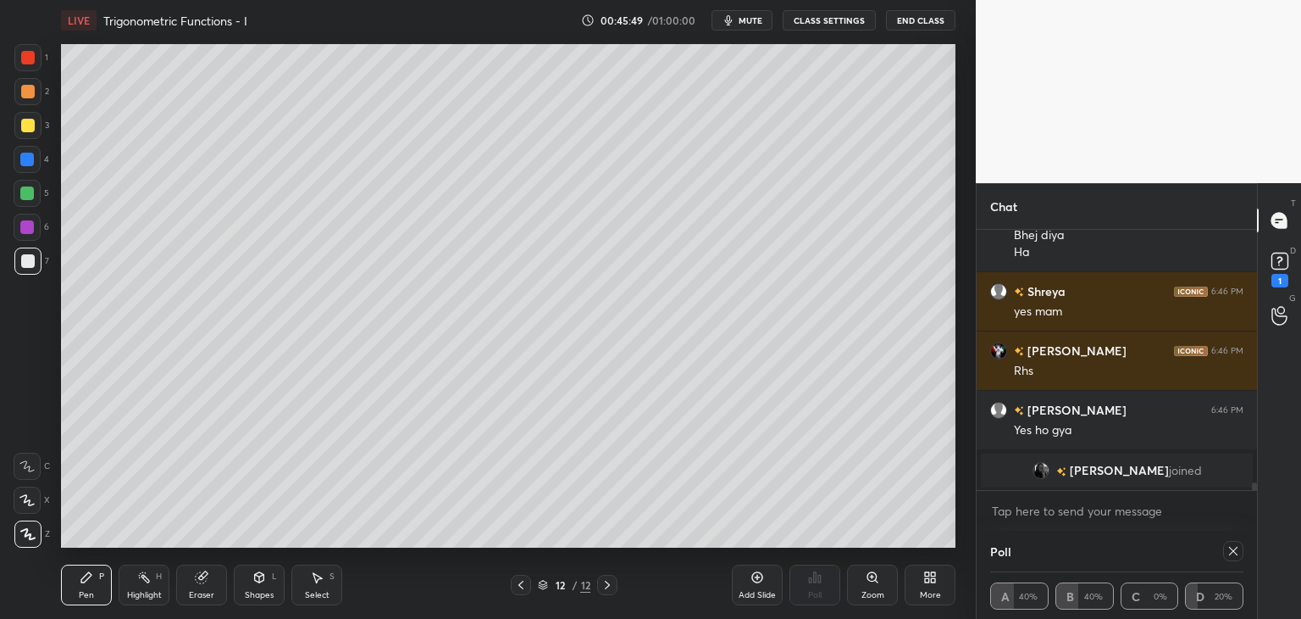
click at [1235, 553] on icon at bounding box center [1234, 551] width 14 height 14
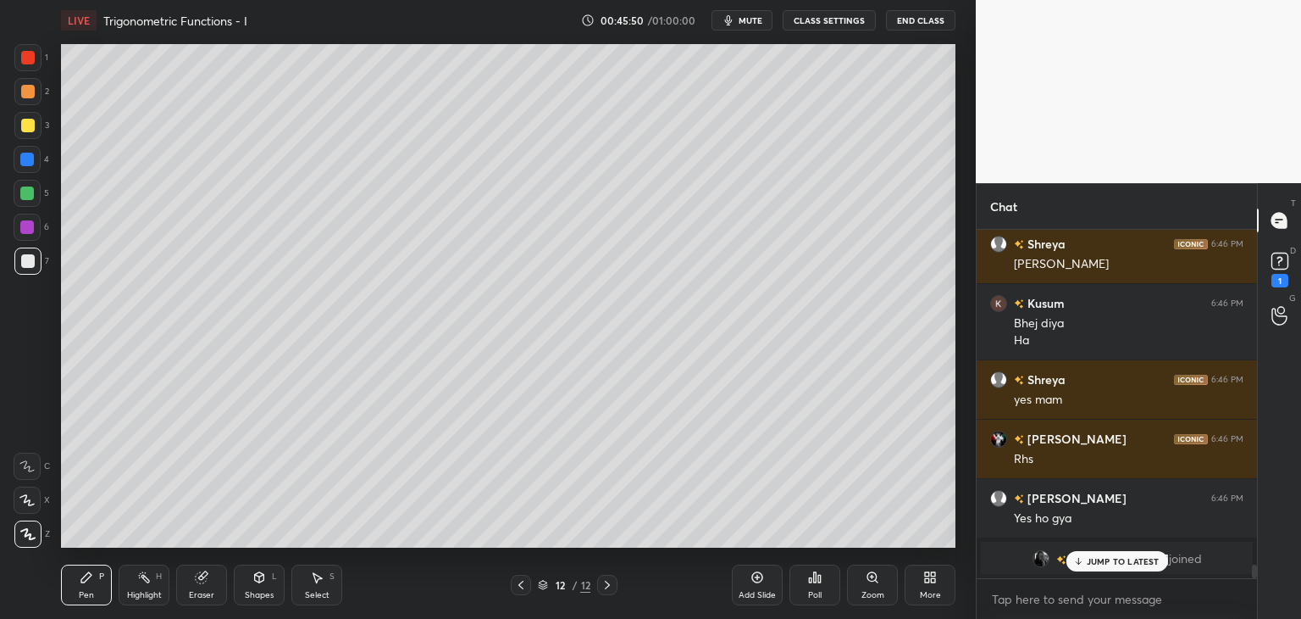
scroll to position [6, 5]
click at [28, 195] on div at bounding box center [27, 193] width 14 height 14
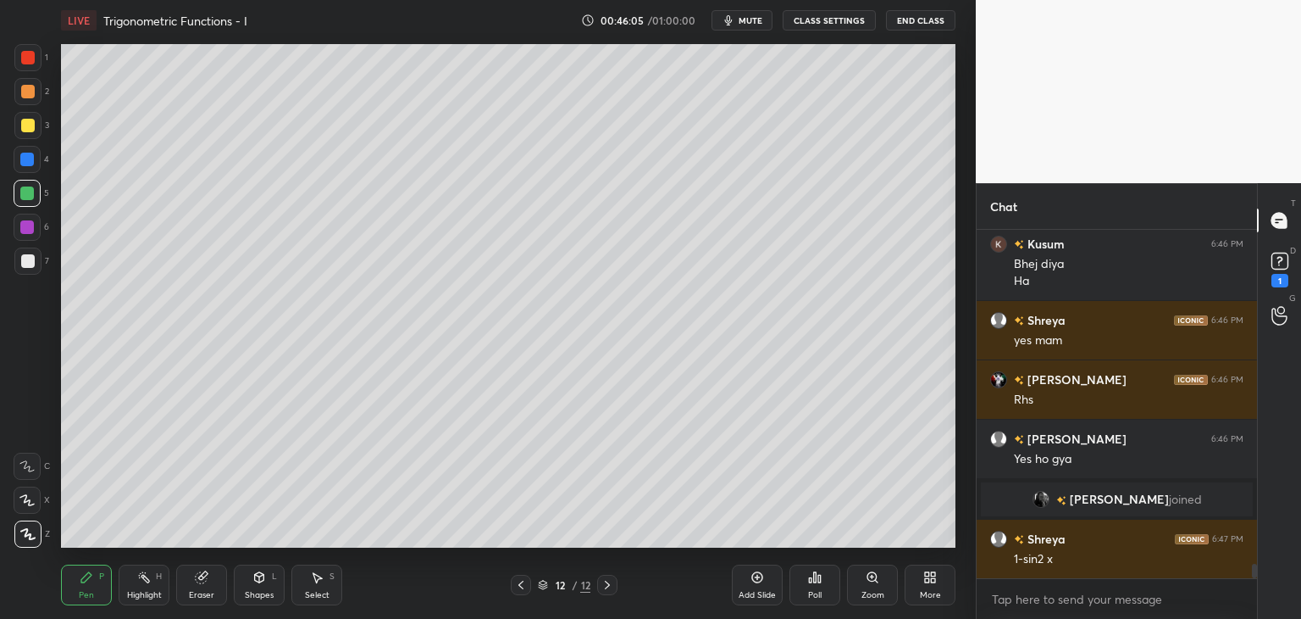
scroll to position [8326, 0]
click at [23, 264] on div at bounding box center [28, 261] width 14 height 14
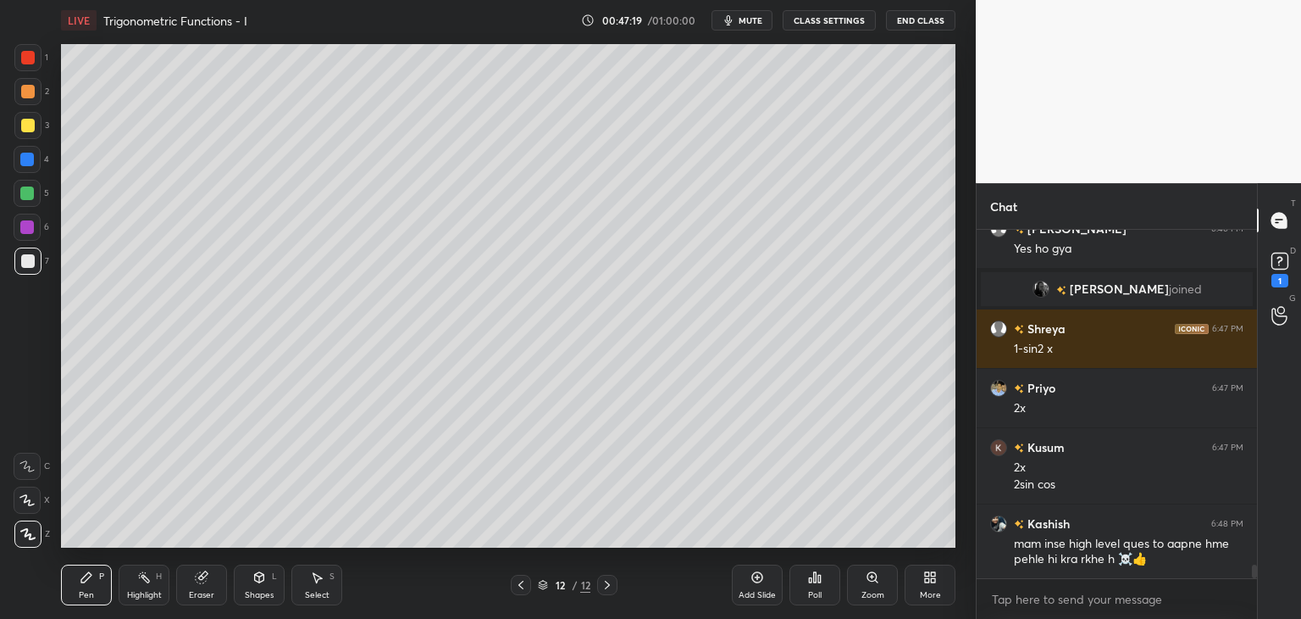
scroll to position [8595, 0]
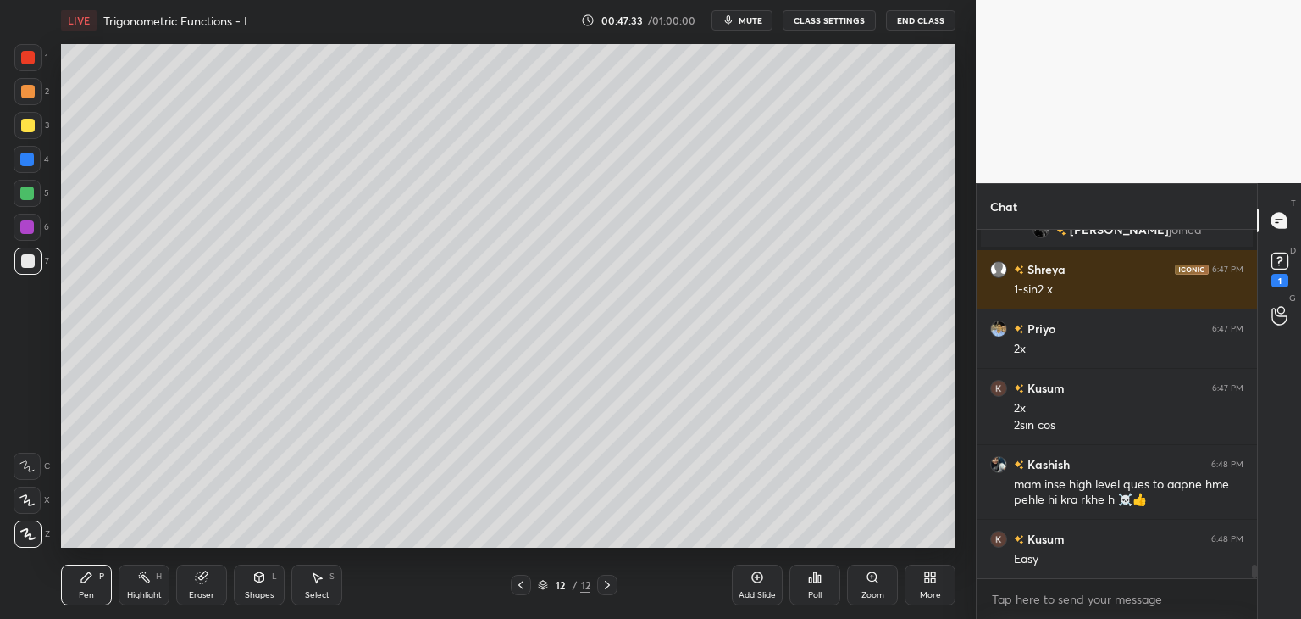
click at [773, 591] on div "Add Slide" at bounding box center [757, 595] width 37 height 8
click at [29, 115] on div at bounding box center [27, 125] width 27 height 27
click at [260, 591] on div "Shapes" at bounding box center [259, 595] width 29 height 8
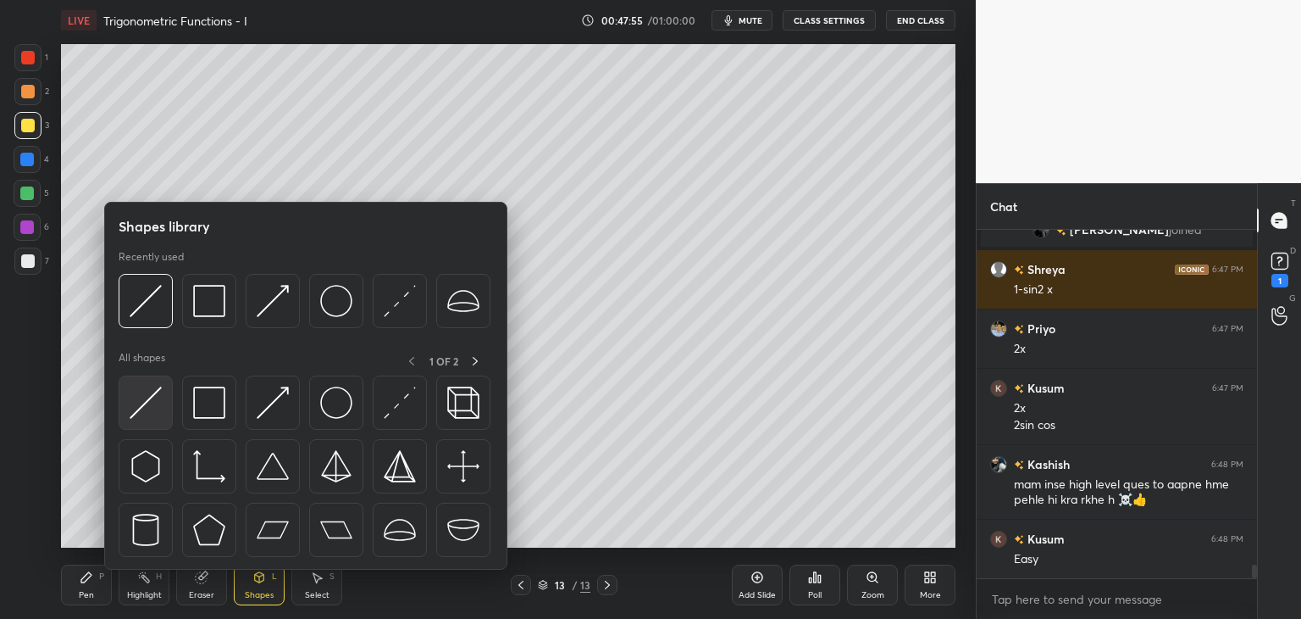
click at [153, 391] on img at bounding box center [146, 402] width 32 height 32
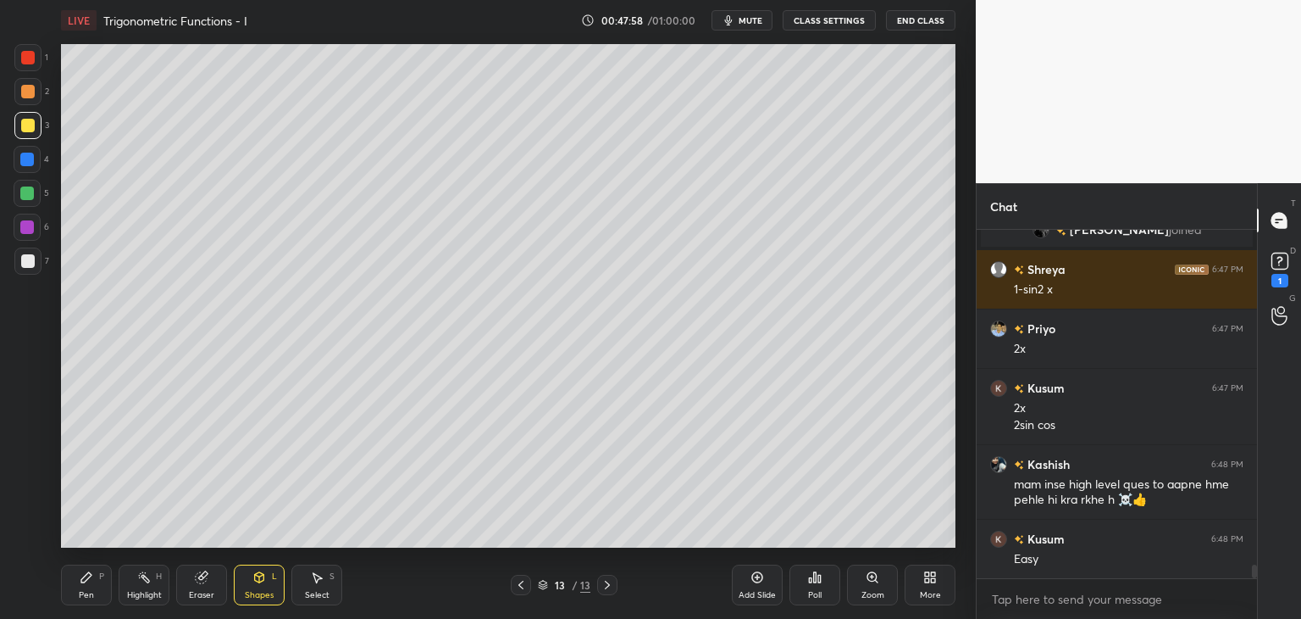
click at [78, 585] on div "Pen P" at bounding box center [86, 584] width 51 height 41
click at [824, 584] on div "Poll" at bounding box center [815, 584] width 51 height 41
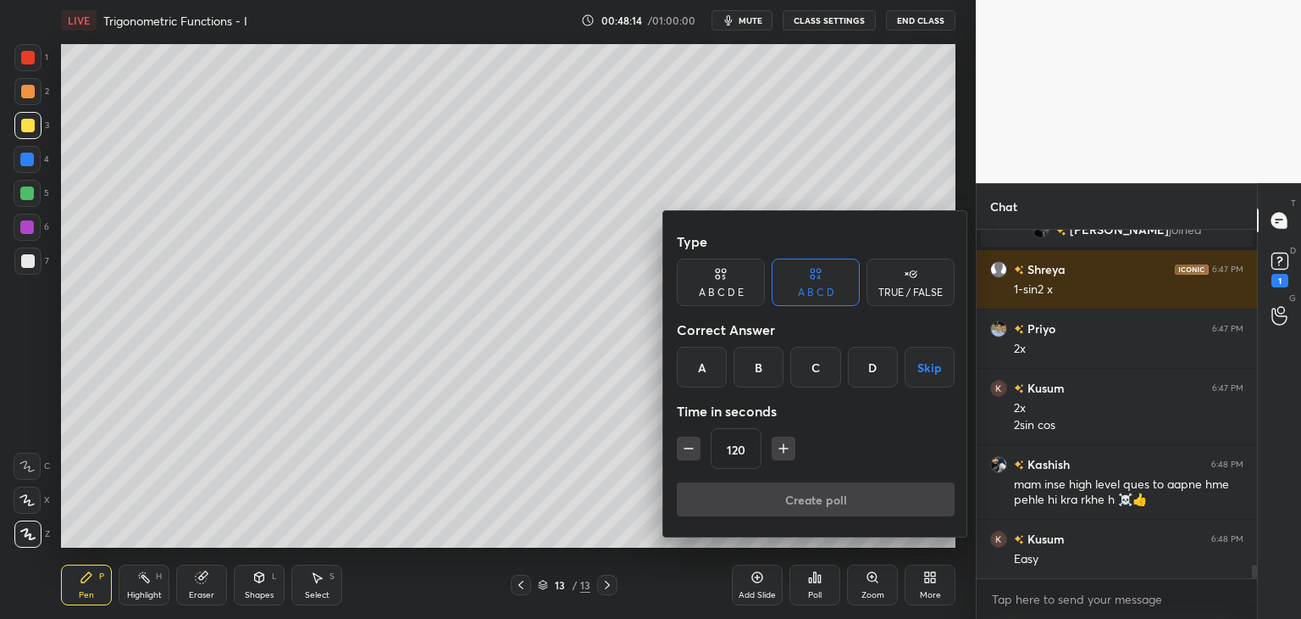
drag, startPoint x: 935, startPoint y: 364, endPoint x: 934, endPoint y: 397, distance: 32.2
click at [936, 367] on button "Skip" at bounding box center [930, 367] width 50 height 41
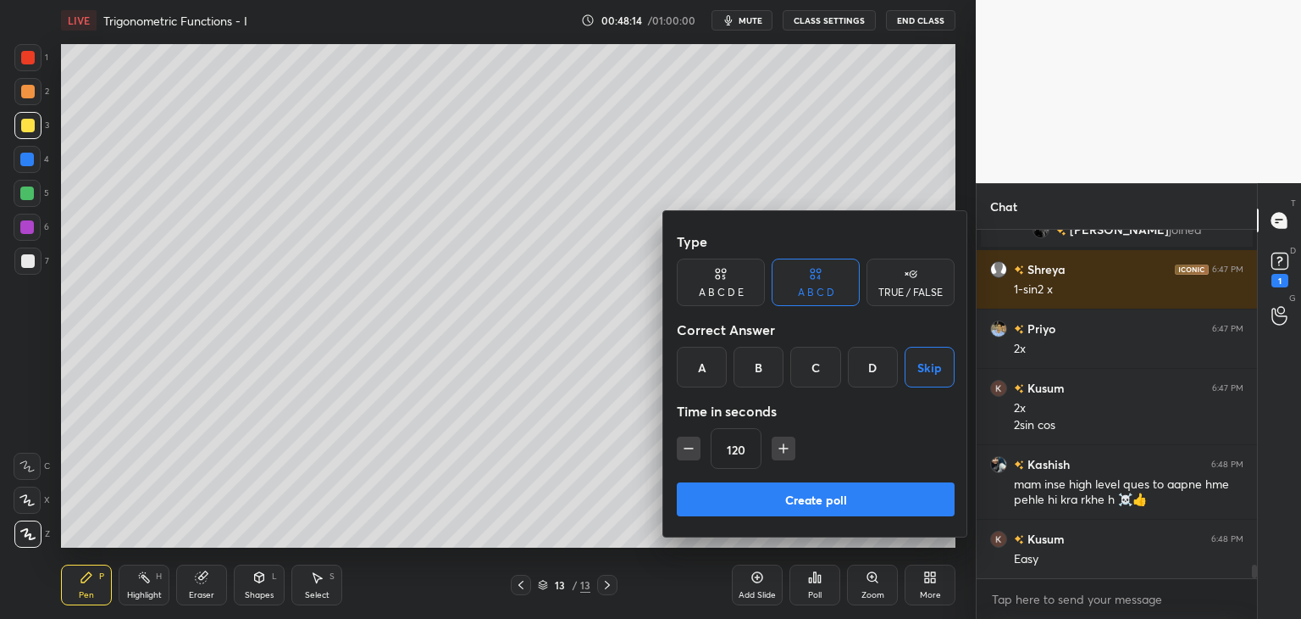
click at [890, 496] on button "Create poll" at bounding box center [816, 499] width 278 height 34
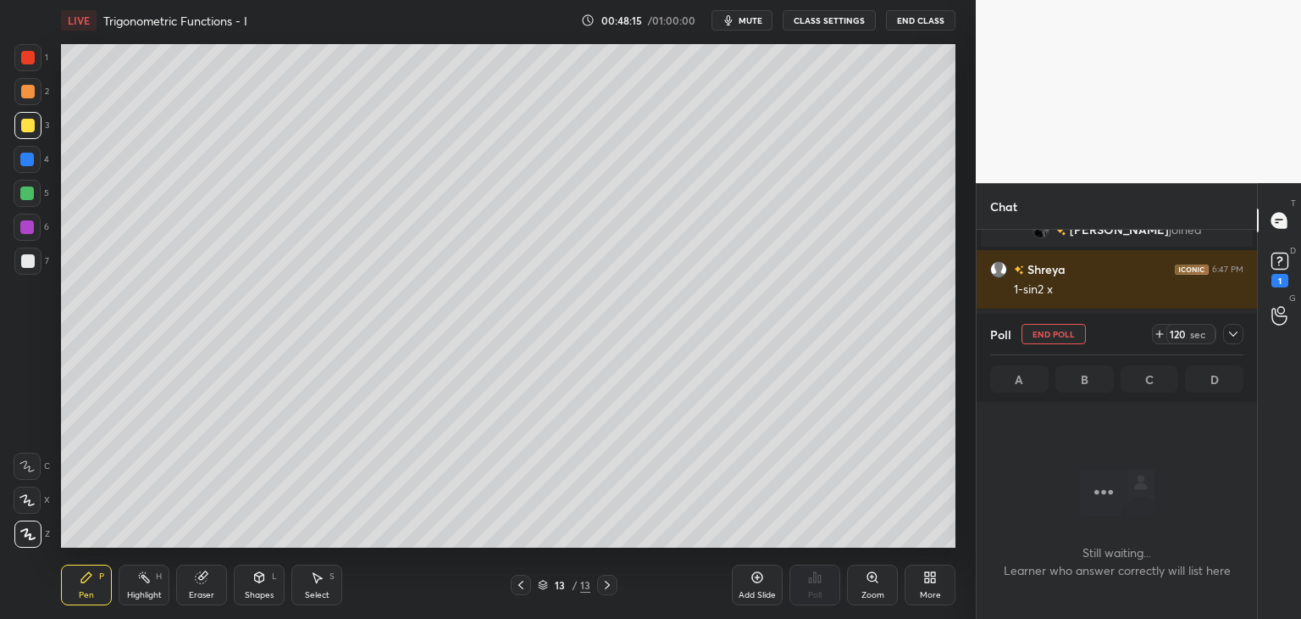
scroll to position [115, 275]
click at [749, 18] on span "mute" at bounding box center [751, 20] width 24 height 12
click at [1235, 336] on icon at bounding box center [1234, 334] width 14 height 14
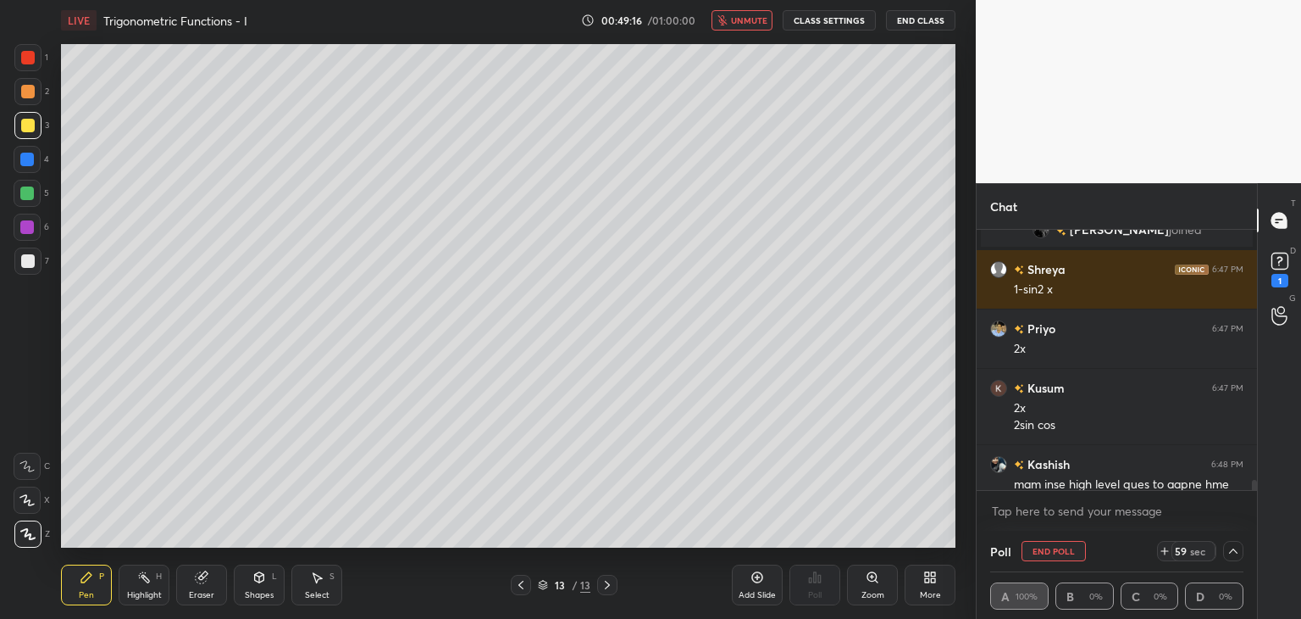
click at [1236, 553] on icon at bounding box center [1234, 551] width 14 height 14
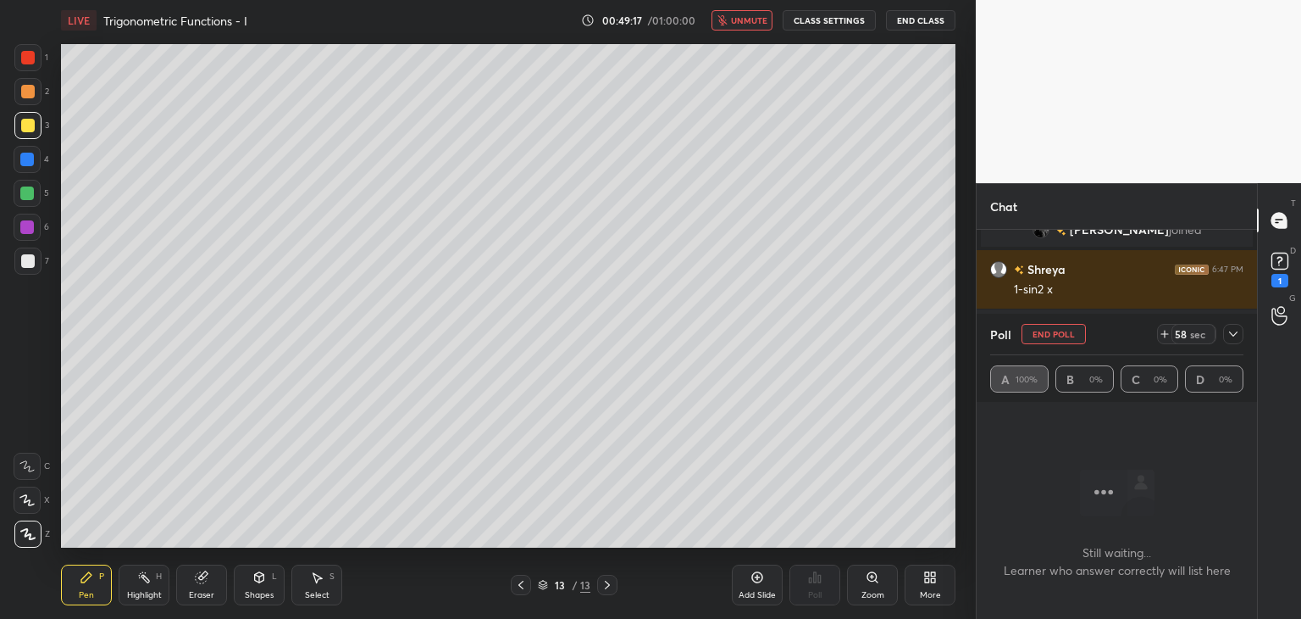
click at [1233, 331] on icon at bounding box center [1234, 334] width 14 height 14
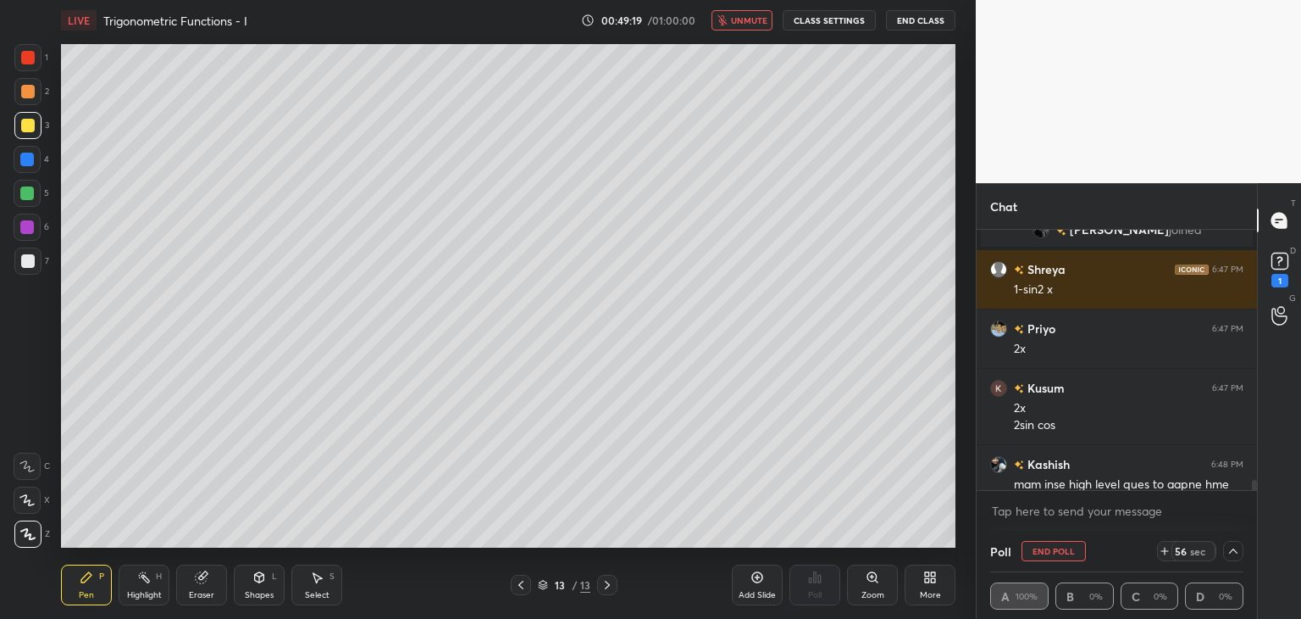
click at [741, 21] on span "unmute" at bounding box center [749, 20] width 36 height 12
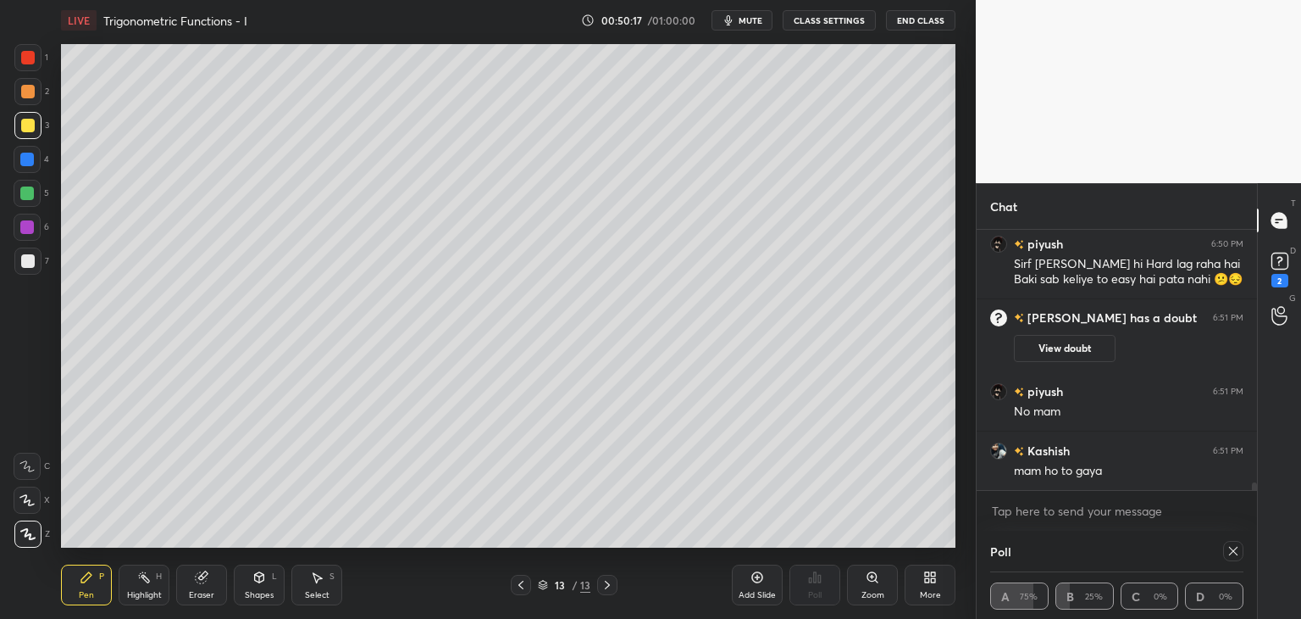
scroll to position [8875, 0]
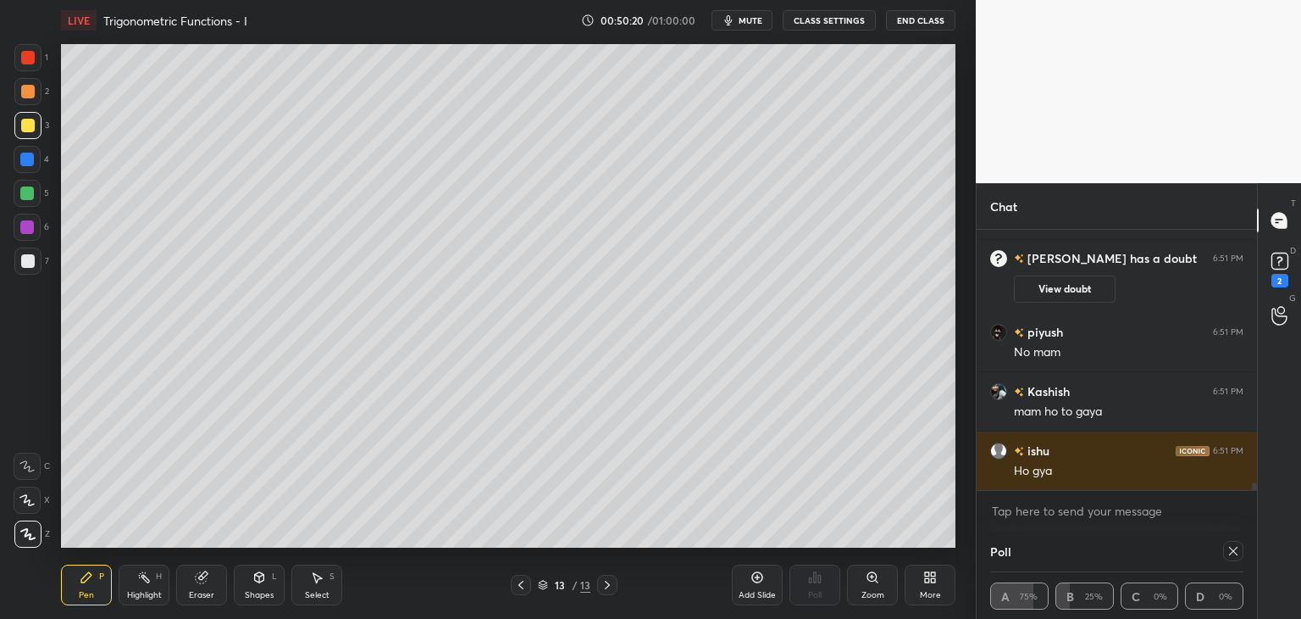
click at [25, 263] on div at bounding box center [28, 261] width 14 height 14
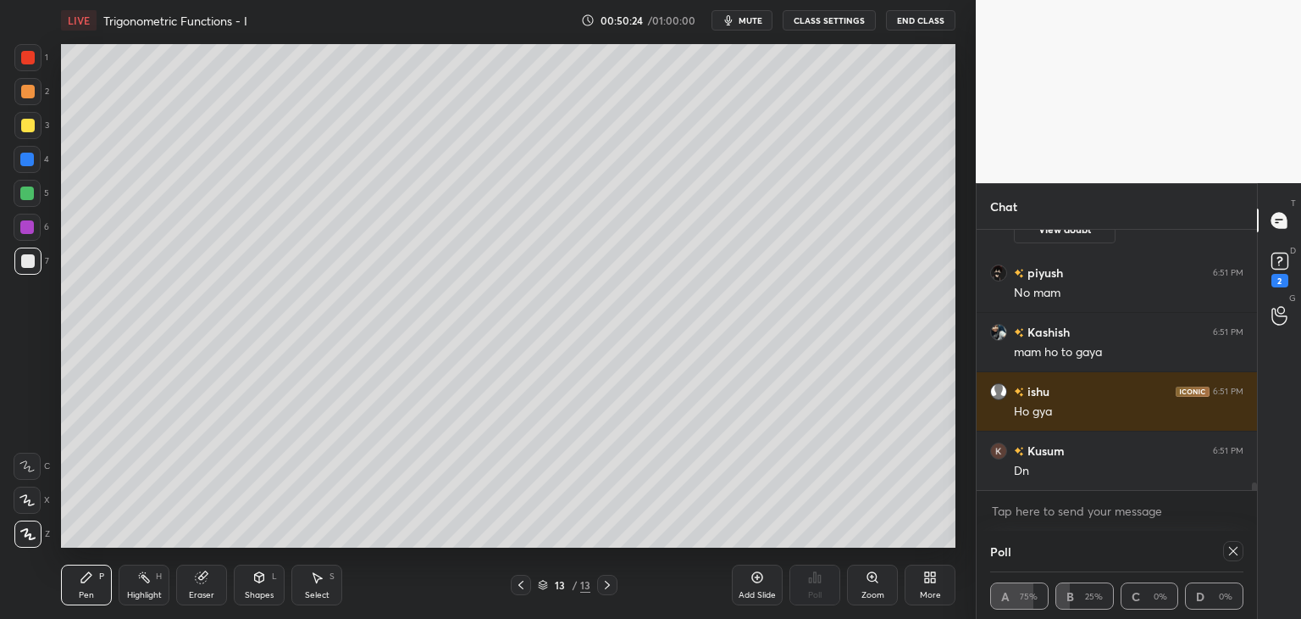
click at [322, 587] on div "Select S" at bounding box center [316, 584] width 51 height 41
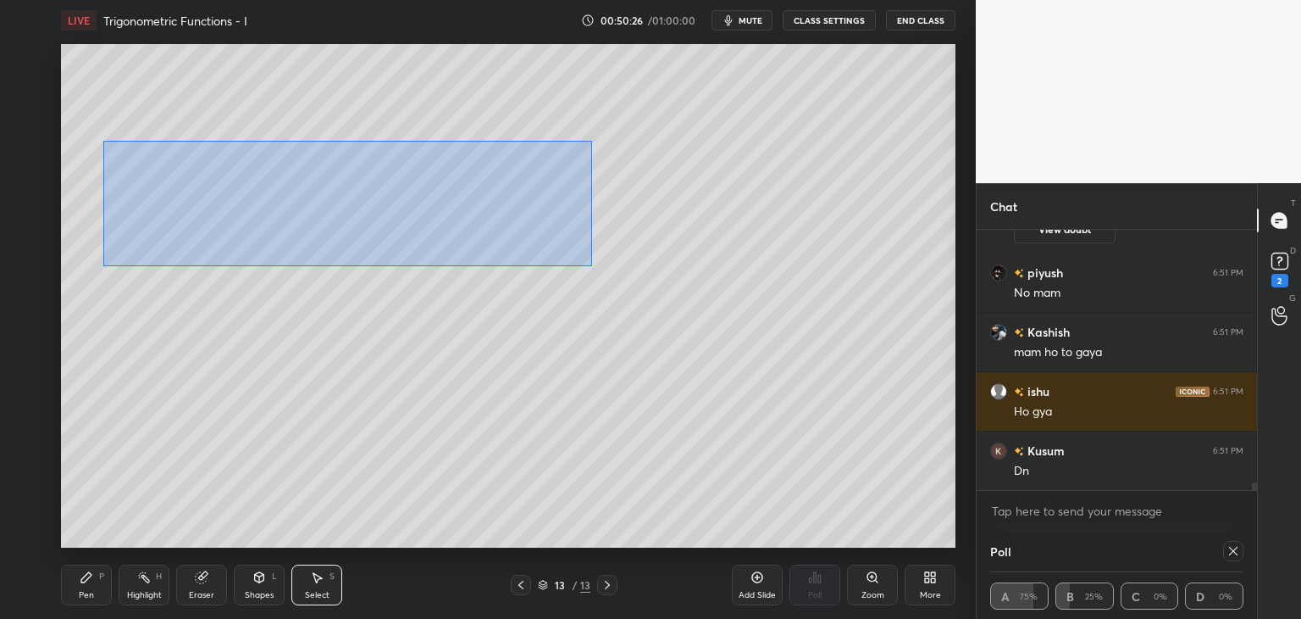
drag, startPoint x: 117, startPoint y: 174, endPoint x: 577, endPoint y: 248, distance: 466.1
click at [592, 265] on div "0 ° Undo Copy Paste here Duplicate Duplicate to new slide Delete" at bounding box center [508, 295] width 895 height 503
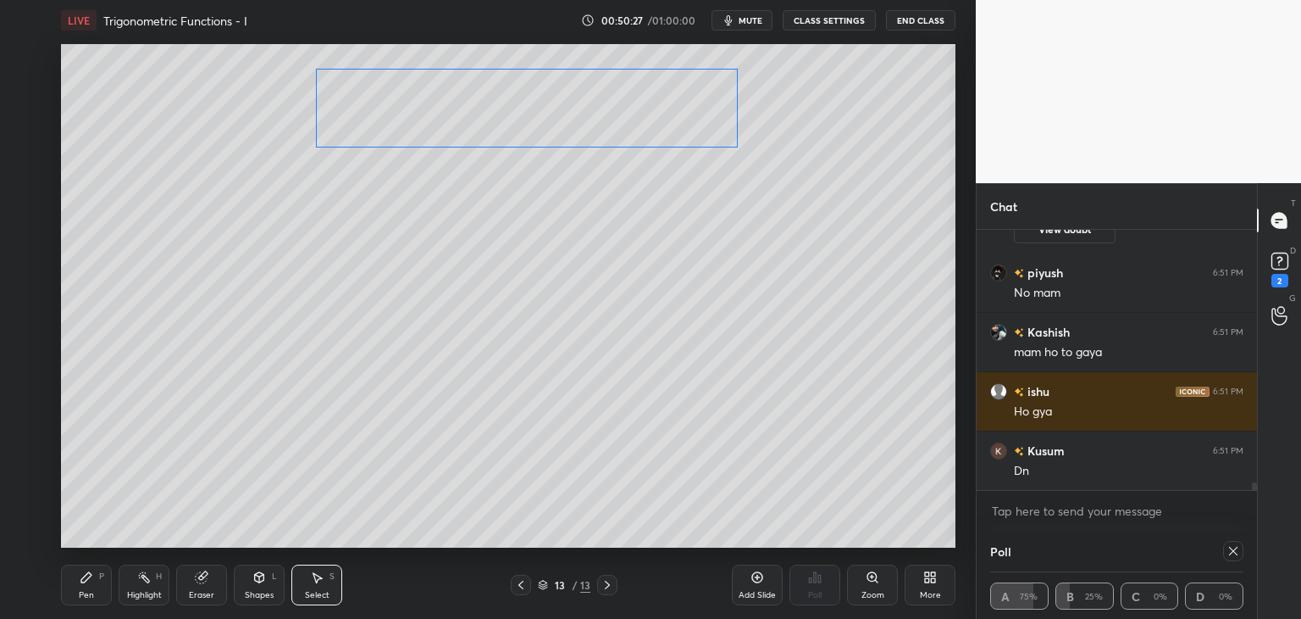
drag, startPoint x: 397, startPoint y: 191, endPoint x: 557, endPoint y: 114, distance: 177.7
click at [560, 109] on div "0 ° Undo Copy Paste here Duplicate Duplicate to new slide Delete" at bounding box center [508, 295] width 895 height 503
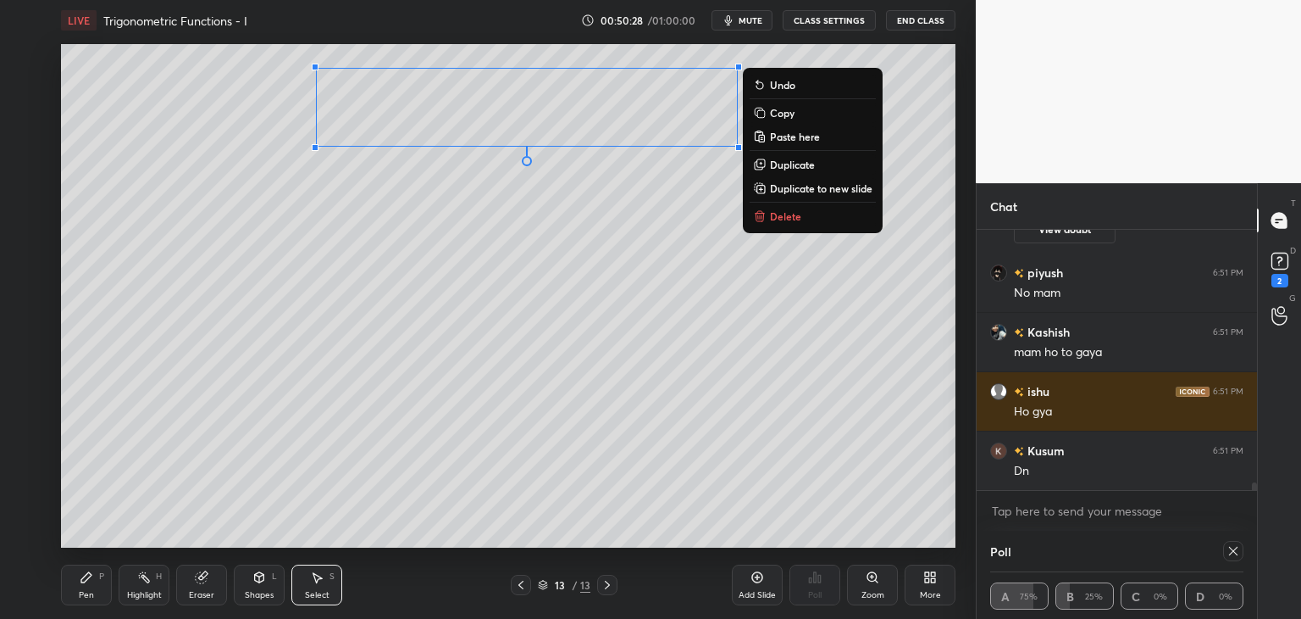
click at [413, 479] on div "0 ° Undo Copy Paste here Duplicate Duplicate to new slide Delete" at bounding box center [508, 295] width 895 height 503
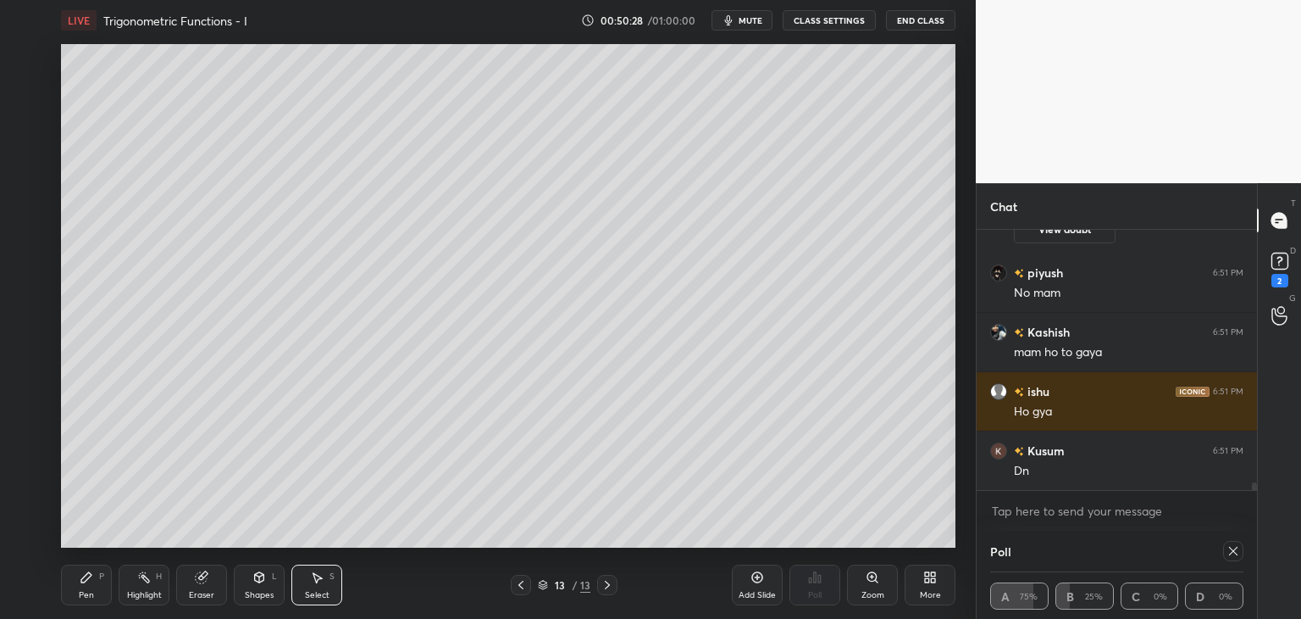
scroll to position [8993, 0]
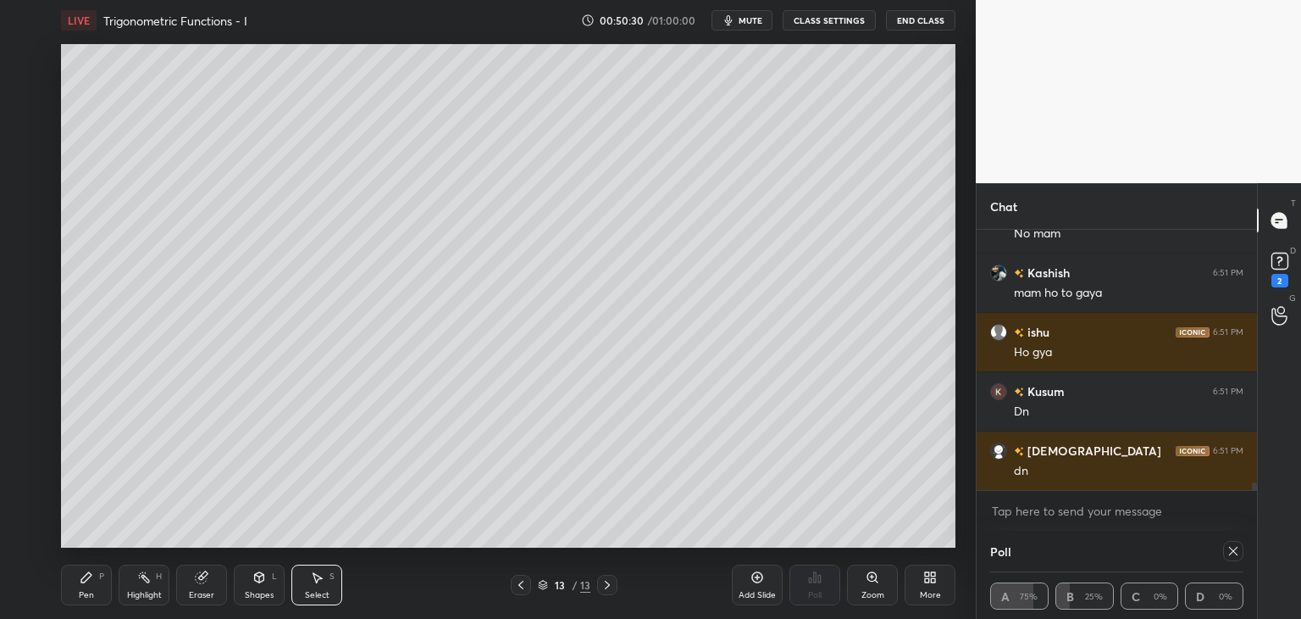
click at [201, 591] on div "Eraser" at bounding box center [201, 595] width 25 height 8
click at [82, 607] on div "Pen P Highlight H Eraser Shapes L Select S 13 / 13 Add Slide Poll Zoom More" at bounding box center [508, 585] width 895 height 68
drag, startPoint x: 86, startPoint y: 585, endPoint x: 91, endPoint y: 556, distance: 29.3
click at [85, 584] on div "Pen P" at bounding box center [86, 584] width 51 height 41
click at [313, 581] on icon at bounding box center [317, 577] width 14 height 14
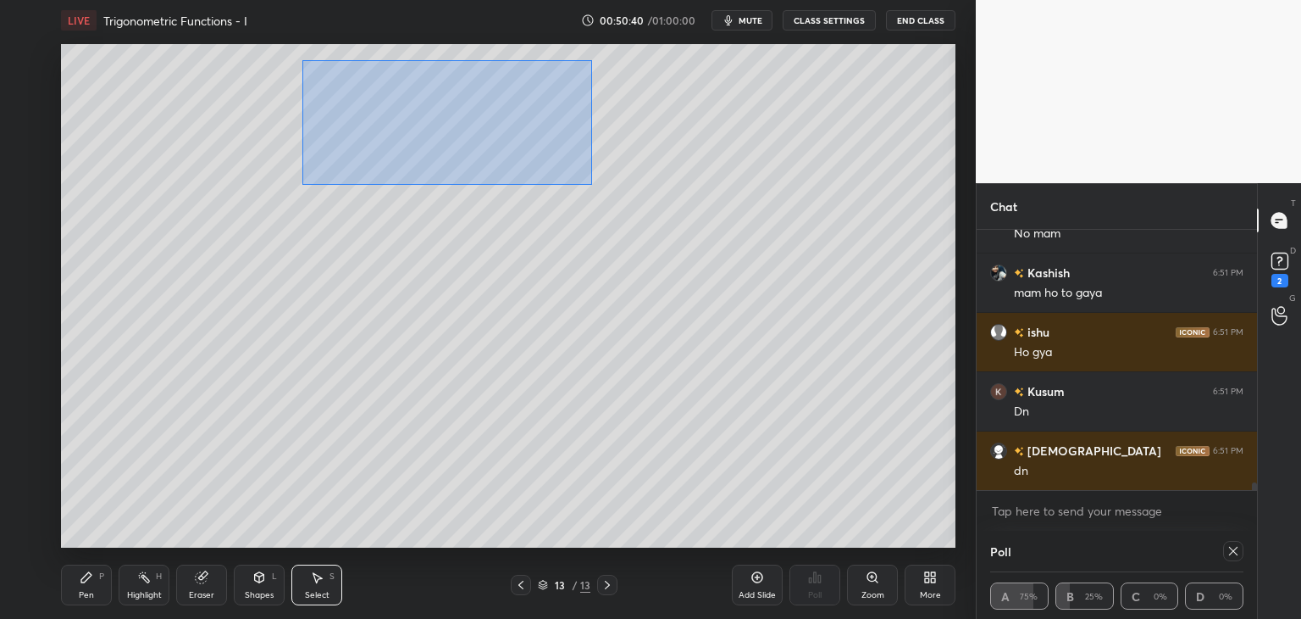
drag, startPoint x: 302, startPoint y: 60, endPoint x: 605, endPoint y: 184, distance: 327.6
click at [591, 185] on div "0 ° Undo Copy Paste here Duplicate Duplicate to new slide Delete" at bounding box center [508, 295] width 895 height 503
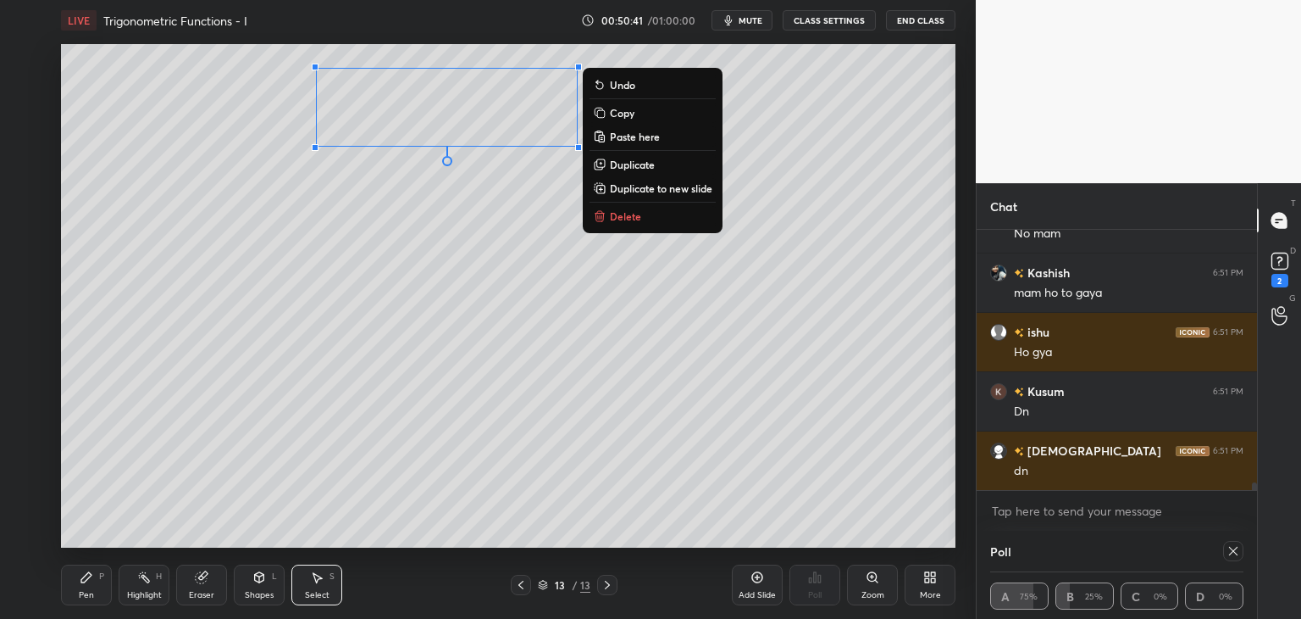
click at [603, 108] on icon at bounding box center [600, 113] width 14 height 14
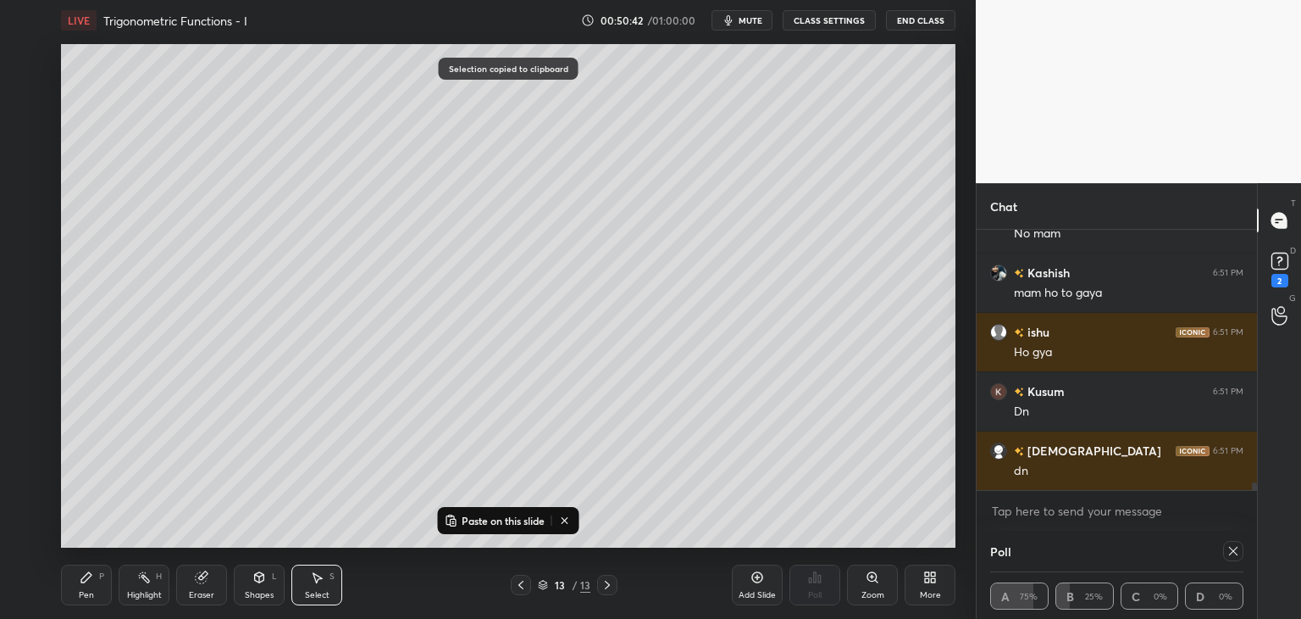
click at [447, 517] on icon at bounding box center [451, 520] width 8 height 8
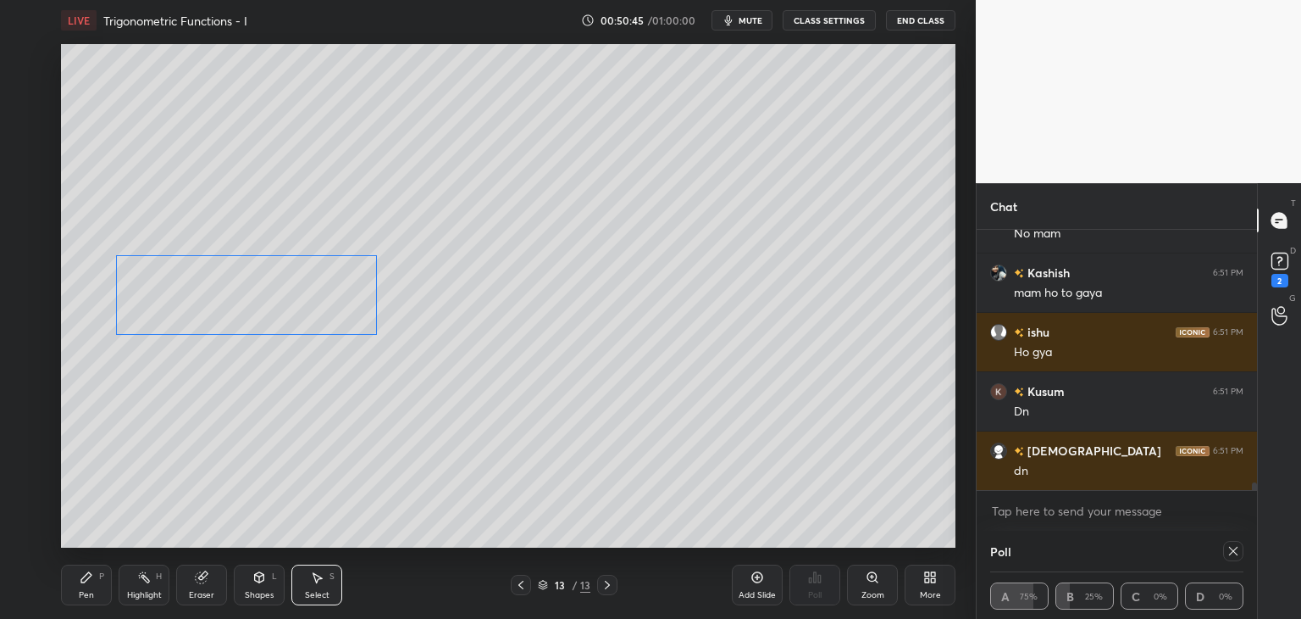
drag, startPoint x: 426, startPoint y: 133, endPoint x: 204, endPoint y: 306, distance: 281.4
click at [206, 293] on div "0 ° Undo Copy Paste here Duplicate Duplicate to new slide Delete" at bounding box center [508, 295] width 895 height 503
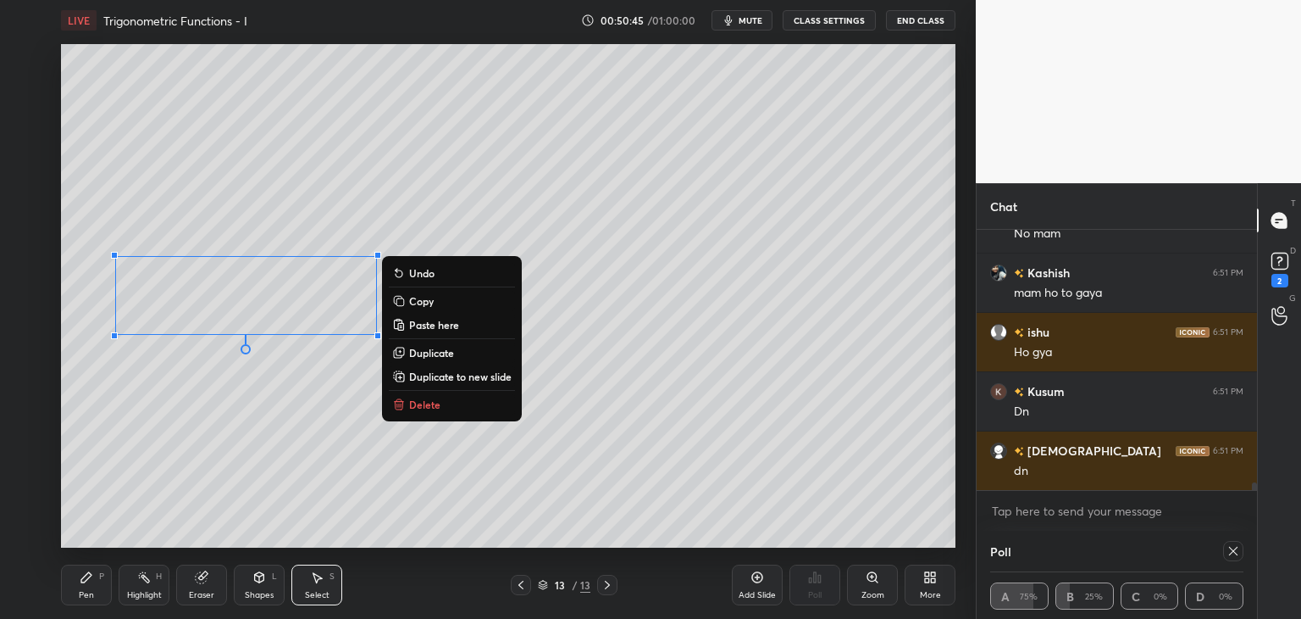
drag, startPoint x: 139, startPoint y: 431, endPoint x: 125, endPoint y: 458, distance: 30.7
click at [138, 431] on div "0 ° Undo Copy Paste here Duplicate Duplicate to new slide Delete" at bounding box center [508, 295] width 895 height 503
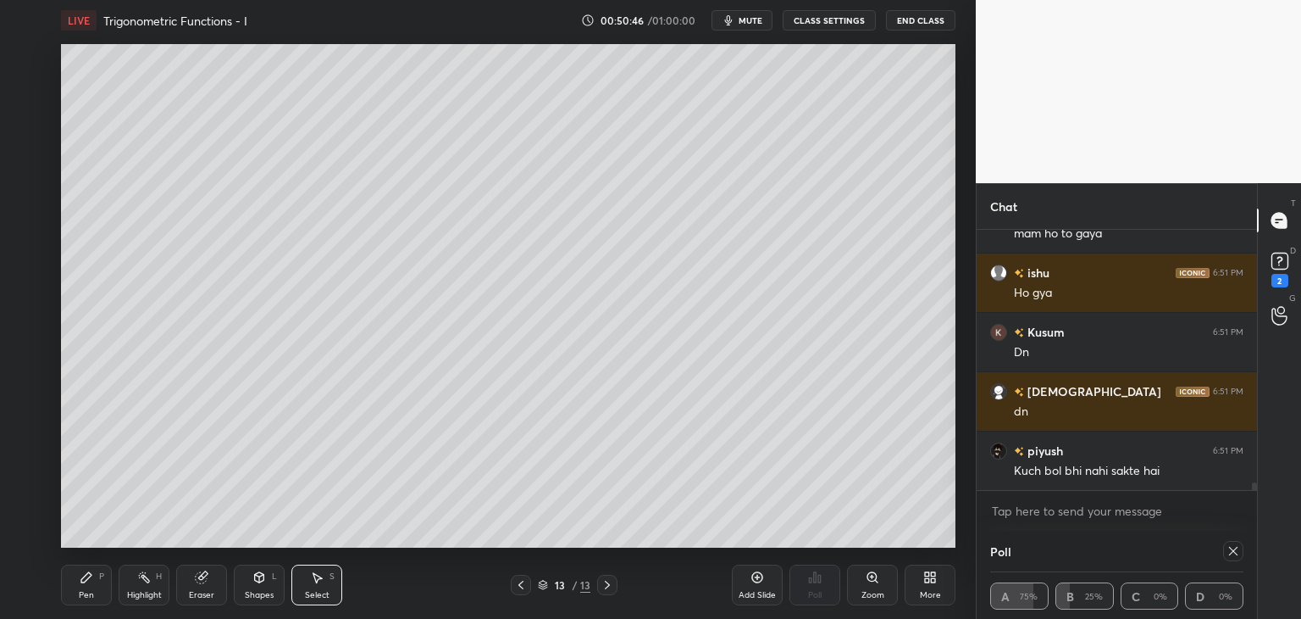
click at [81, 594] on div "Pen" at bounding box center [86, 595] width 15 height 8
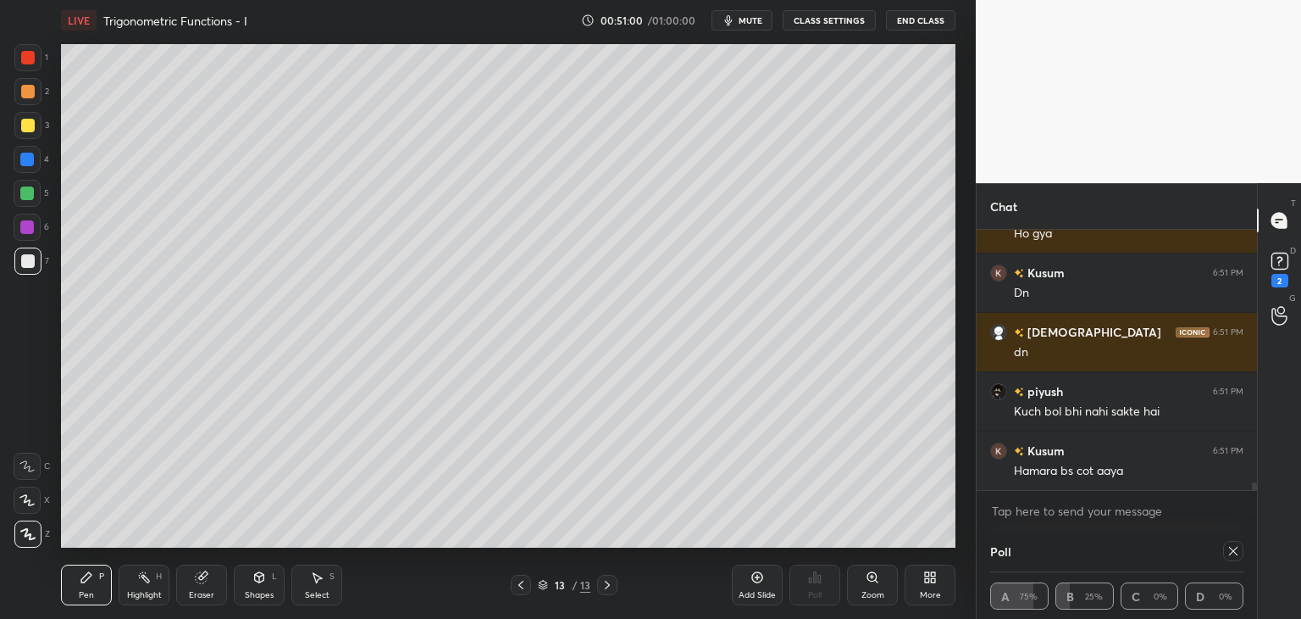
click at [253, 591] on div "Shapes" at bounding box center [259, 595] width 29 height 8
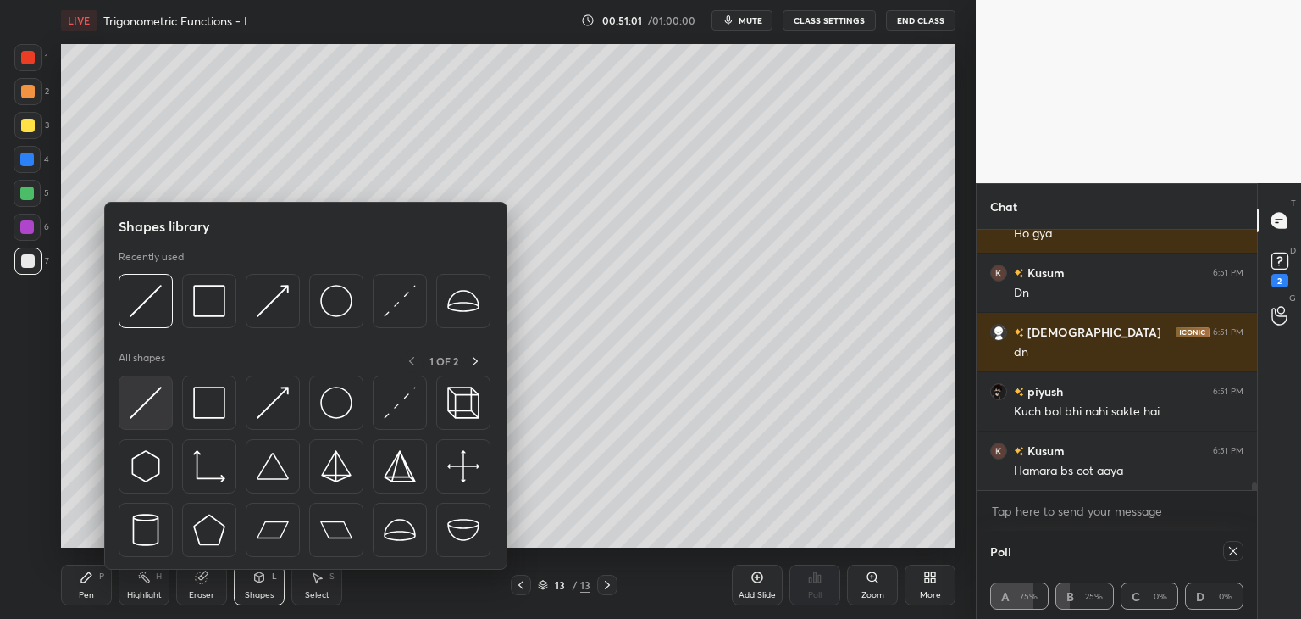
click at [151, 408] on img at bounding box center [146, 402] width 32 height 32
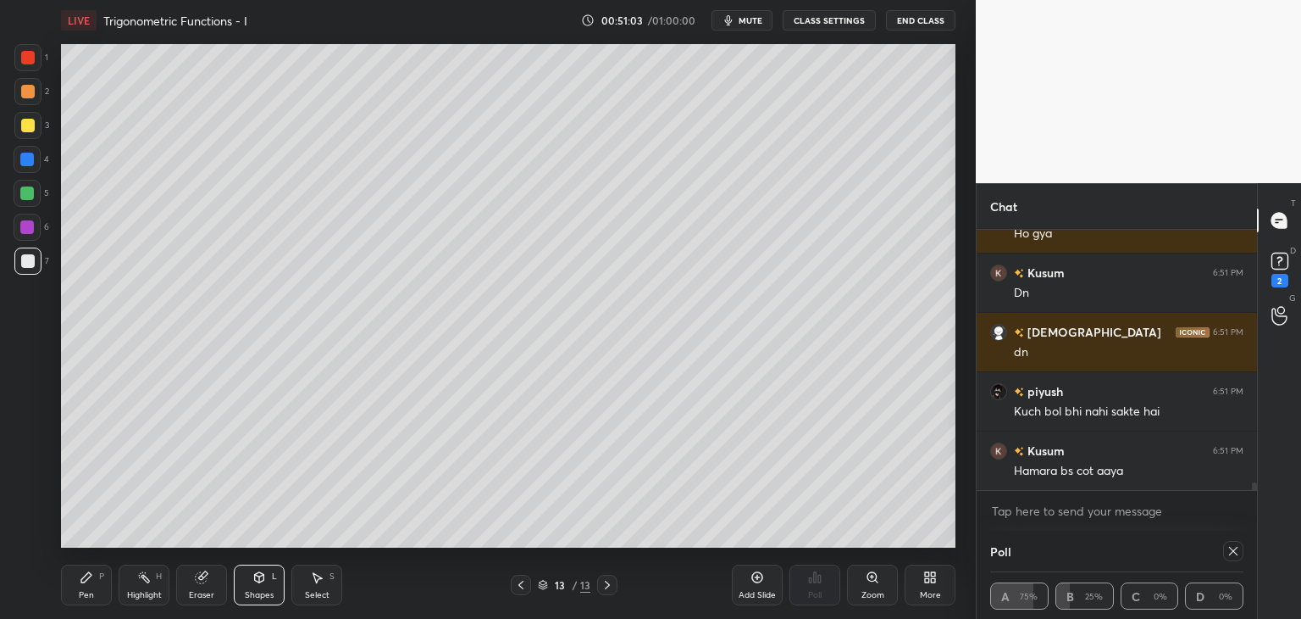
click at [75, 584] on div "Pen P" at bounding box center [86, 584] width 51 height 41
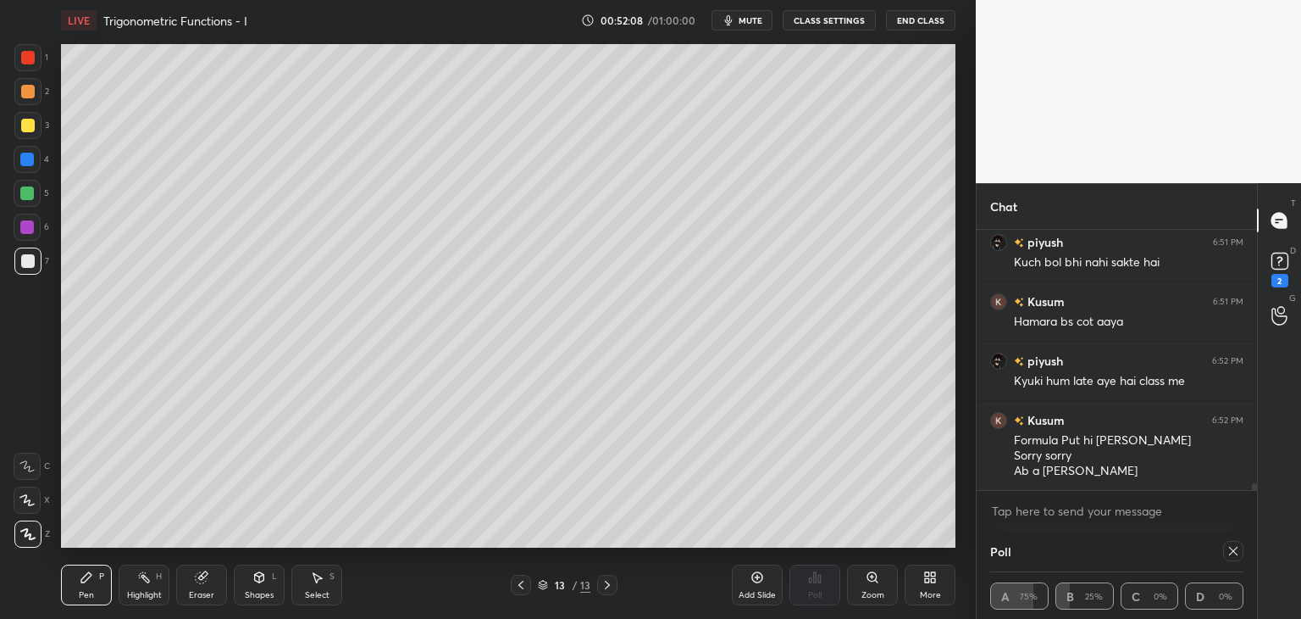
scroll to position [9320, 0]
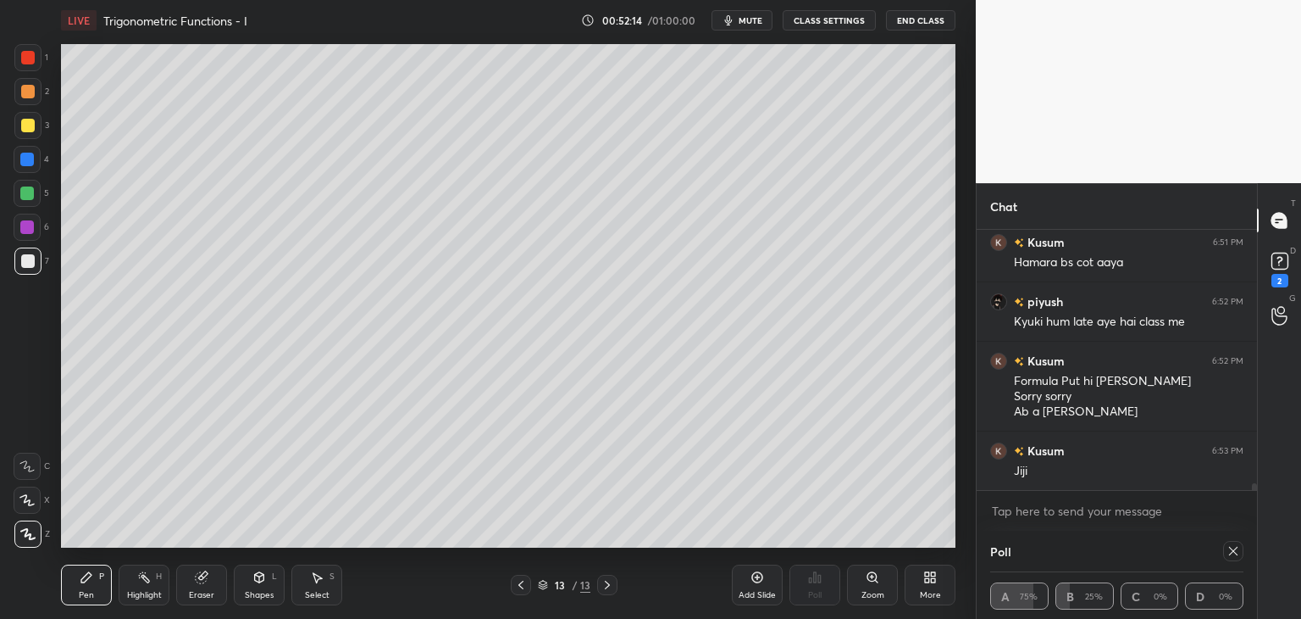
click at [1235, 556] on div at bounding box center [1234, 551] width 20 height 20
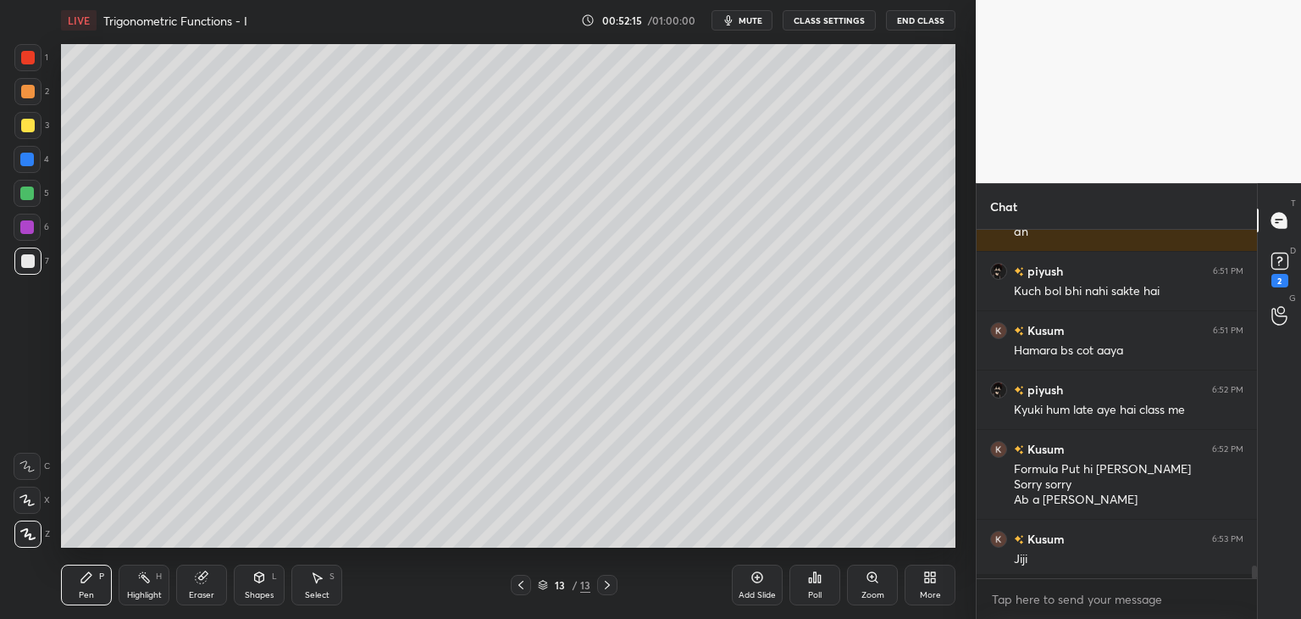
scroll to position [6, 5]
drag, startPoint x: 767, startPoint y: 594, endPoint x: 772, endPoint y: 547, distance: 46.9
click at [766, 594] on div "Add Slide" at bounding box center [757, 595] width 37 height 8
click at [23, 129] on div at bounding box center [28, 126] width 14 height 14
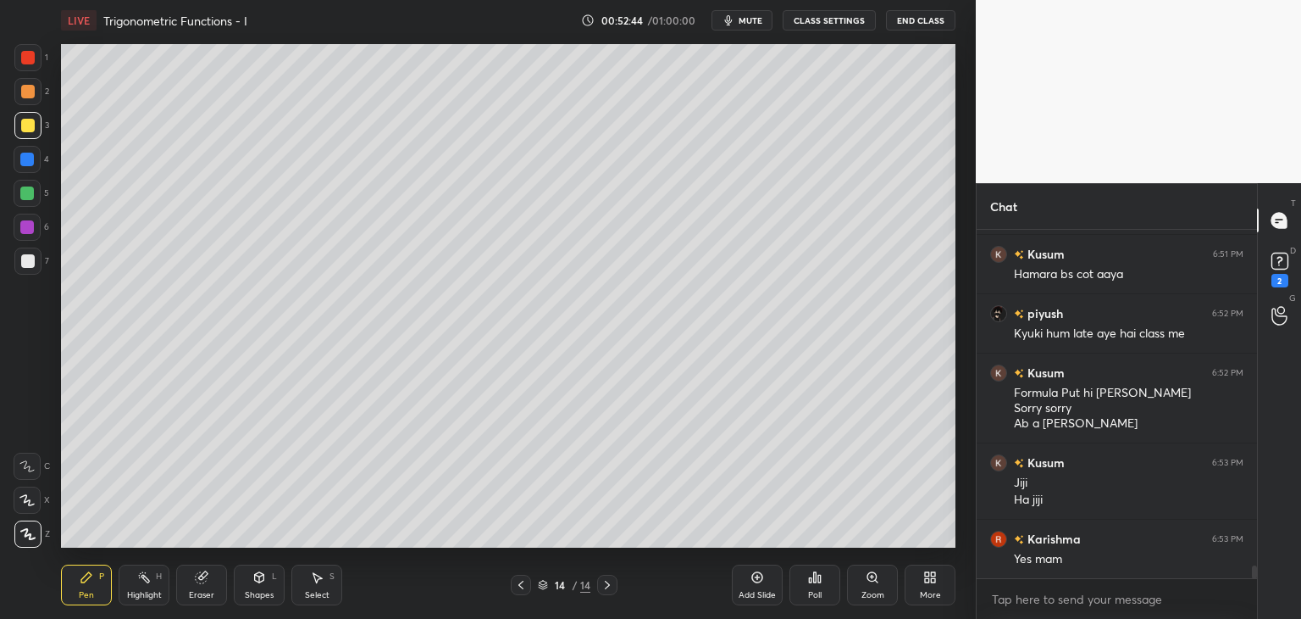
click at [261, 579] on icon at bounding box center [259, 577] width 9 height 10
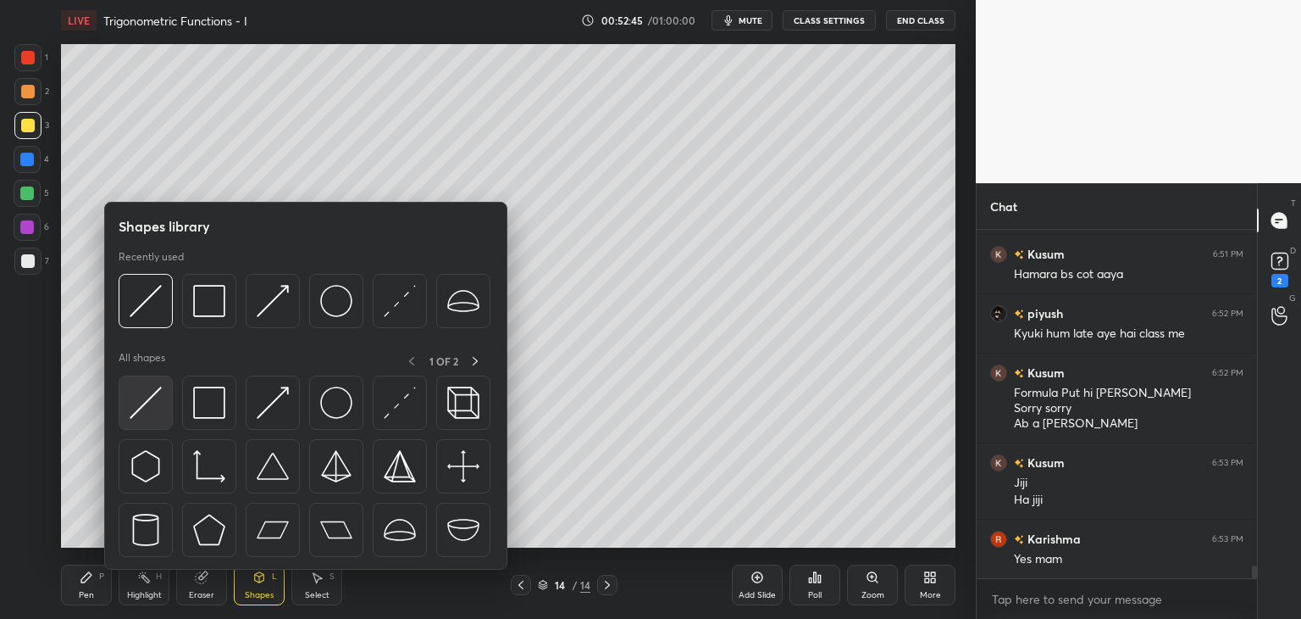
click at [145, 409] on img at bounding box center [146, 402] width 32 height 32
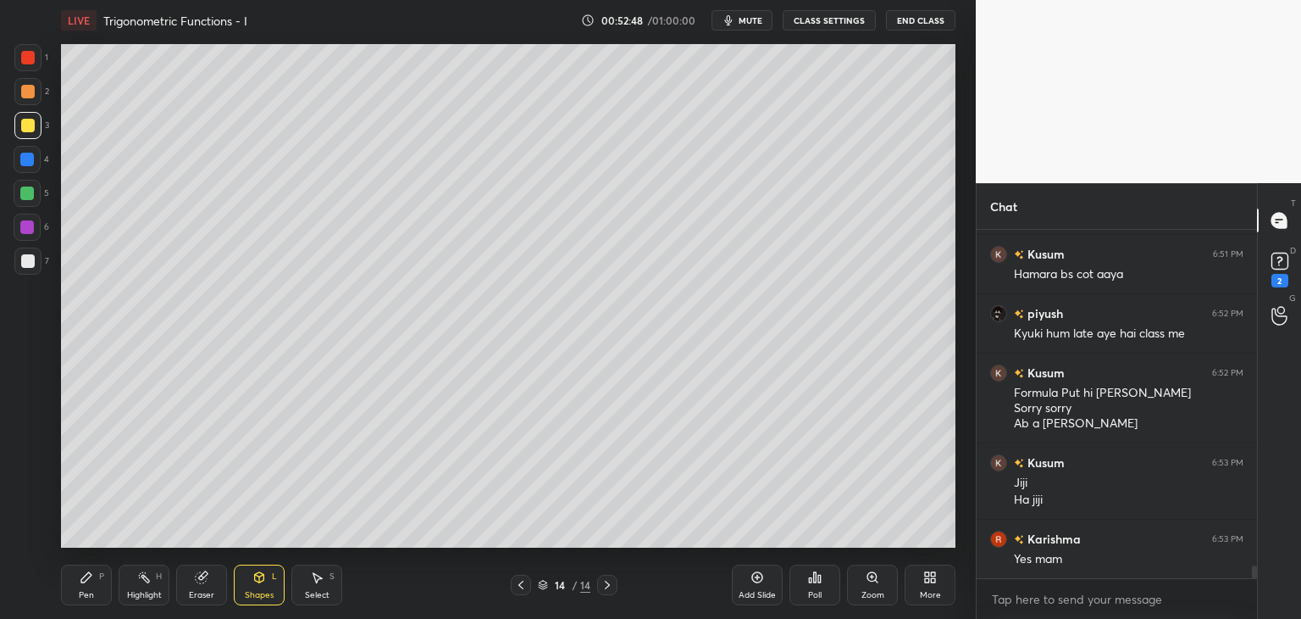
click at [79, 592] on div "Pen" at bounding box center [86, 595] width 15 height 8
drag, startPoint x: 81, startPoint y: 588, endPoint x: 98, endPoint y: 547, distance: 44.1
click at [80, 587] on div "Pen P" at bounding box center [86, 584] width 51 height 41
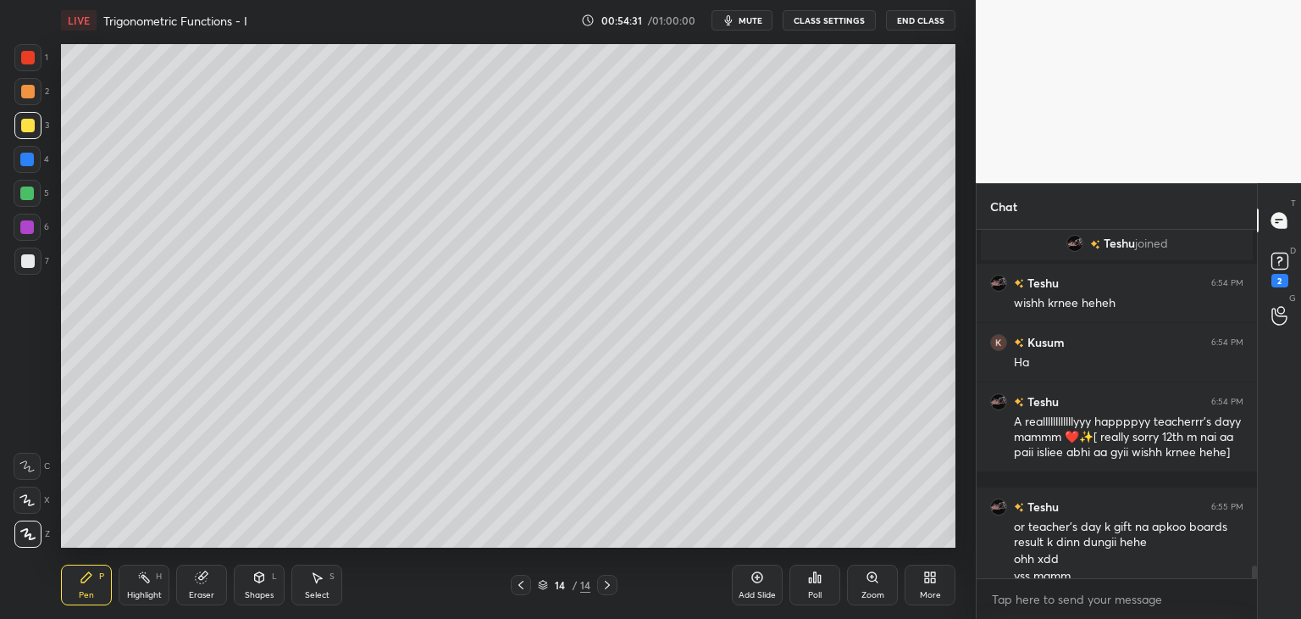
scroll to position [9469, 0]
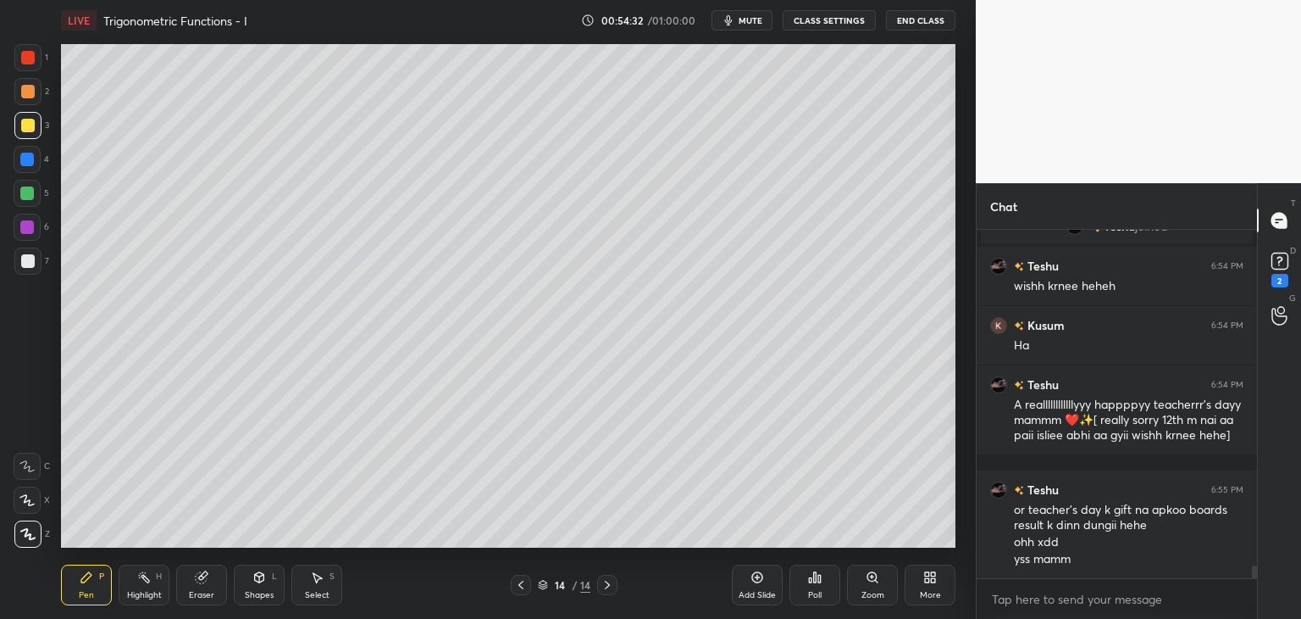
click at [800, 596] on div "Poll" at bounding box center [815, 584] width 51 height 41
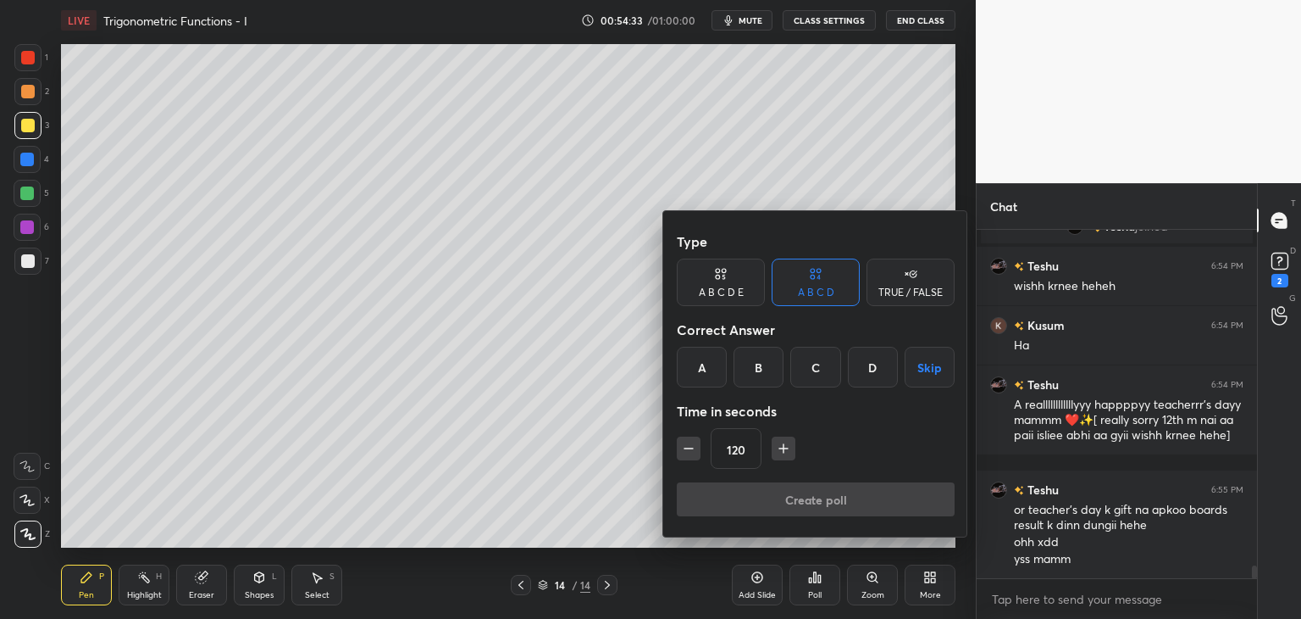
drag, startPoint x: 919, startPoint y: 373, endPoint x: 902, endPoint y: 394, distance: 27.7
click at [919, 374] on button "Skip" at bounding box center [930, 367] width 50 height 41
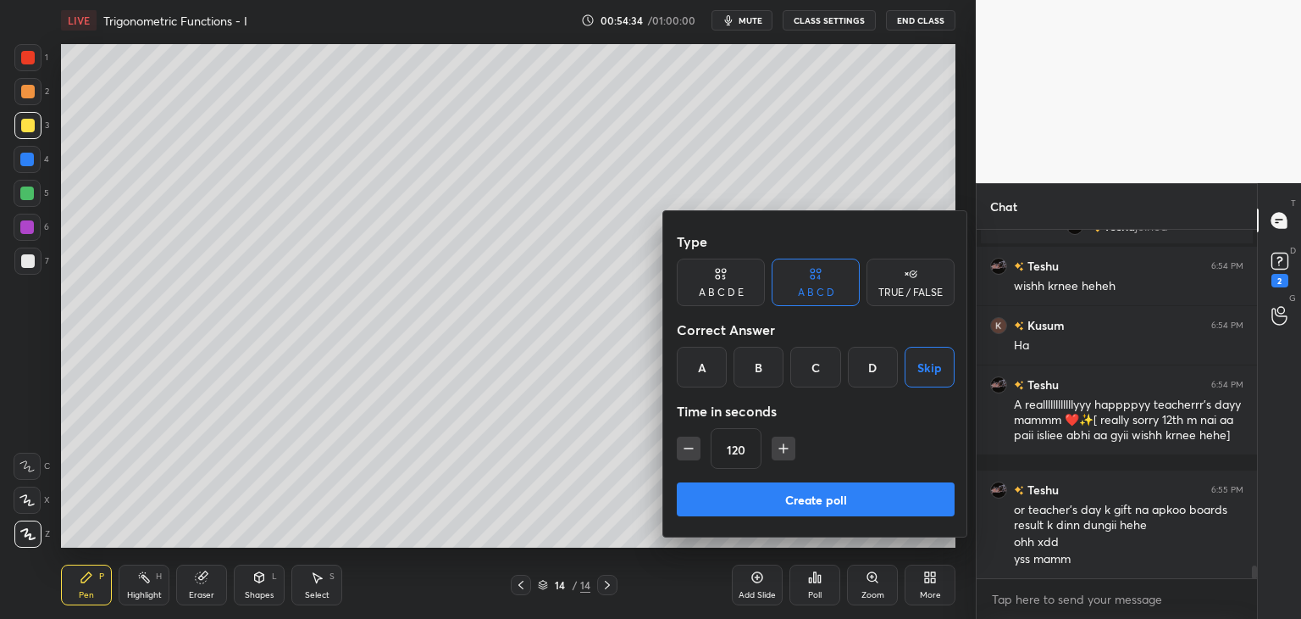
click at [776, 500] on button "Create poll" at bounding box center [816, 499] width 278 height 34
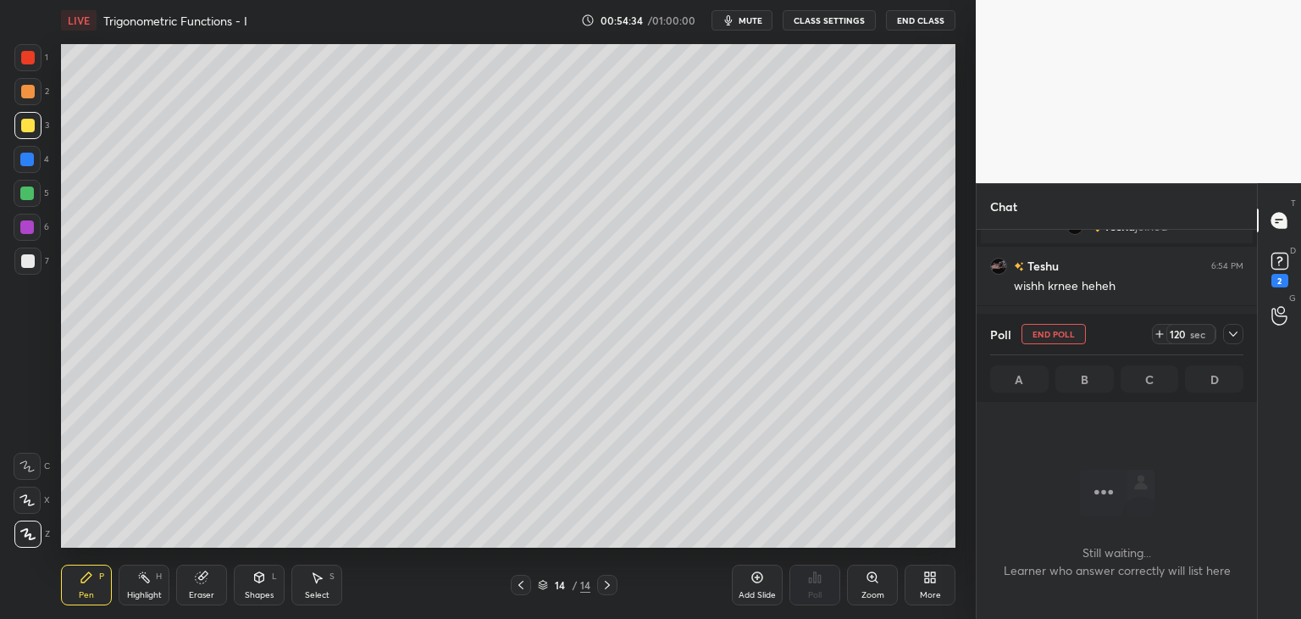
scroll to position [115, 275]
click at [1237, 327] on icon at bounding box center [1234, 334] width 14 height 14
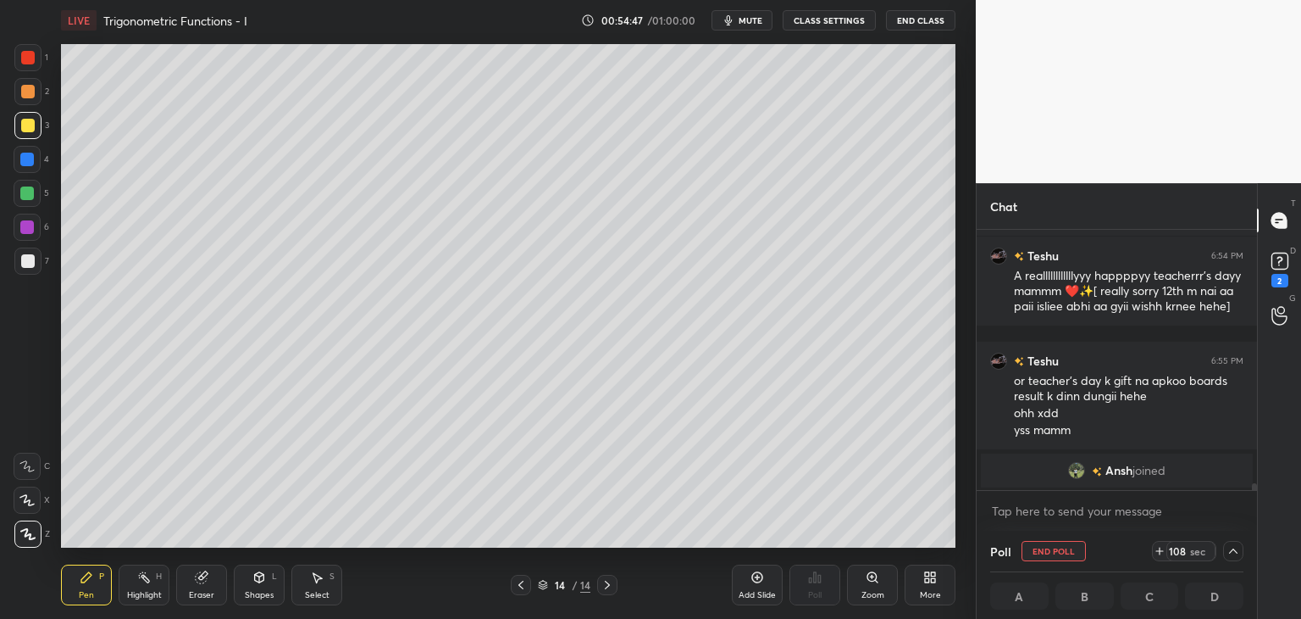
scroll to position [9493, 0]
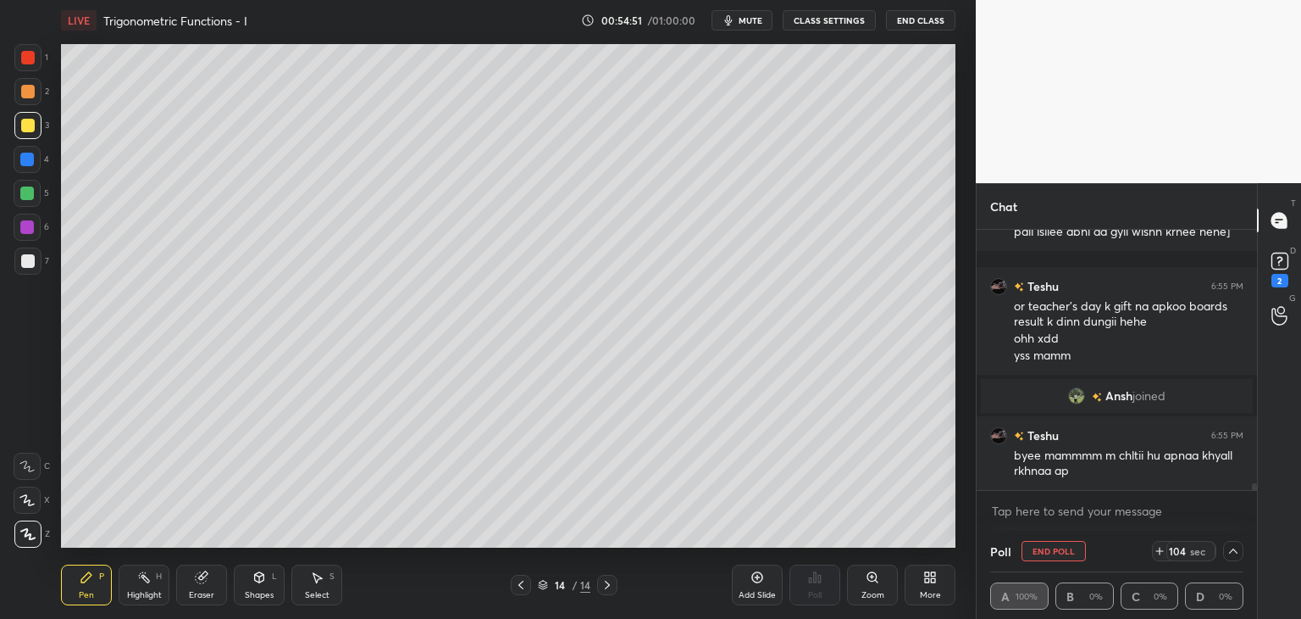
click at [748, 21] on span "mute" at bounding box center [751, 20] width 24 height 12
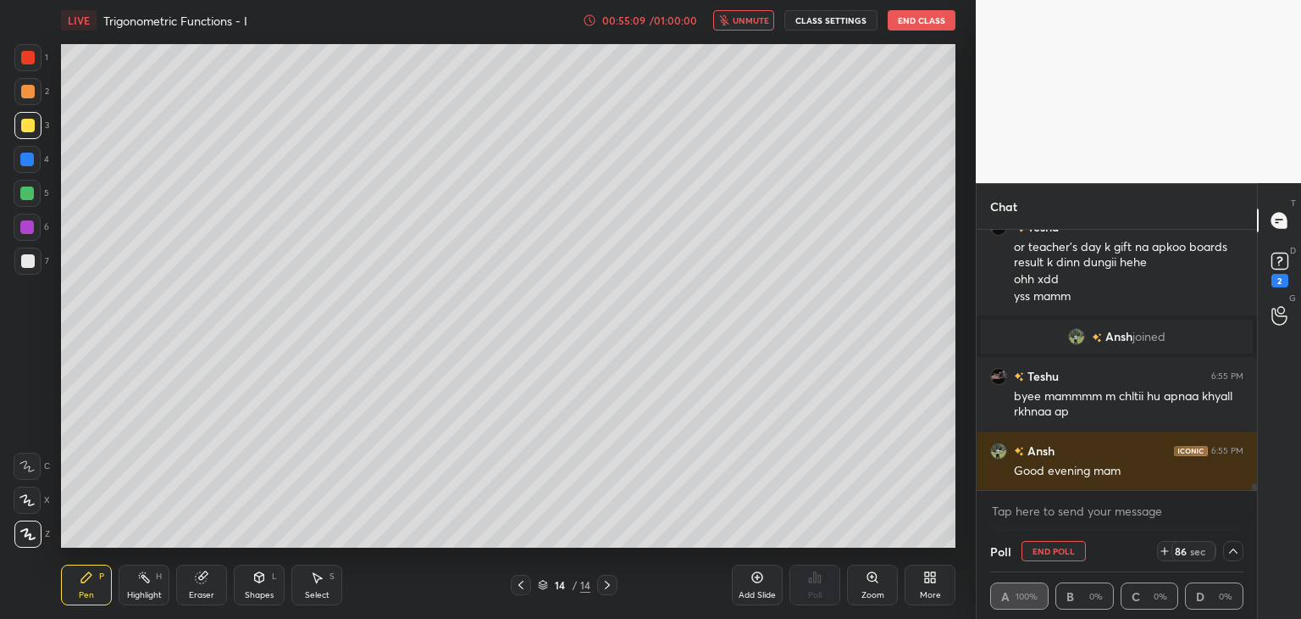
click at [752, 16] on span "unmute" at bounding box center [751, 20] width 36 height 12
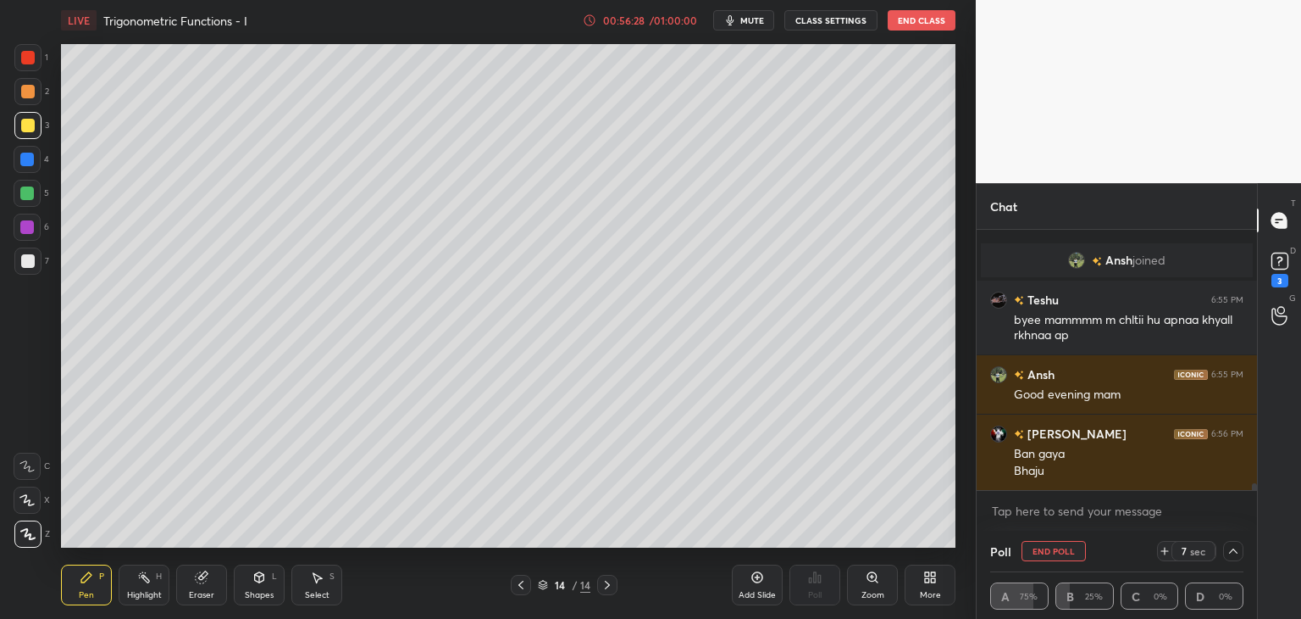
scroll to position [9702, 0]
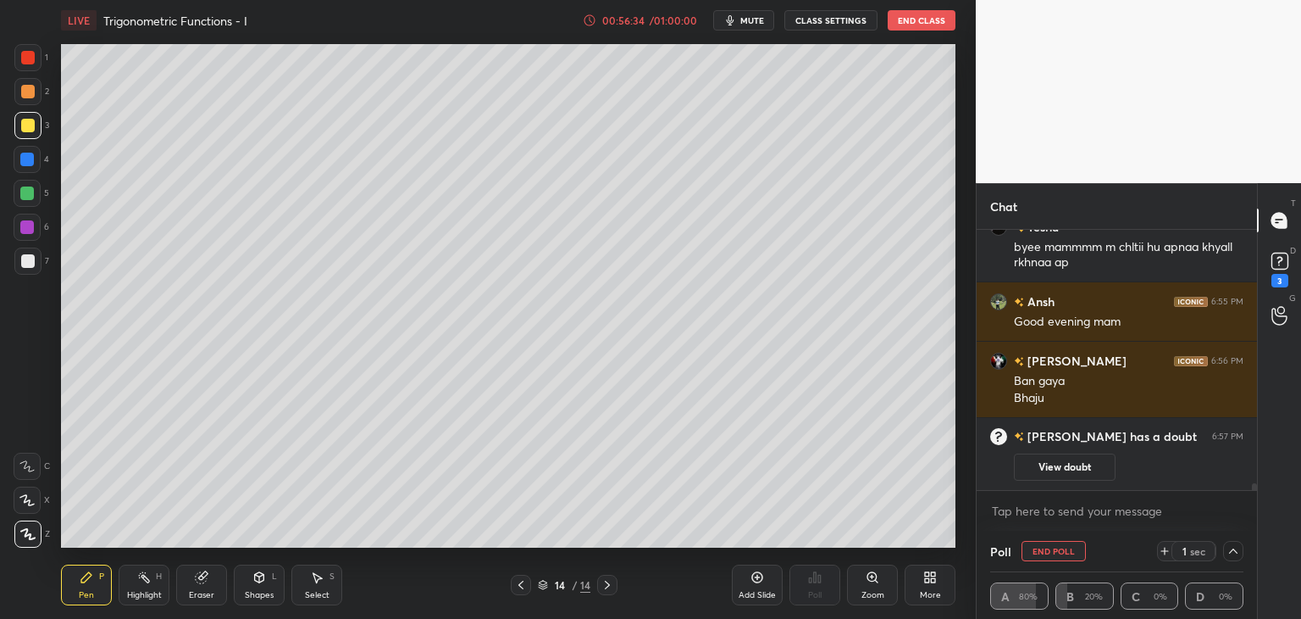
drag, startPoint x: 1049, startPoint y: 463, endPoint x: 1124, endPoint y: 457, distance: 74.9
click at [1050, 463] on button "View doubt" at bounding box center [1065, 466] width 102 height 27
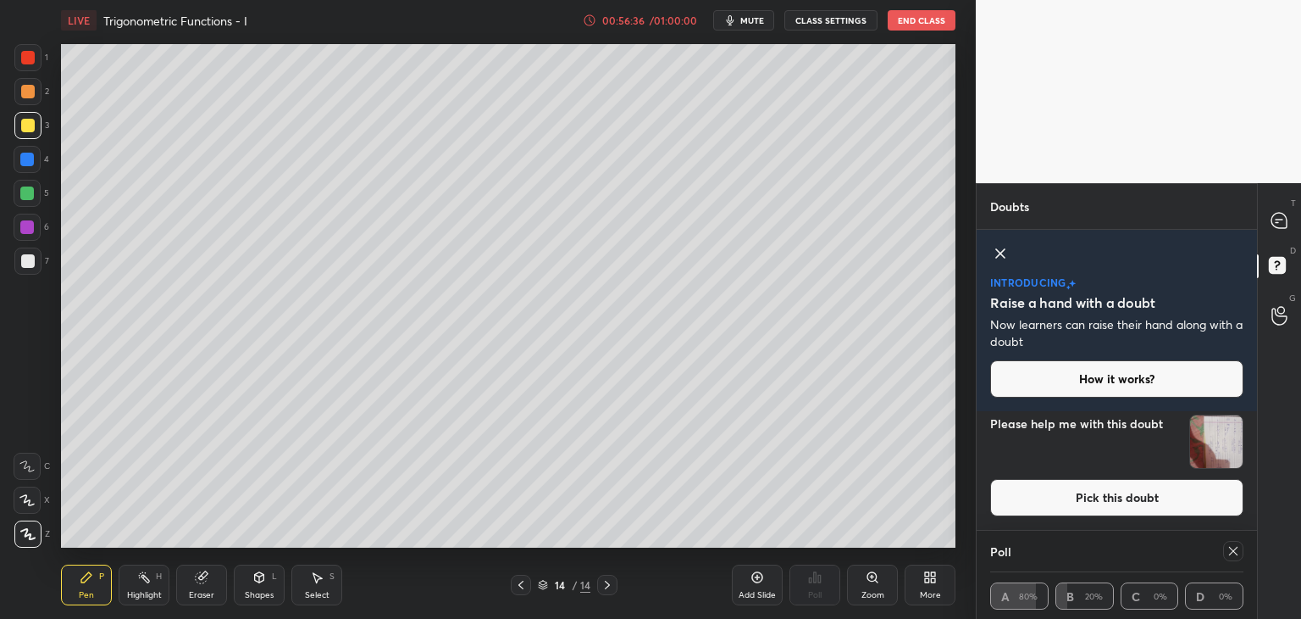
scroll to position [0, 0]
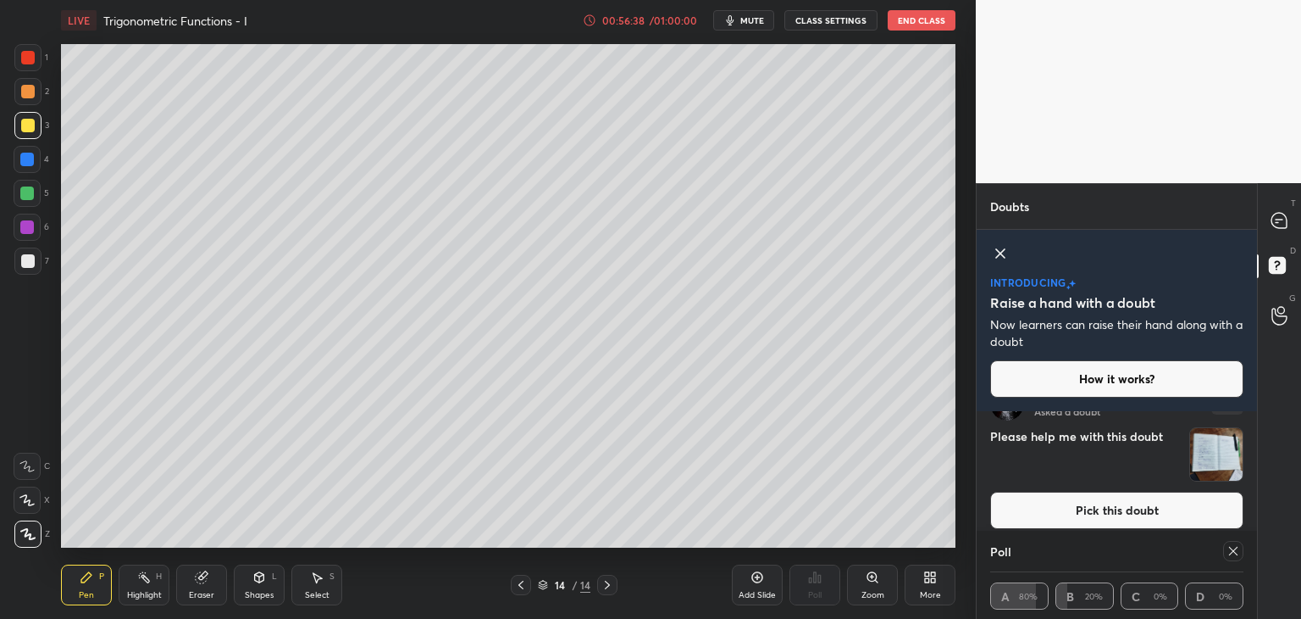
click at [1229, 463] on img "grid" at bounding box center [1216, 454] width 53 height 53
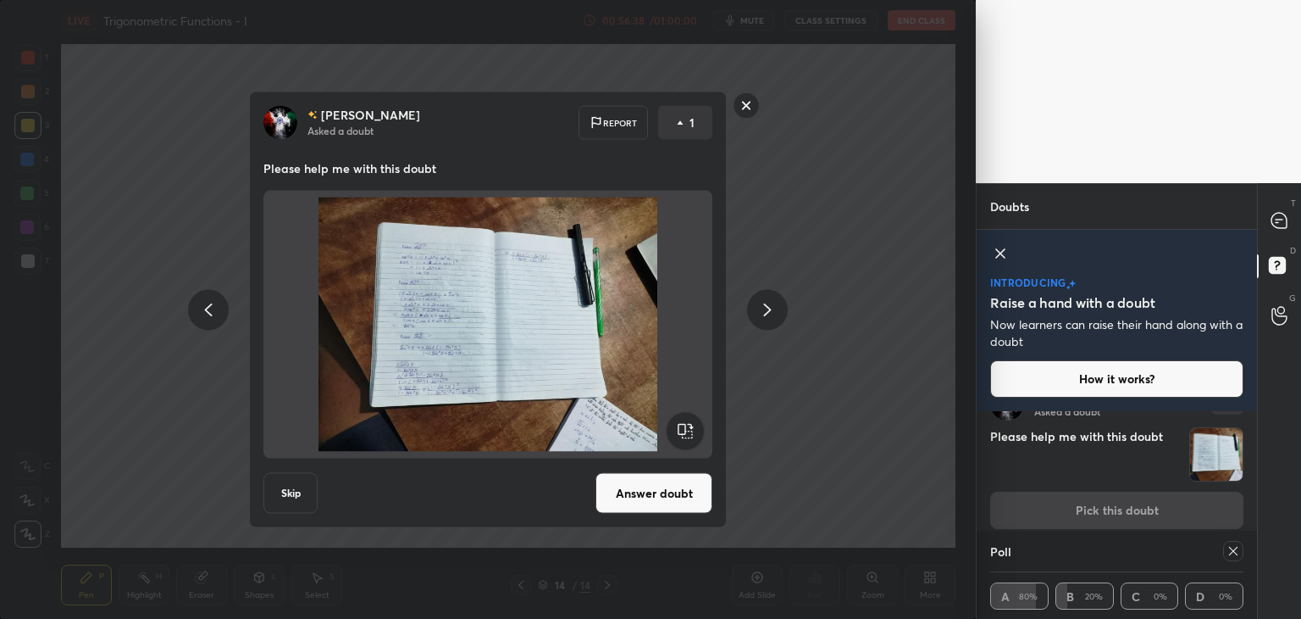
scroll to position [220, 0]
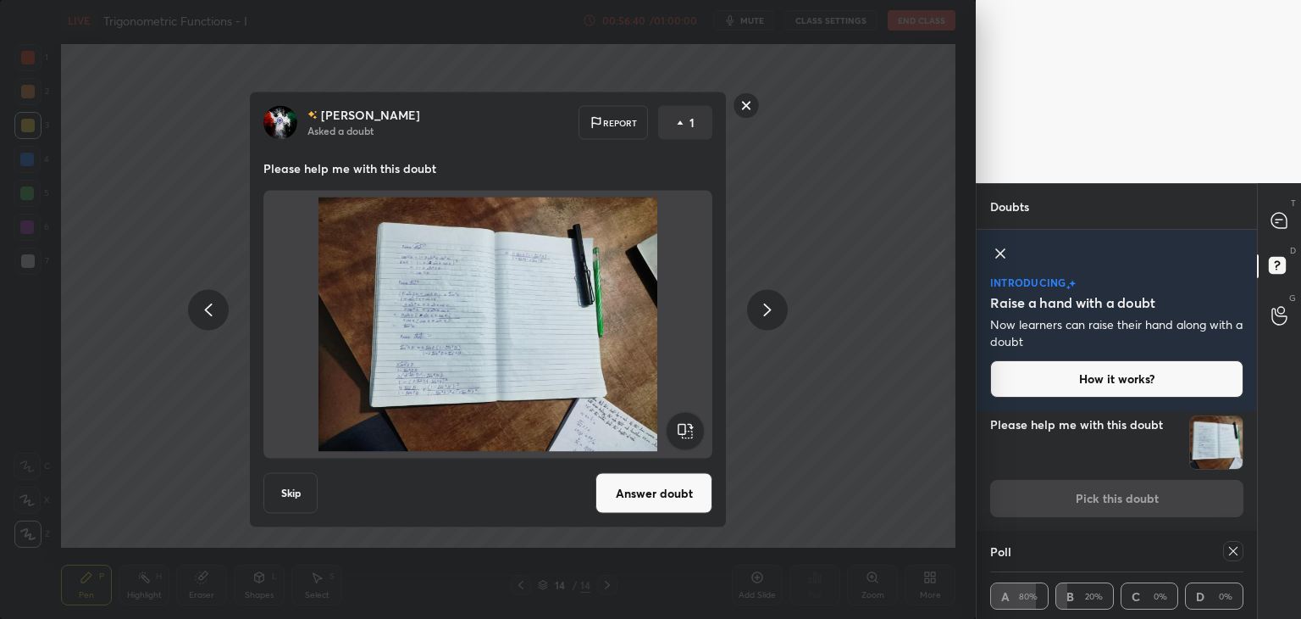
click at [672, 500] on button "Answer doubt" at bounding box center [654, 493] width 117 height 41
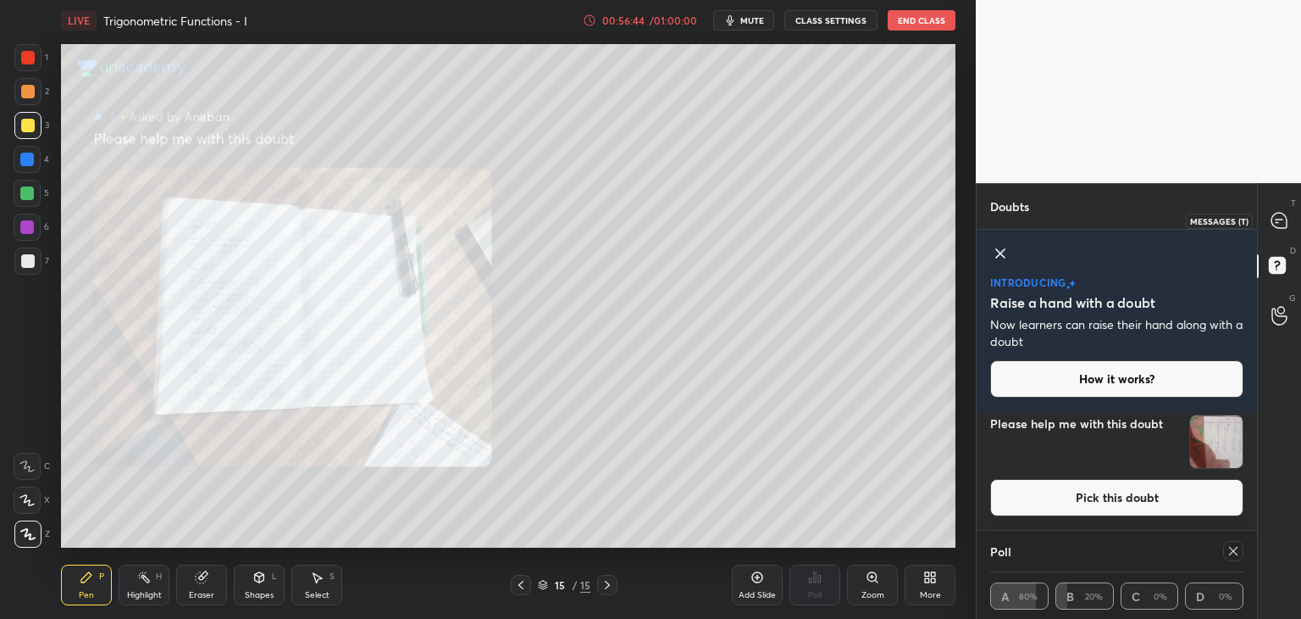
drag, startPoint x: 1279, startPoint y: 216, endPoint x: 1259, endPoint y: 260, distance: 48.5
click at [1279, 217] on icon at bounding box center [1279, 220] width 15 height 15
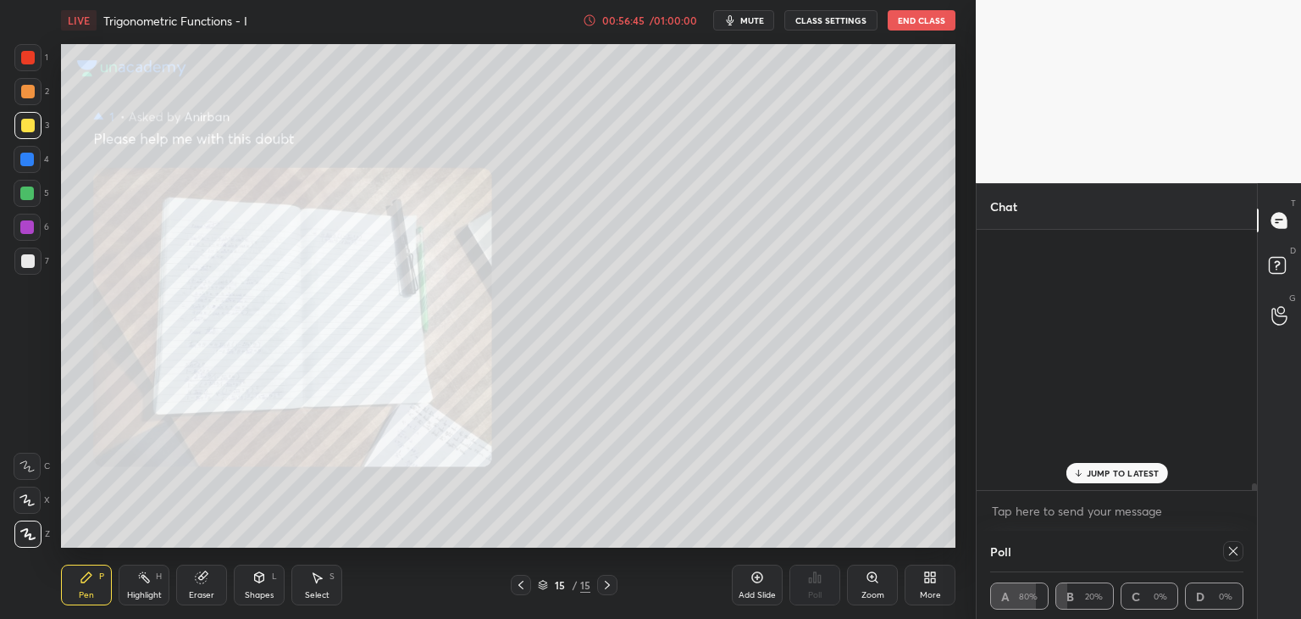
scroll to position [255, 275]
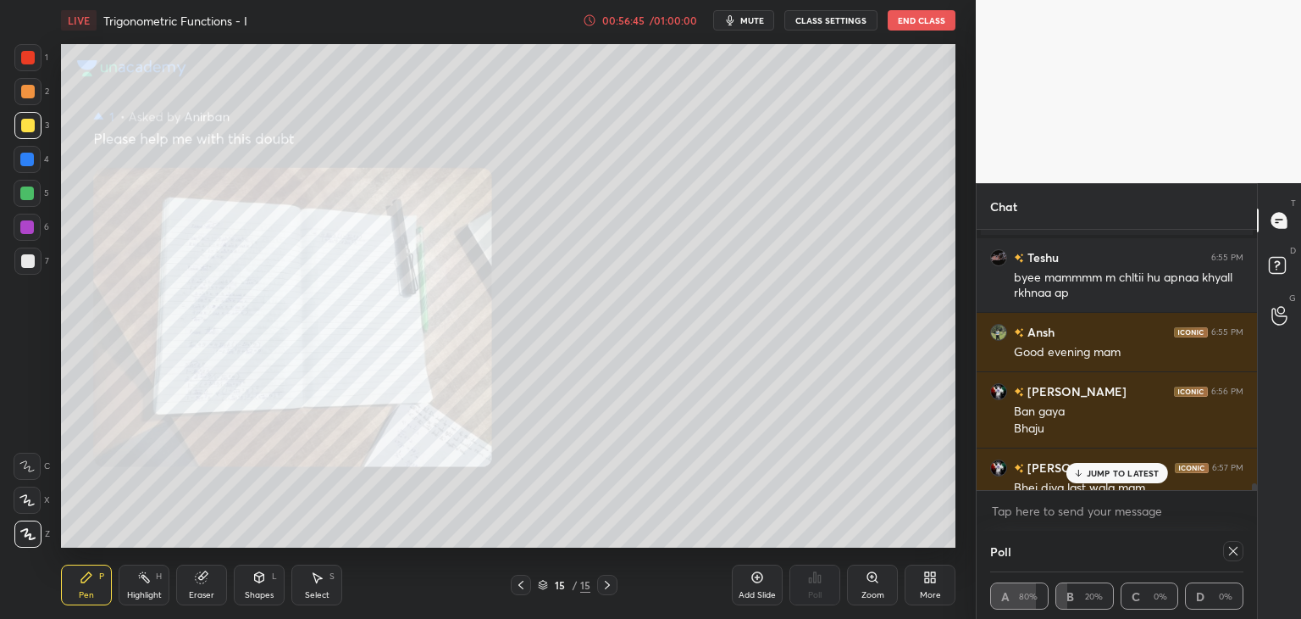
click at [1107, 472] on p "JUMP TO LATEST" at bounding box center [1123, 473] width 73 height 10
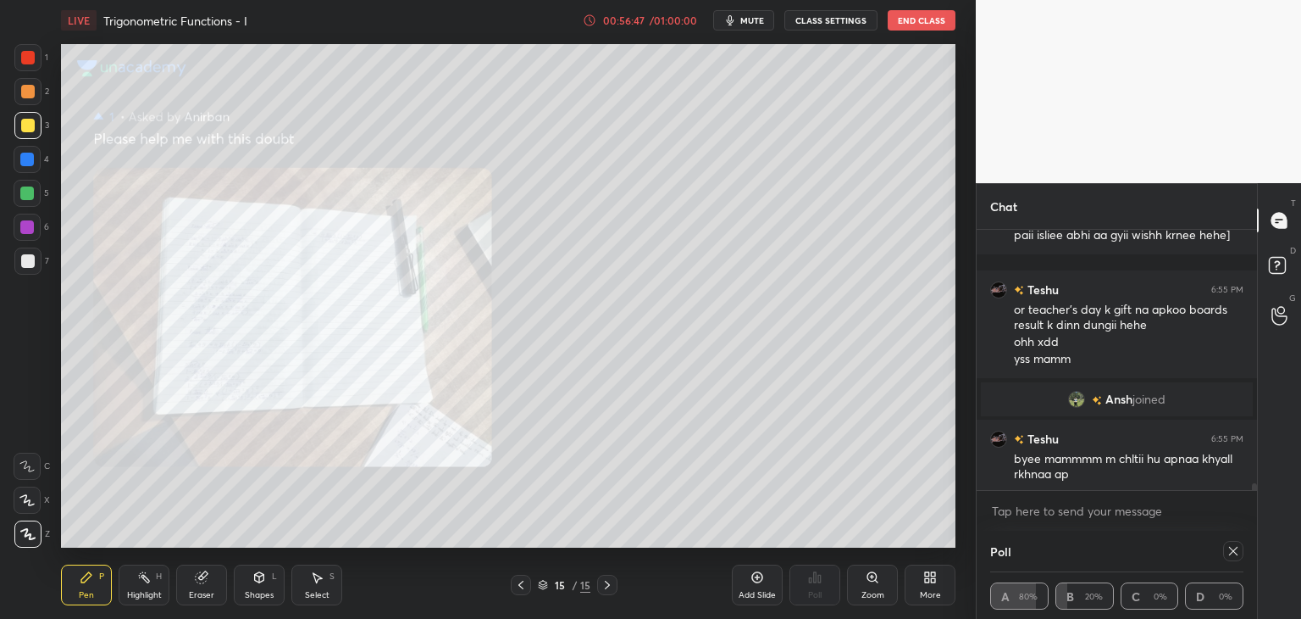
click at [1232, 547] on icon at bounding box center [1234, 551] width 14 height 14
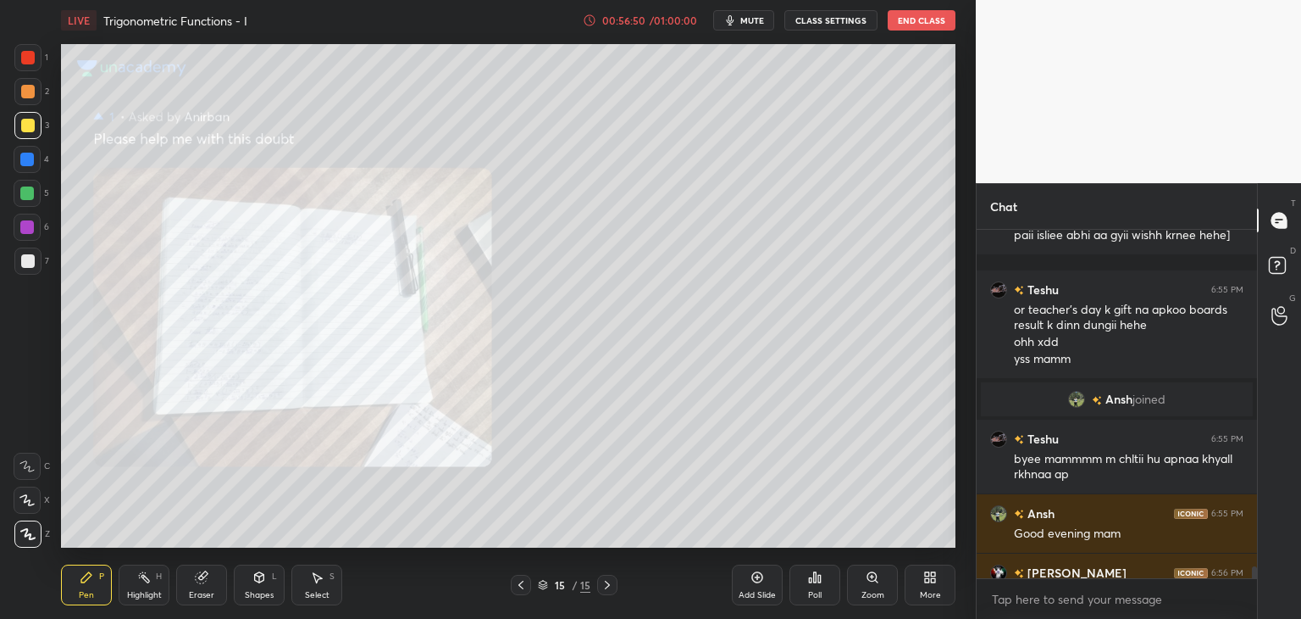
scroll to position [9907, 0]
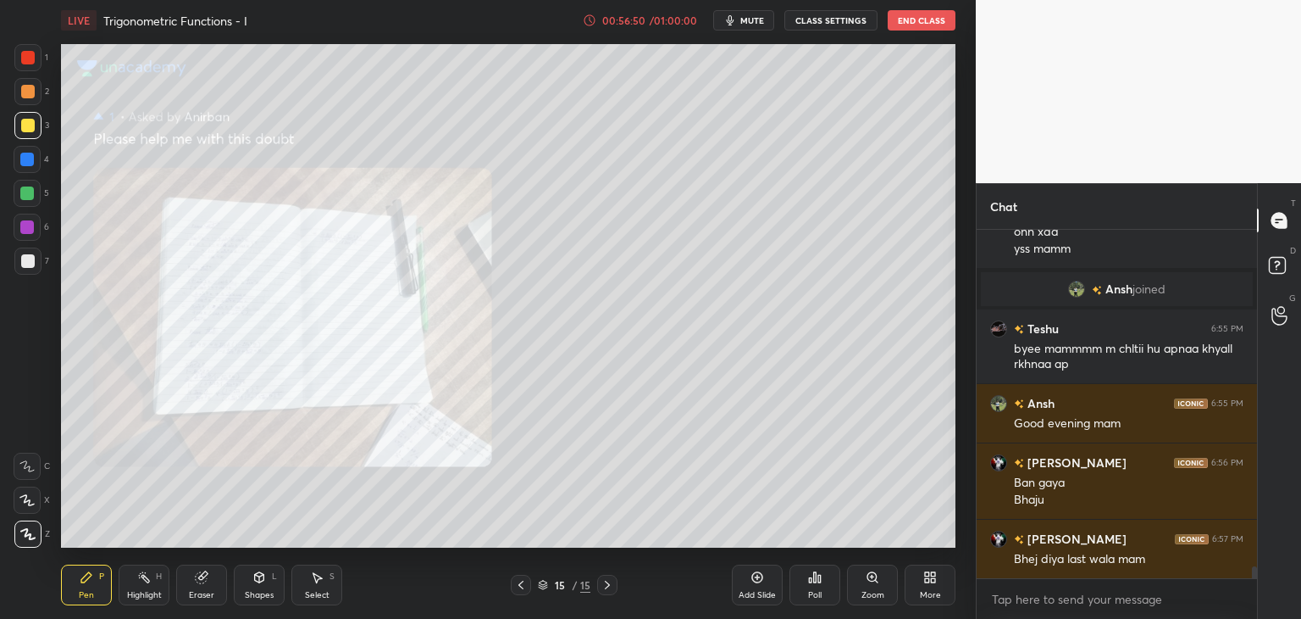
click at [1254, 580] on div "Teshu 6:54 PM A reallllllllllllyyy happppyy teacherrr's dayy mammm ❤️✨[ really …" at bounding box center [1117, 424] width 280 height 389
click at [871, 591] on div "Zoom" at bounding box center [873, 595] width 23 height 8
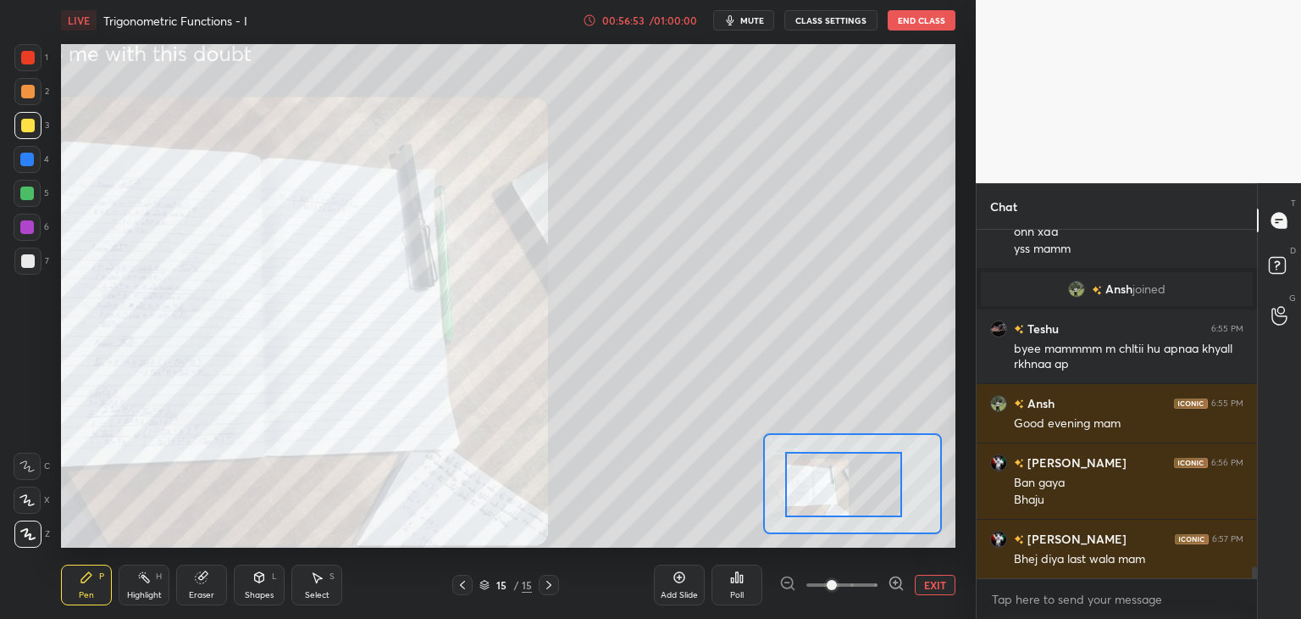
drag, startPoint x: 796, startPoint y: 480, endPoint x: 780, endPoint y: 483, distance: 17.1
click at [785, 482] on div at bounding box center [843, 484] width 117 height 65
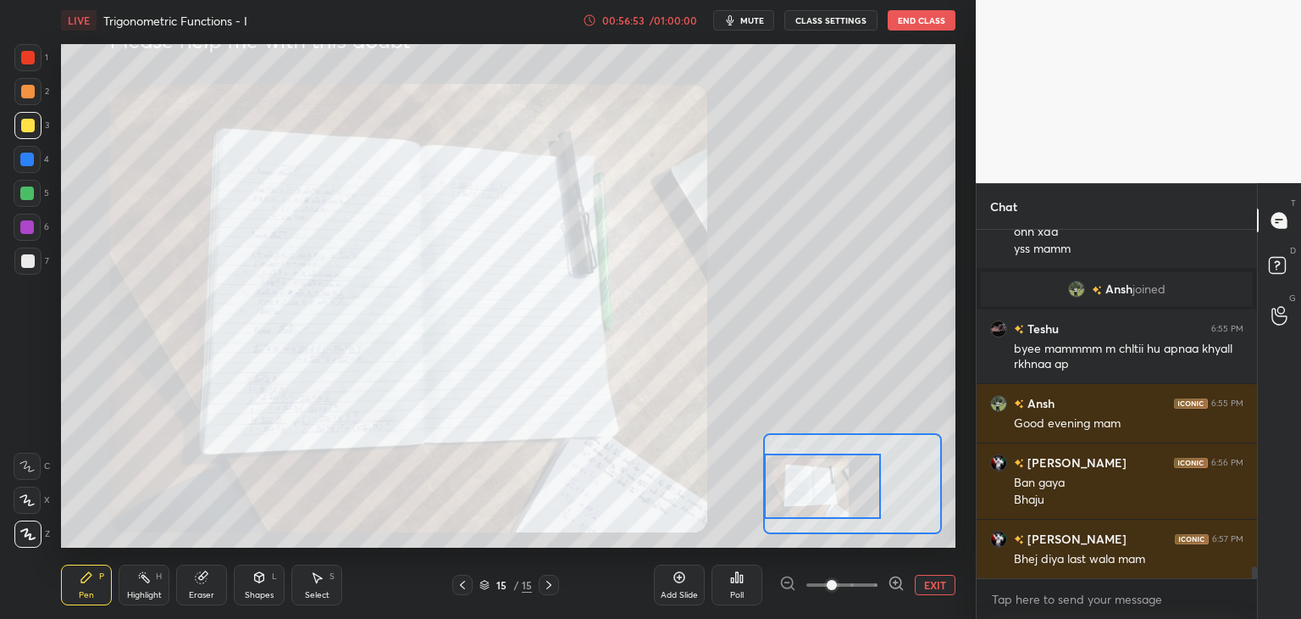
click at [786, 484] on div at bounding box center [822, 485] width 117 height 65
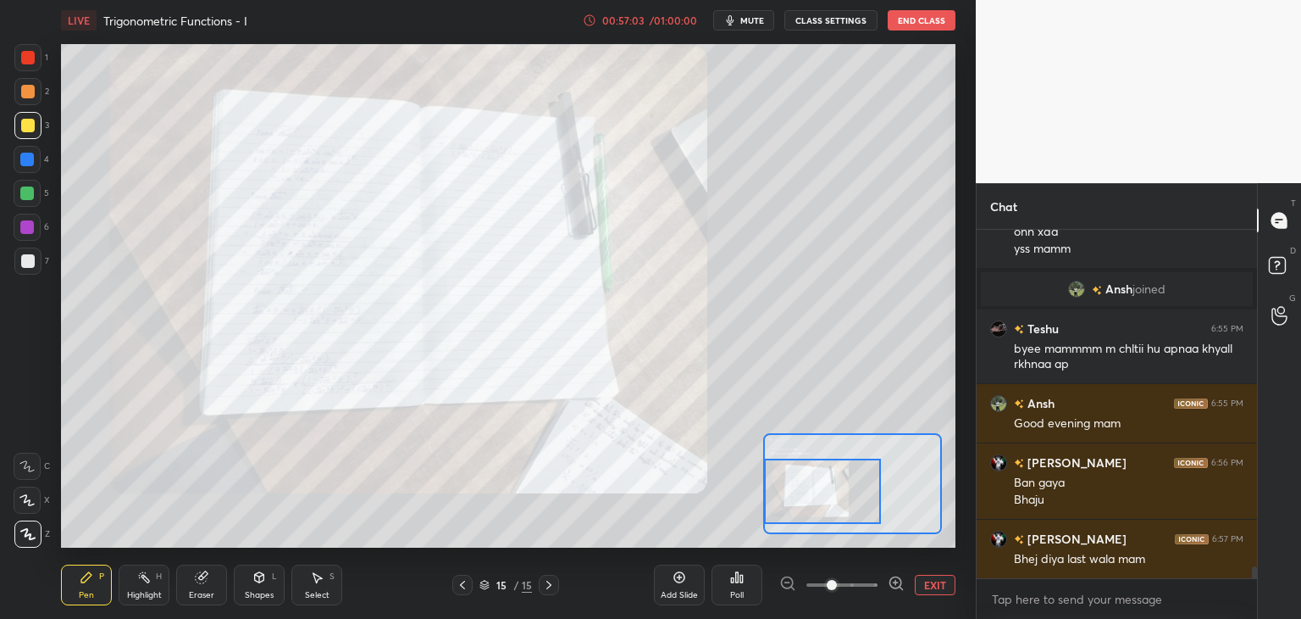
drag, startPoint x: 794, startPoint y: 502, endPoint x: 780, endPoint y: 509, distance: 15.2
click at [783, 506] on div at bounding box center [822, 490] width 117 height 65
click at [933, 578] on button "EXIT" at bounding box center [935, 584] width 41 height 20
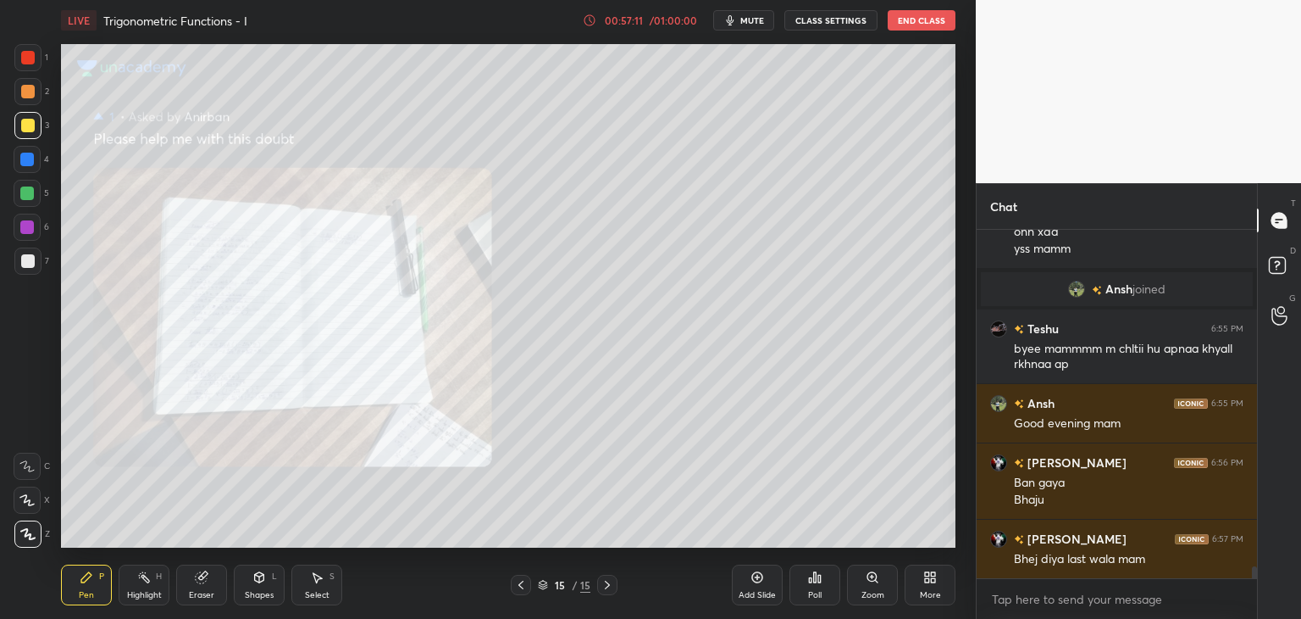
scroll to position [9966, 0]
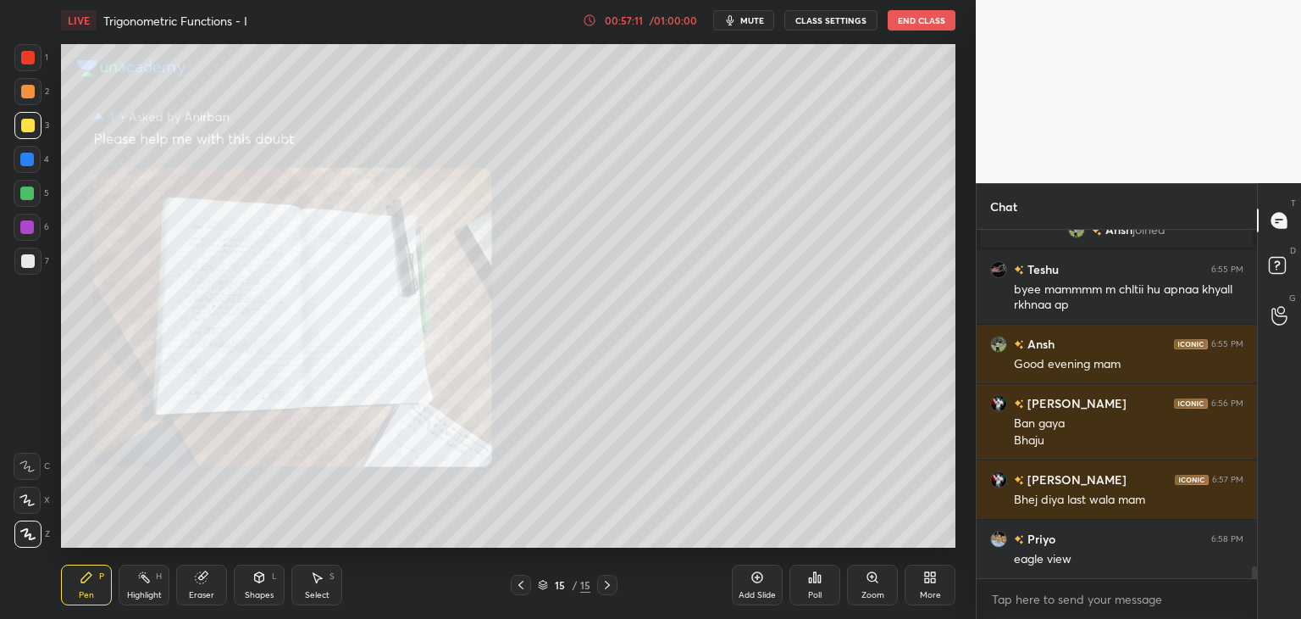
click at [519, 584] on icon at bounding box center [521, 584] width 5 height 8
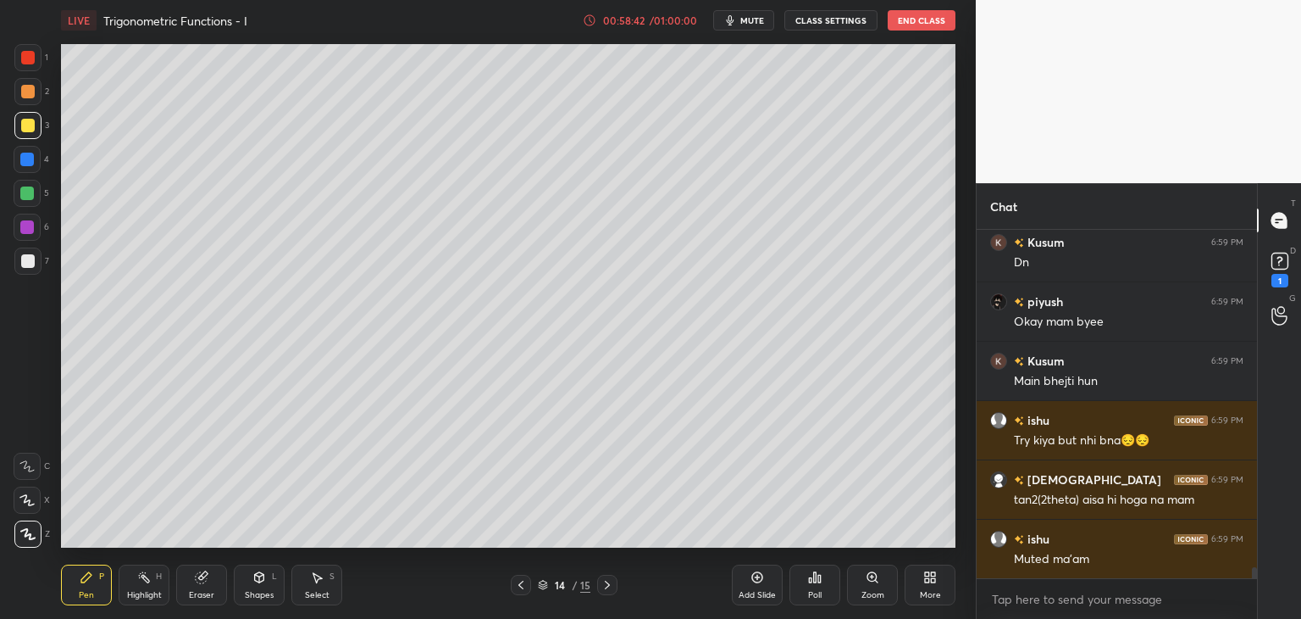
scroll to position [10632, 0]
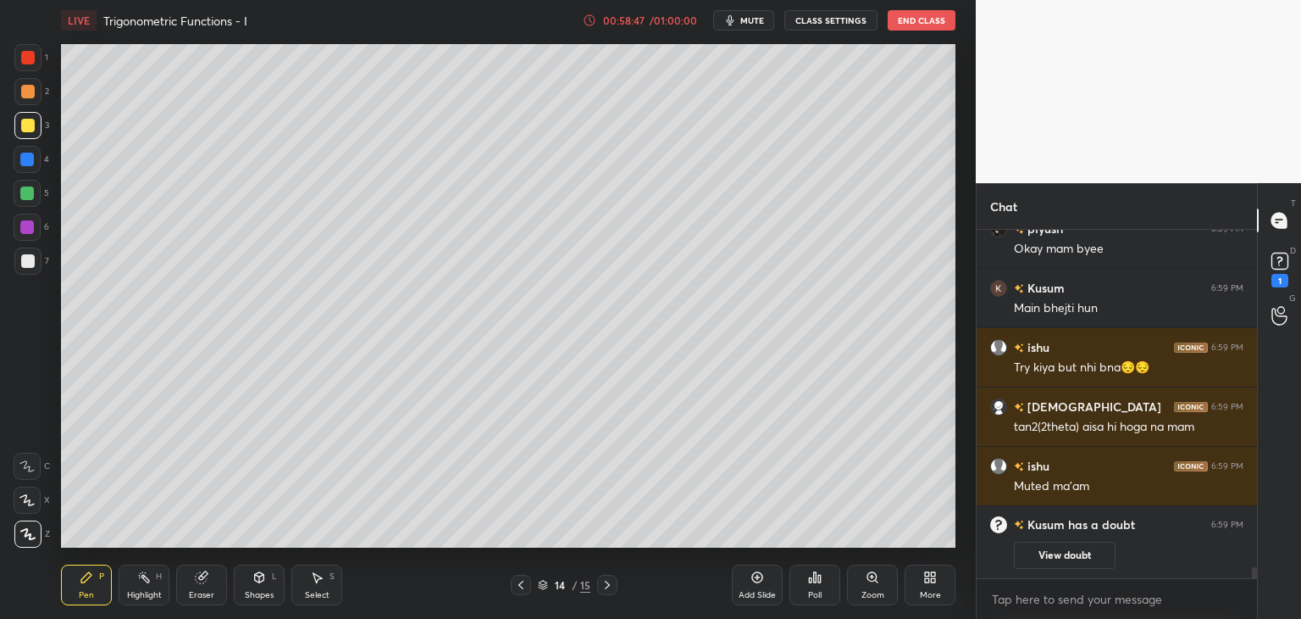
click at [1066, 554] on button "View doubt" at bounding box center [1065, 554] width 102 height 27
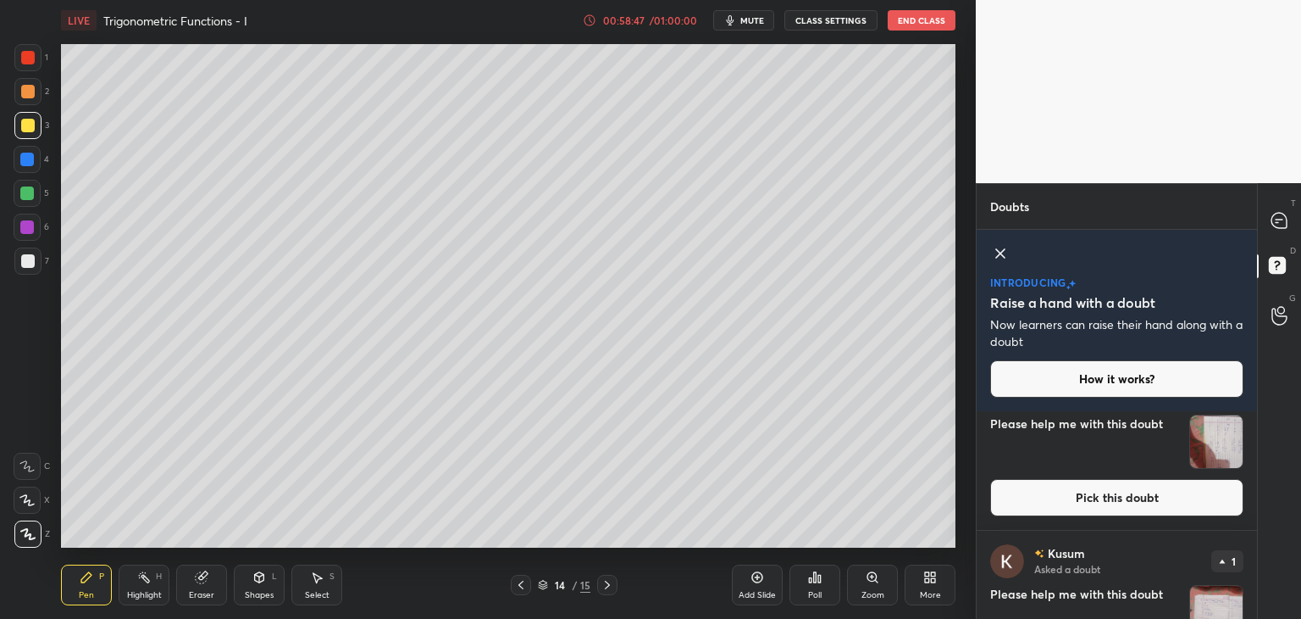
scroll to position [0, 0]
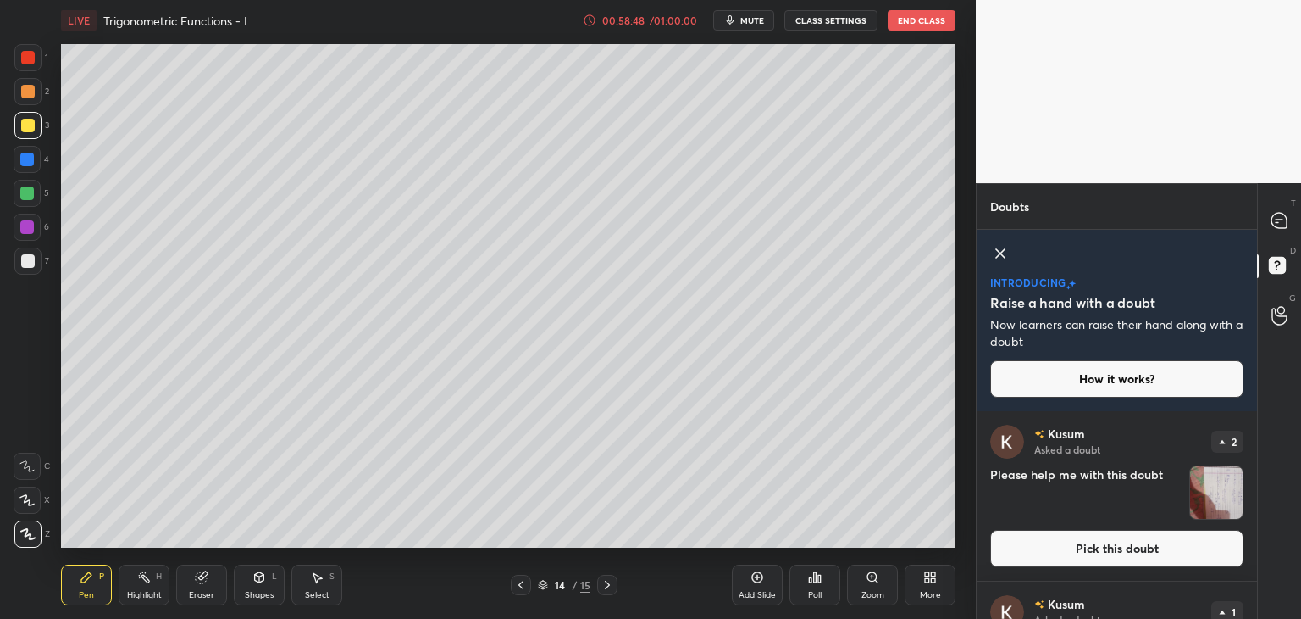
drag, startPoint x: 1212, startPoint y: 499, endPoint x: 1202, endPoint y: 496, distance: 9.9
click at [1210, 499] on img "grid" at bounding box center [1216, 492] width 53 height 53
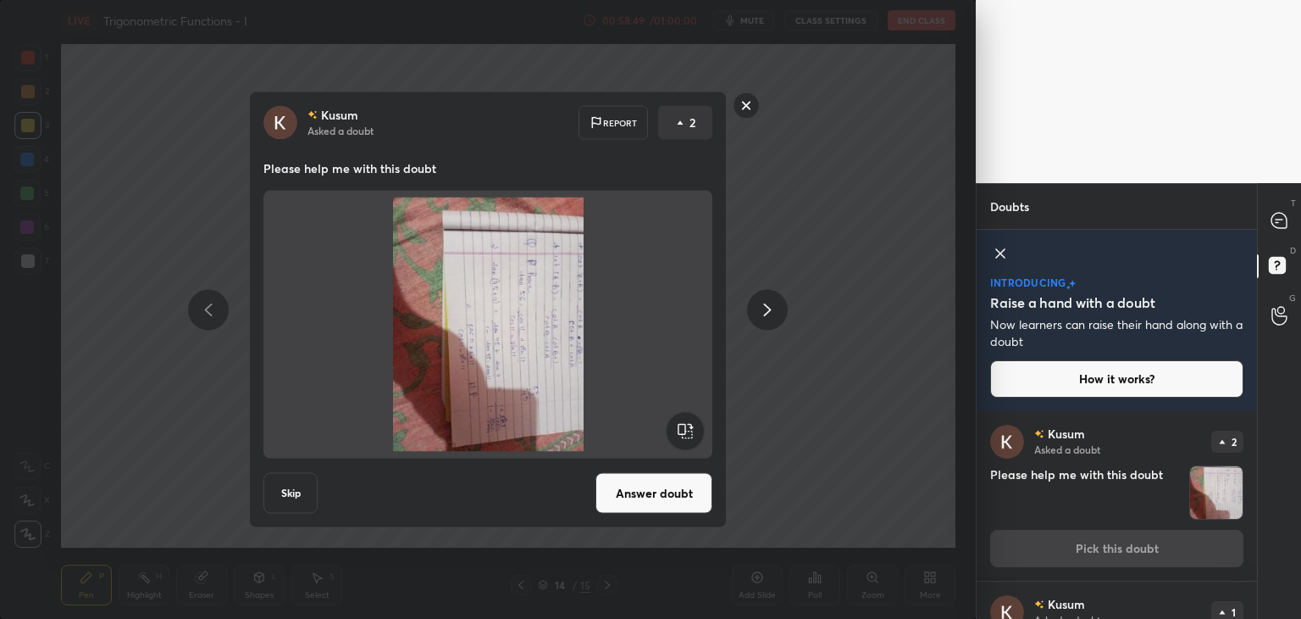
click at [681, 431] on rect at bounding box center [685, 431] width 38 height 38
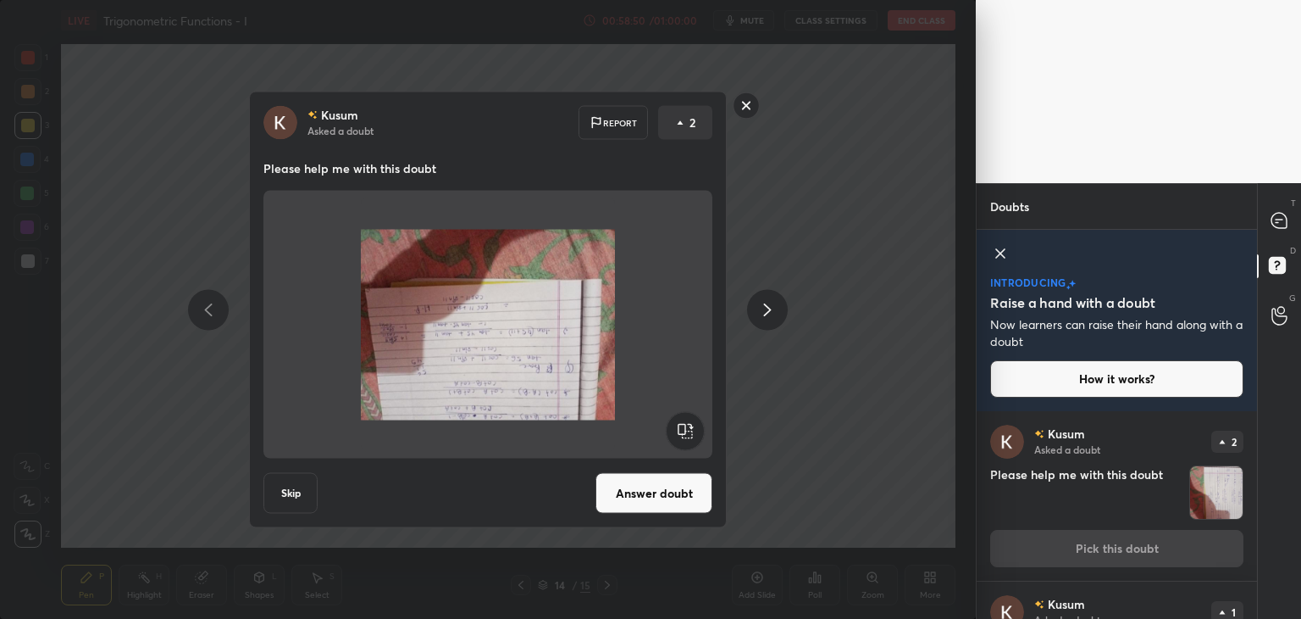
click at [680, 431] on rect at bounding box center [685, 431] width 38 height 38
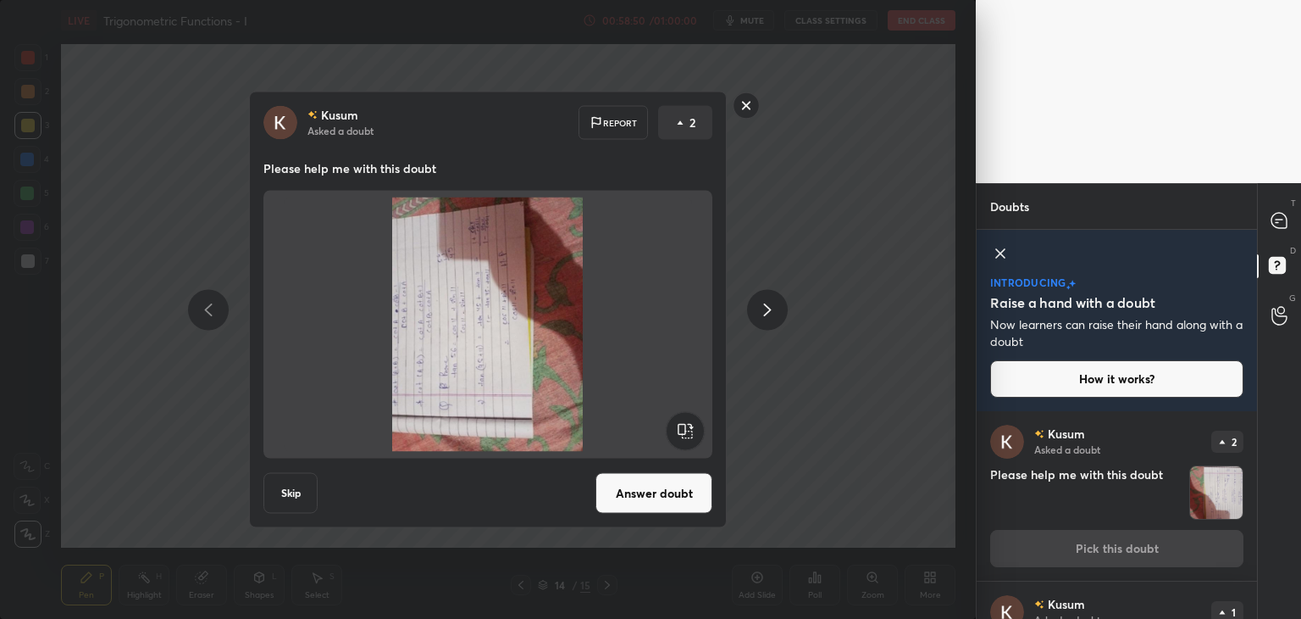
click at [680, 434] on rect at bounding box center [685, 431] width 38 height 38
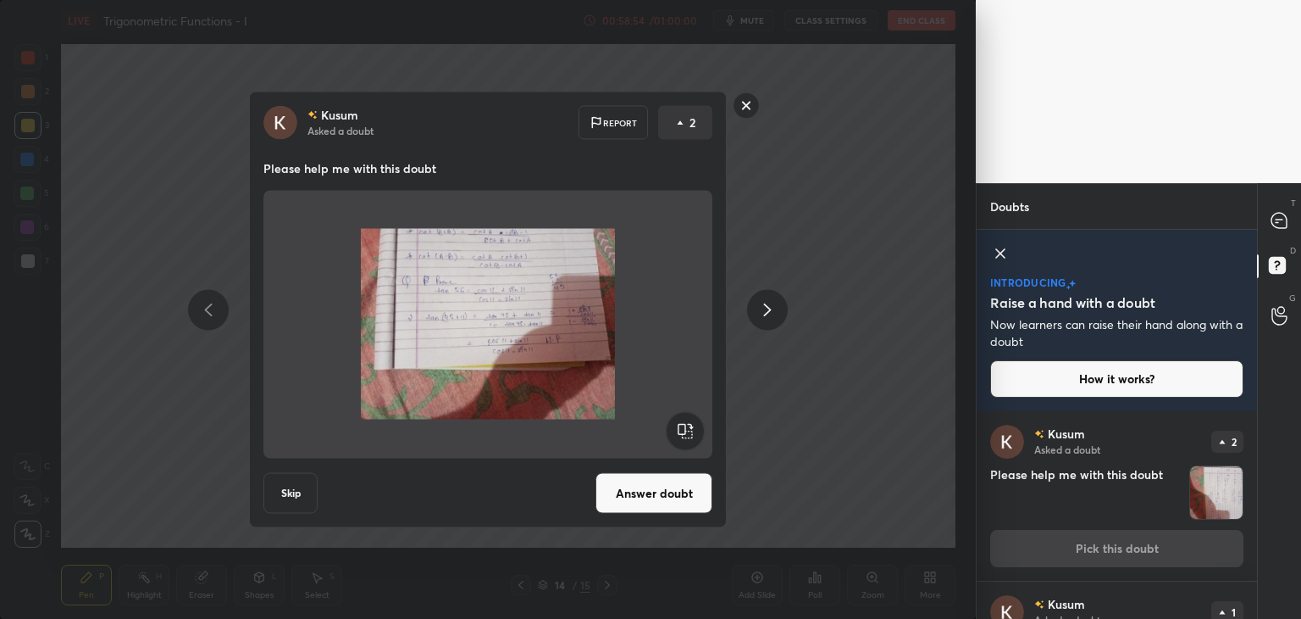
drag, startPoint x: 742, startPoint y: 106, endPoint x: 757, endPoint y: 122, distance: 21.6
click at [741, 106] on rect at bounding box center [747, 105] width 26 height 26
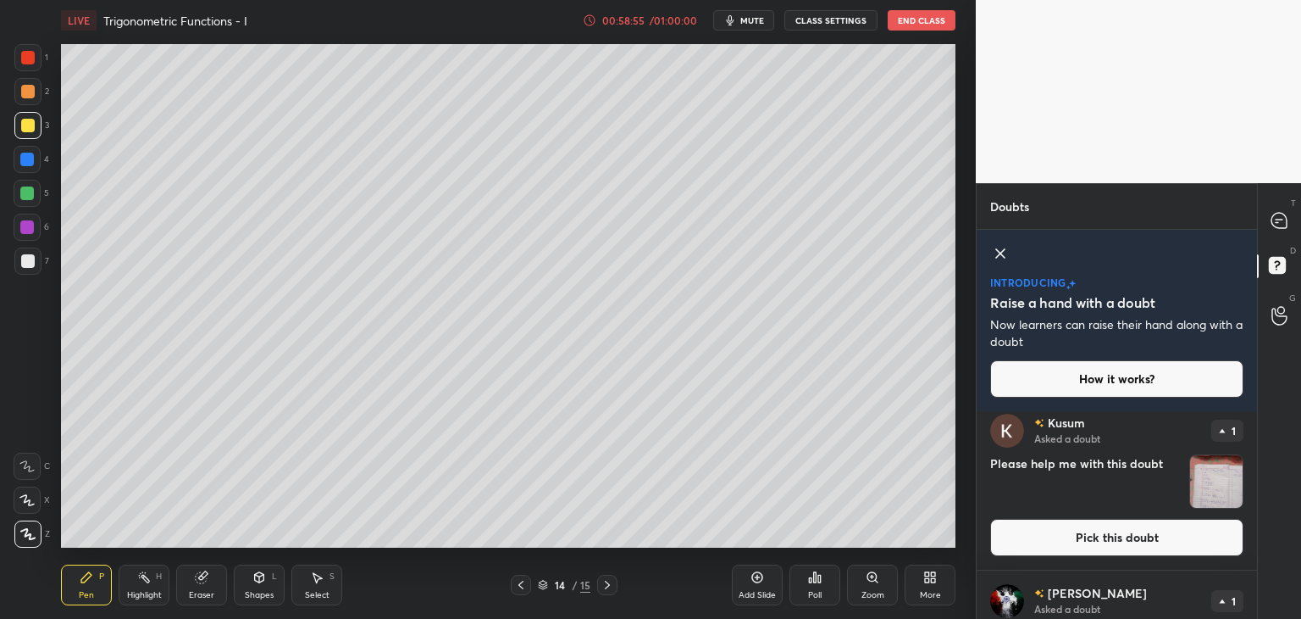
click at [1224, 506] on img "grid" at bounding box center [1216, 481] width 53 height 53
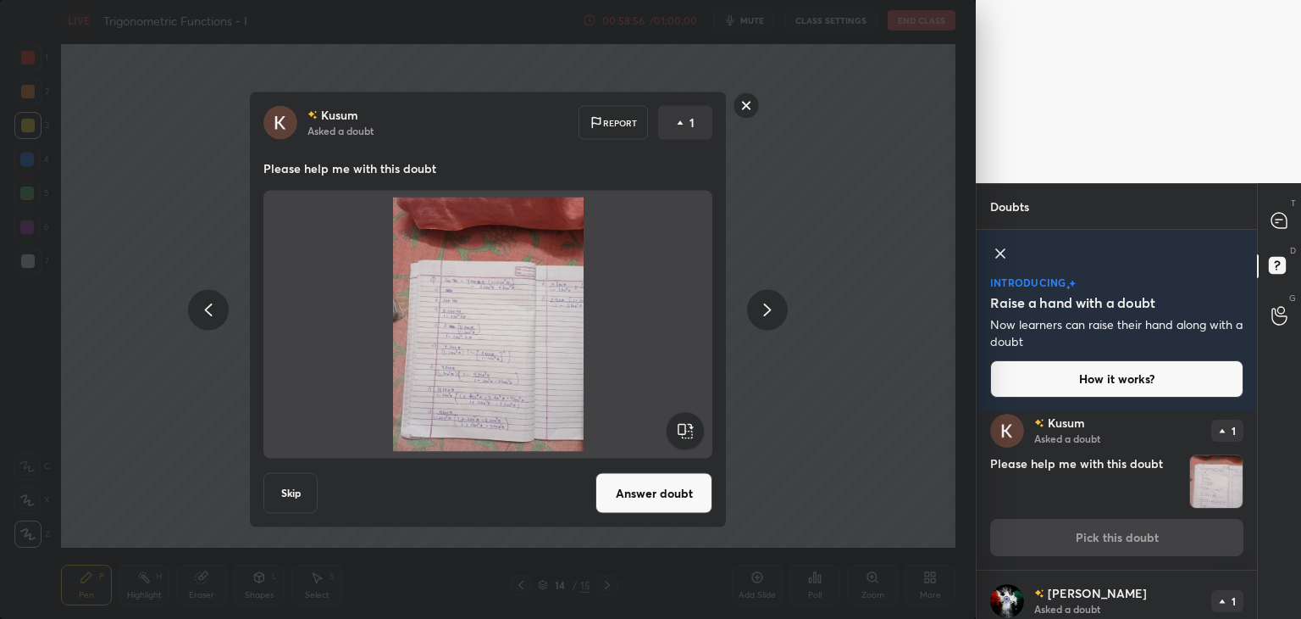
scroll to position [169, 0]
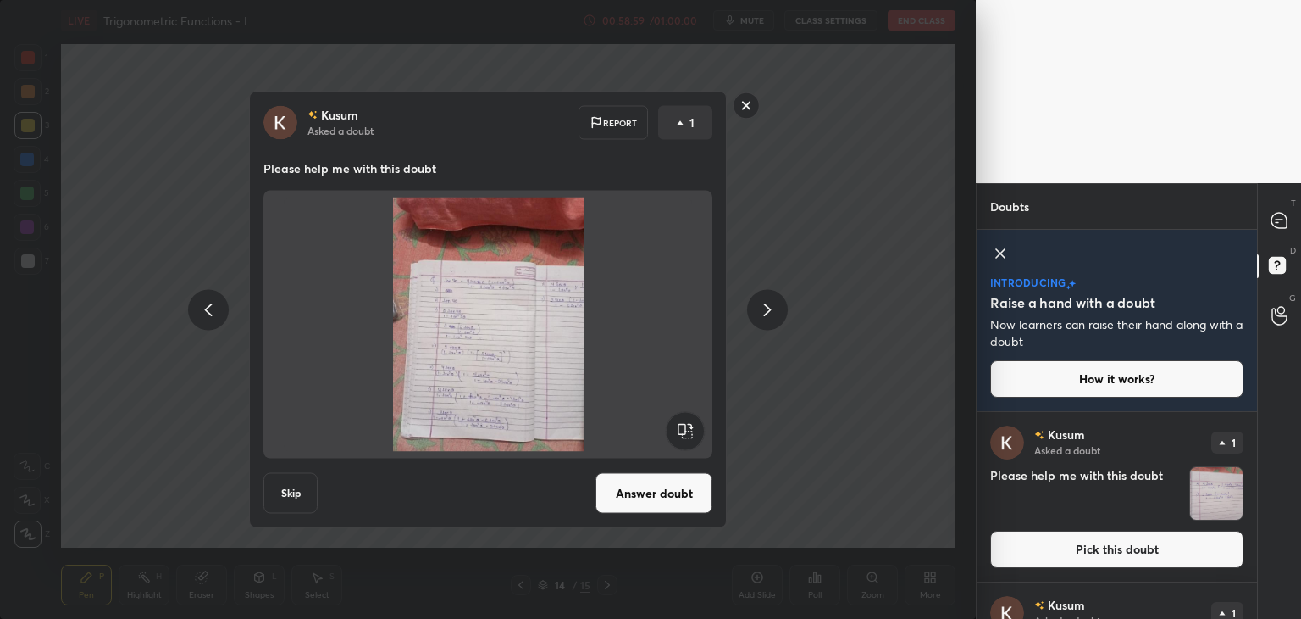
drag, startPoint x: 746, startPoint y: 109, endPoint x: 766, endPoint y: 128, distance: 27.0
click at [745, 109] on rect at bounding box center [747, 105] width 26 height 26
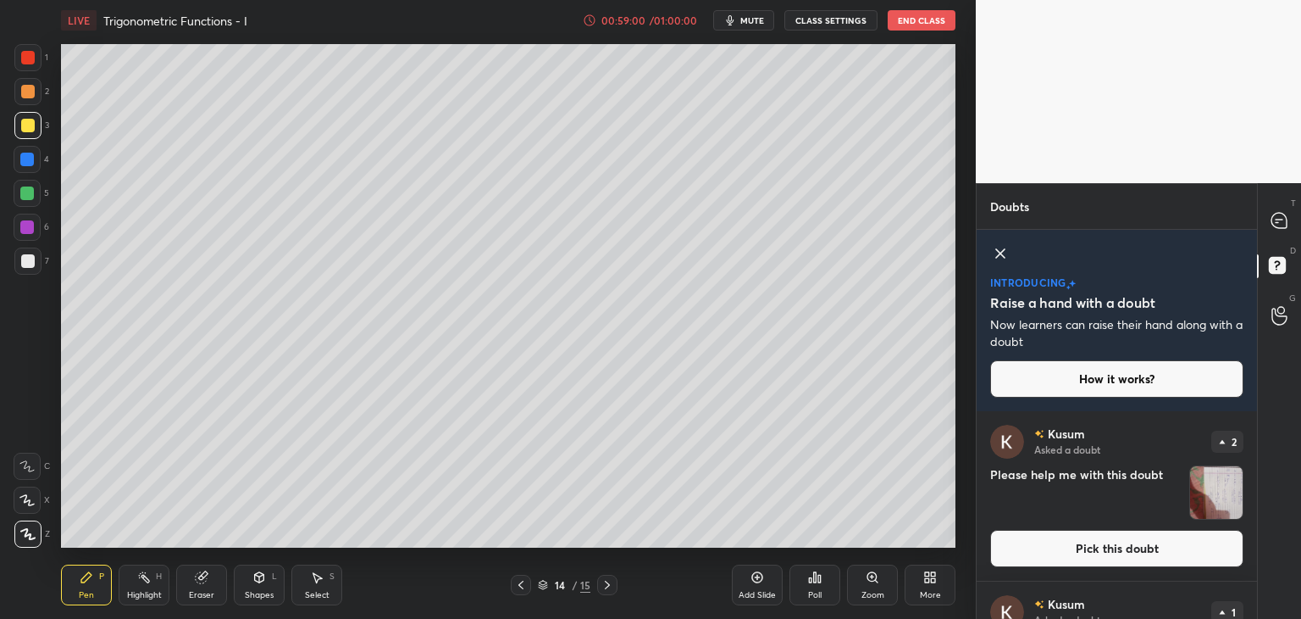
click at [1203, 497] on img "grid" at bounding box center [1216, 492] width 53 height 53
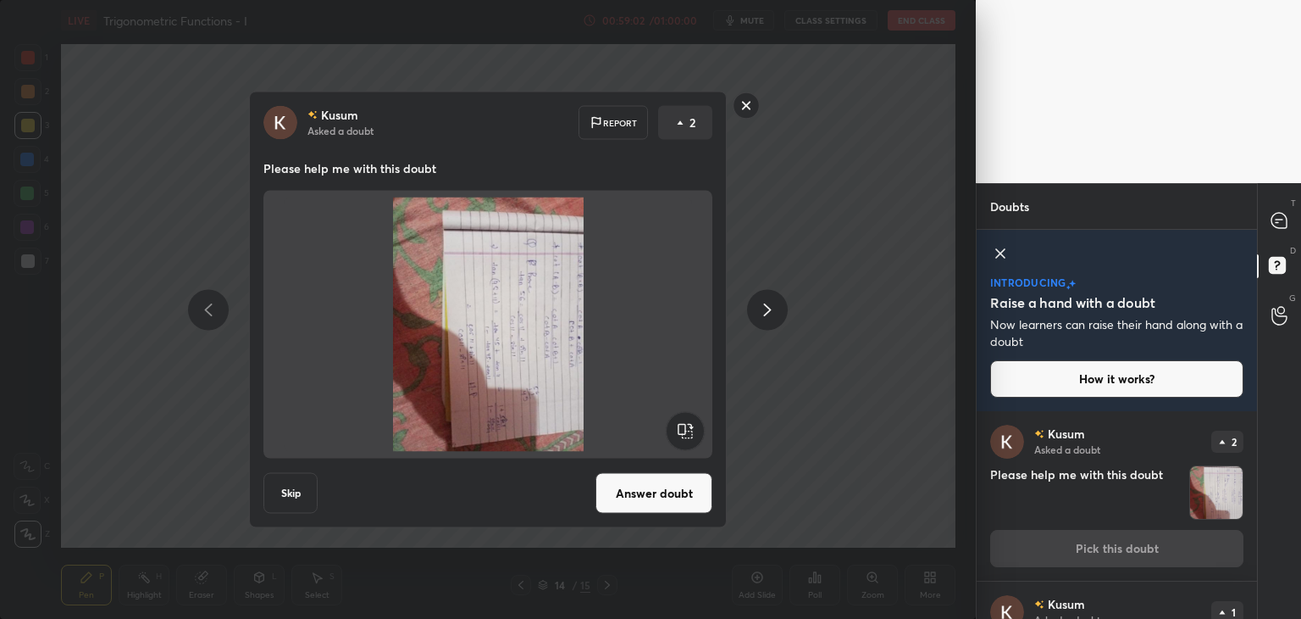
click at [681, 438] on rect at bounding box center [685, 431] width 38 height 38
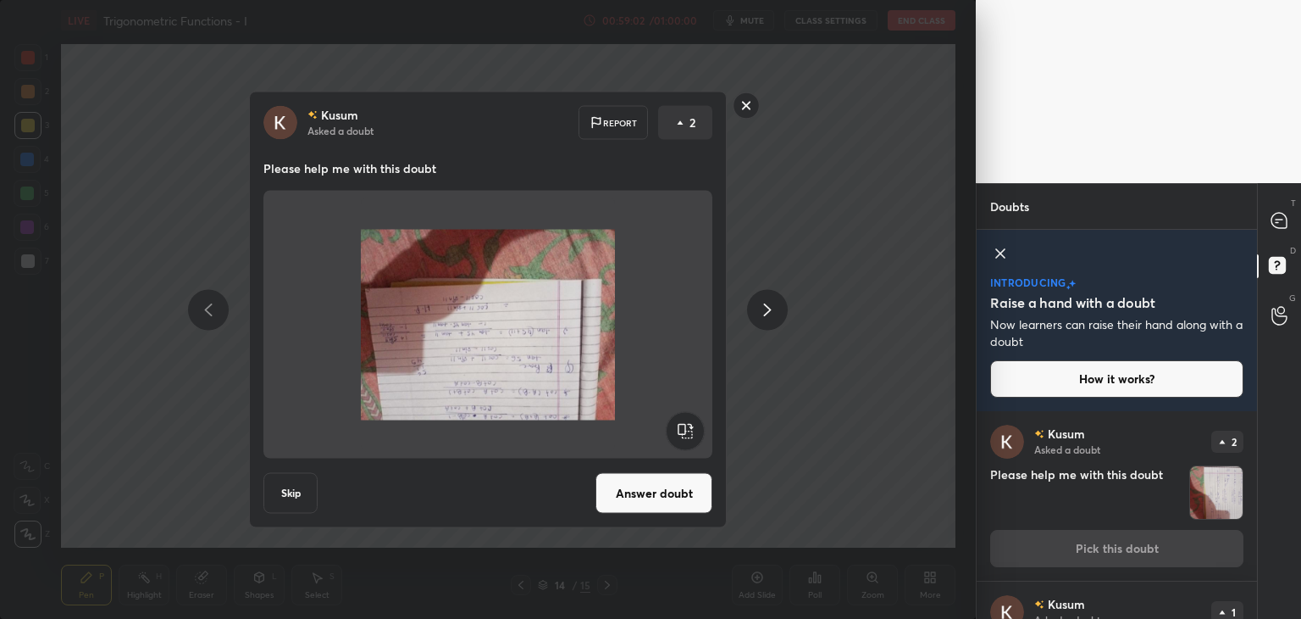
click at [686, 436] on rect at bounding box center [685, 431] width 38 height 38
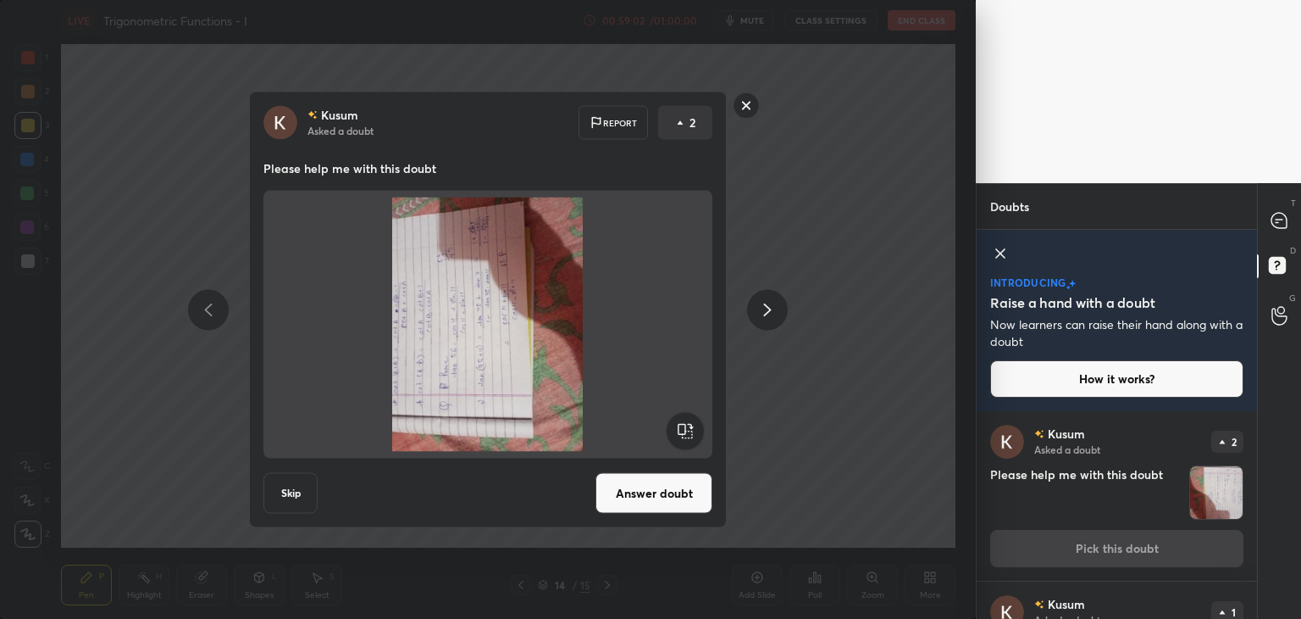
click at [688, 436] on rect at bounding box center [685, 431] width 38 height 38
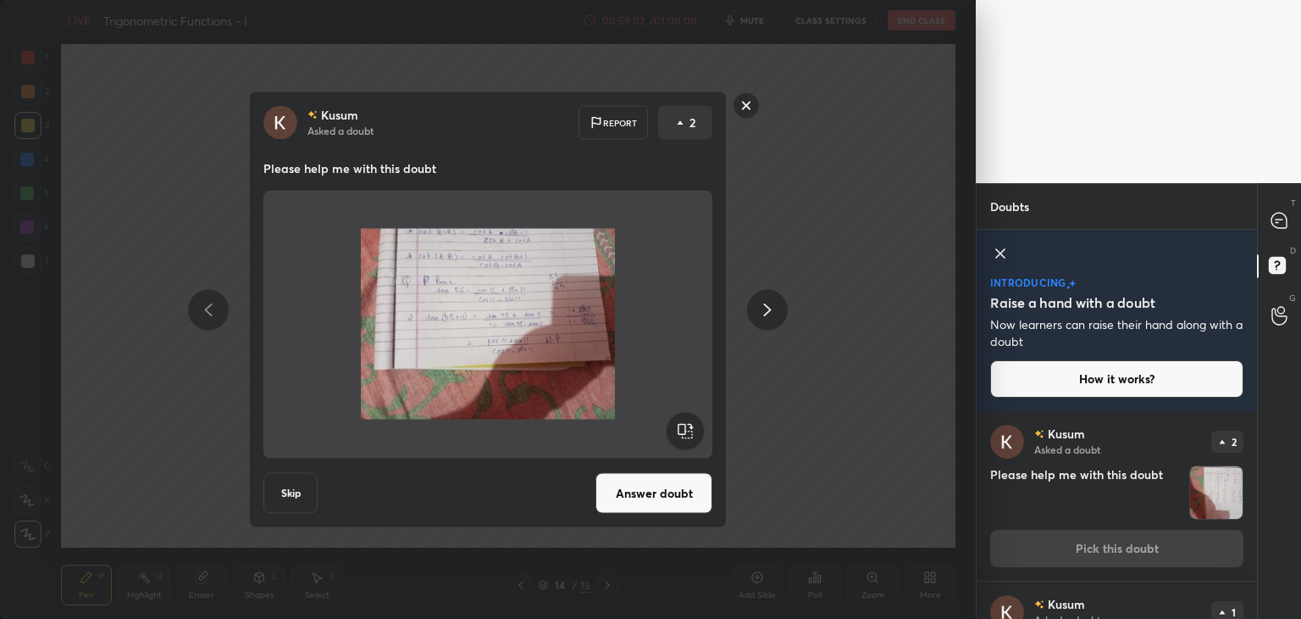
click at [688, 437] on rect at bounding box center [685, 431] width 38 height 38
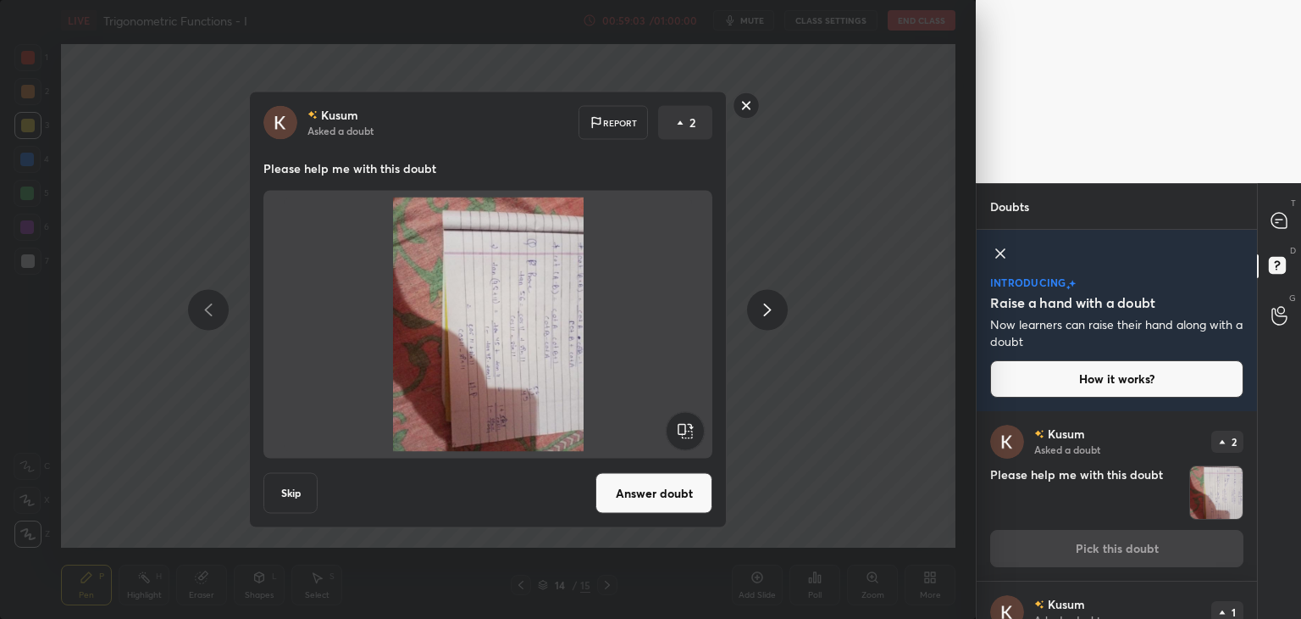
click at [687, 436] on rect at bounding box center [685, 431] width 38 height 38
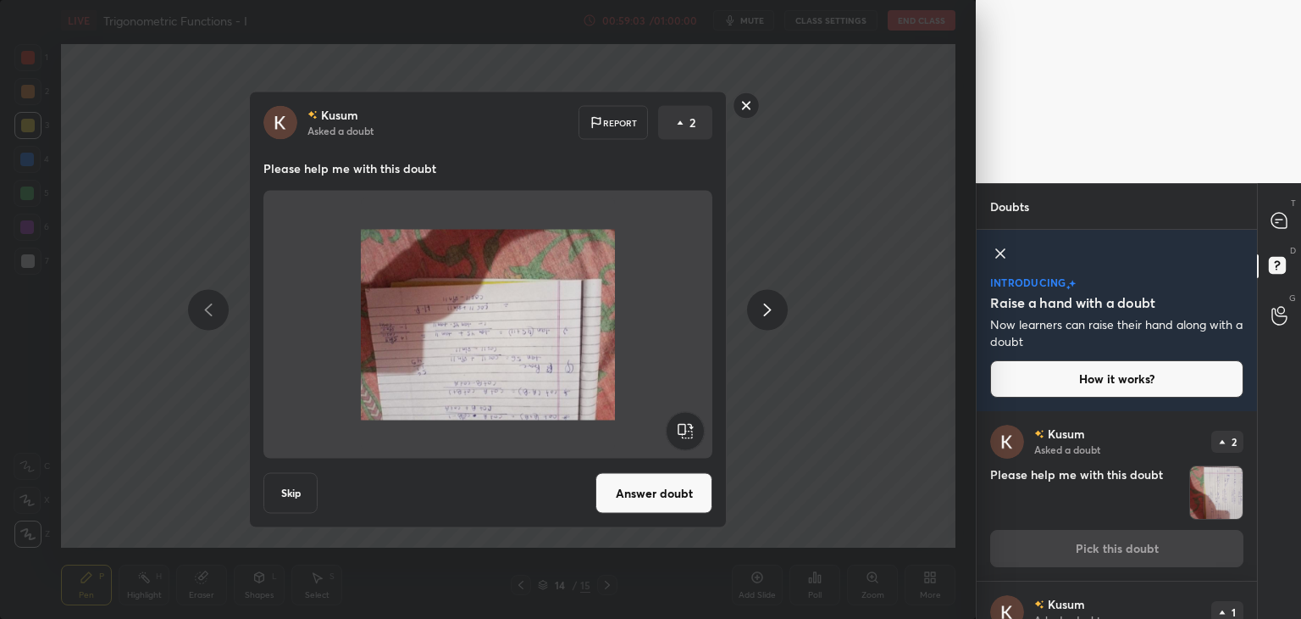
click at [689, 438] on rect at bounding box center [685, 431] width 38 height 38
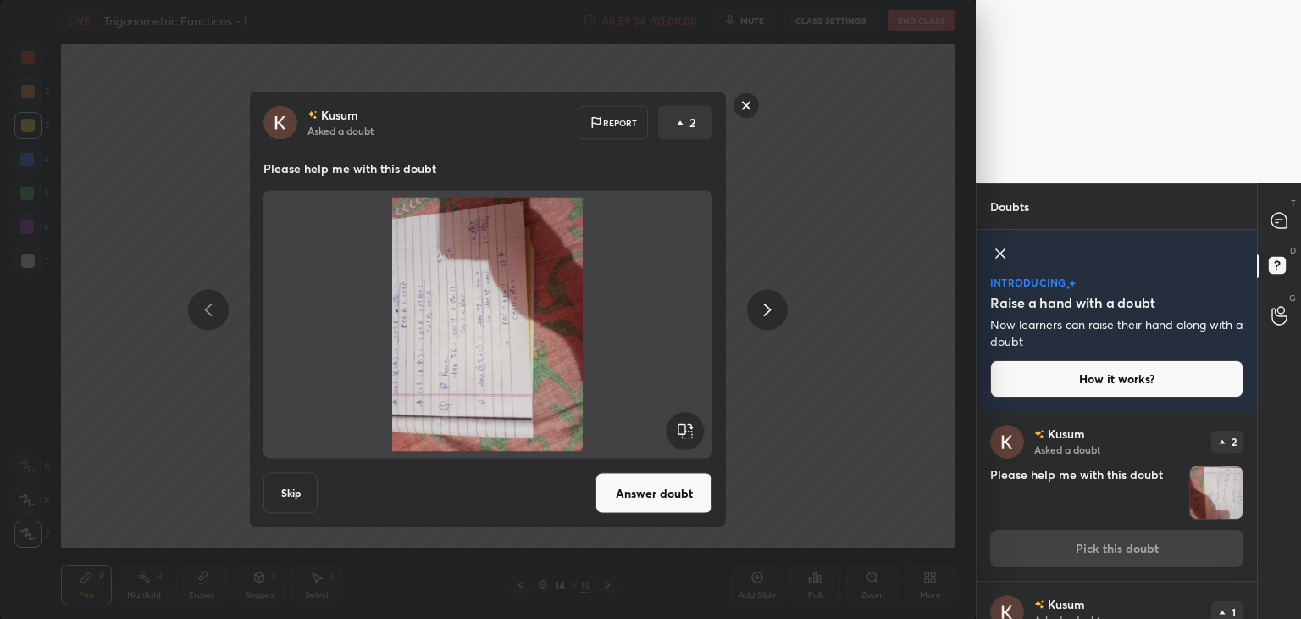
click at [688, 438] on rect at bounding box center [685, 431] width 38 height 38
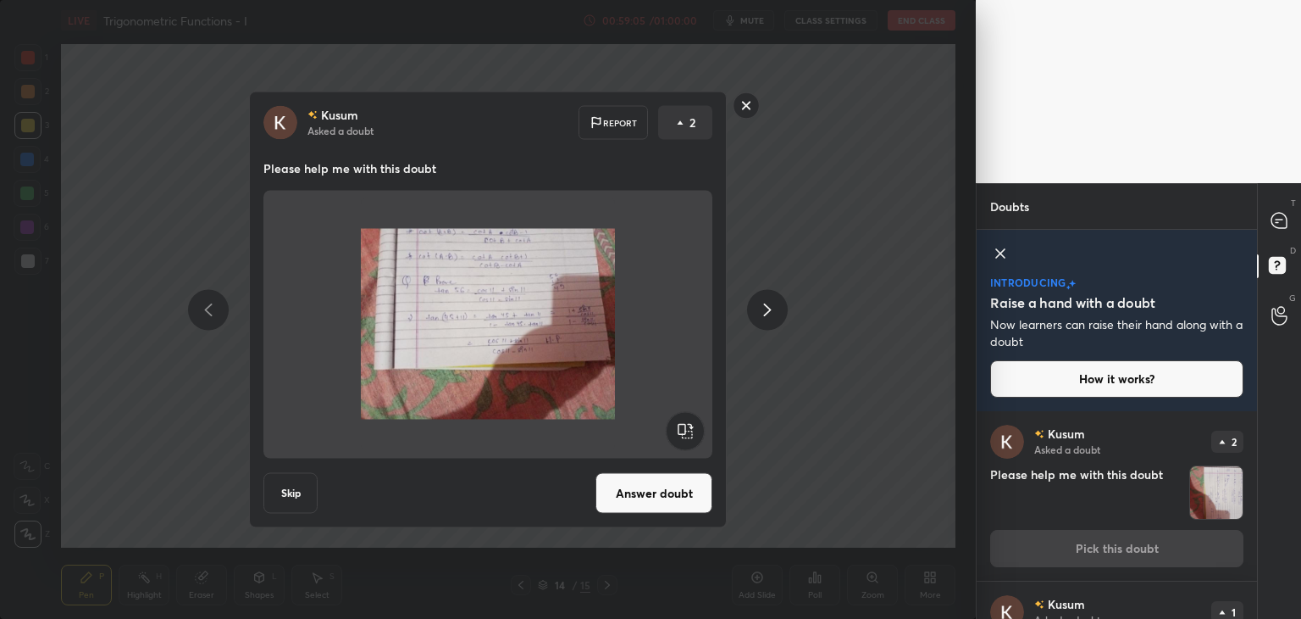
click at [746, 107] on rect at bounding box center [747, 105] width 26 height 26
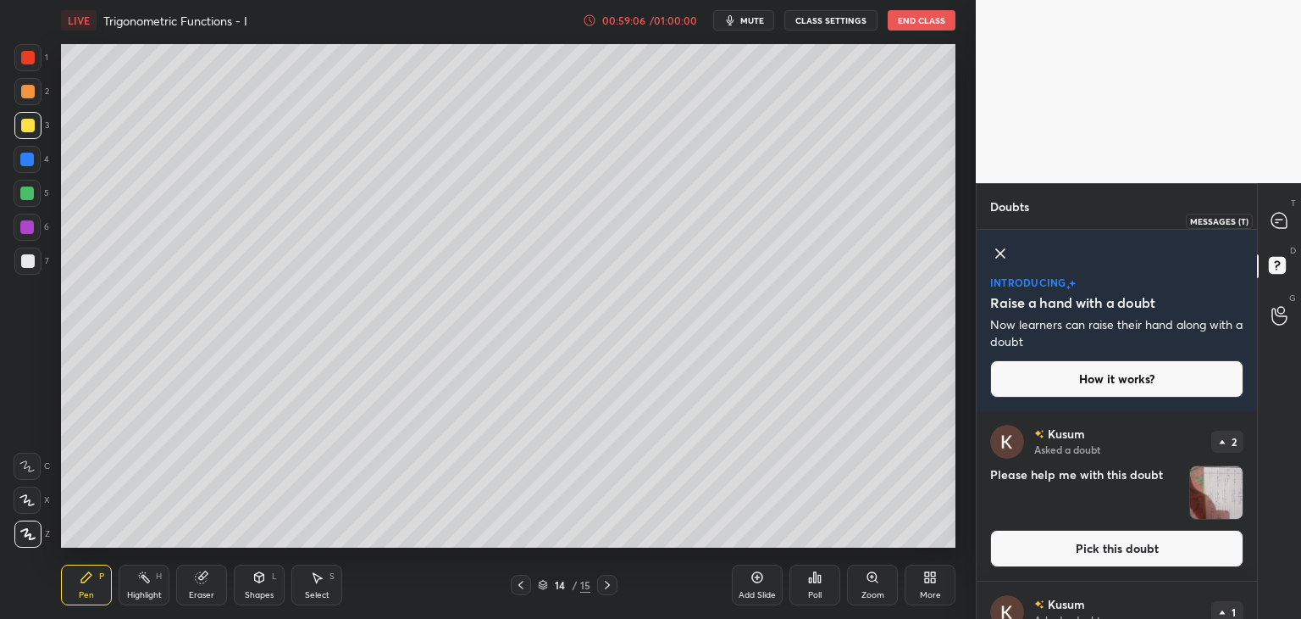
drag, startPoint x: 1277, startPoint y: 221, endPoint x: 1277, endPoint y: 234, distance: 12.7
click at [1276, 222] on icon at bounding box center [1277, 222] width 3 height 0
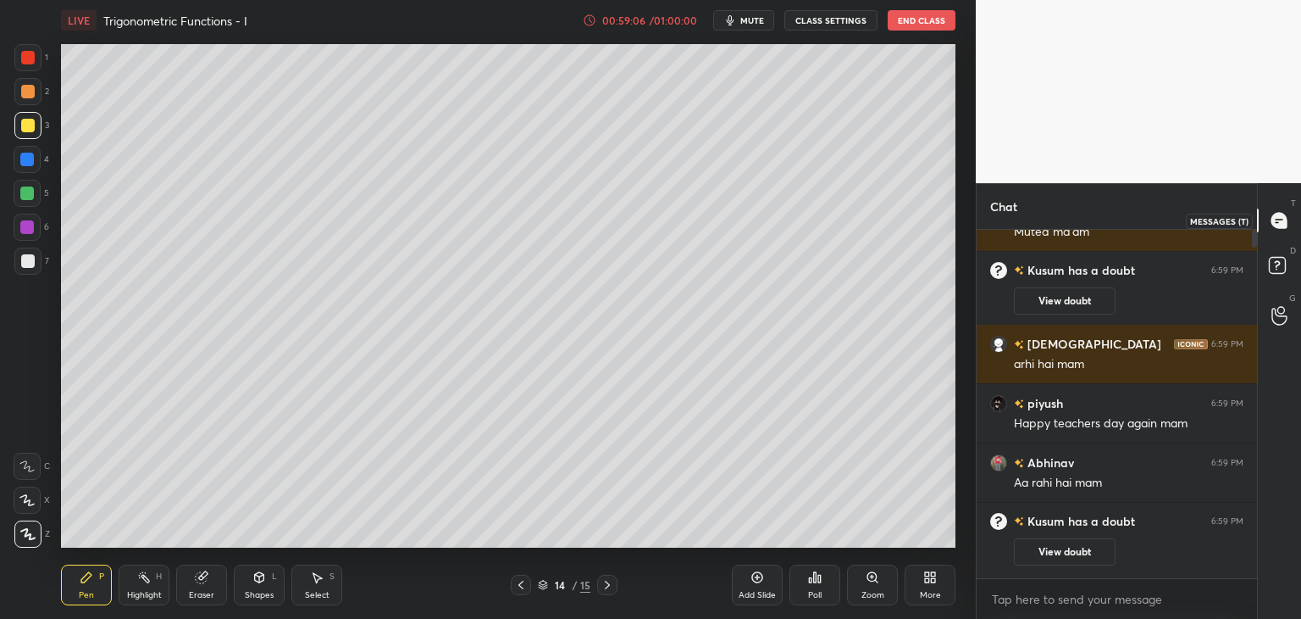
scroll to position [343, 275]
click at [1132, 563] on p "JUMP TO LATEST" at bounding box center [1123, 561] width 73 height 10
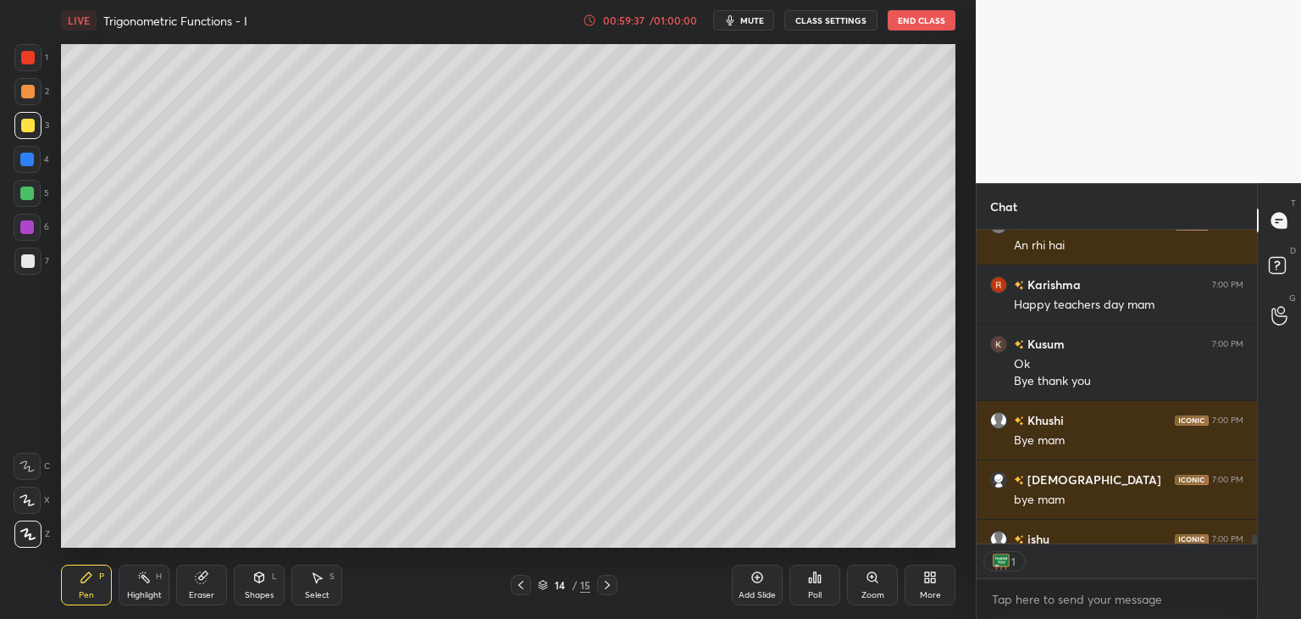
scroll to position [6, 5]
click at [604, 580] on icon at bounding box center [608, 585] width 14 height 14
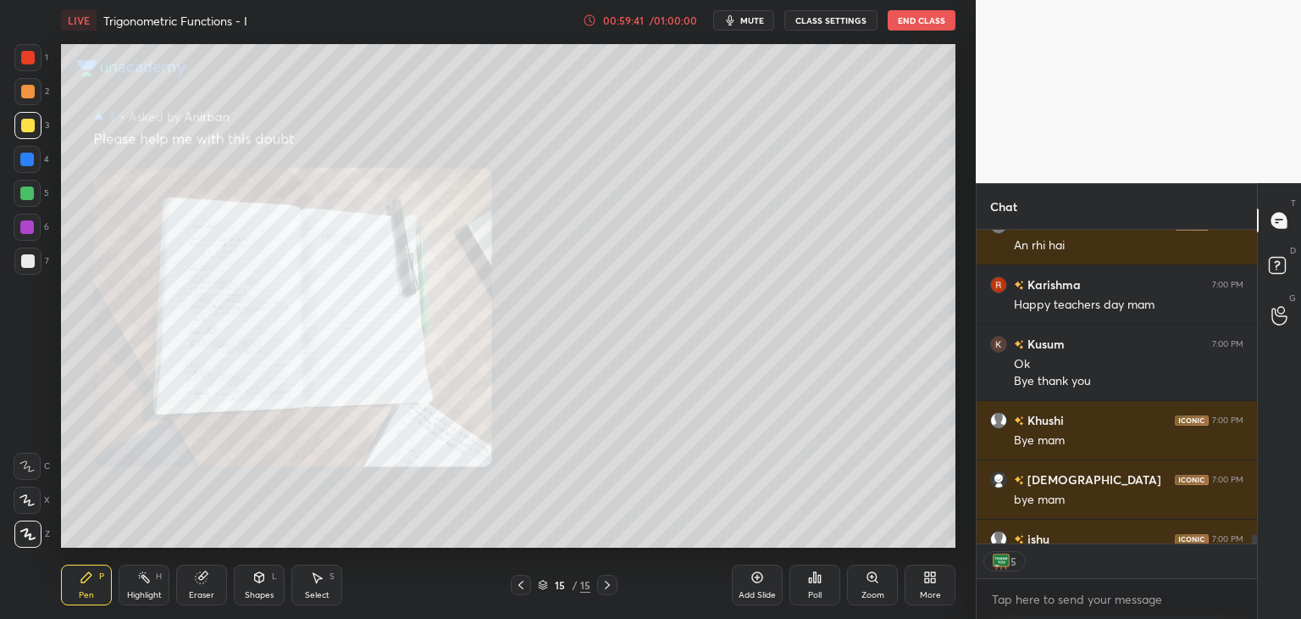
click at [604, 584] on icon at bounding box center [608, 585] width 14 height 14
click at [516, 586] on icon at bounding box center [521, 585] width 14 height 14
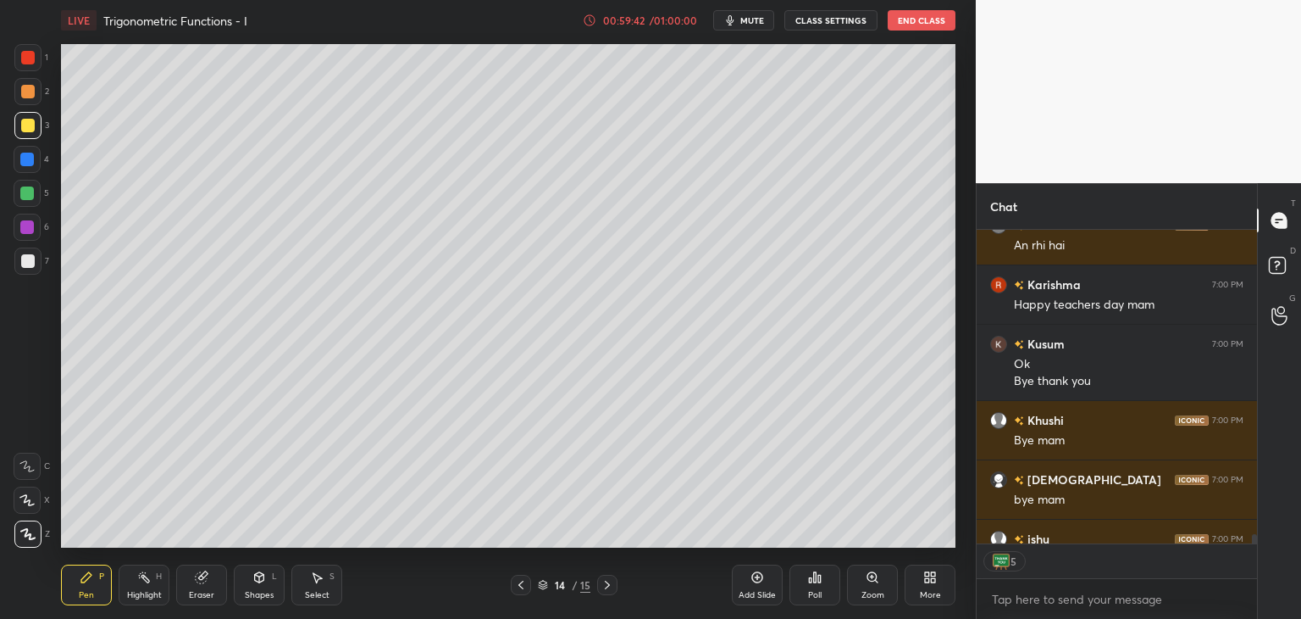
click at [515, 587] on icon at bounding box center [521, 585] width 14 height 14
click at [517, 587] on icon at bounding box center [521, 585] width 14 height 14
click at [517, 588] on icon at bounding box center [521, 585] width 14 height 14
click at [518, 587] on icon at bounding box center [521, 585] width 14 height 14
click at [518, 588] on icon at bounding box center [521, 585] width 14 height 14
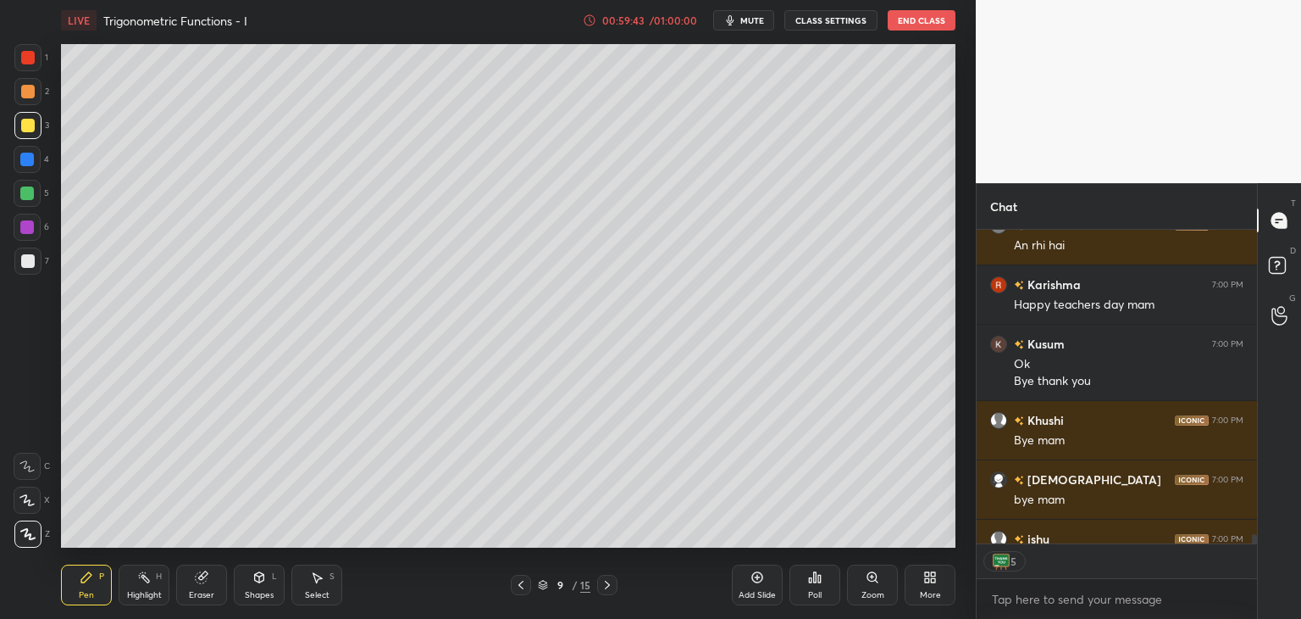
click at [517, 588] on icon at bounding box center [521, 585] width 14 height 14
click at [517, 587] on icon at bounding box center [521, 585] width 14 height 14
click at [518, 587] on icon at bounding box center [521, 585] width 14 height 14
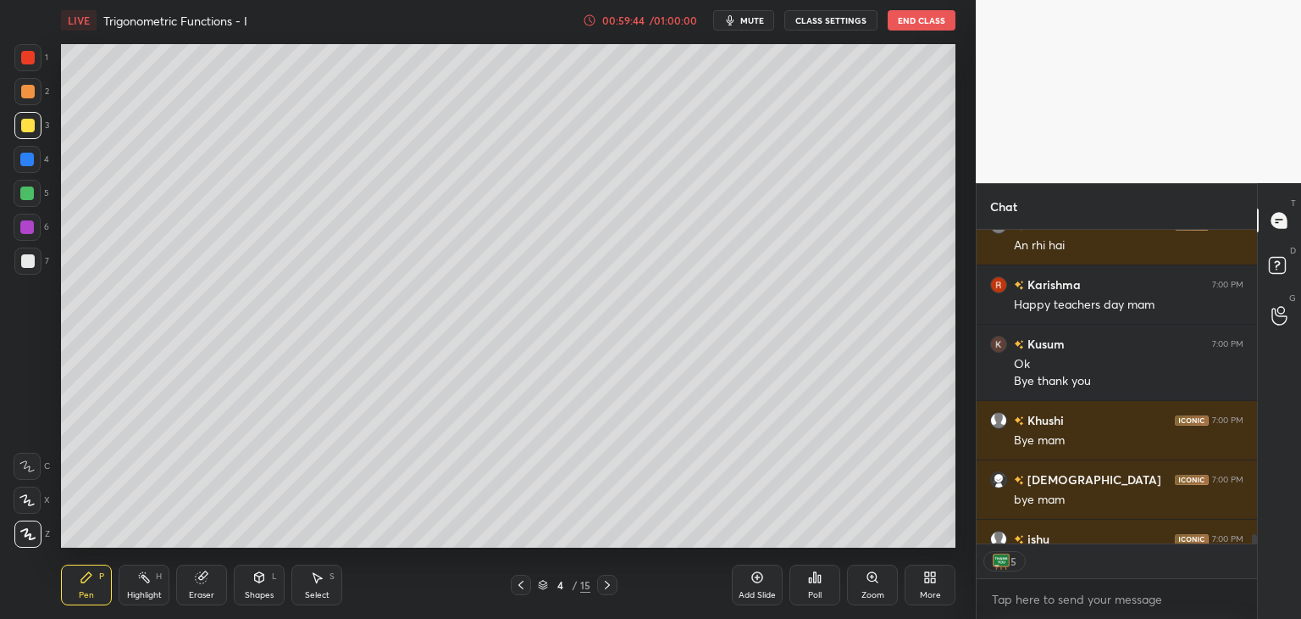
click at [518, 587] on icon at bounding box center [521, 585] width 14 height 14
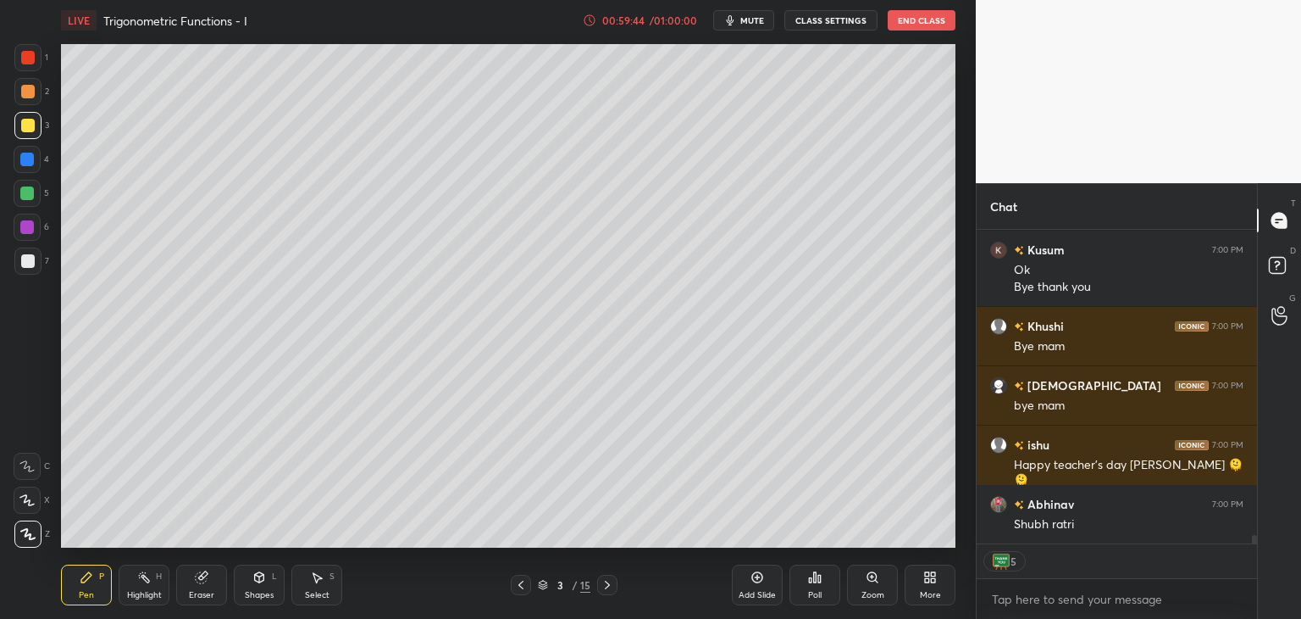
click at [517, 587] on icon at bounding box center [521, 585] width 14 height 14
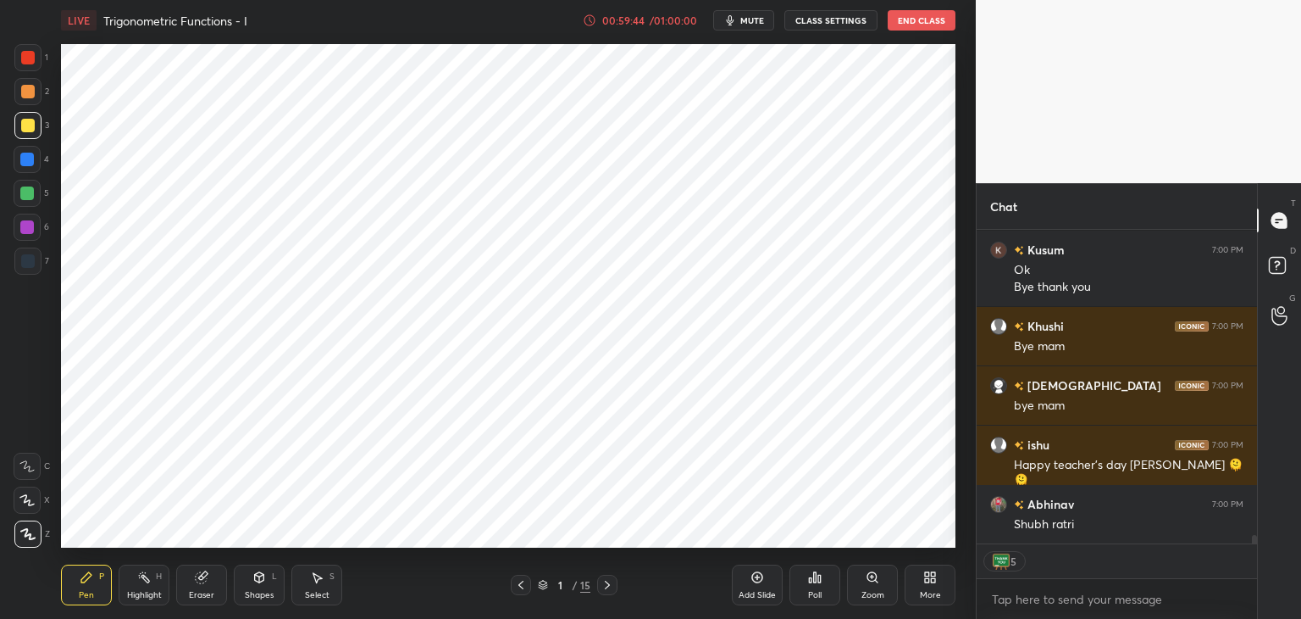
click at [517, 587] on icon at bounding box center [521, 585] width 14 height 14
click at [601, 586] on icon at bounding box center [608, 585] width 14 height 14
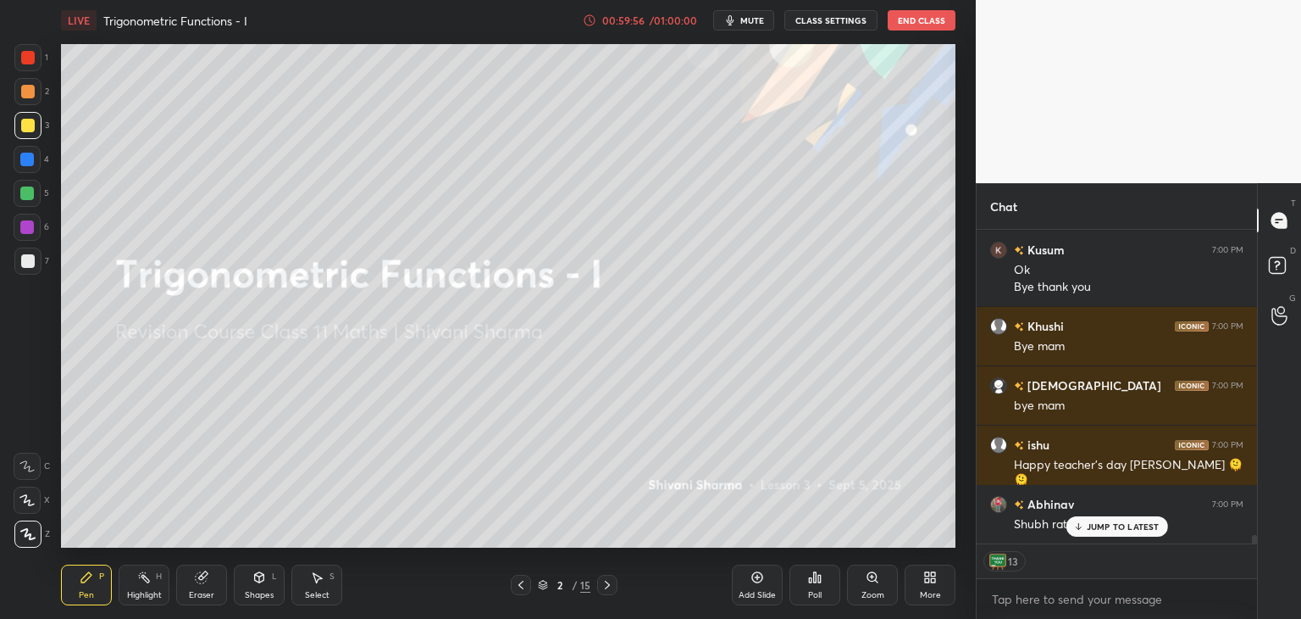
scroll to position [11059, 0]
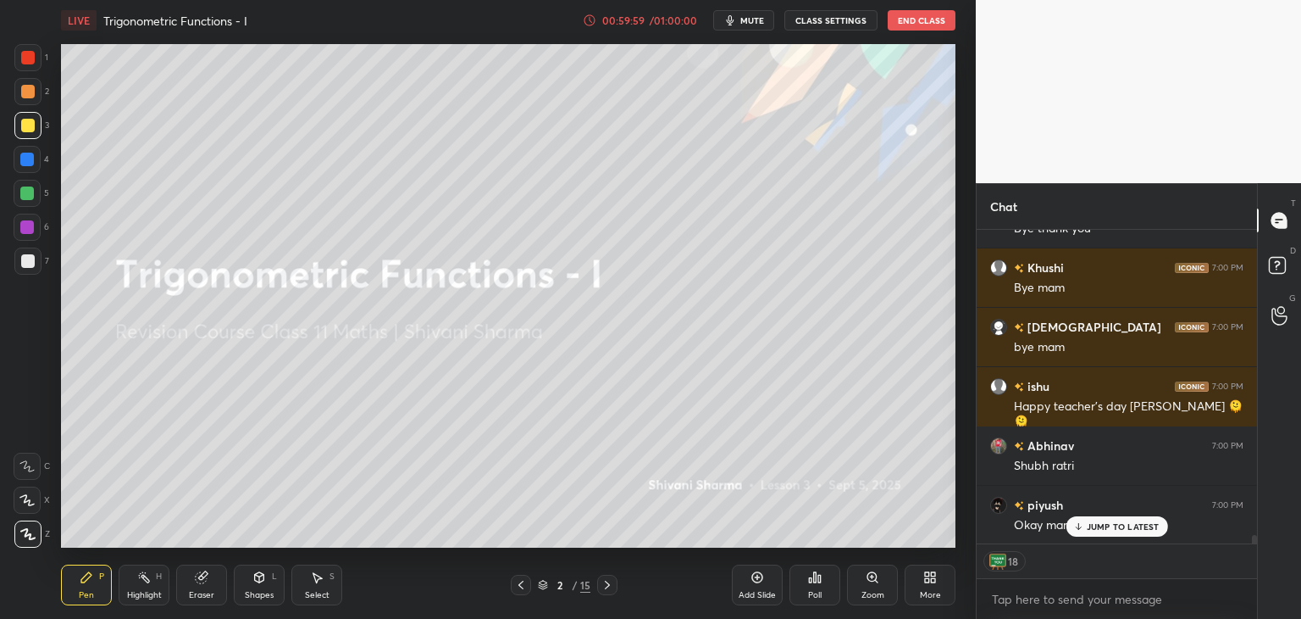
click at [1099, 527] on p "JUMP TO LATEST" at bounding box center [1123, 526] width 73 height 10
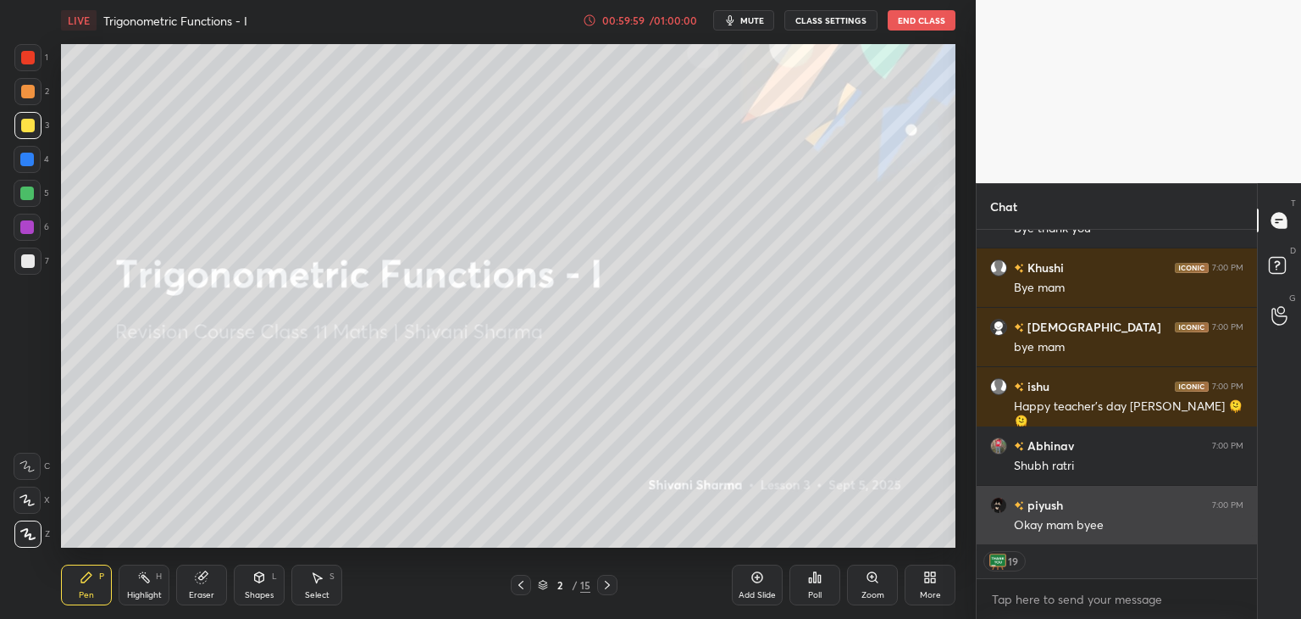
scroll to position [11119, 0]
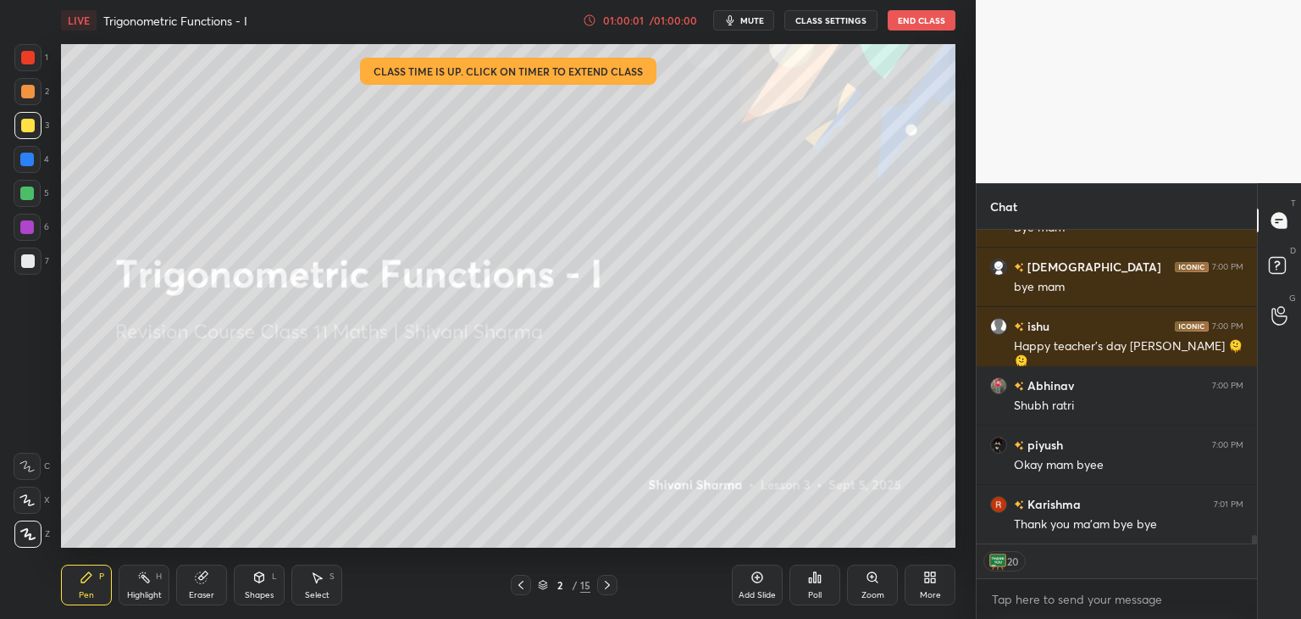
click at [905, 19] on button "End Class" at bounding box center [922, 20] width 68 height 20
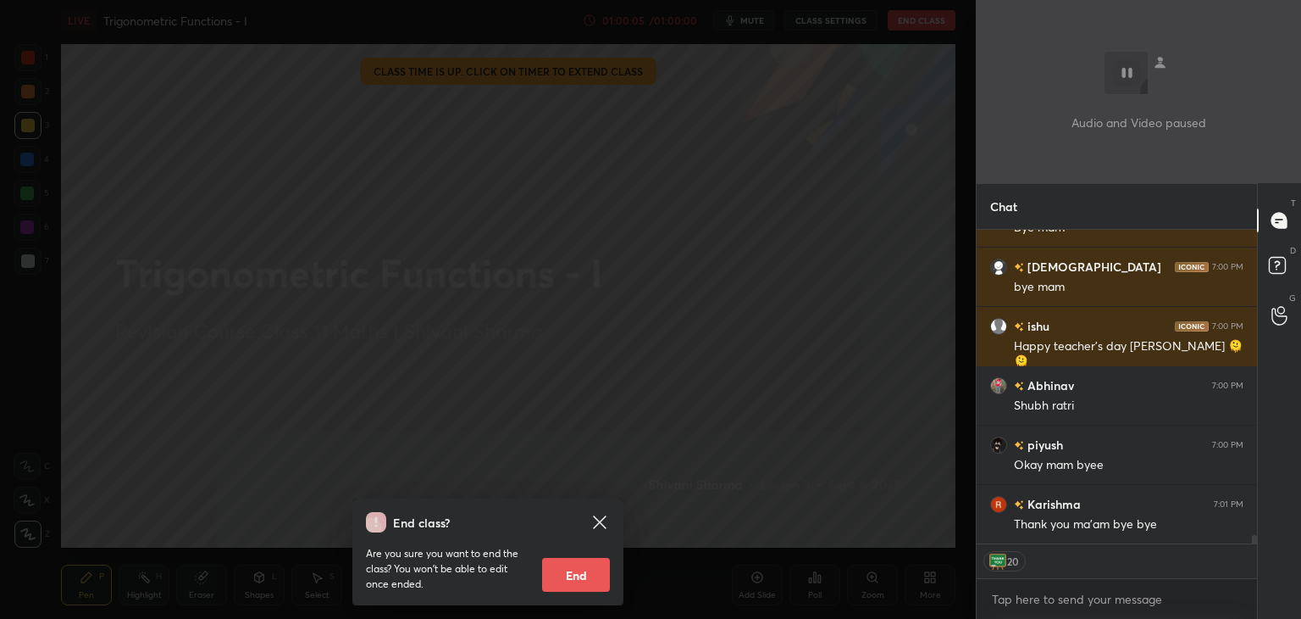
click at [588, 574] on button "End" at bounding box center [576, 575] width 68 height 34
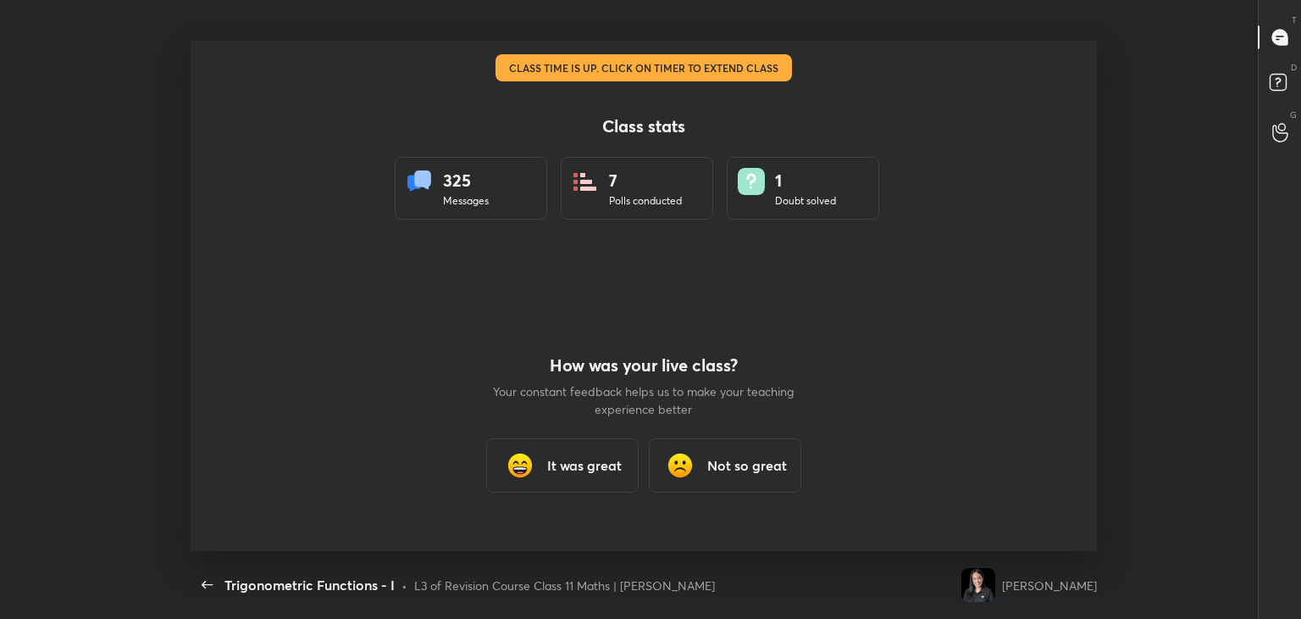
scroll to position [510, 1288]
click at [579, 475] on div "It was great" at bounding box center [562, 465] width 153 height 54
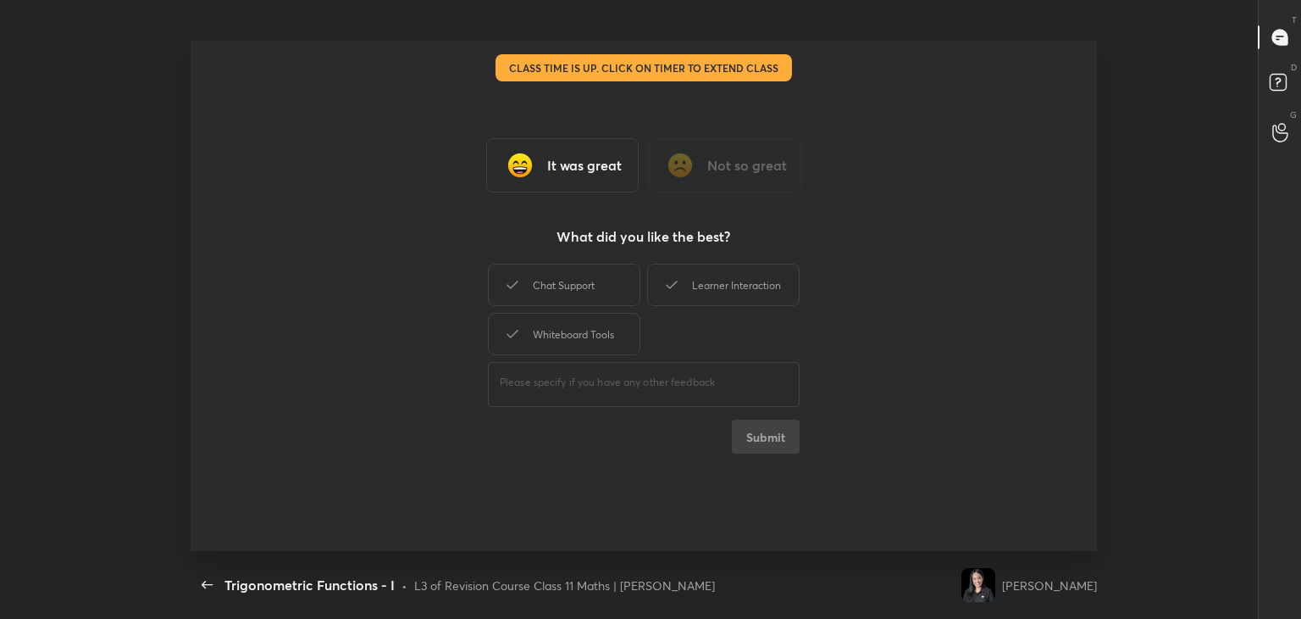
type textarea "x"
click at [588, 275] on div "Chat Support" at bounding box center [564, 285] width 153 height 42
click at [589, 336] on div "Whiteboard Tools" at bounding box center [564, 334] width 153 height 42
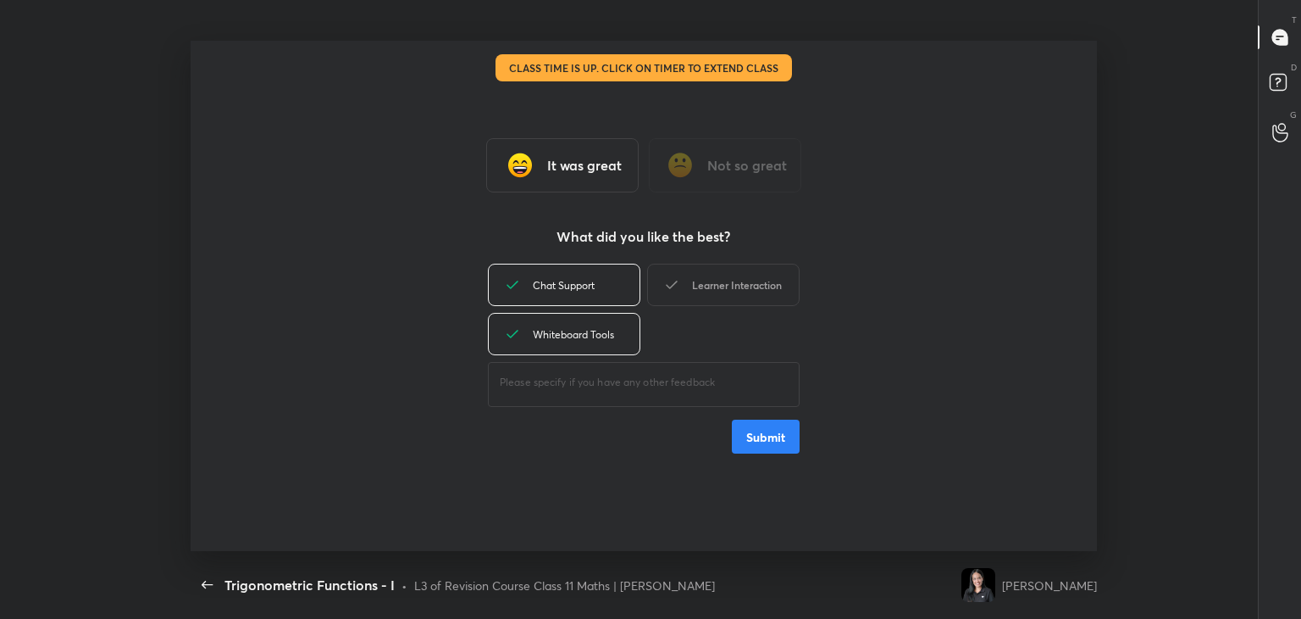
click at [742, 280] on div "Learner Interaction" at bounding box center [723, 285] width 153 height 42
click at [756, 433] on button "Submit" at bounding box center [766, 436] width 68 height 34
